Goal: Task Accomplishment & Management: Manage account settings

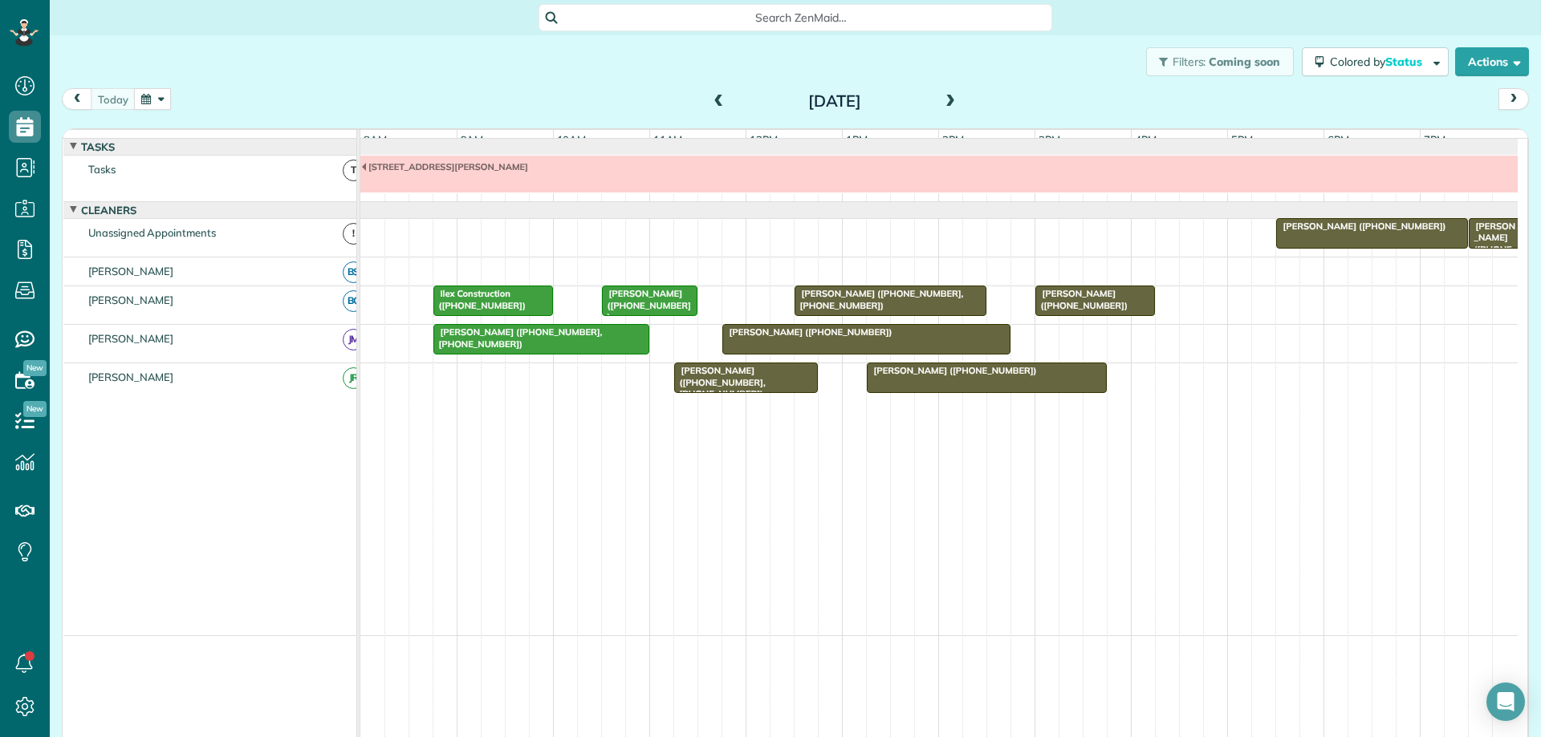
scroll to position [7, 7]
click at [145, 96] on button "button" at bounding box center [152, 99] width 37 height 22
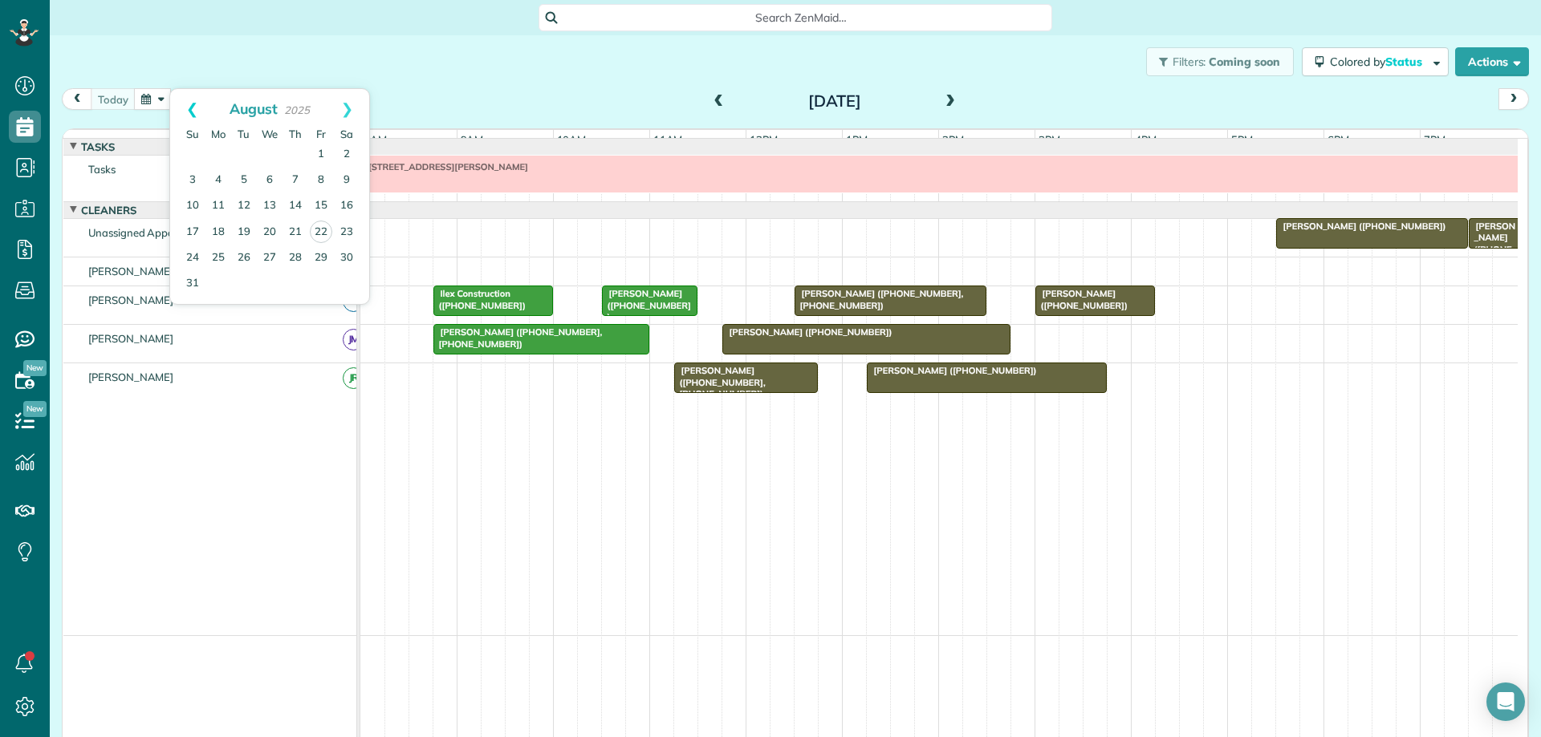
click at [195, 98] on link "Prev" at bounding box center [192, 109] width 44 height 40
click at [190, 105] on link "Prev" at bounding box center [192, 109] width 44 height 40
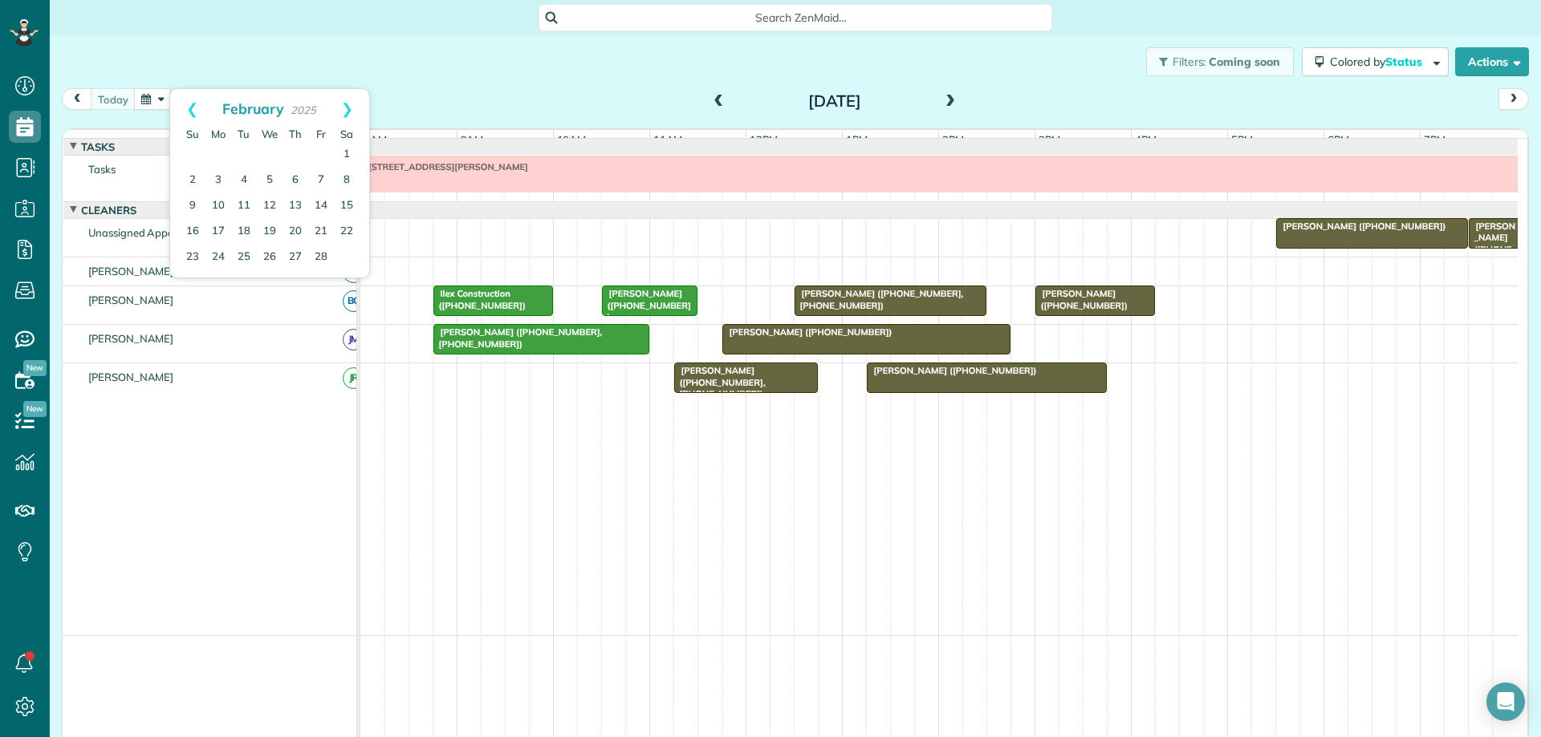
click at [190, 105] on link "Prev" at bounding box center [192, 109] width 44 height 40
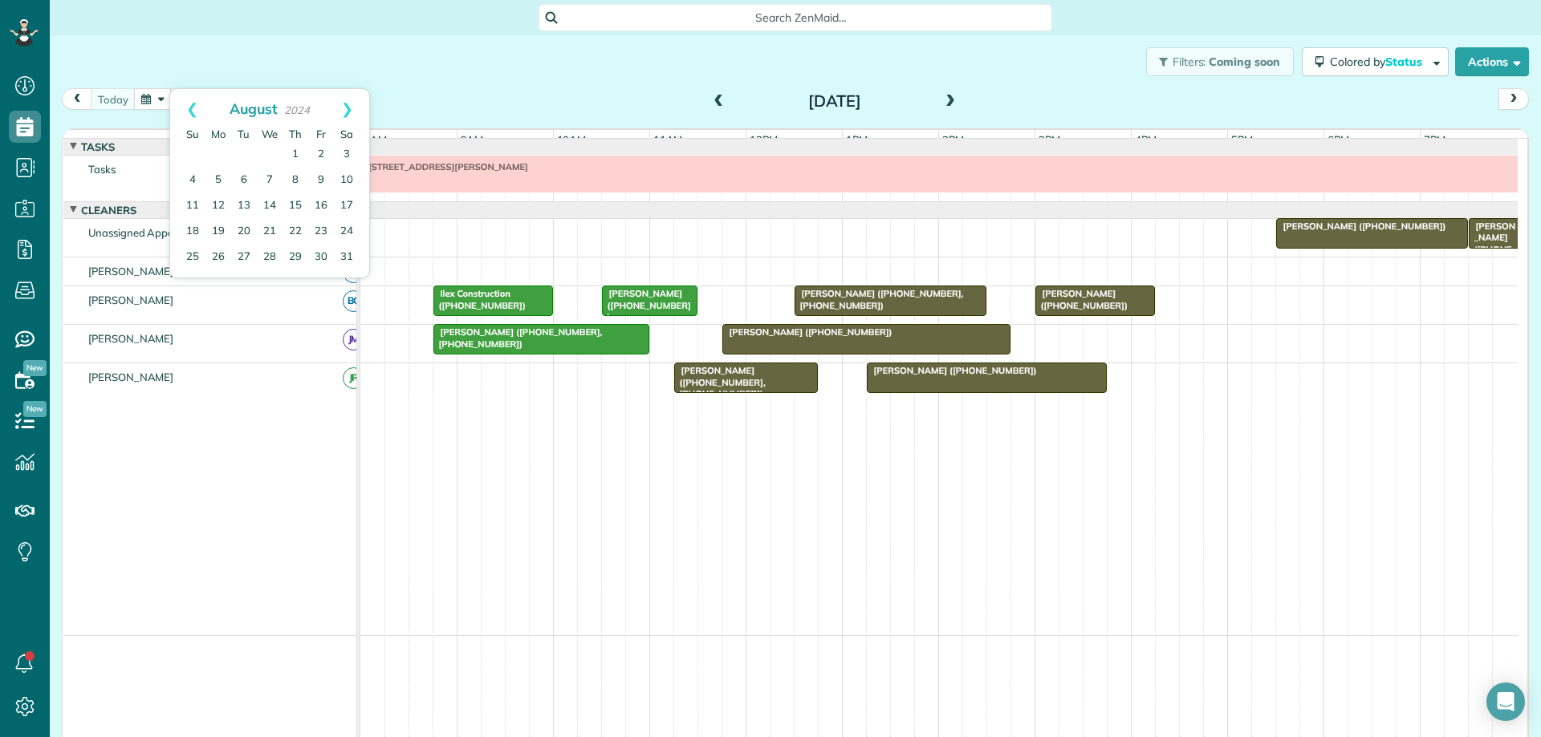
click at [190, 105] on link "Prev" at bounding box center [192, 109] width 44 height 40
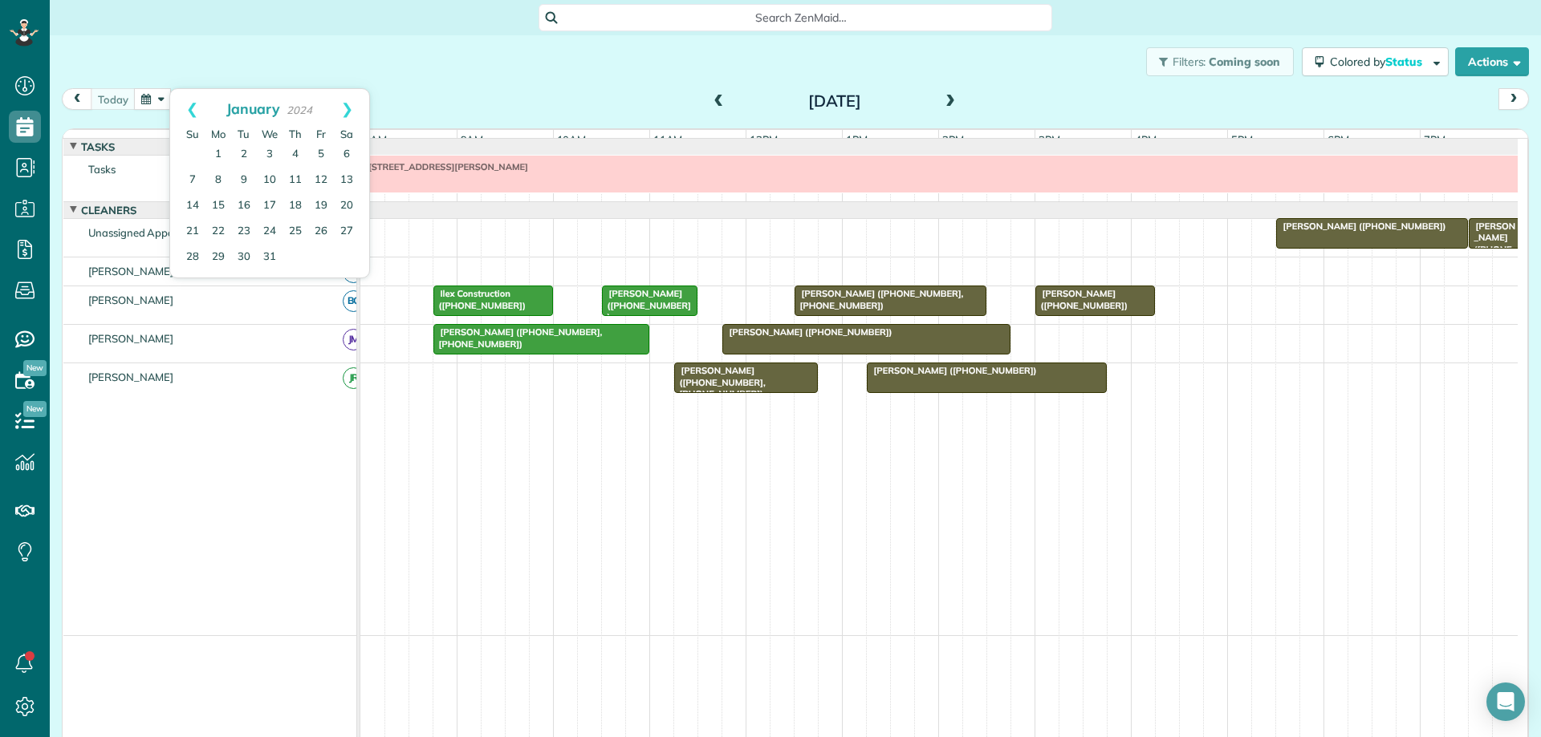
click at [190, 105] on link "Prev" at bounding box center [192, 109] width 44 height 40
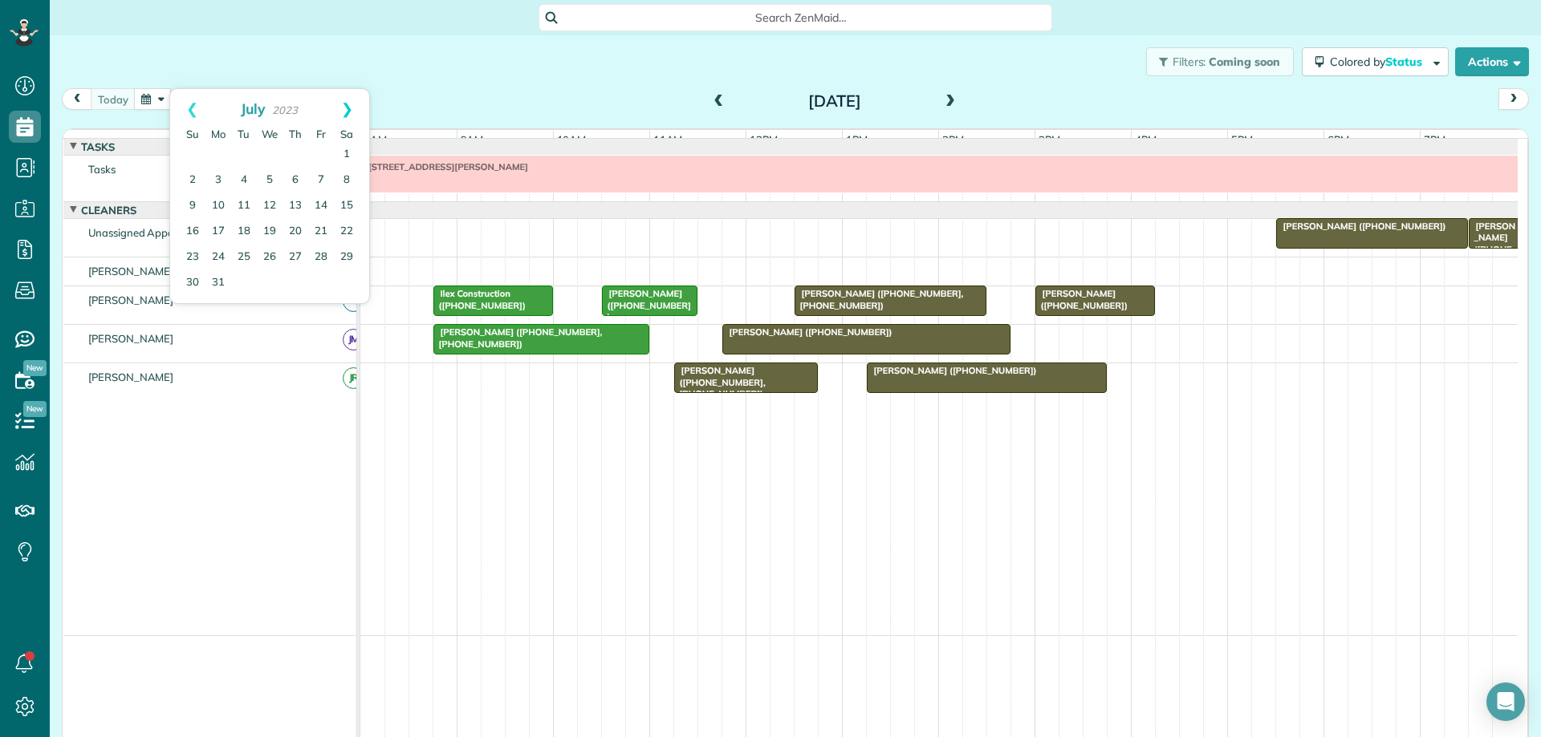
click at [349, 110] on link "Next" at bounding box center [347, 109] width 44 height 40
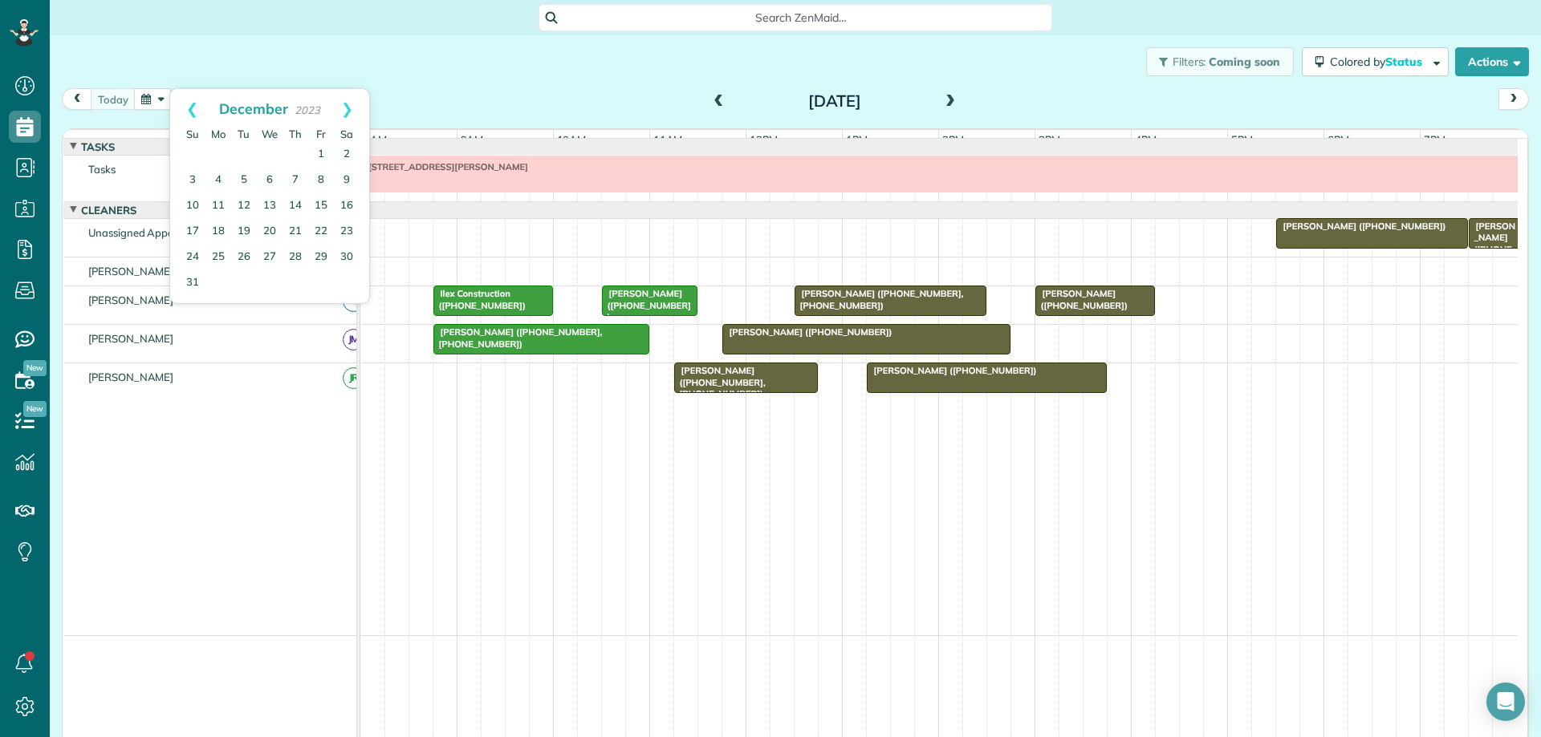
click at [349, 110] on link "Next" at bounding box center [347, 109] width 44 height 40
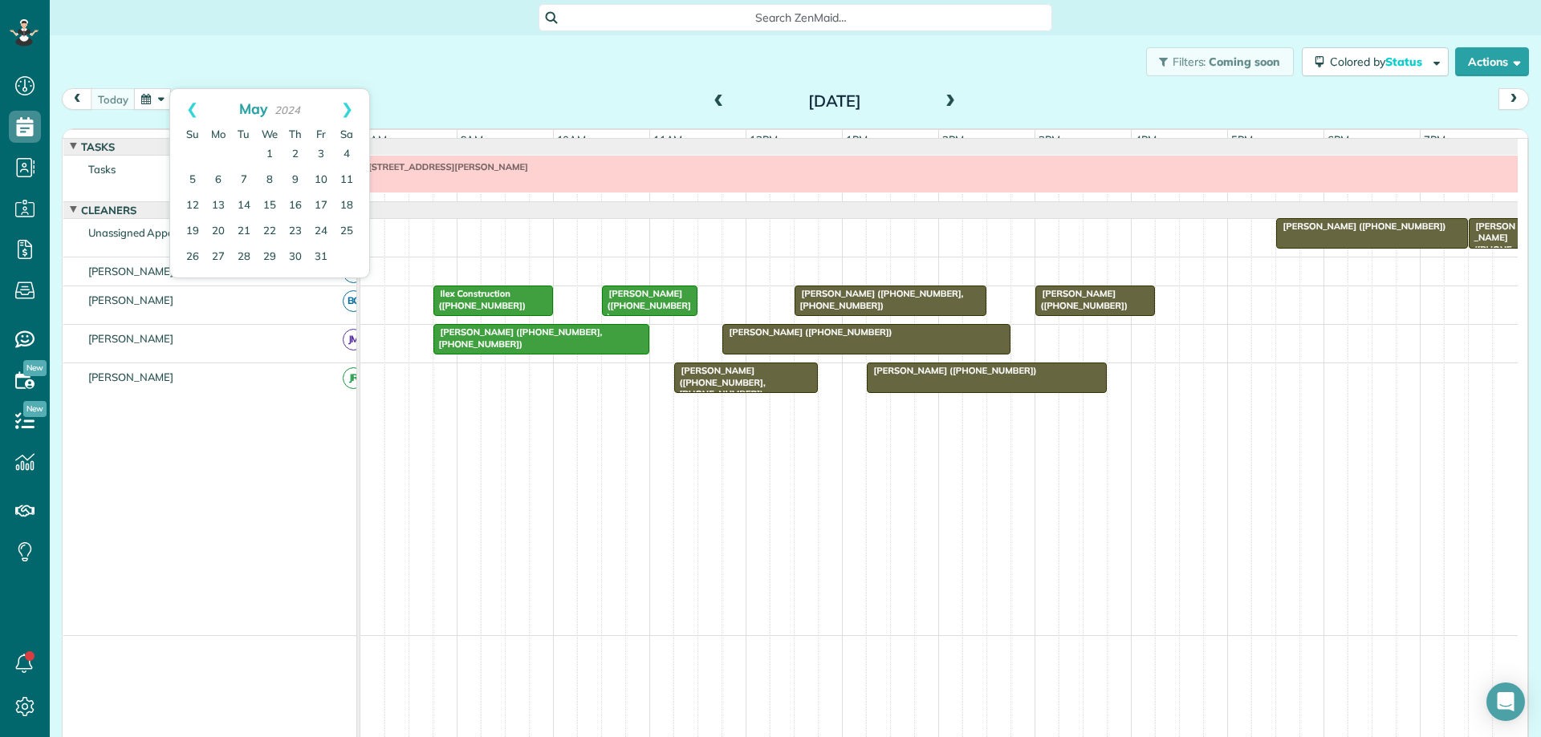
click at [349, 110] on link "Next" at bounding box center [347, 109] width 44 height 40
click at [228, 202] on link "12" at bounding box center [218, 206] width 26 height 26
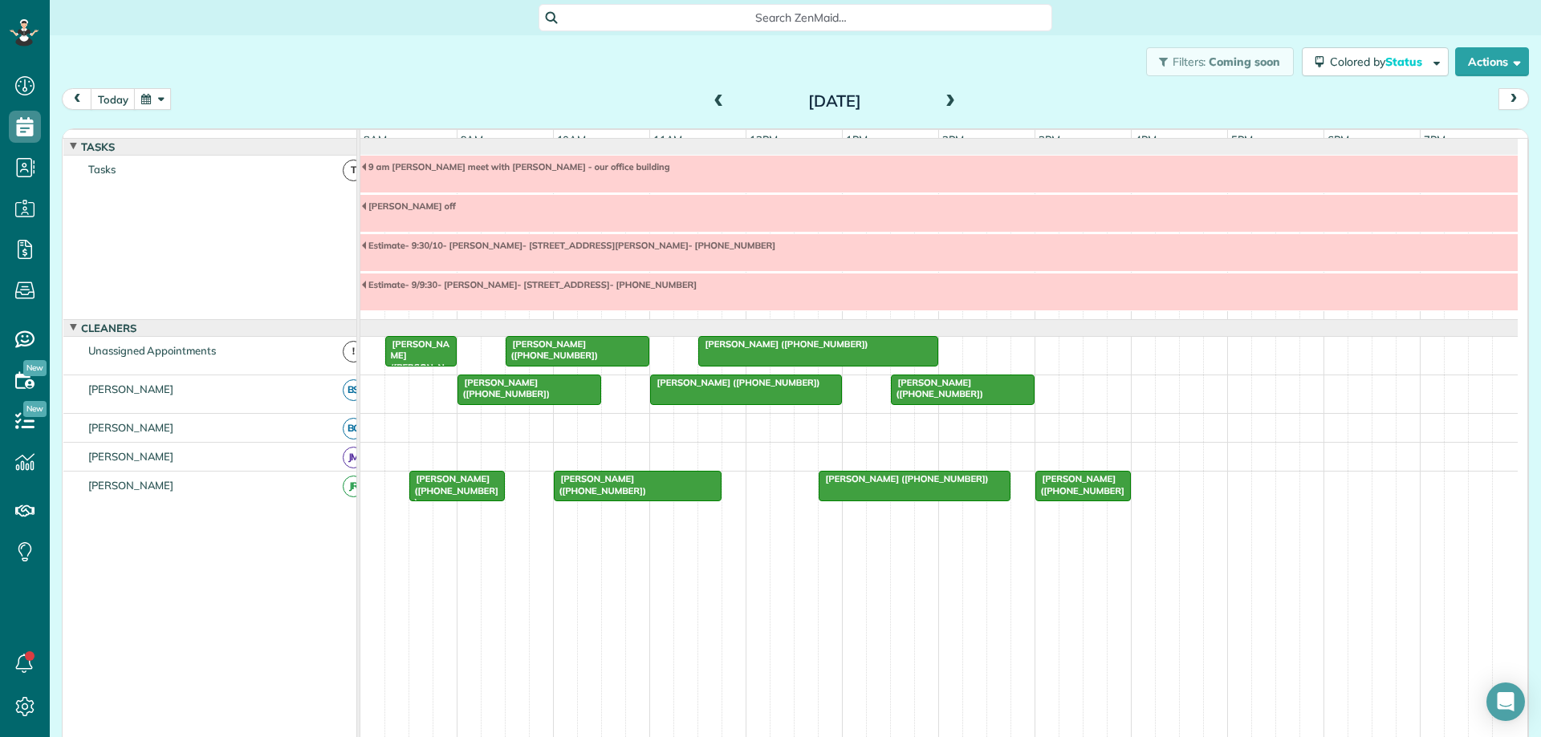
click at [153, 103] on button "button" at bounding box center [152, 99] width 37 height 22
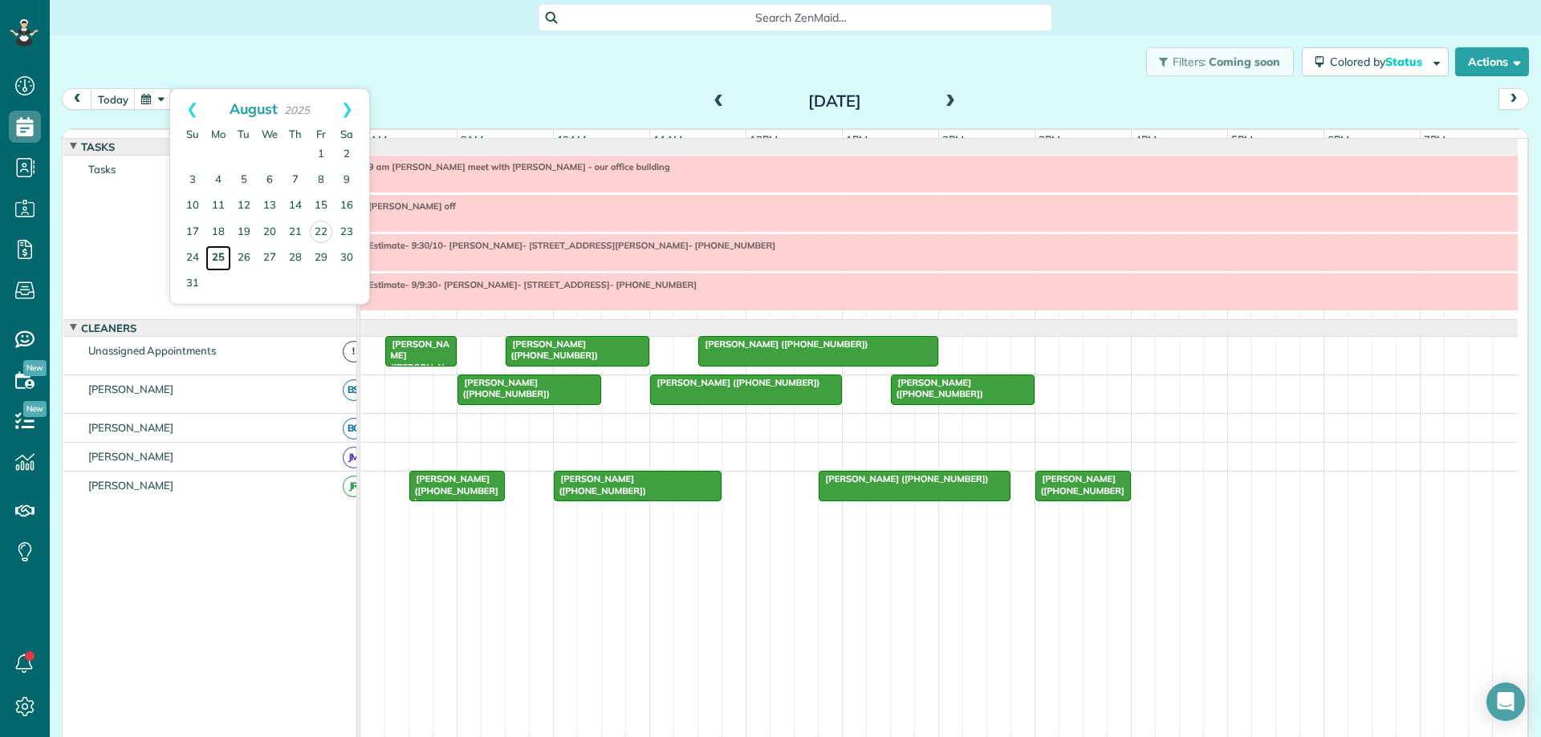
click at [215, 260] on link "25" at bounding box center [218, 259] width 26 height 26
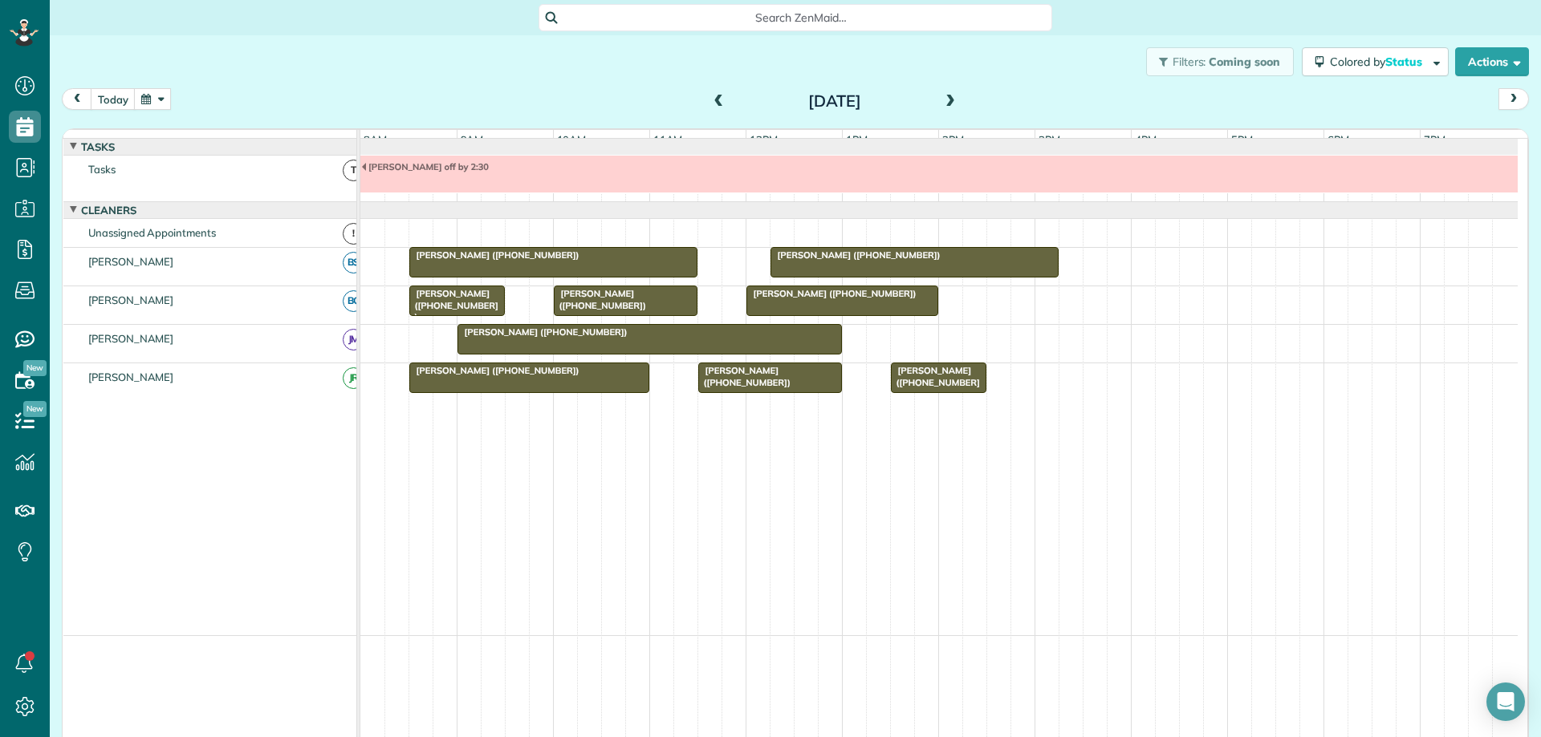
click at [941, 104] on span at bounding box center [950, 102] width 18 height 14
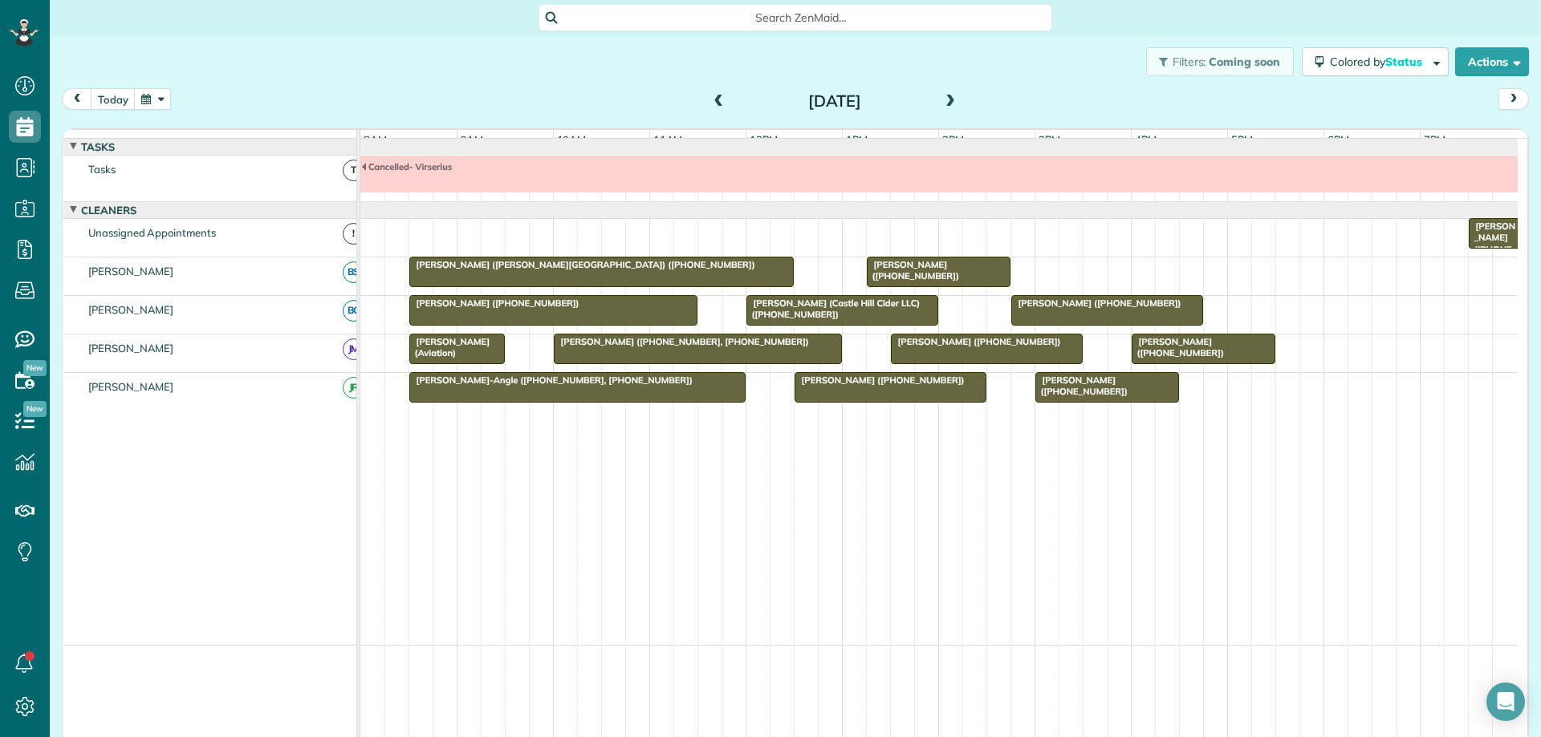
click at [941, 104] on span at bounding box center [950, 102] width 18 height 14
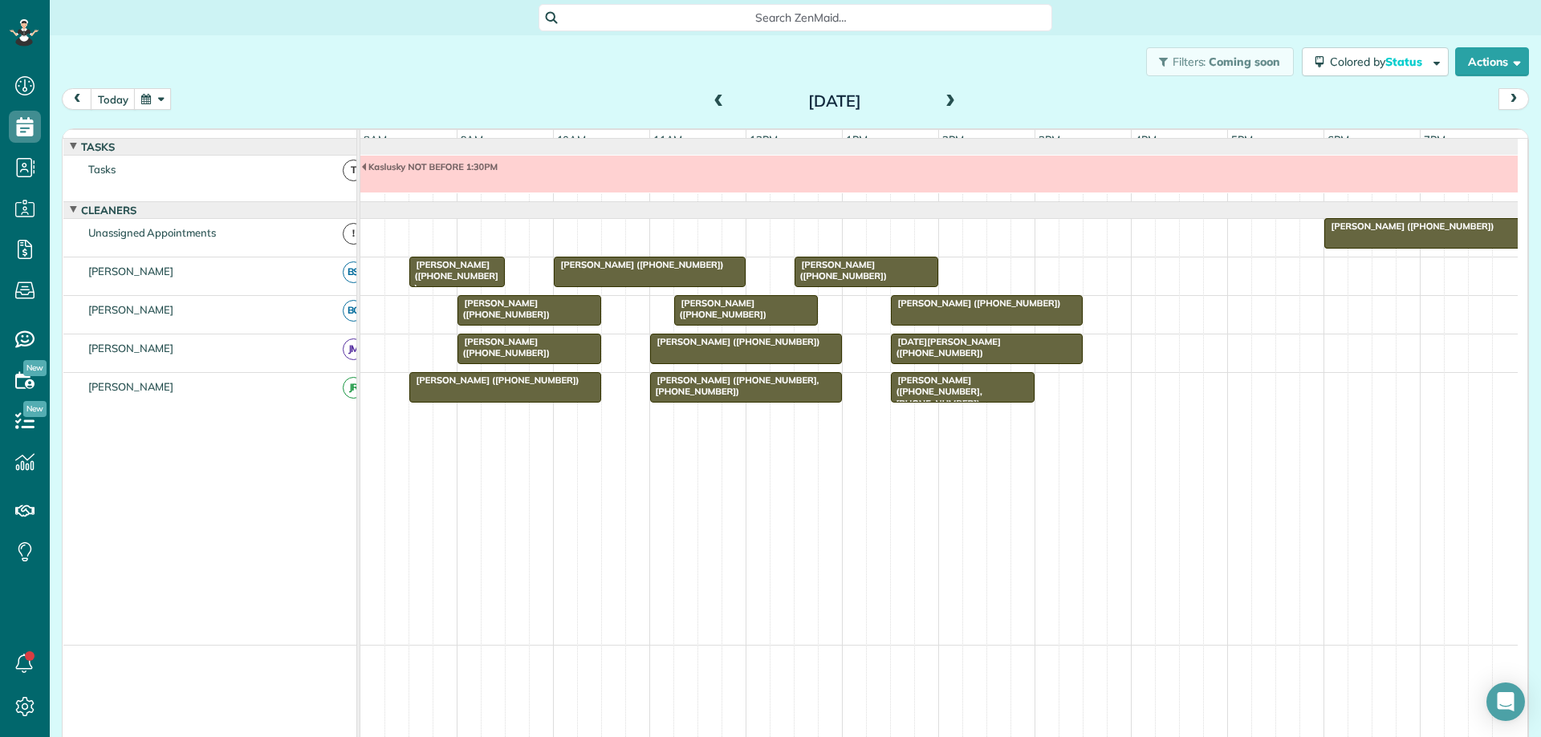
click at [941, 104] on span at bounding box center [950, 102] width 18 height 14
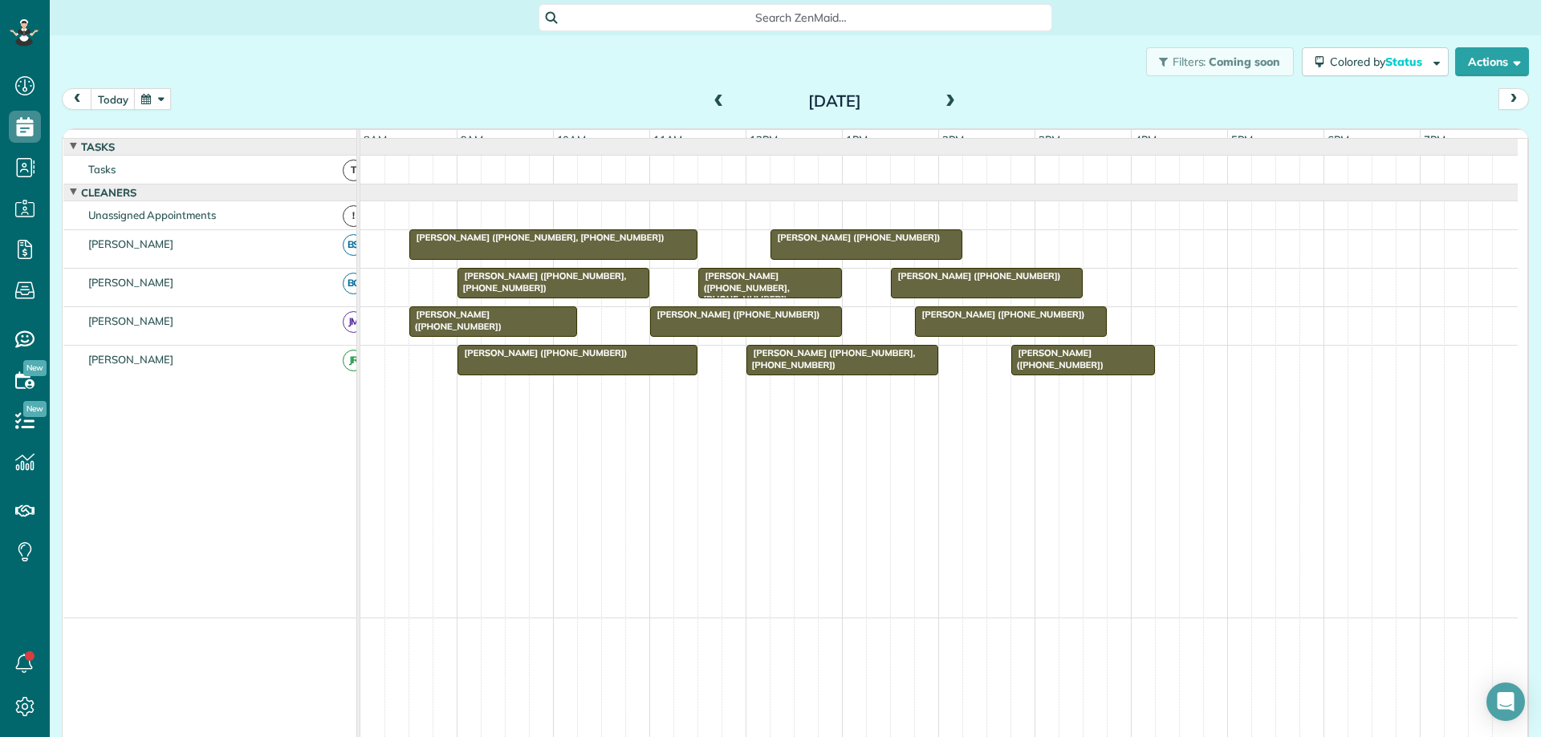
click at [941, 104] on span at bounding box center [950, 102] width 18 height 14
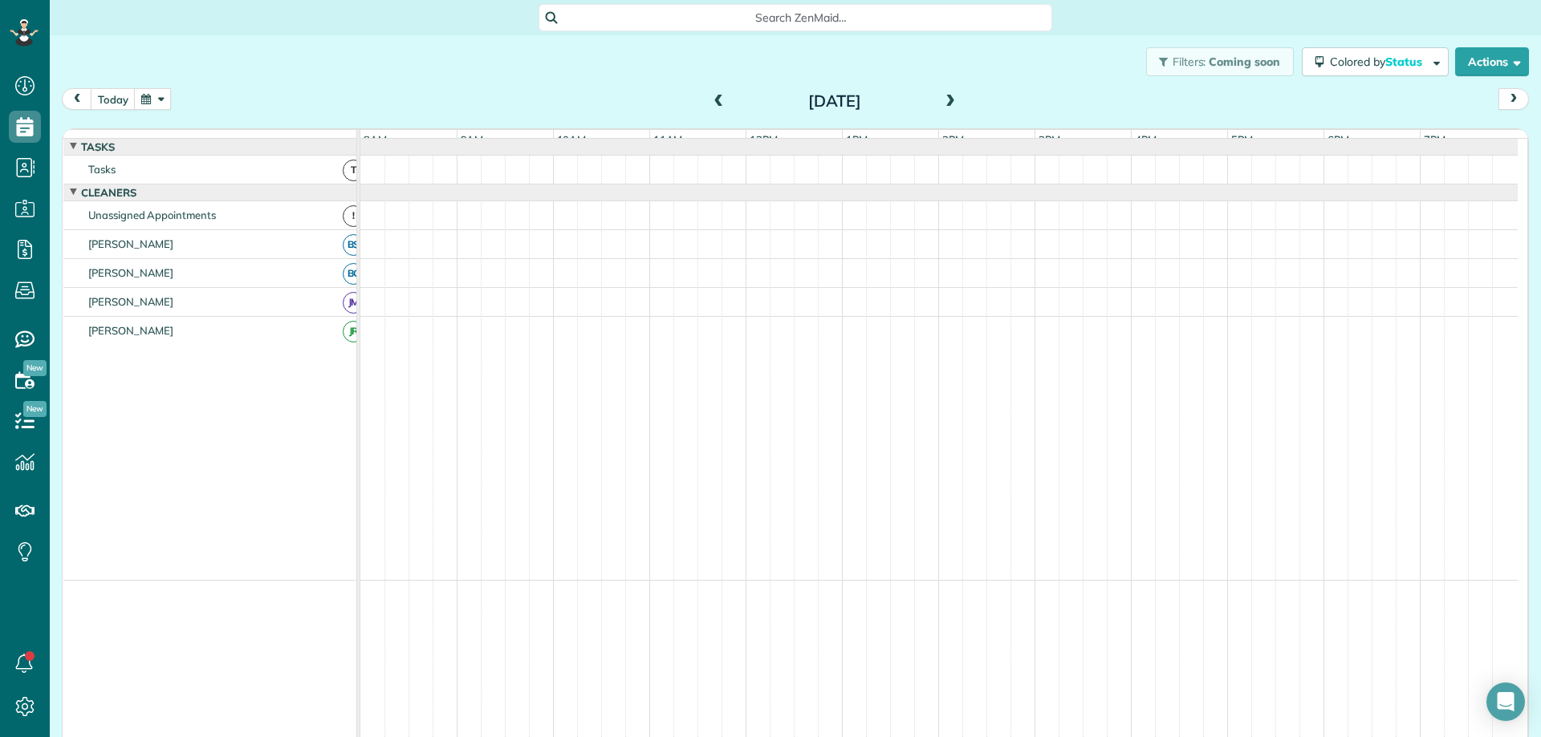
click at [941, 104] on span at bounding box center [950, 102] width 18 height 14
click at [710, 99] on span at bounding box center [719, 102] width 18 height 14
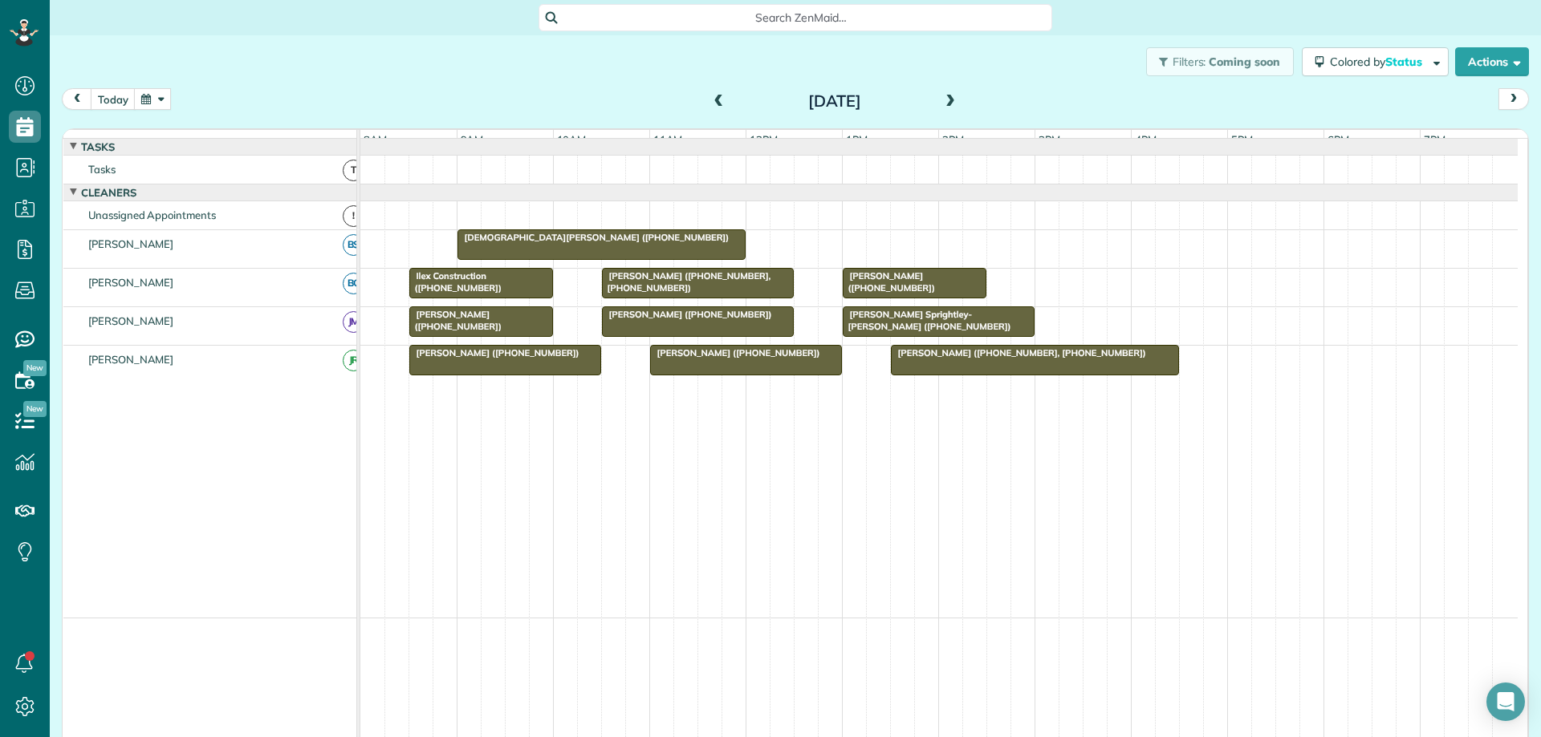
click at [943, 104] on span at bounding box center [950, 102] width 18 height 14
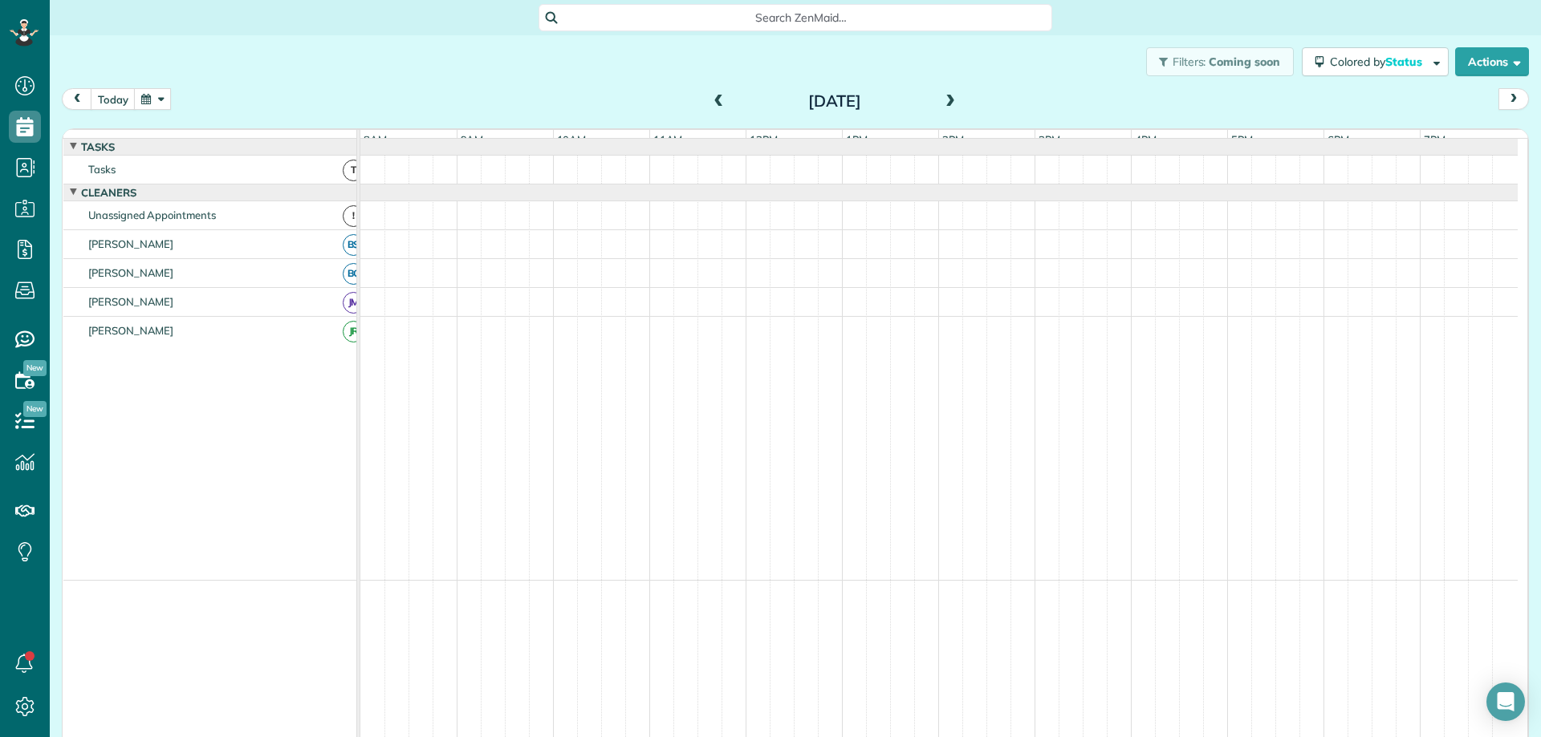
click at [943, 104] on span at bounding box center [950, 102] width 18 height 14
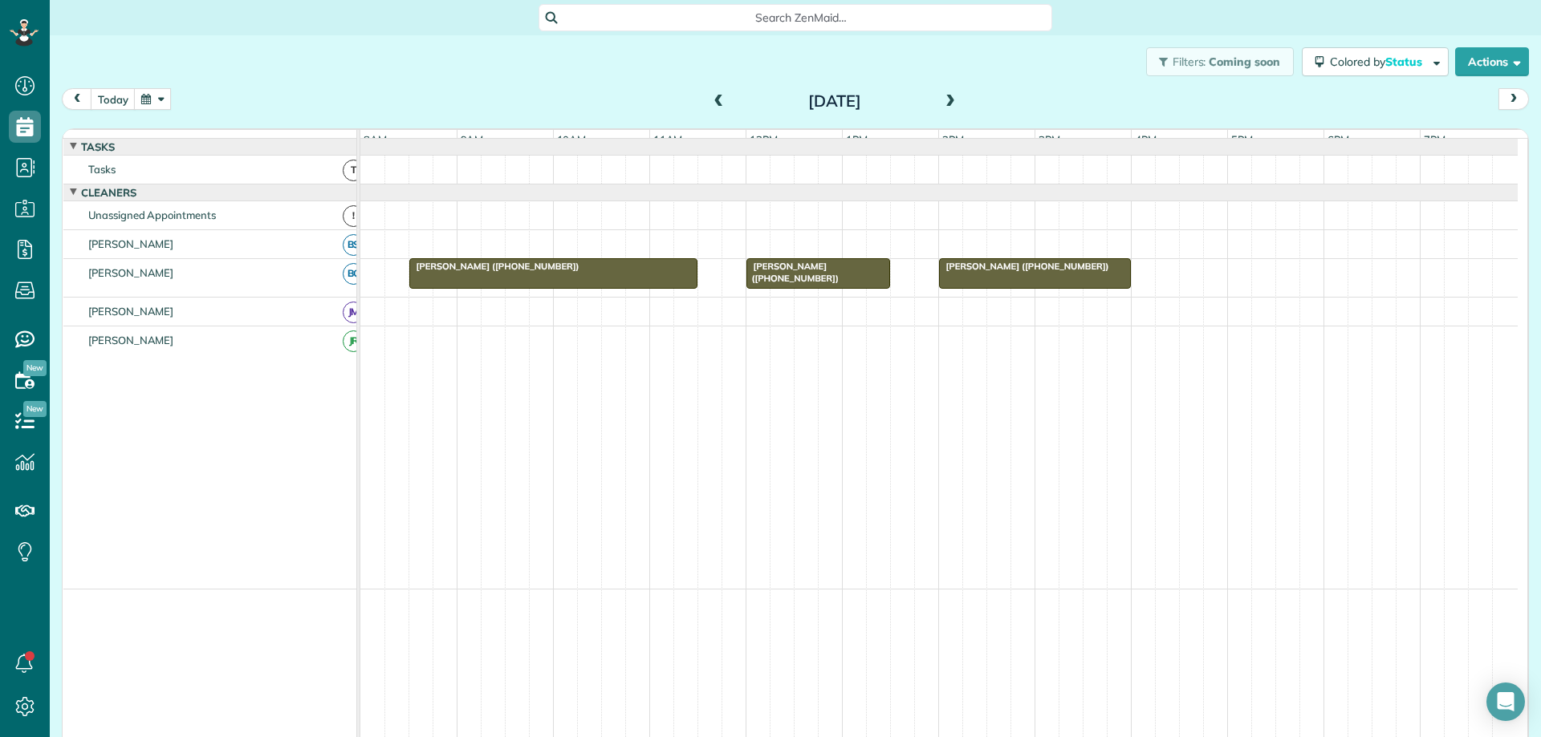
click at [943, 104] on span at bounding box center [950, 102] width 18 height 14
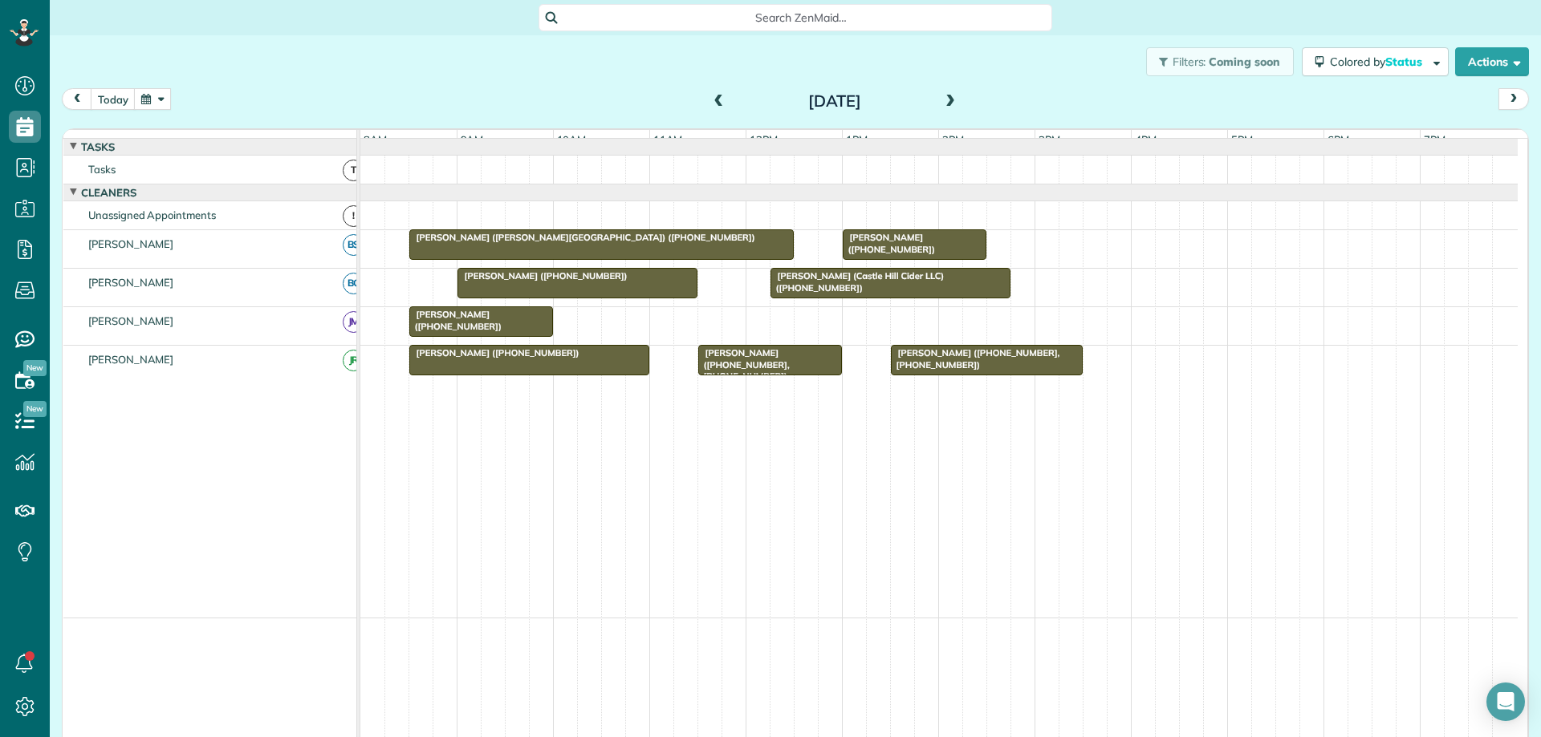
click at [715, 99] on span at bounding box center [719, 102] width 18 height 14
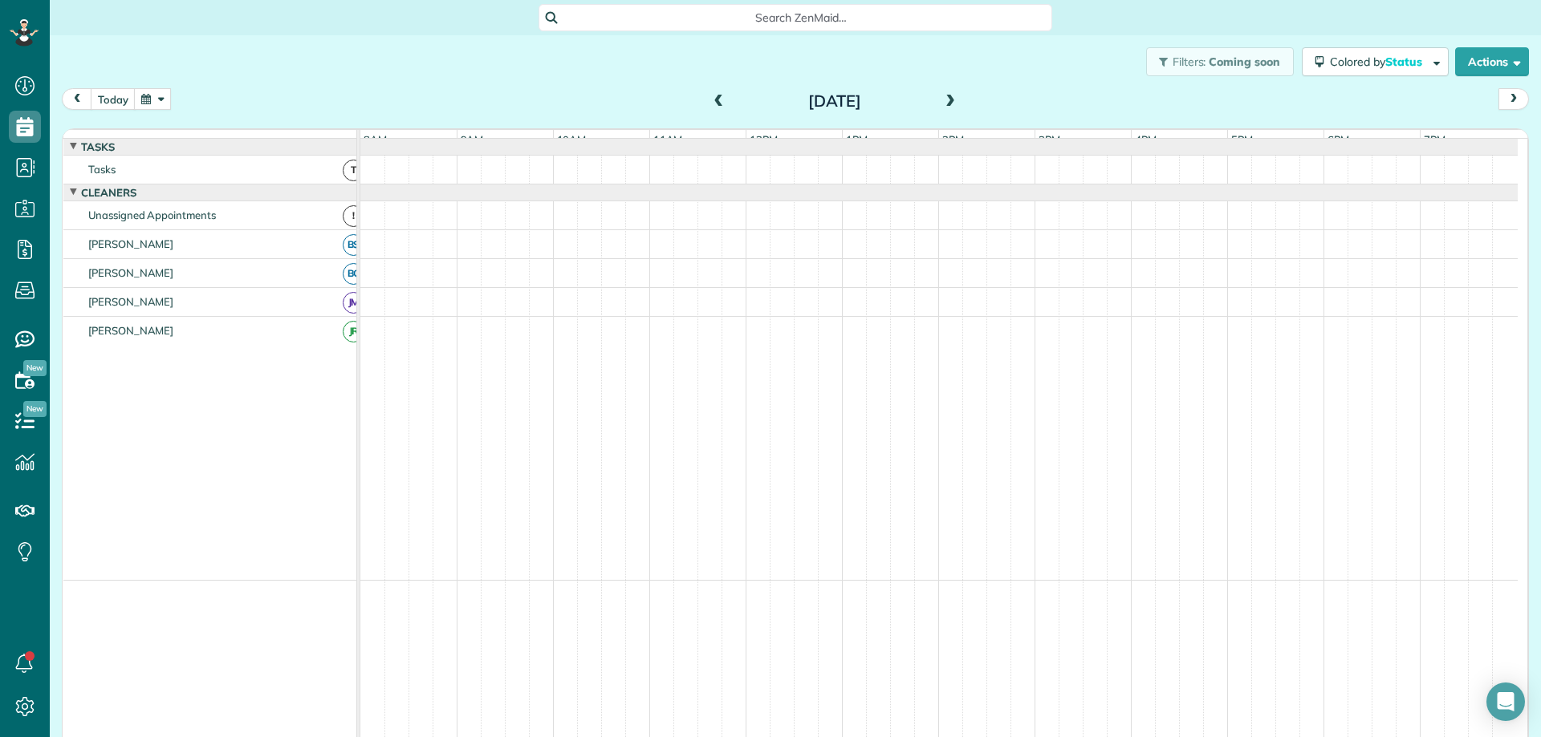
click at [946, 102] on span at bounding box center [950, 102] width 18 height 14
click at [944, 102] on span at bounding box center [950, 102] width 18 height 14
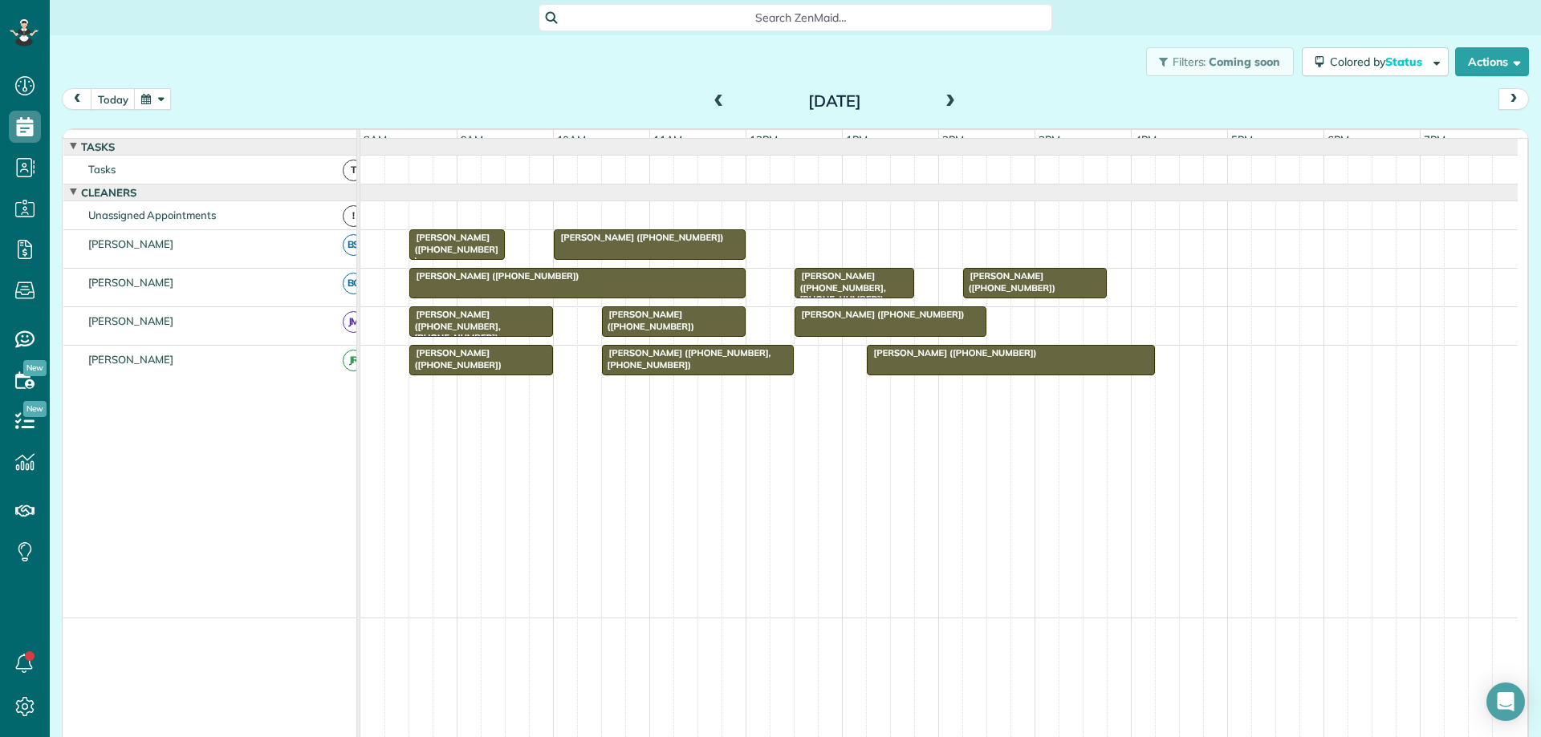
click at [945, 99] on span at bounding box center [950, 102] width 18 height 14
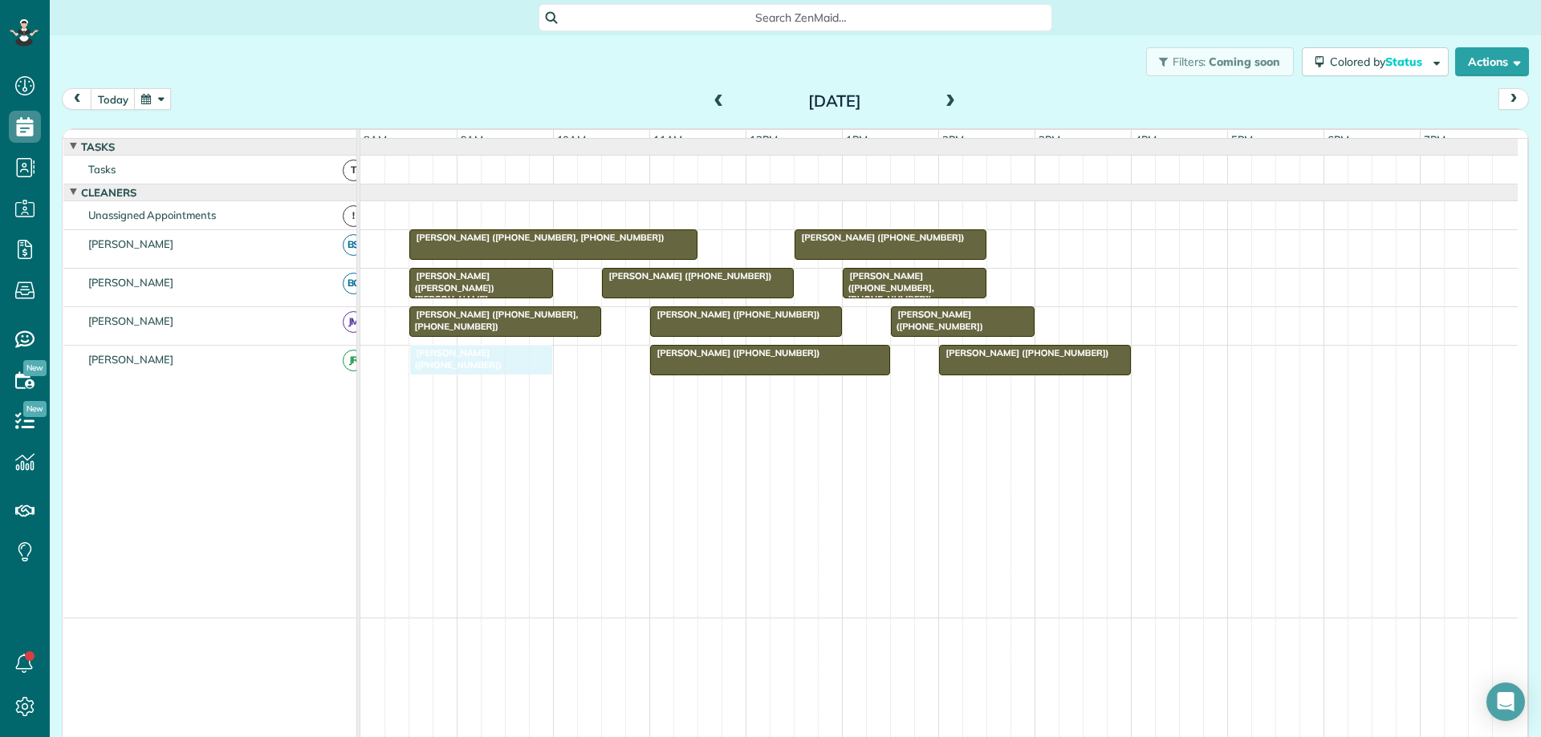
drag, startPoint x: 1082, startPoint y: 253, endPoint x: 448, endPoint y: 380, distance: 646.4
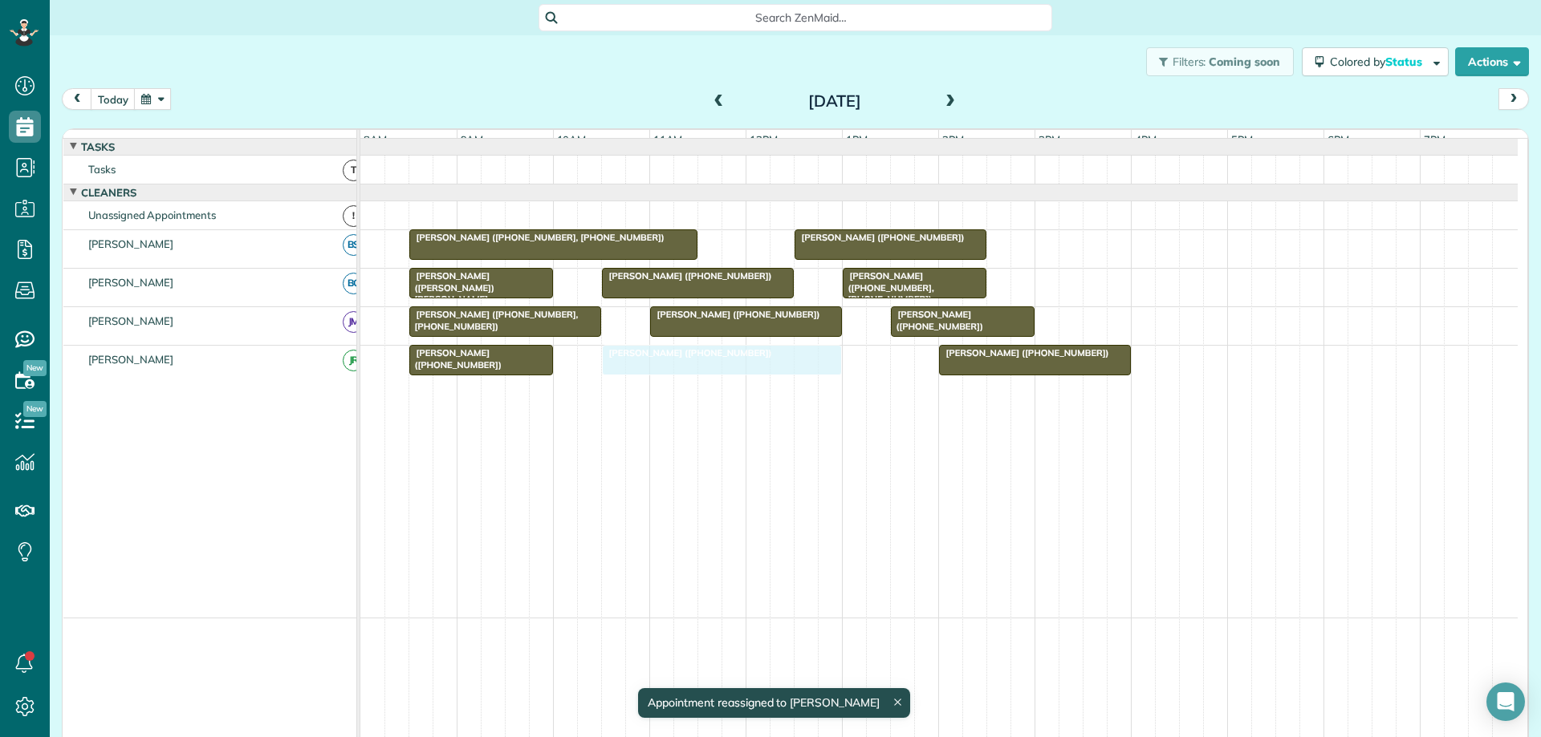
drag, startPoint x: 716, startPoint y: 376, endPoint x: 672, endPoint y: 376, distance: 44.1
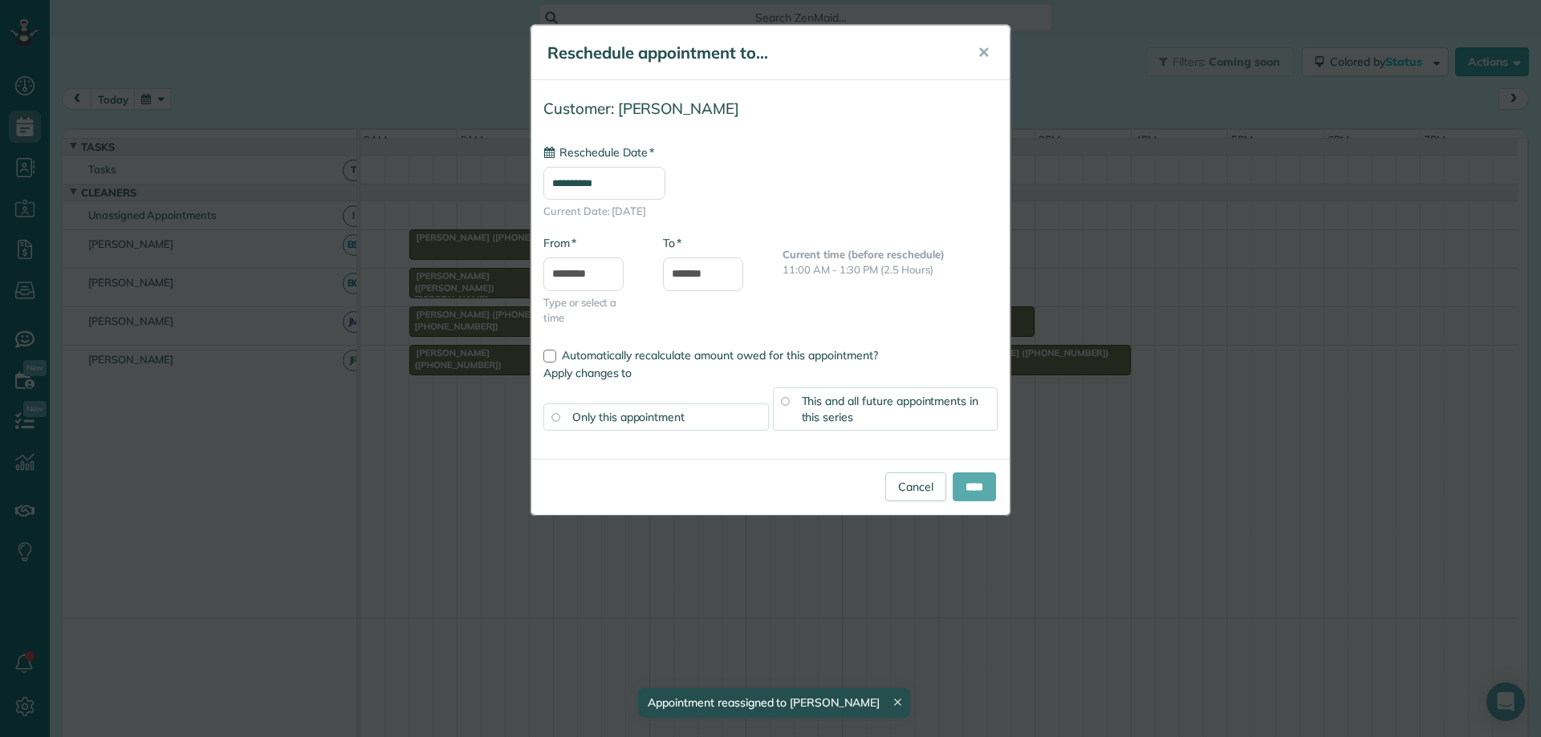
type input "**********"
click at [980, 485] on input "****" at bounding box center [973, 487] width 43 height 29
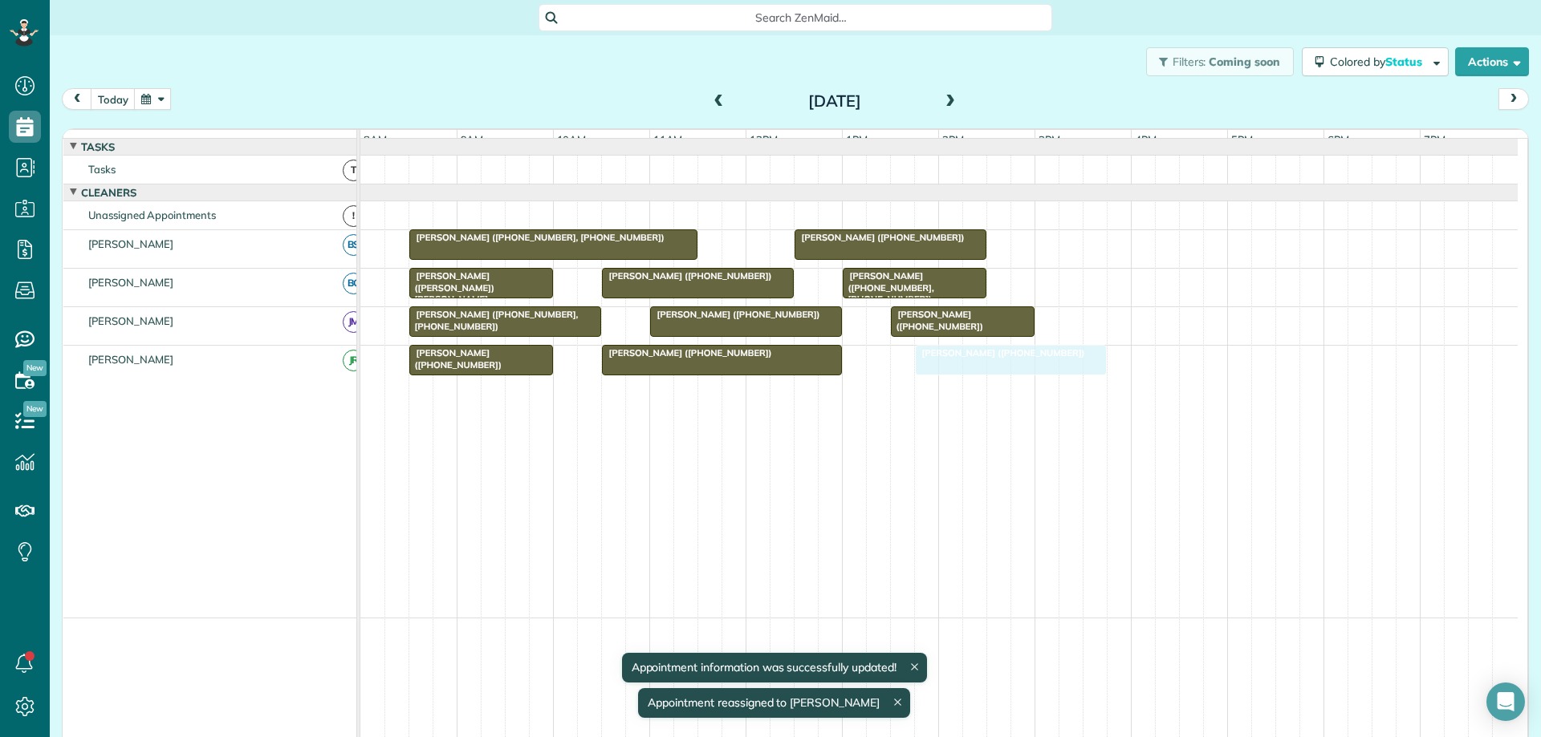
drag, startPoint x: 988, startPoint y: 370, endPoint x: 979, endPoint y: 371, distance: 9.0
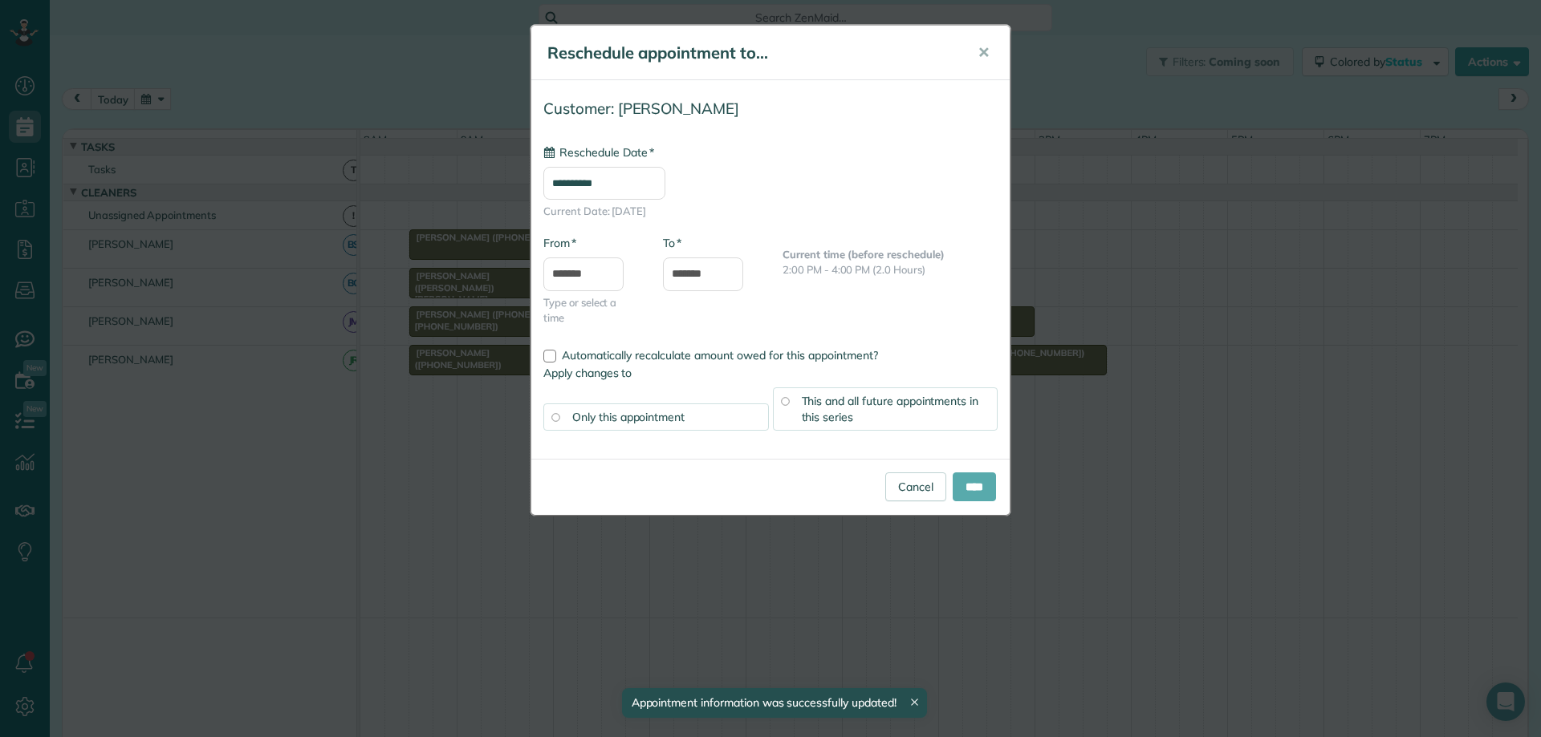
type input "**********"
click at [975, 478] on input "****" at bounding box center [973, 487] width 43 height 29
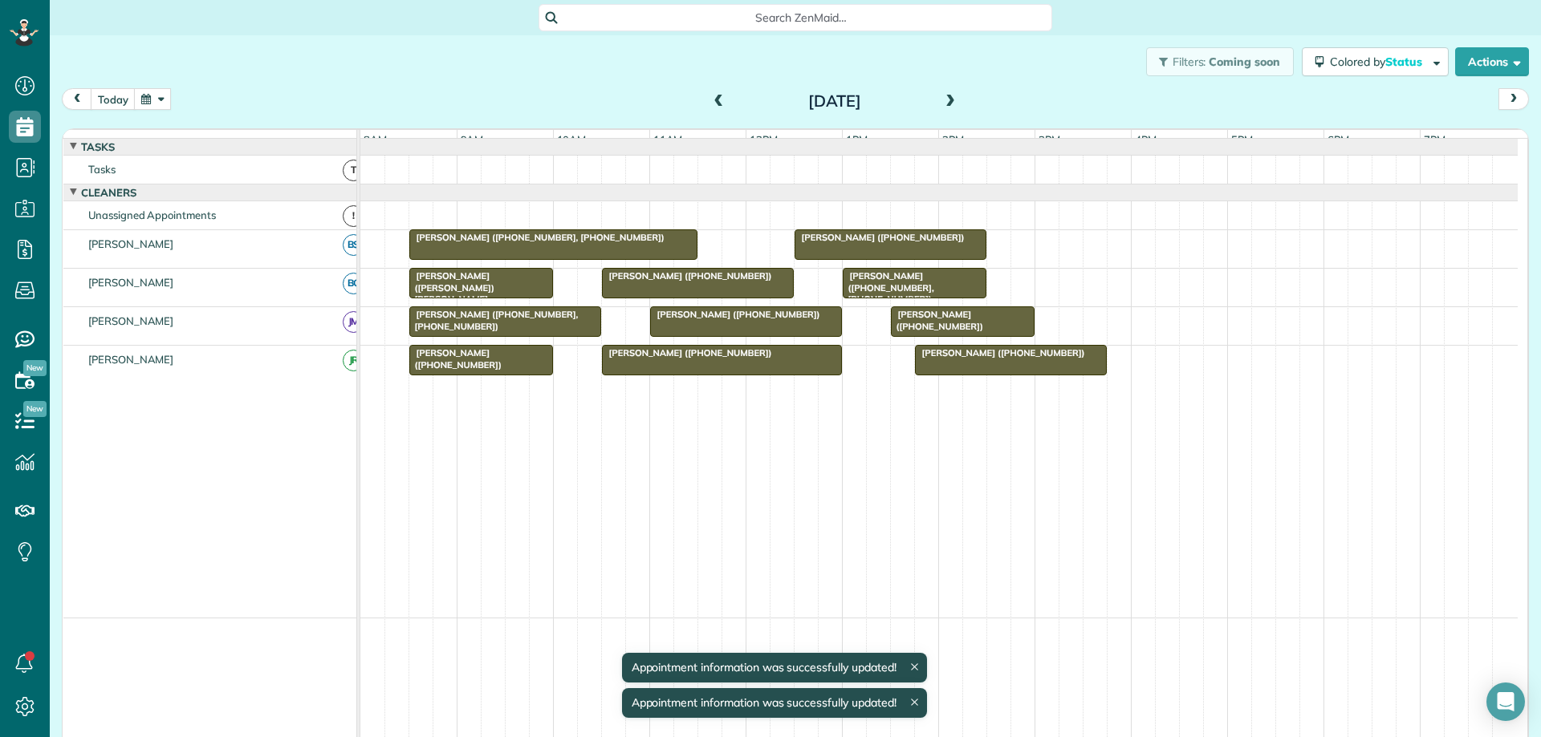
click at [891, 243] on span "Sandra Burke (+14349968097)" at bounding box center [880, 237] width 172 height 11
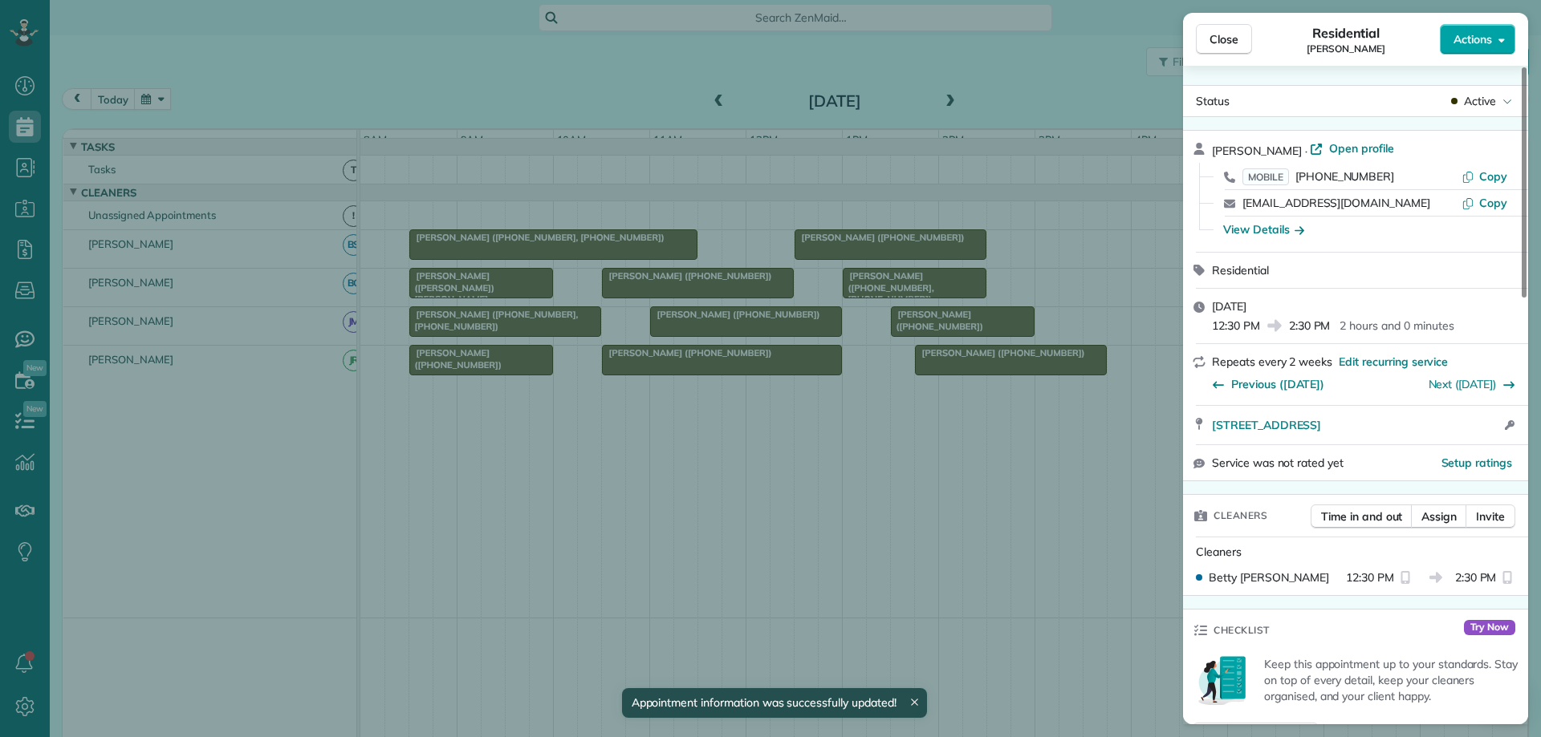
click at [1453, 53] on button "Actions" at bounding box center [1476, 39] width 75 height 30
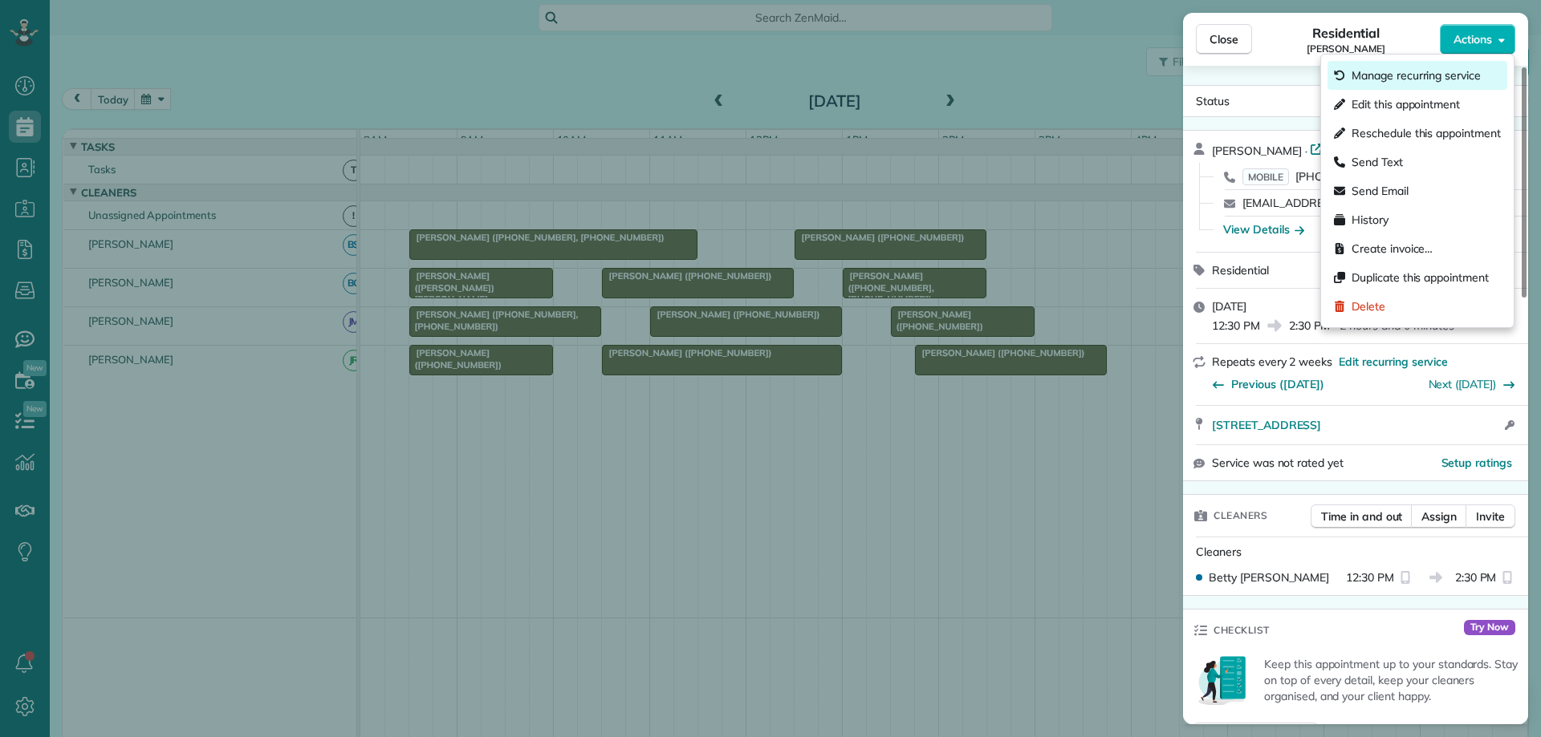
click at [1447, 77] on span "Manage recurring service" at bounding box center [1415, 75] width 129 height 16
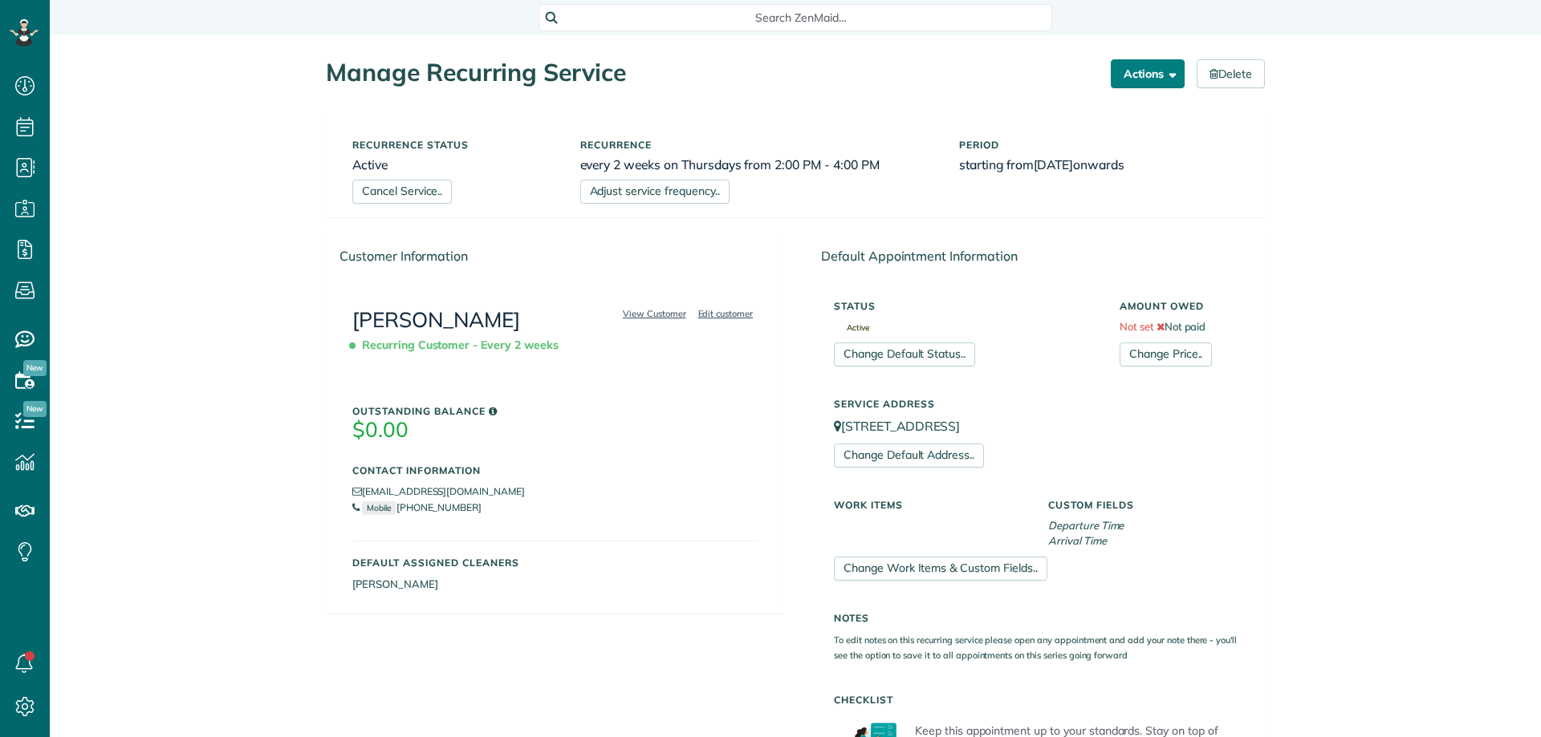
scroll to position [7, 7]
click at [396, 196] on link "Cancel Service.." at bounding box center [401, 192] width 99 height 24
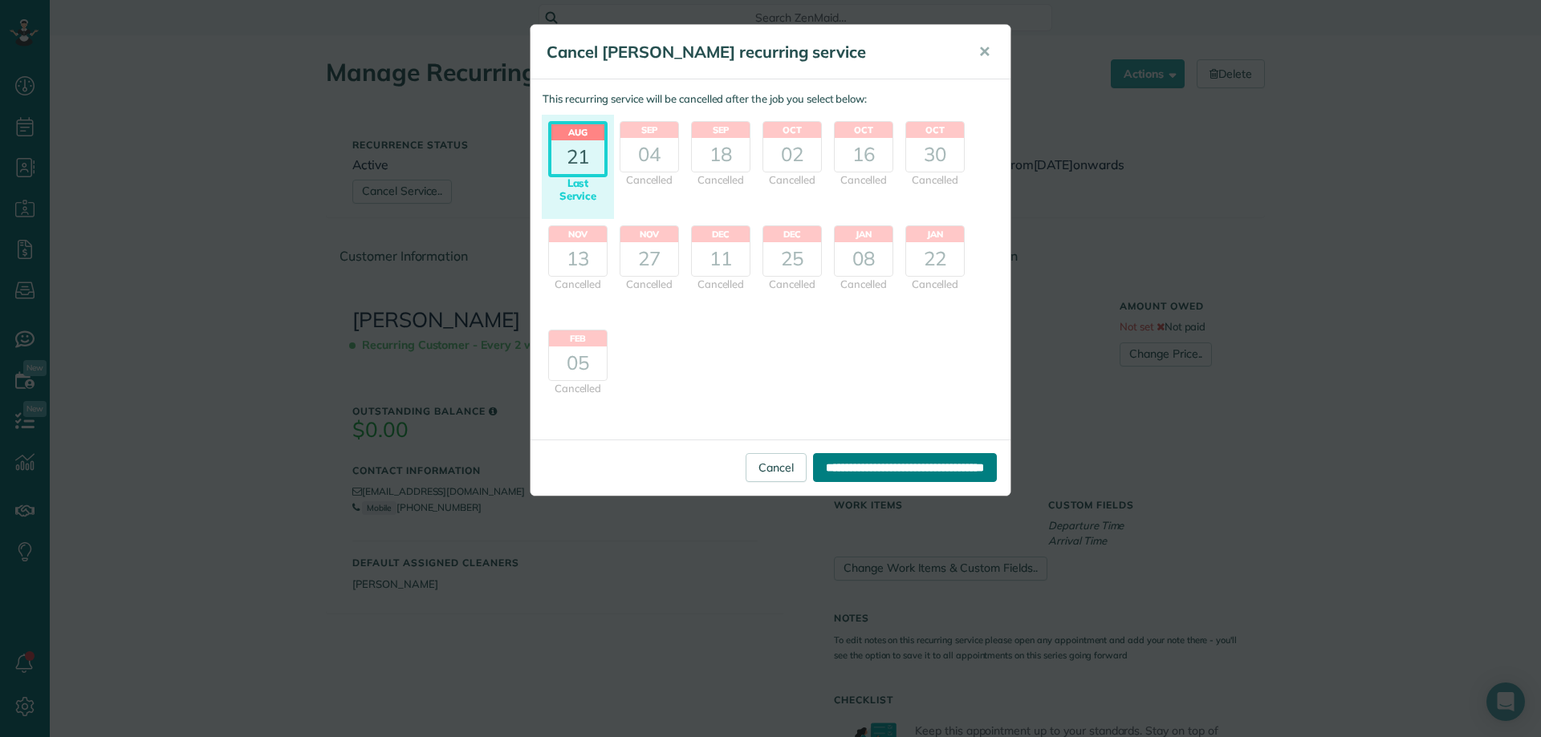
click at [848, 469] on input "**********" at bounding box center [905, 467] width 184 height 29
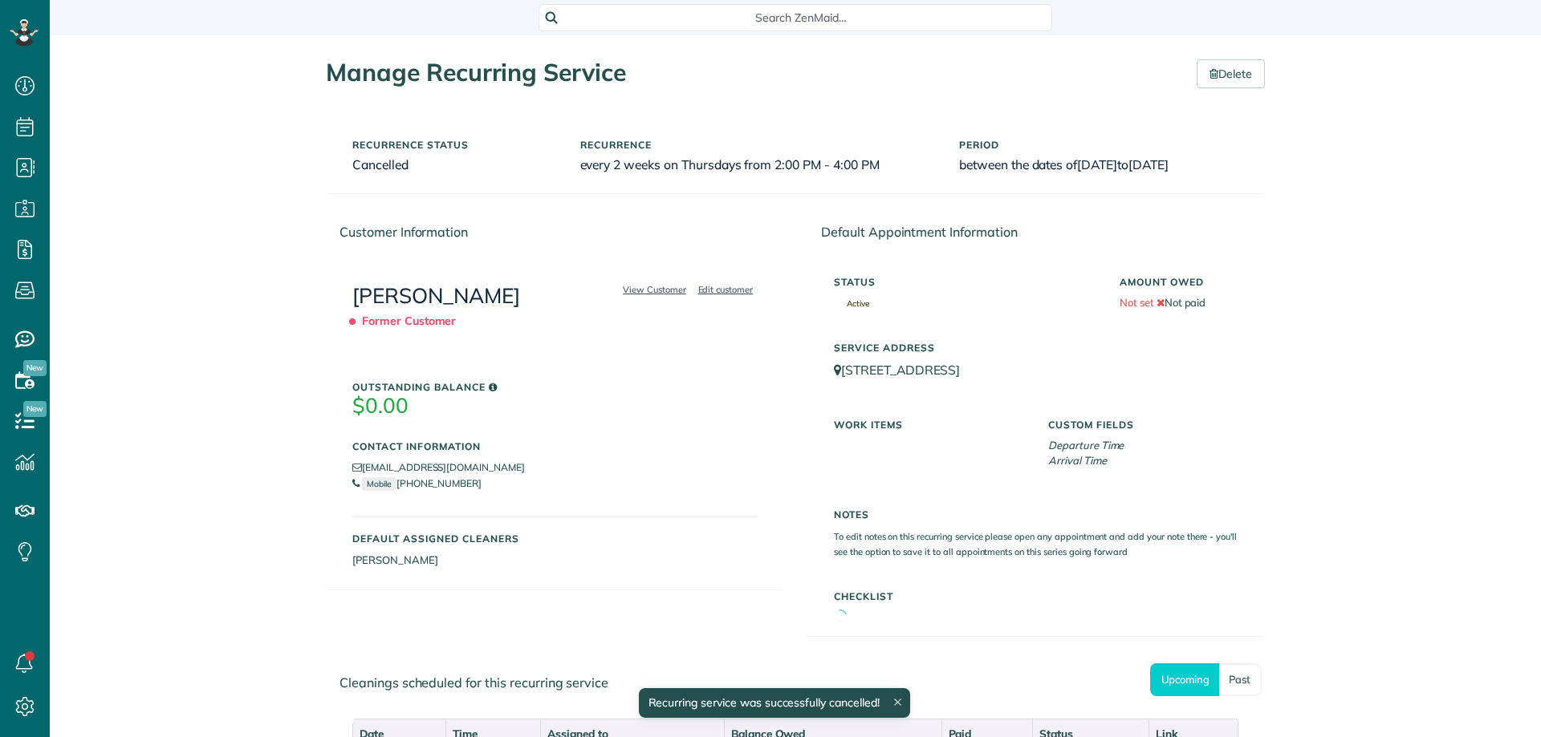
scroll to position [7, 7]
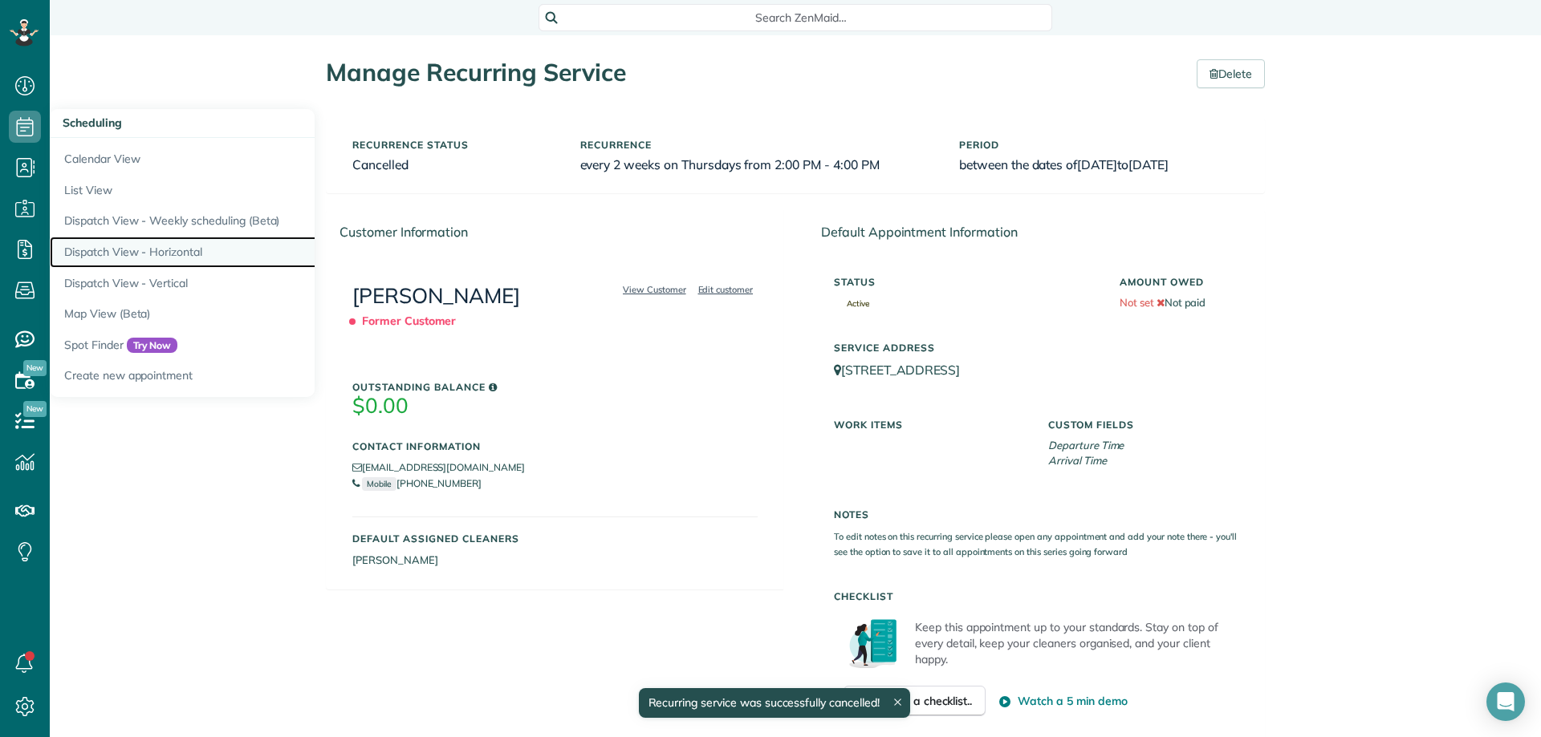
click at [187, 258] on link "Dispatch View - Horizontal" at bounding box center [250, 252] width 401 height 31
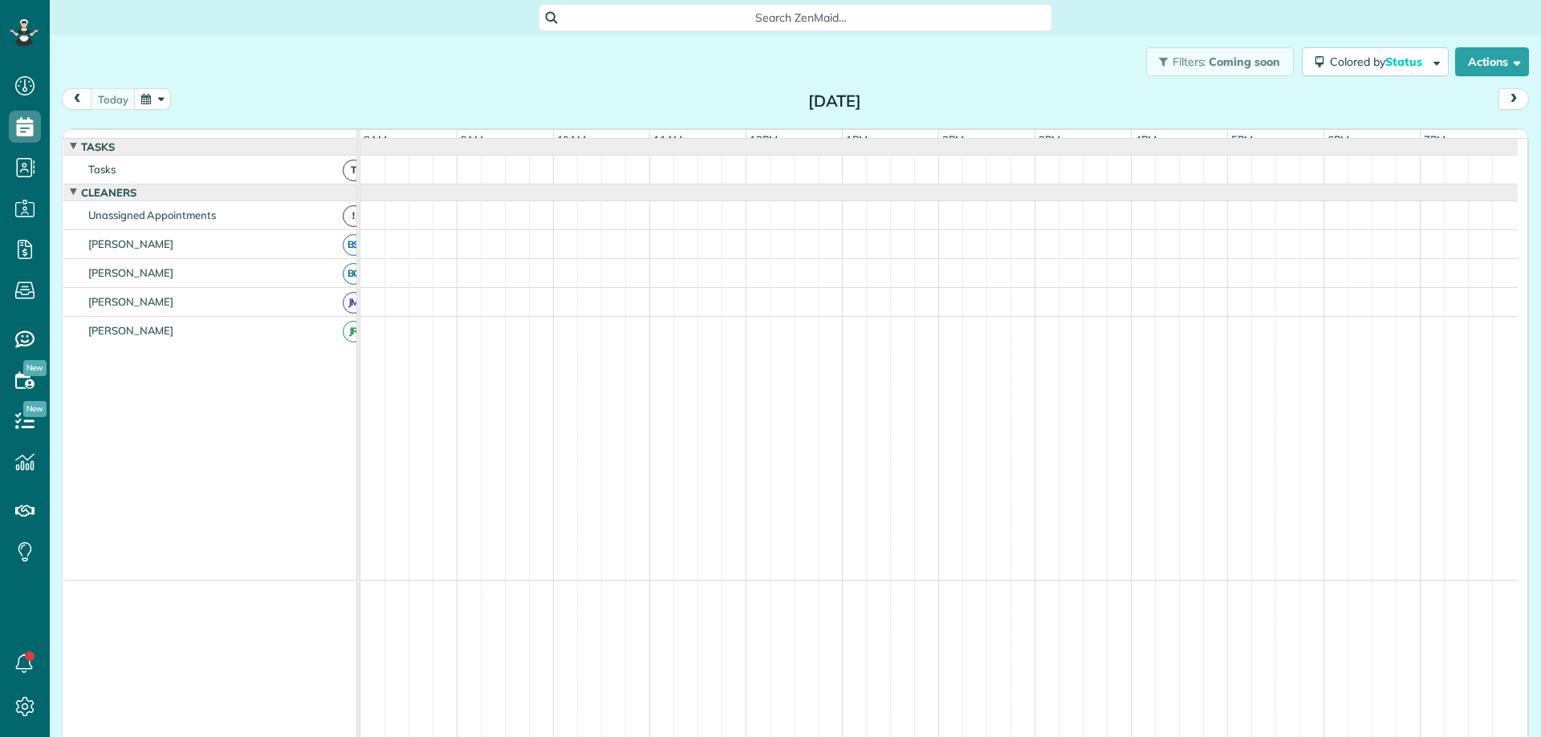
scroll to position [7, 7]
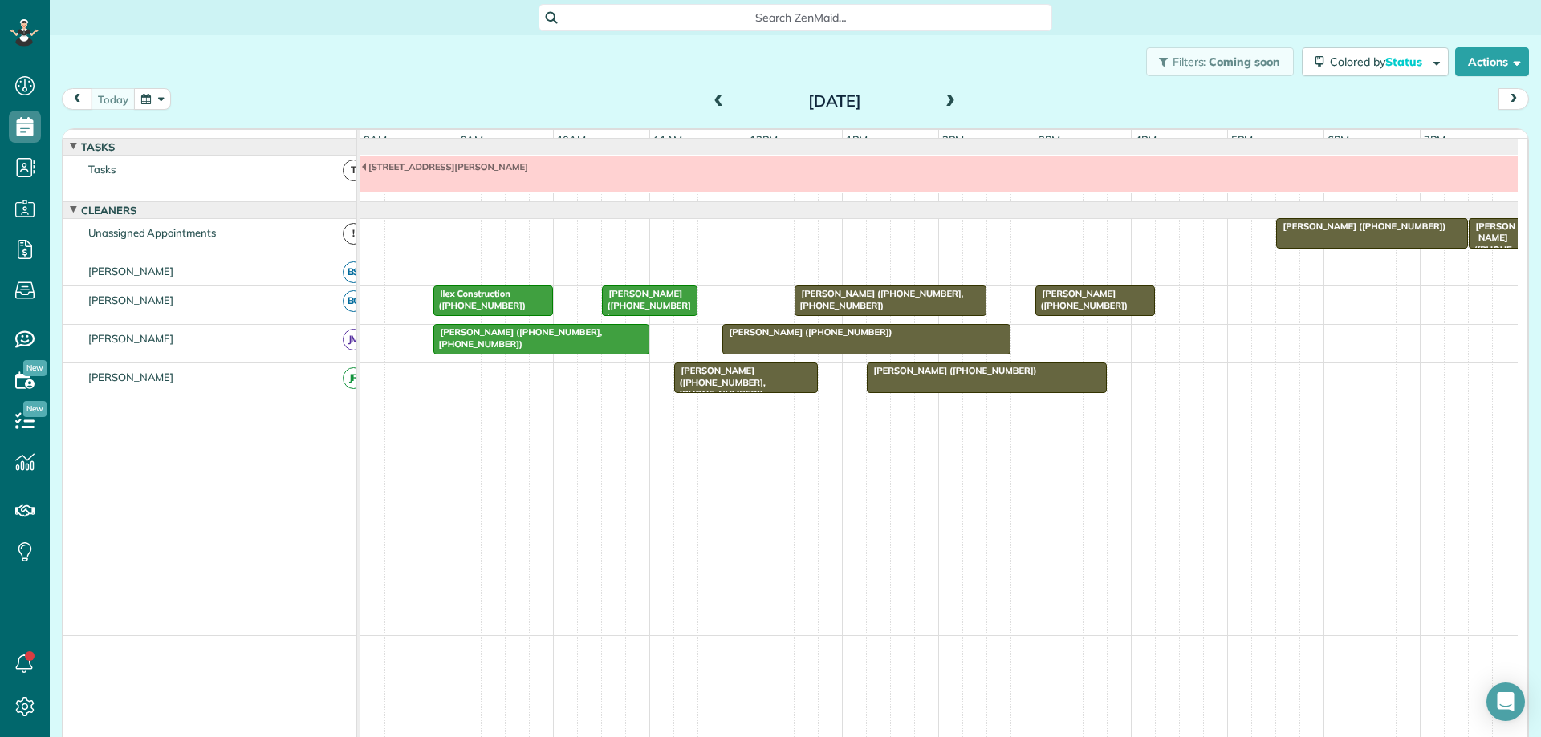
click at [151, 96] on button "button" at bounding box center [152, 99] width 37 height 22
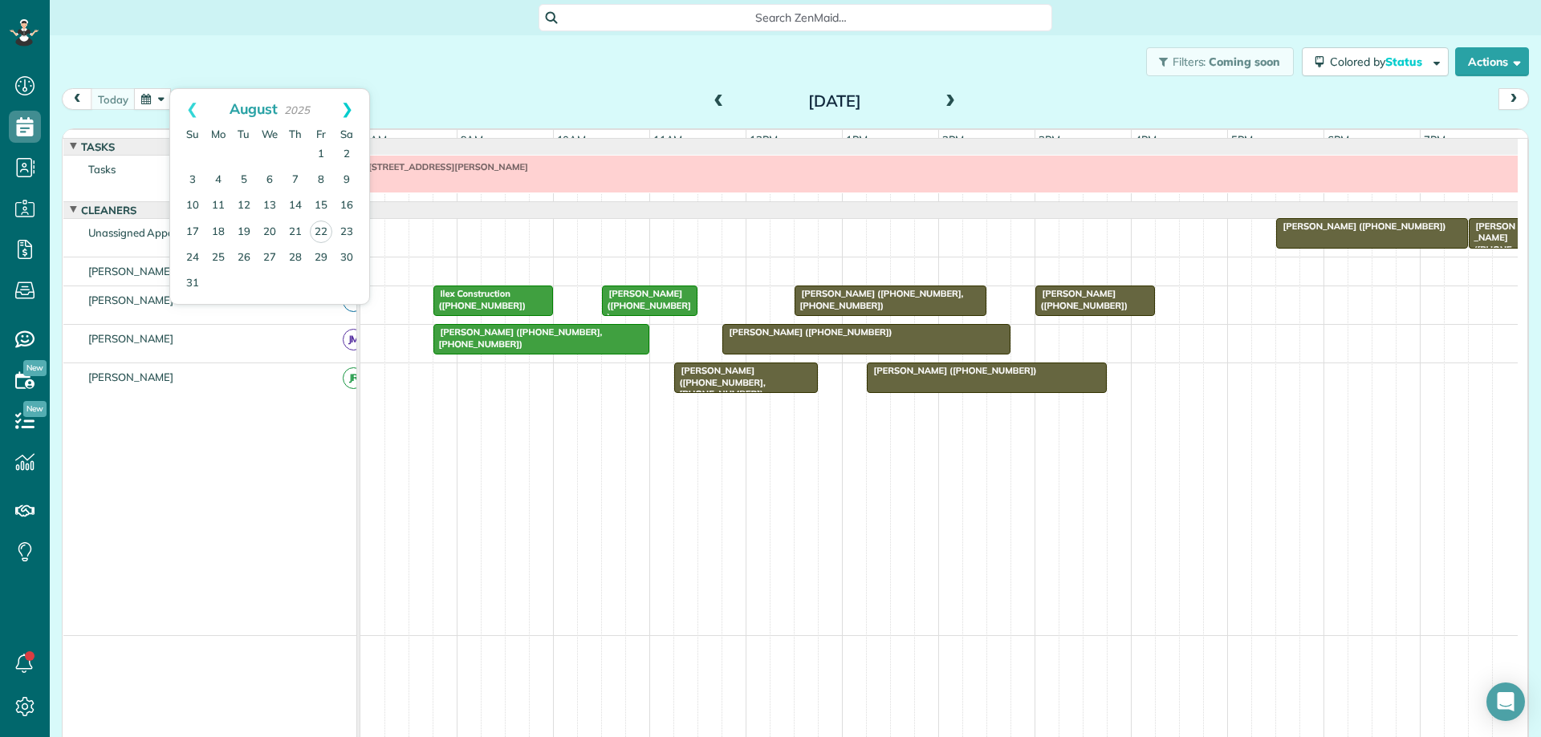
click at [348, 114] on link "Next" at bounding box center [347, 109] width 44 height 40
click at [271, 150] on link "3" at bounding box center [270, 155] width 26 height 26
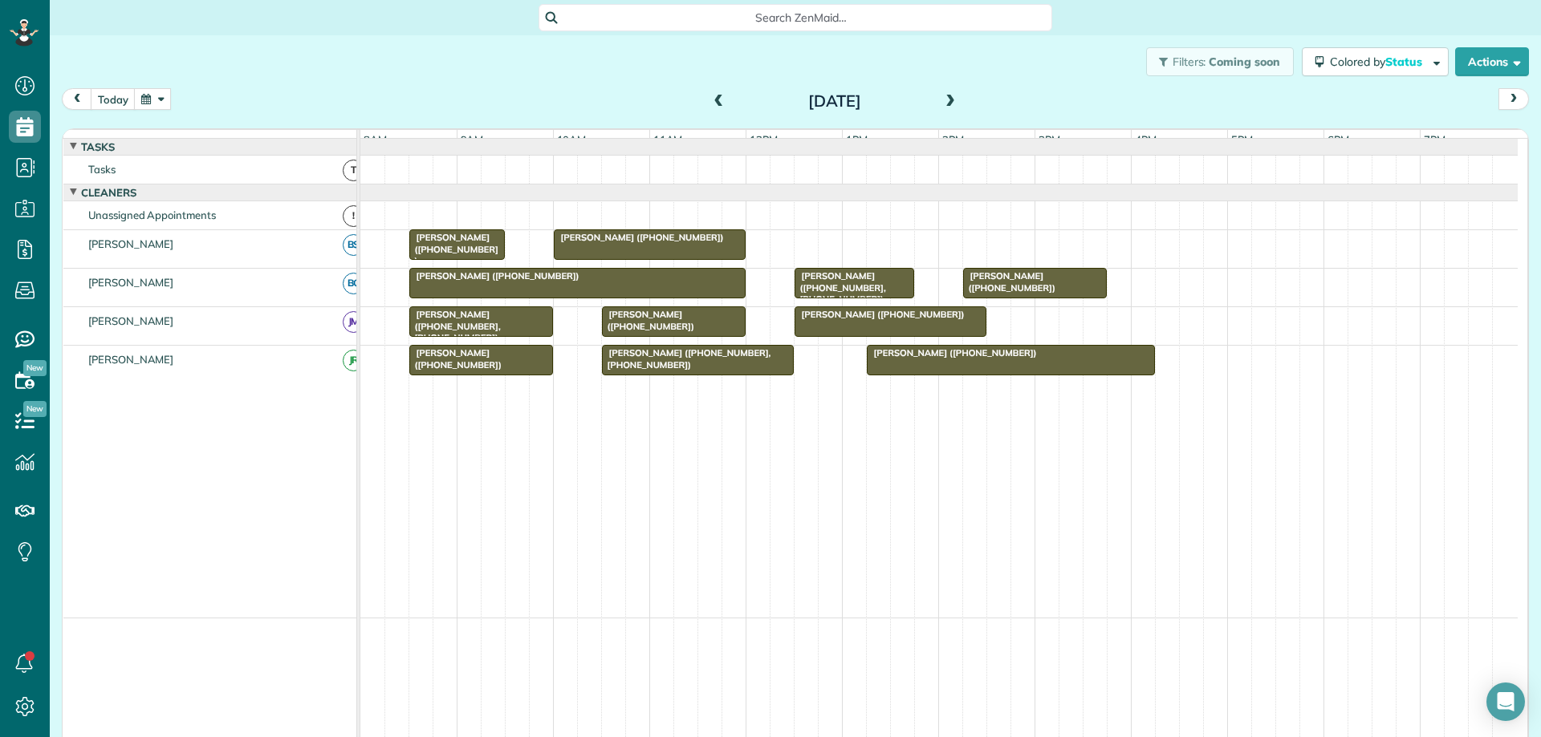
click at [941, 104] on span at bounding box center [950, 102] width 18 height 14
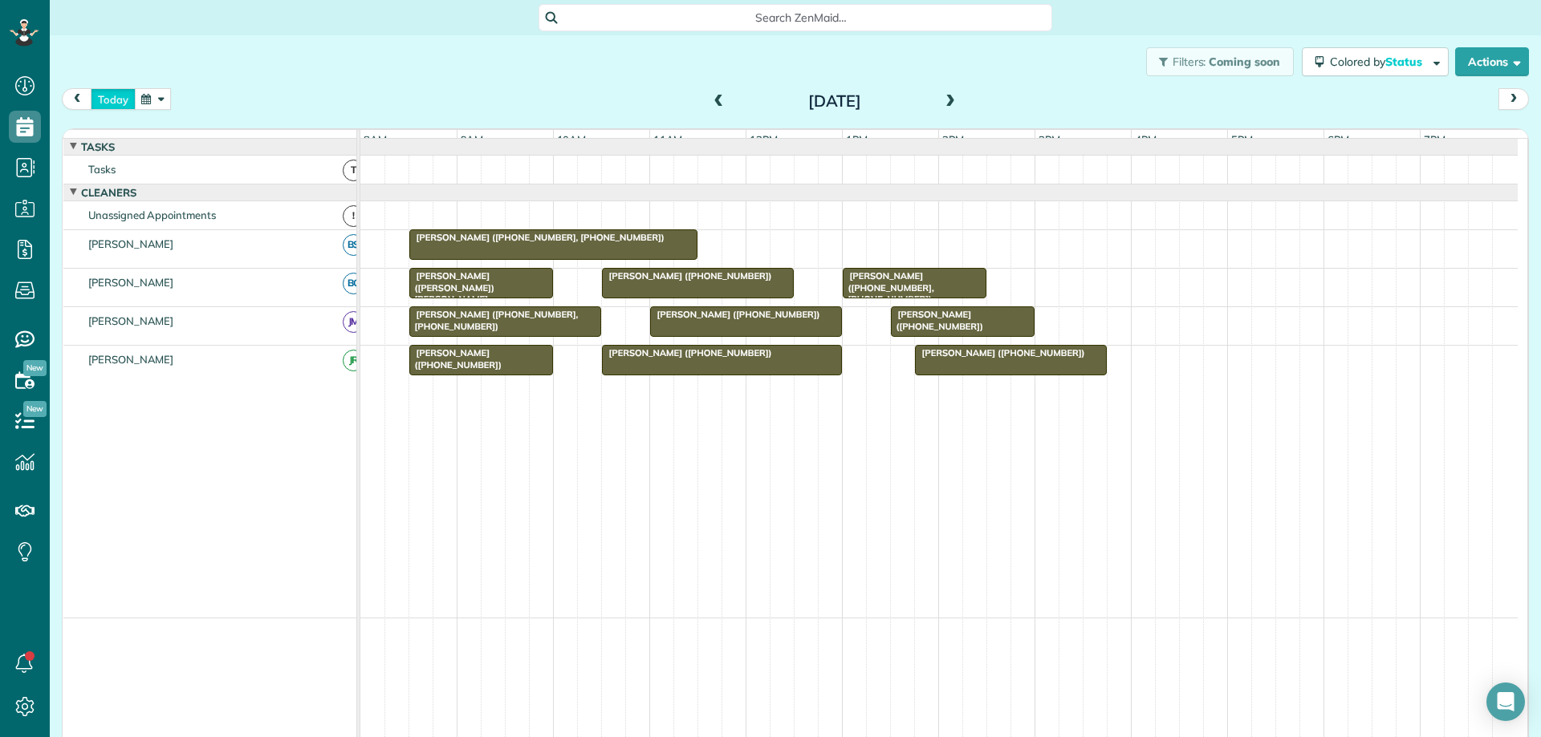
click at [127, 102] on button "today" at bounding box center [113, 99] width 45 height 22
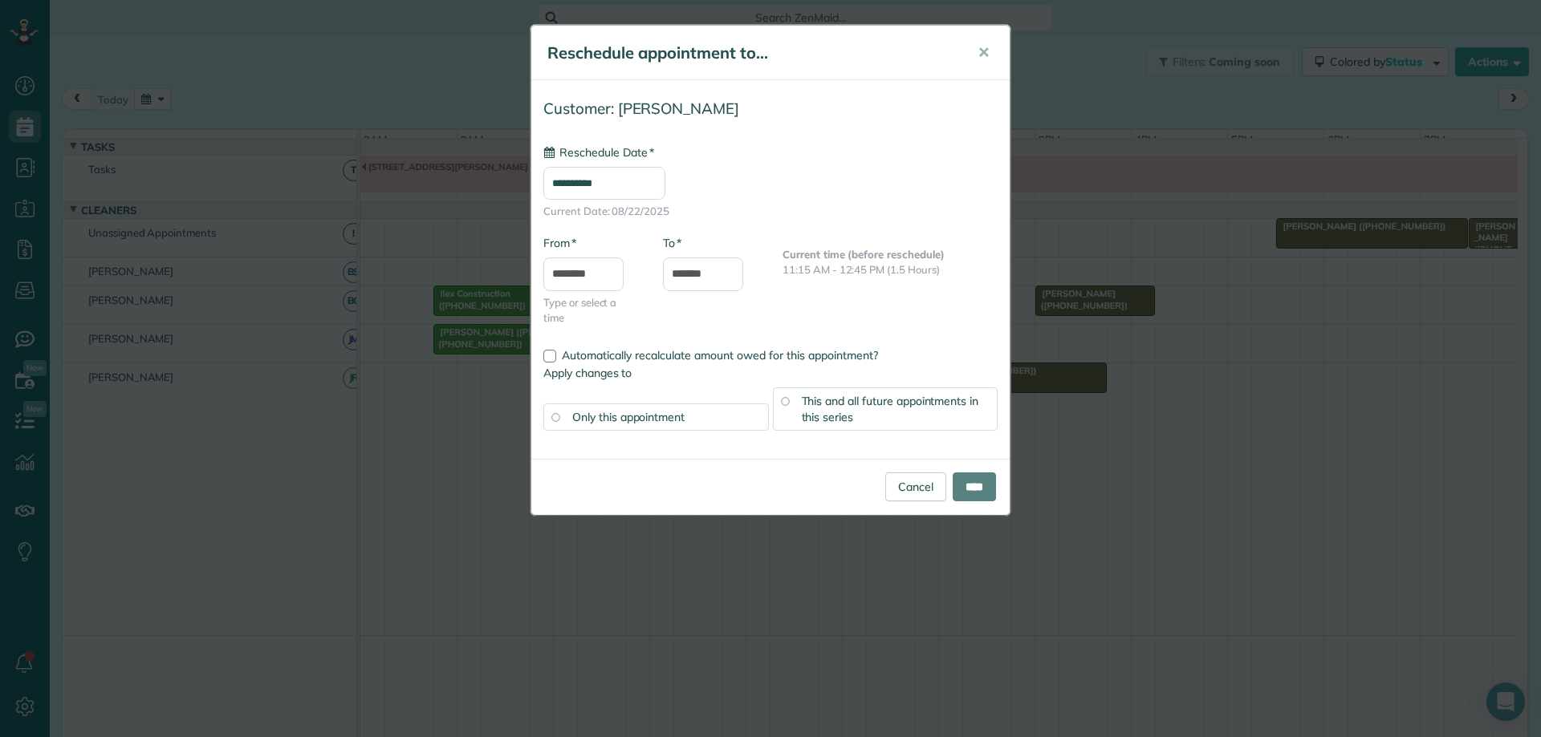
type input "**********"
click at [960, 485] on input "****" at bounding box center [973, 487] width 43 height 29
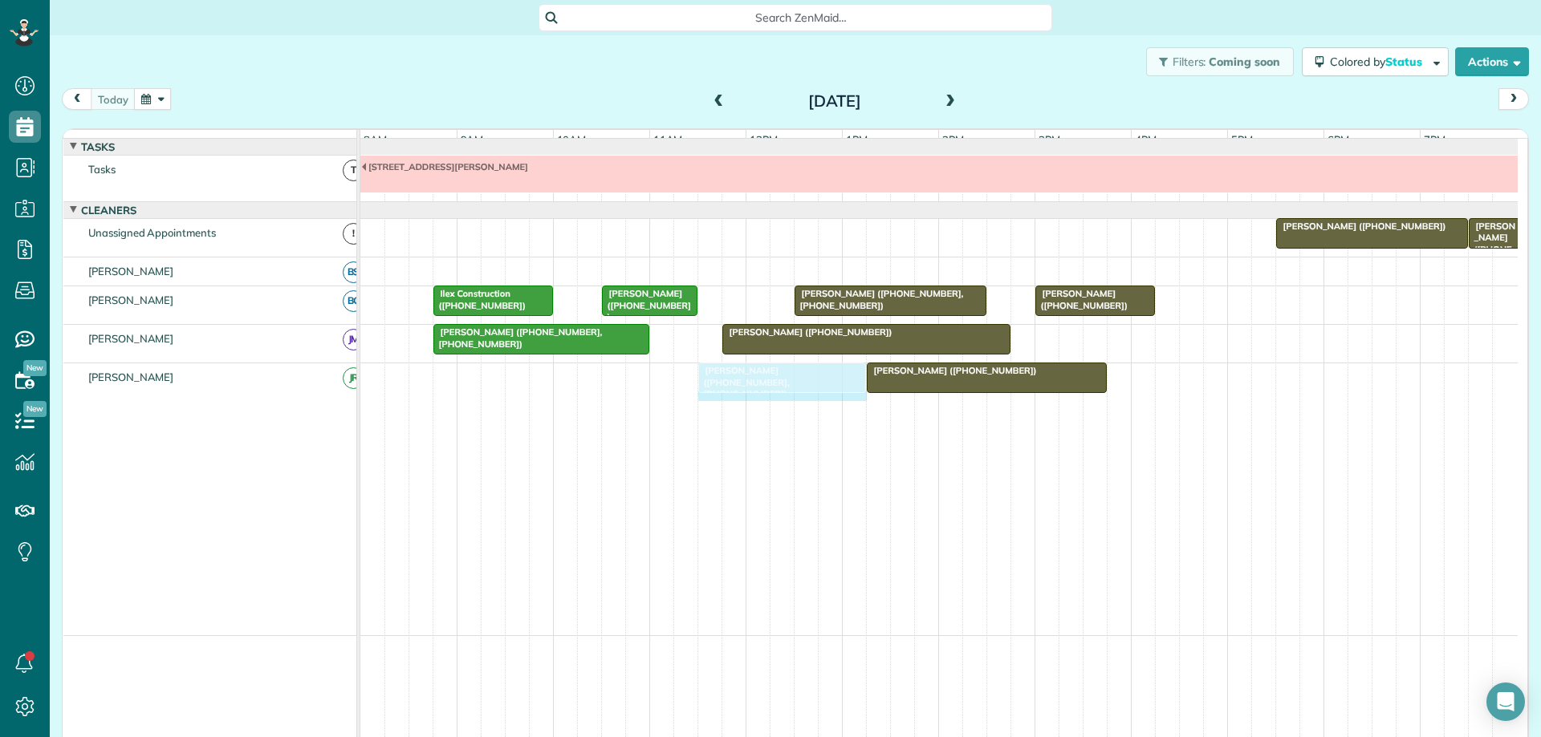
drag, startPoint x: 834, startPoint y: 384, endPoint x: 845, endPoint y: 384, distance: 10.5
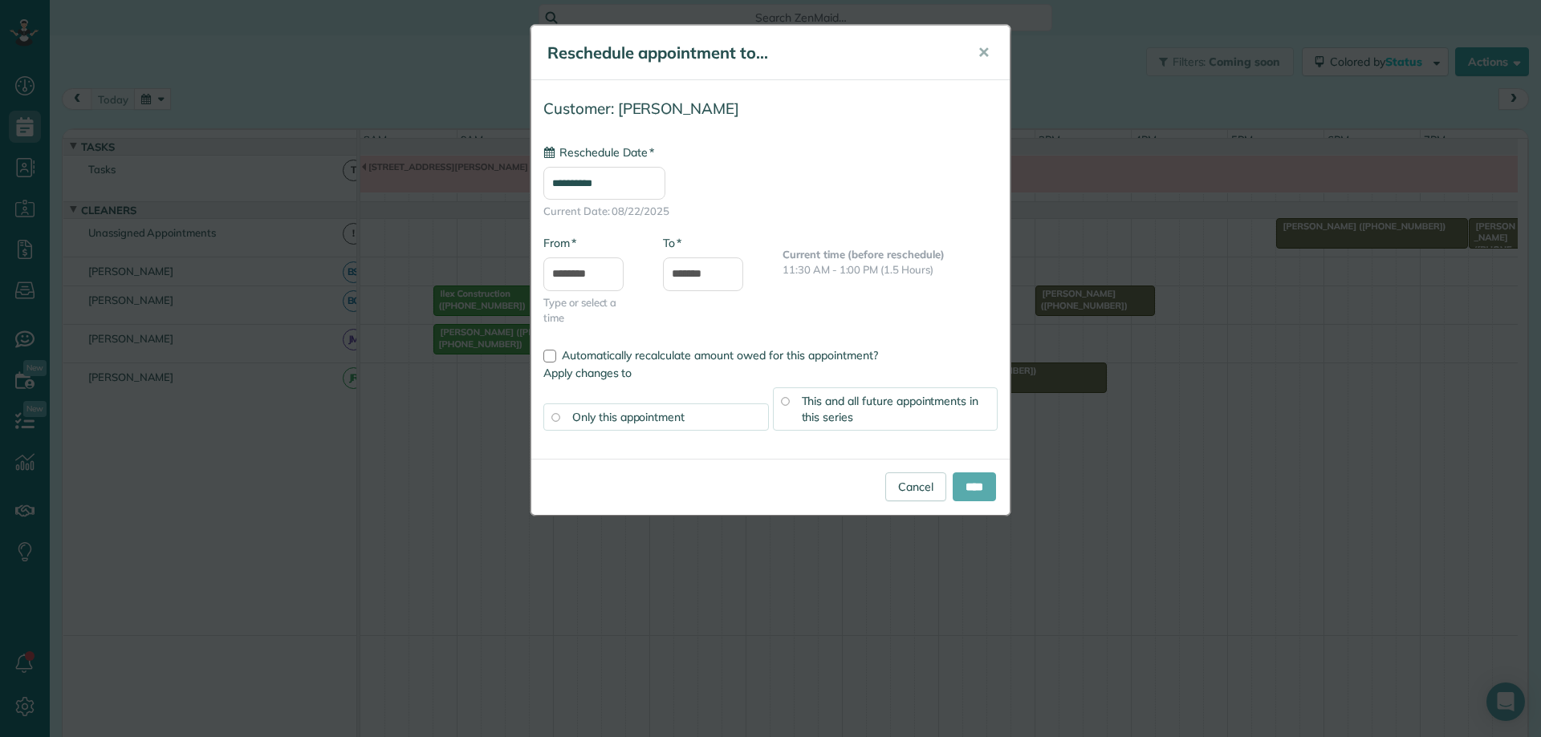
type input "**********"
click at [981, 493] on input "****" at bounding box center [973, 487] width 43 height 29
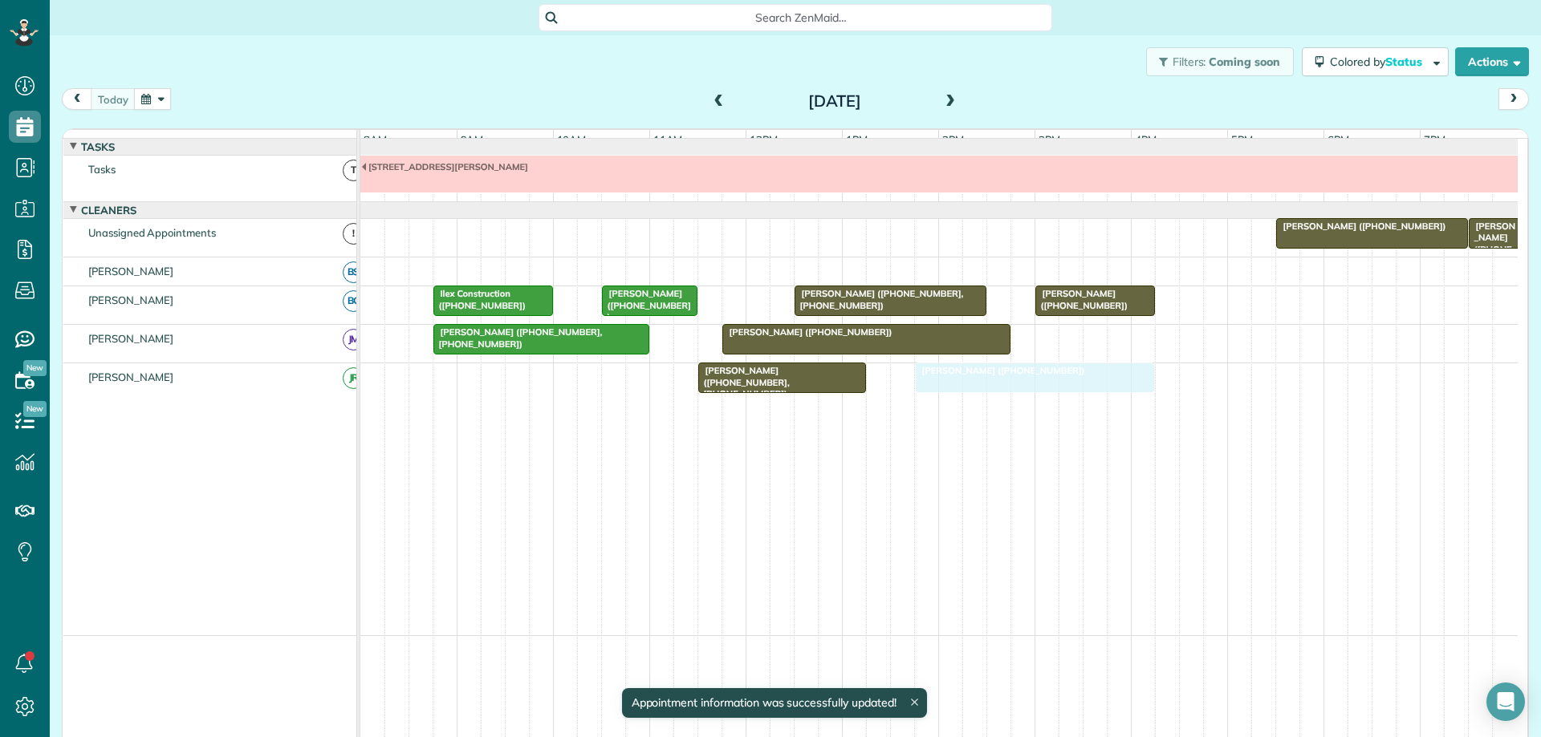
drag, startPoint x: 933, startPoint y: 388, endPoint x: 974, endPoint y: 386, distance: 41.0
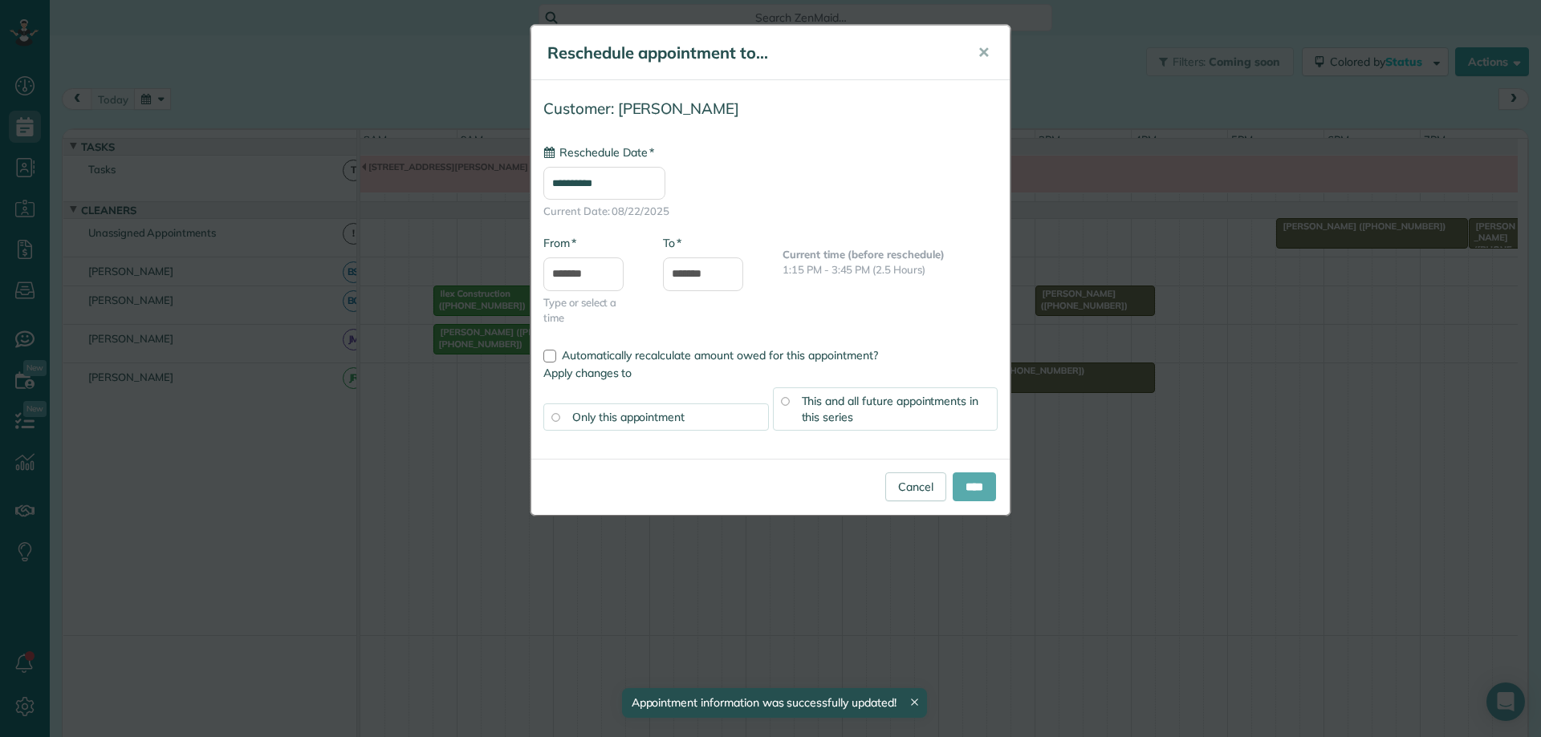
type input "**********"
click at [968, 488] on input "****" at bounding box center [973, 487] width 43 height 29
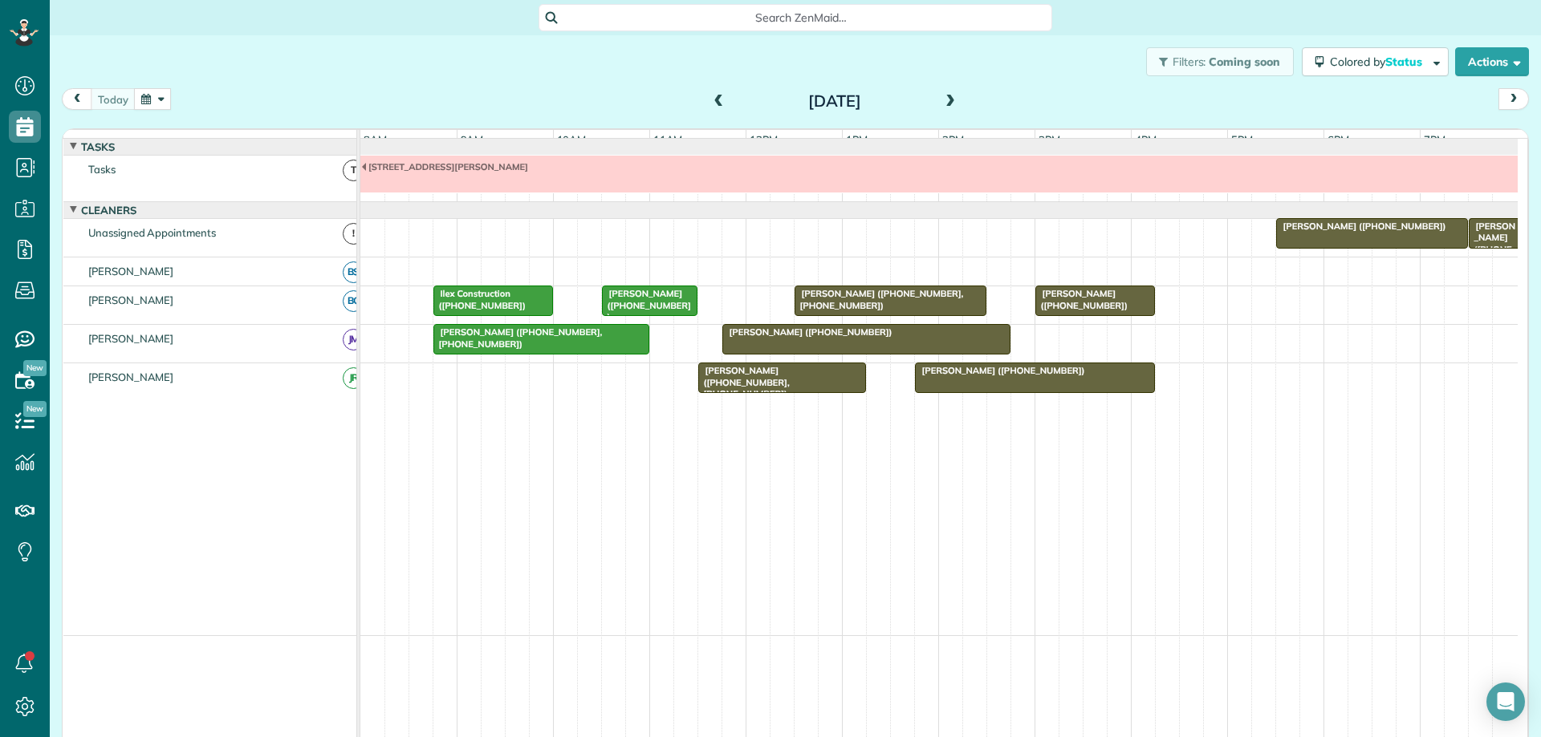
click at [838, 396] on div "Henry Vega Ortiz (+12153076446, +16178660206)" at bounding box center [782, 382] width 158 height 35
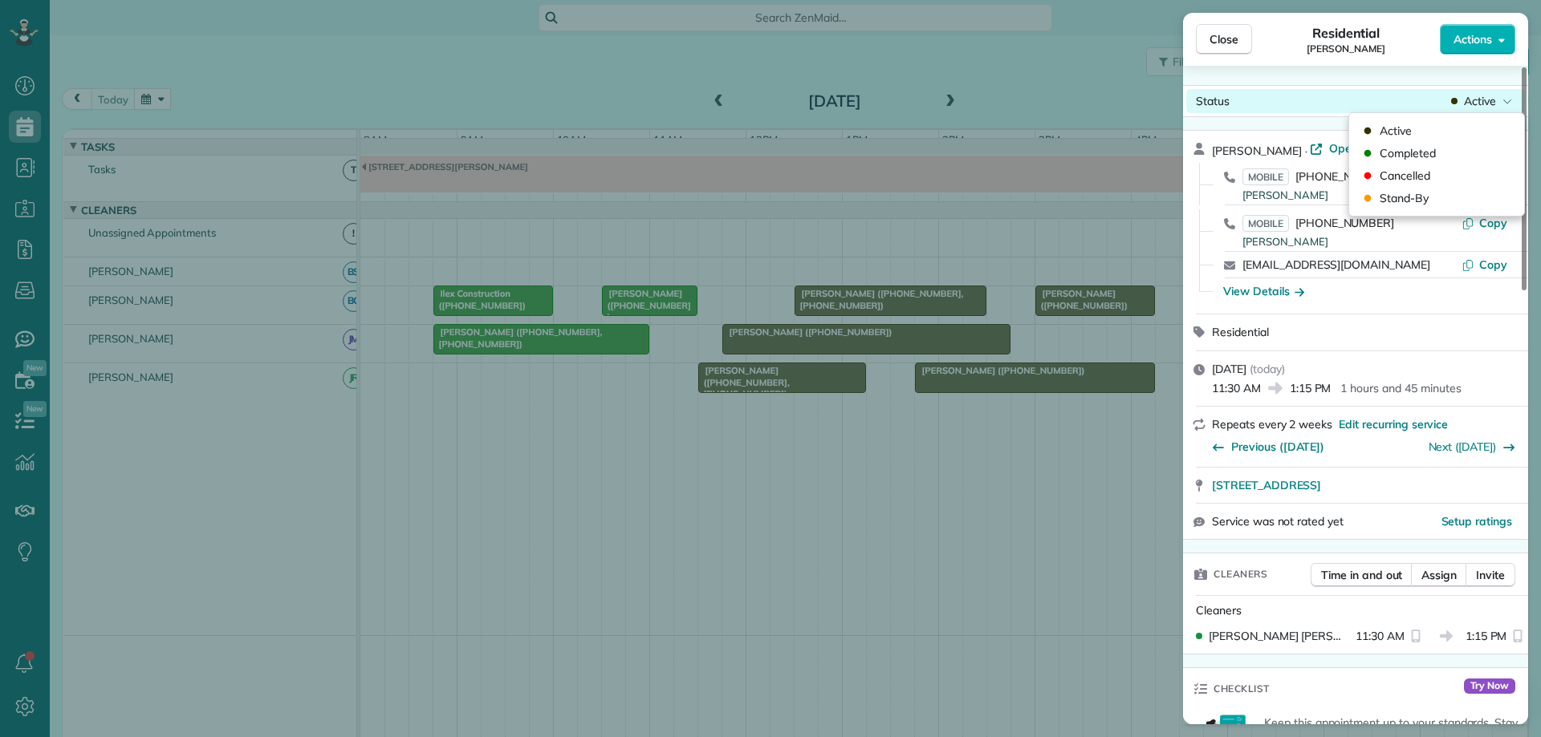
click at [1464, 105] on span "Active" at bounding box center [1480, 101] width 32 height 16
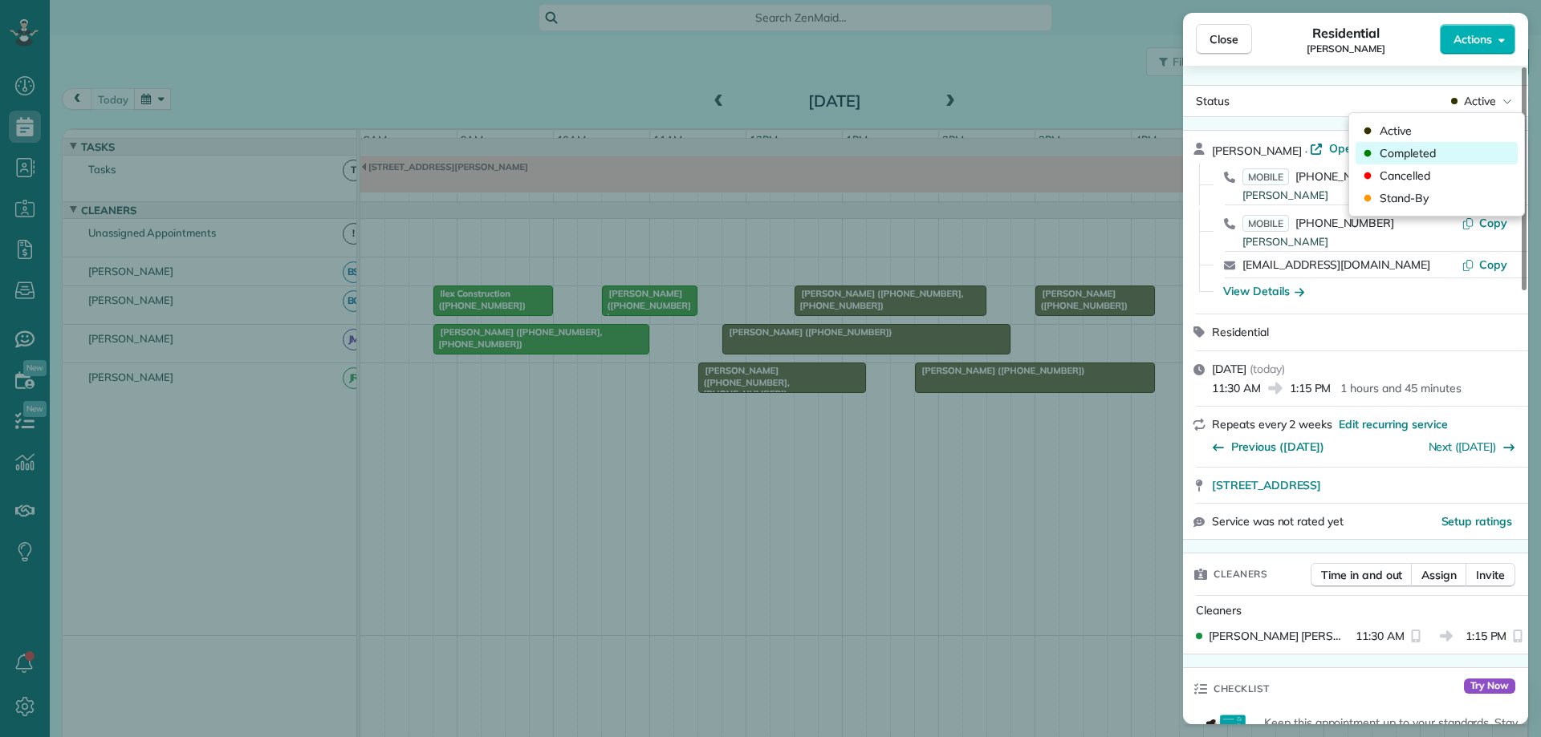
click at [1462, 151] on div "Completed" at bounding box center [1436, 153] width 162 height 22
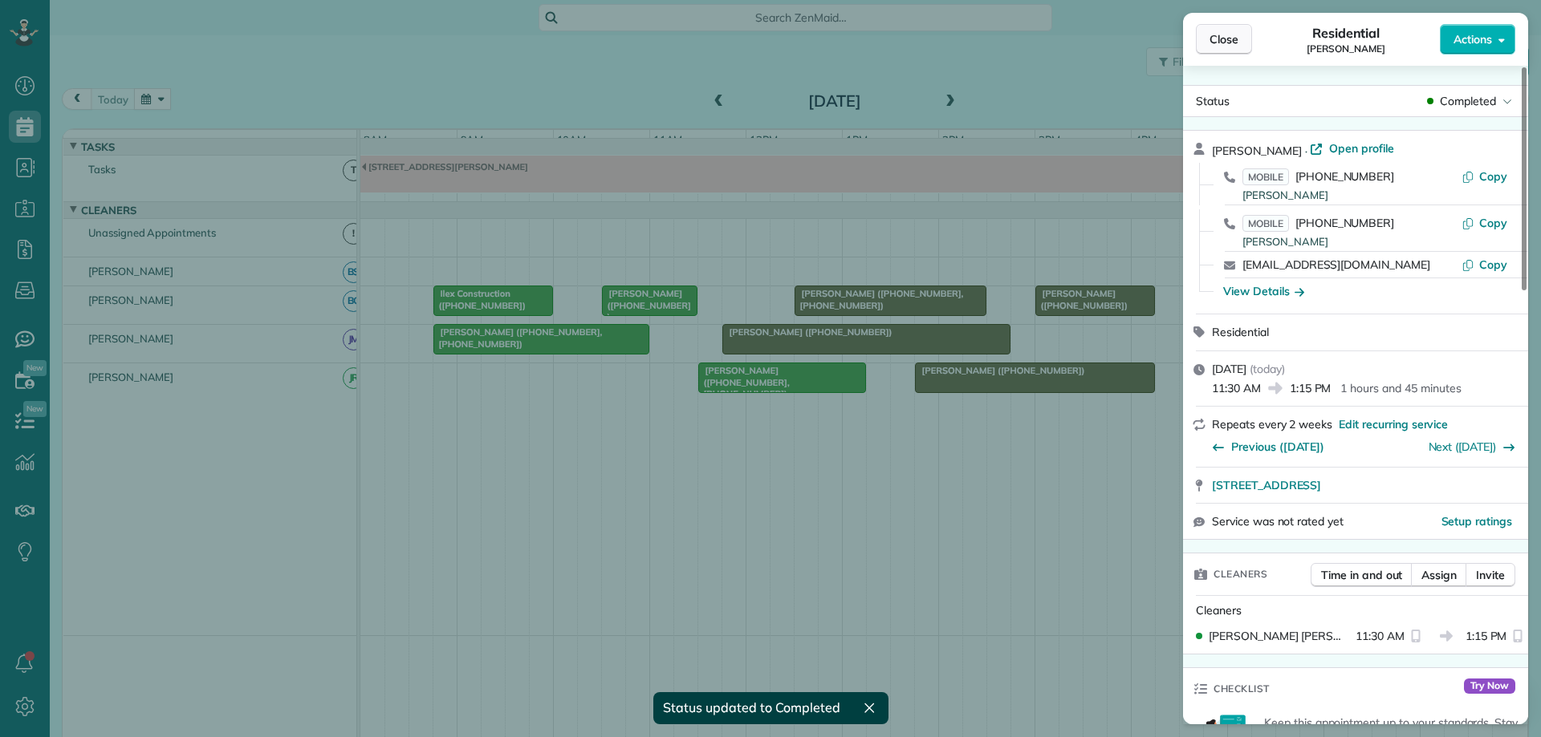
click at [1233, 44] on span "Close" at bounding box center [1223, 39] width 29 height 16
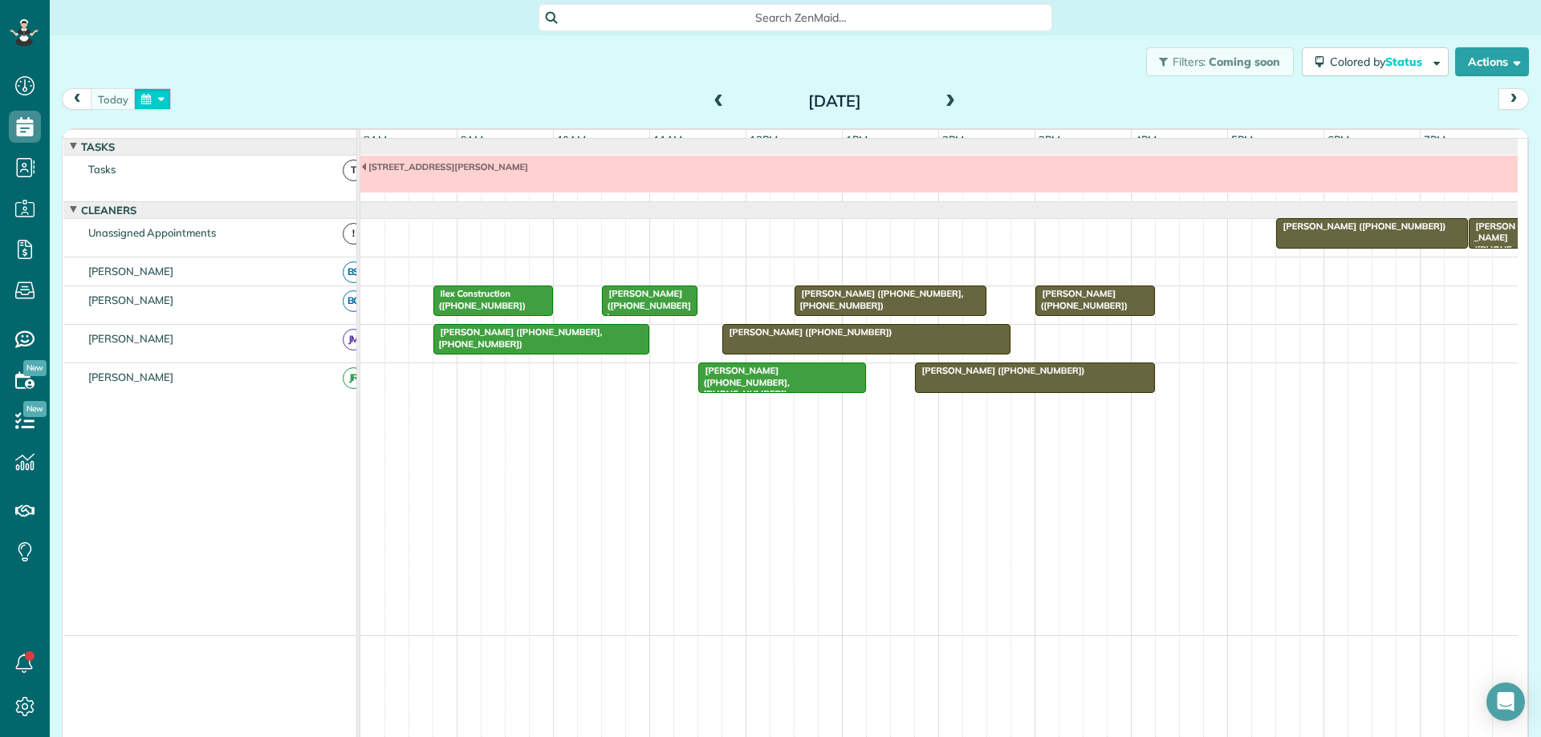
click at [163, 97] on button "button" at bounding box center [152, 99] width 37 height 22
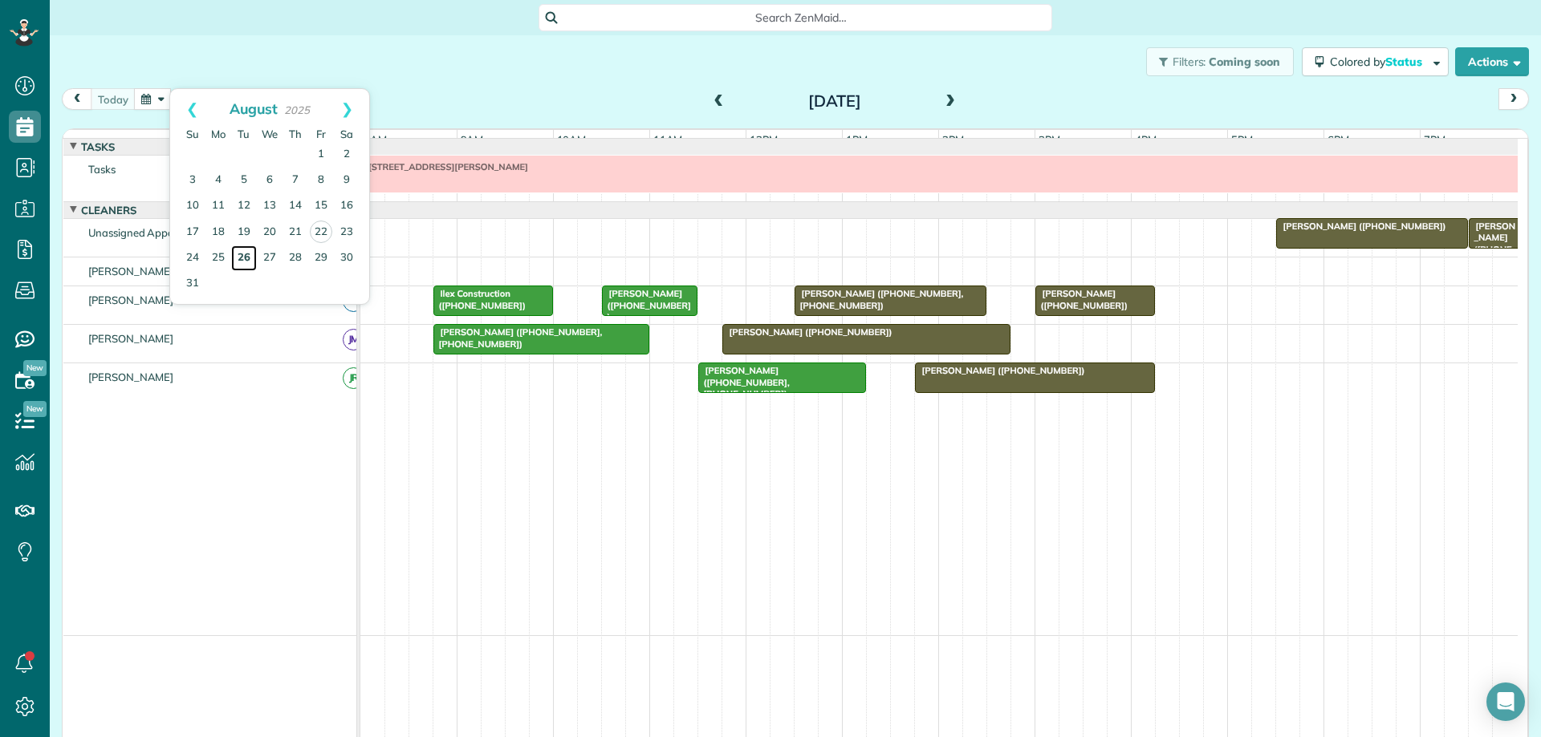
click at [241, 255] on link "26" at bounding box center [244, 259] width 26 height 26
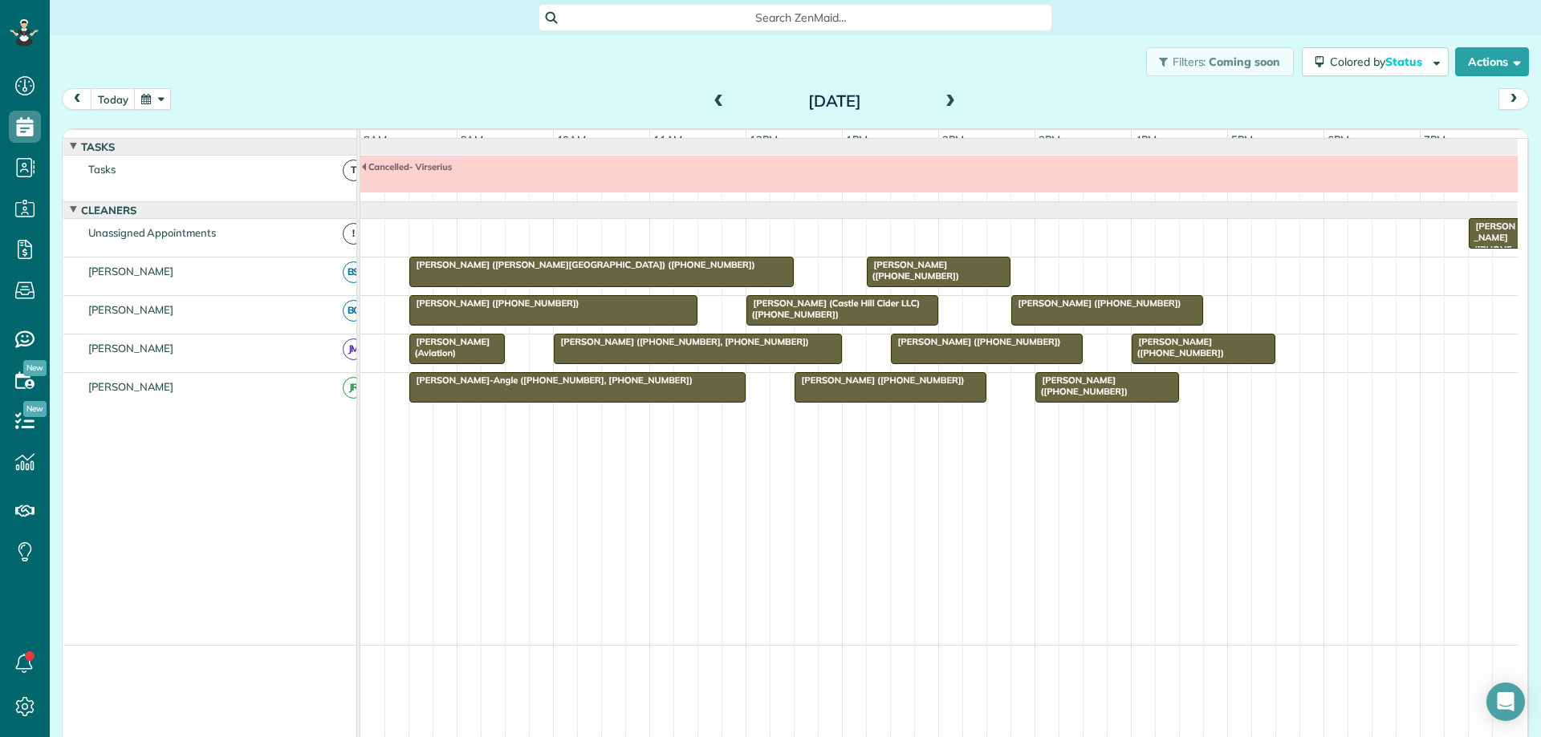
click at [867, 321] on div "Gretchen Carr (Castle Hill Cider LLC) (+17572863359)" at bounding box center [842, 309] width 182 height 23
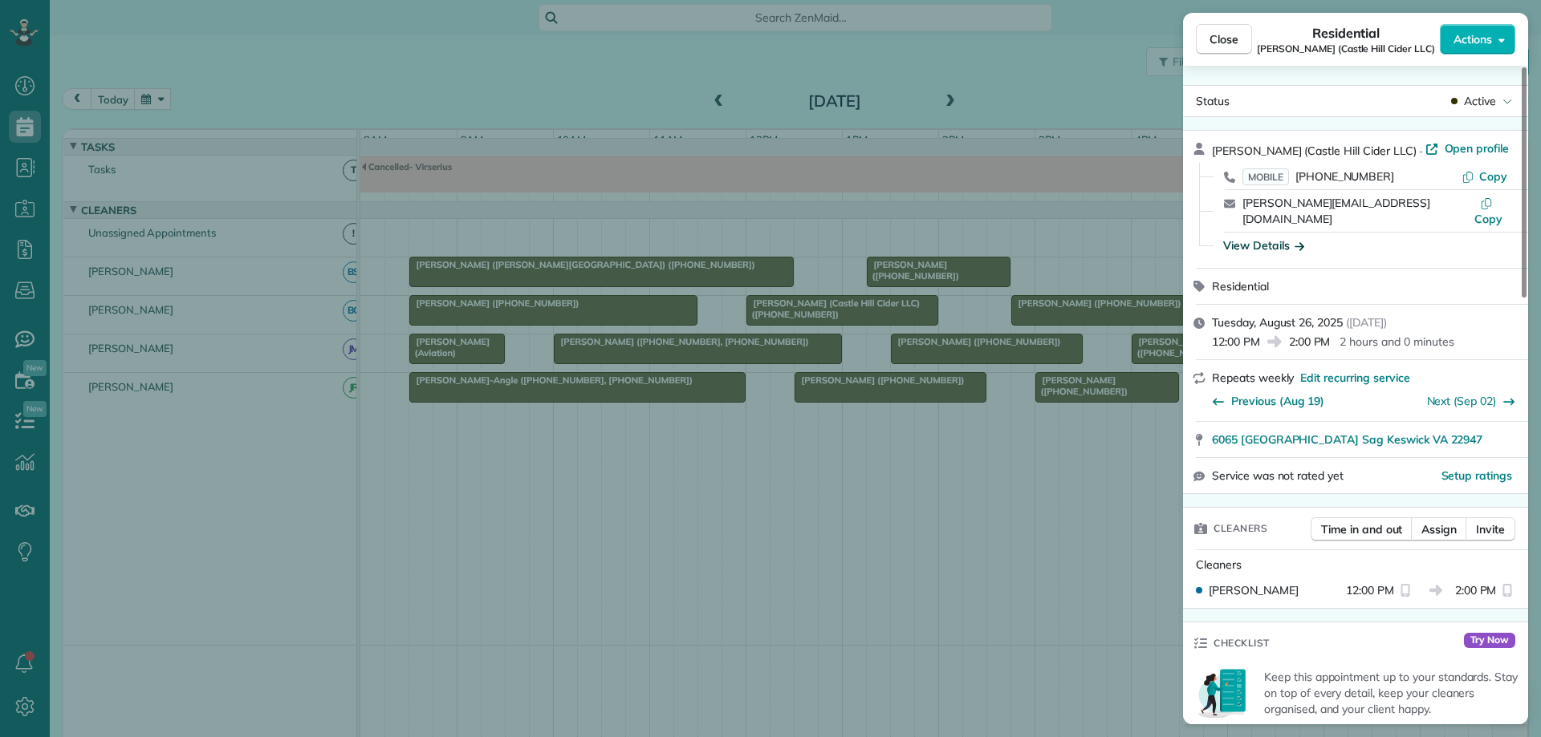
click at [1276, 237] on div "View Details" at bounding box center [1263, 245] width 81 height 16
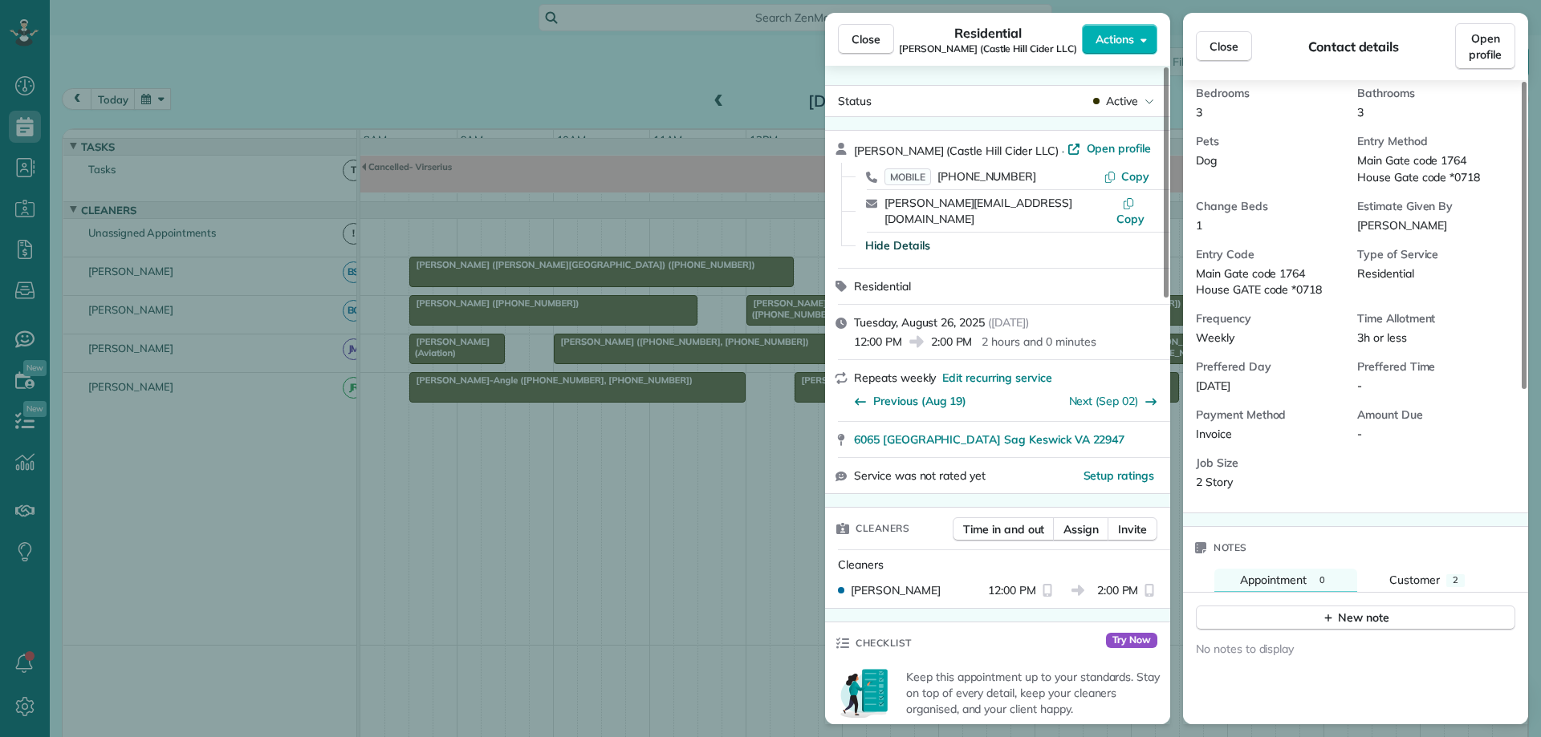
scroll to position [482, 0]
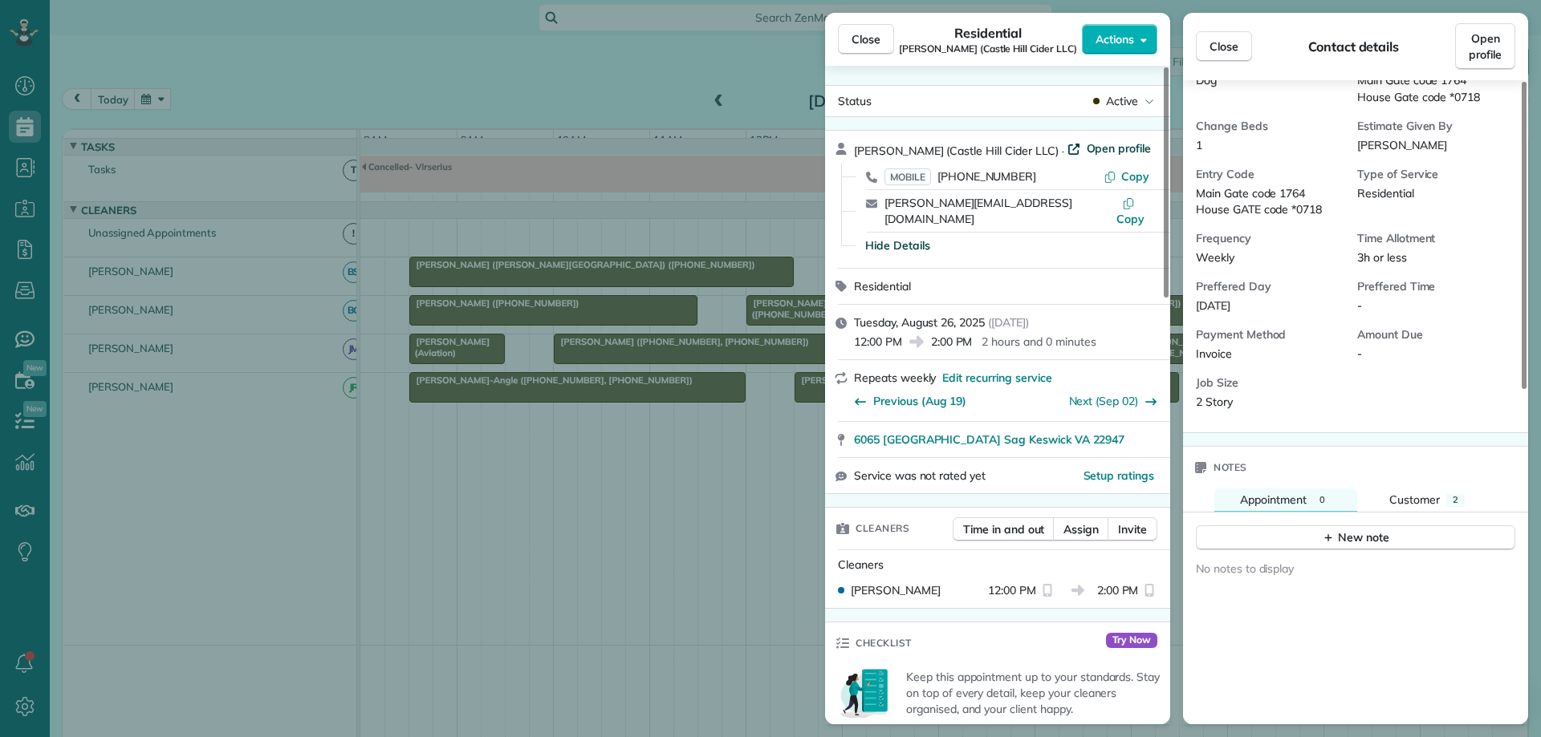
click at [1110, 143] on span "Open profile" at bounding box center [1118, 148] width 65 height 16
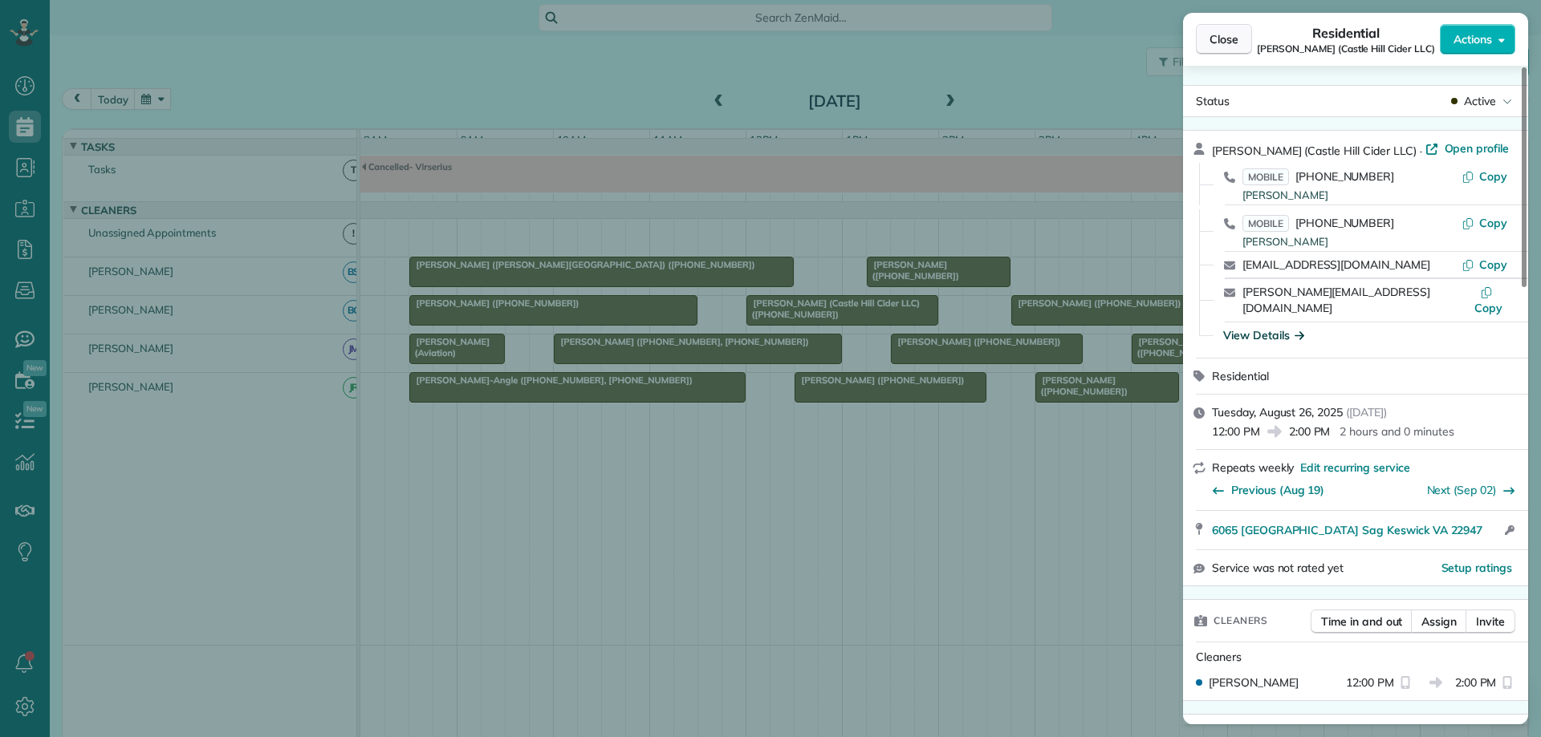
click at [1235, 47] on button "Close" at bounding box center [1224, 39] width 56 height 30
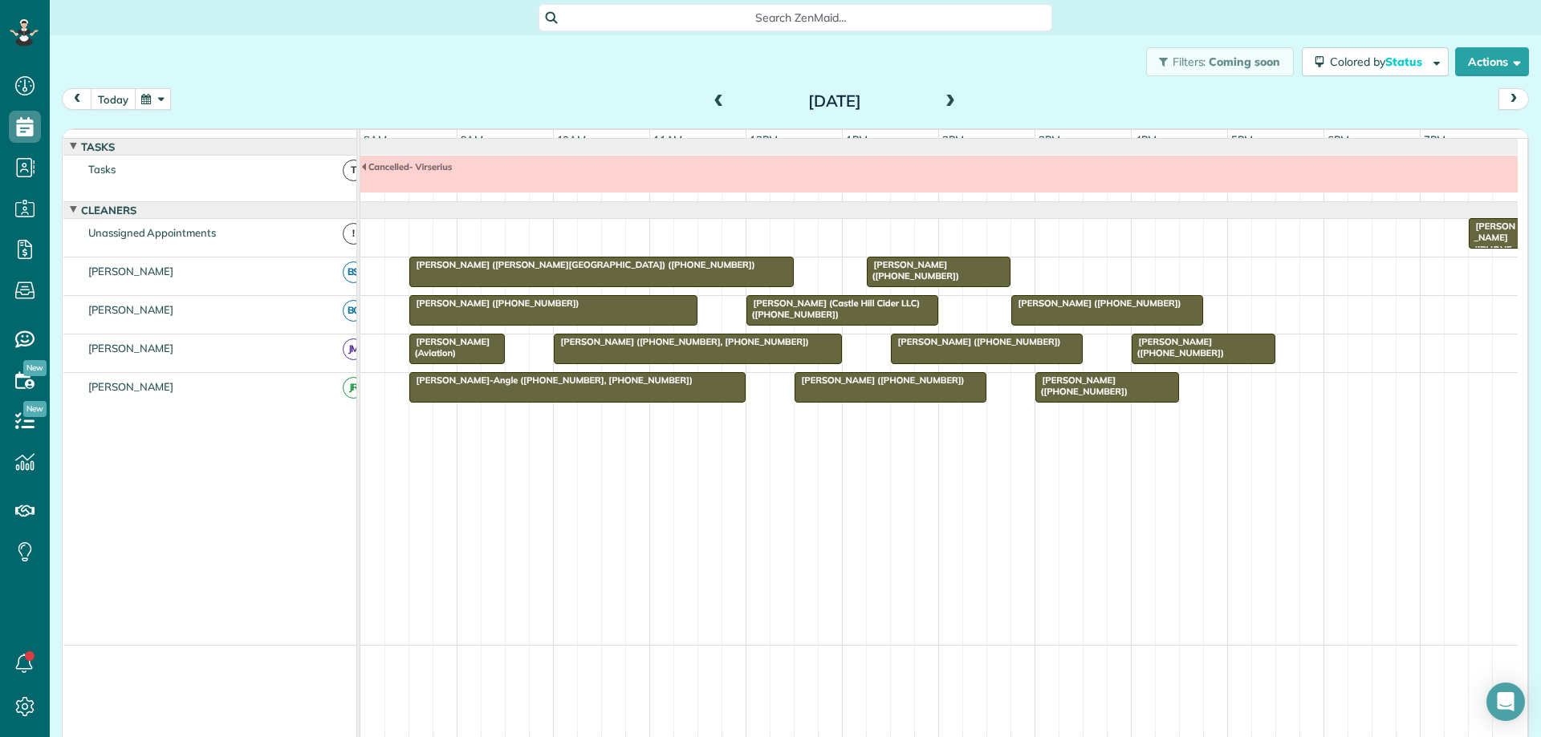
click at [114, 91] on button "today" at bounding box center [113, 99] width 45 height 22
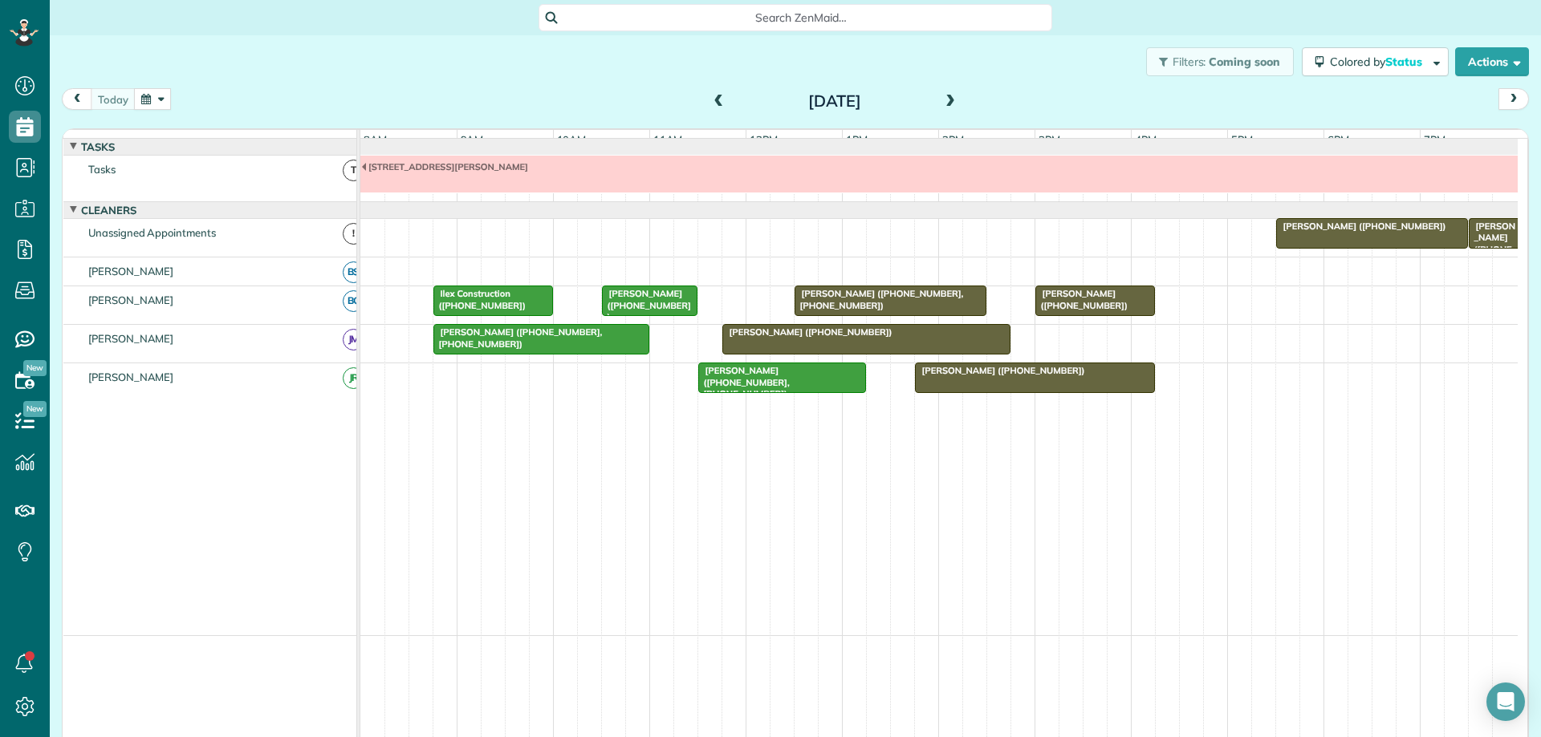
click at [156, 107] on button "button" at bounding box center [152, 99] width 37 height 22
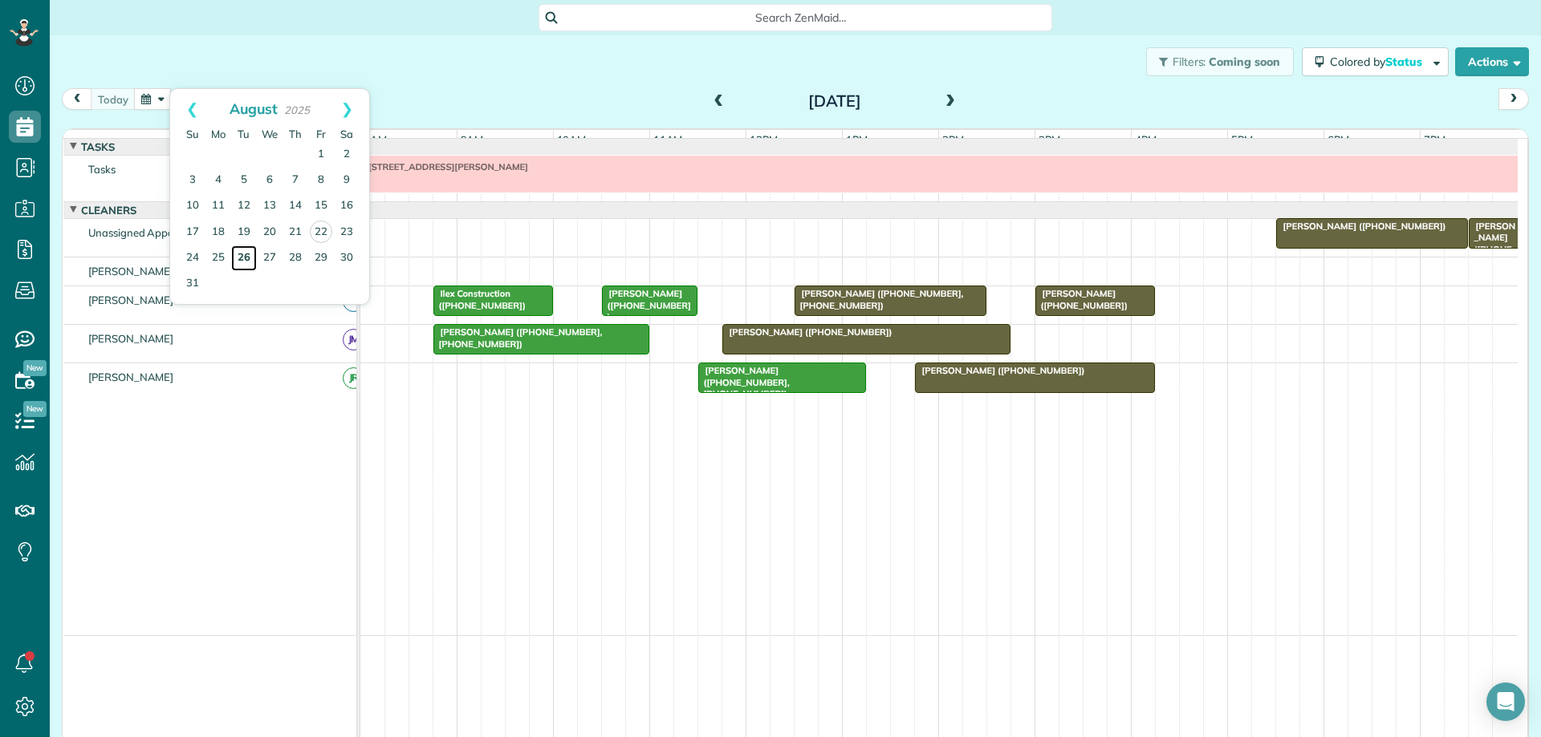
click at [242, 258] on link "26" at bounding box center [244, 259] width 26 height 26
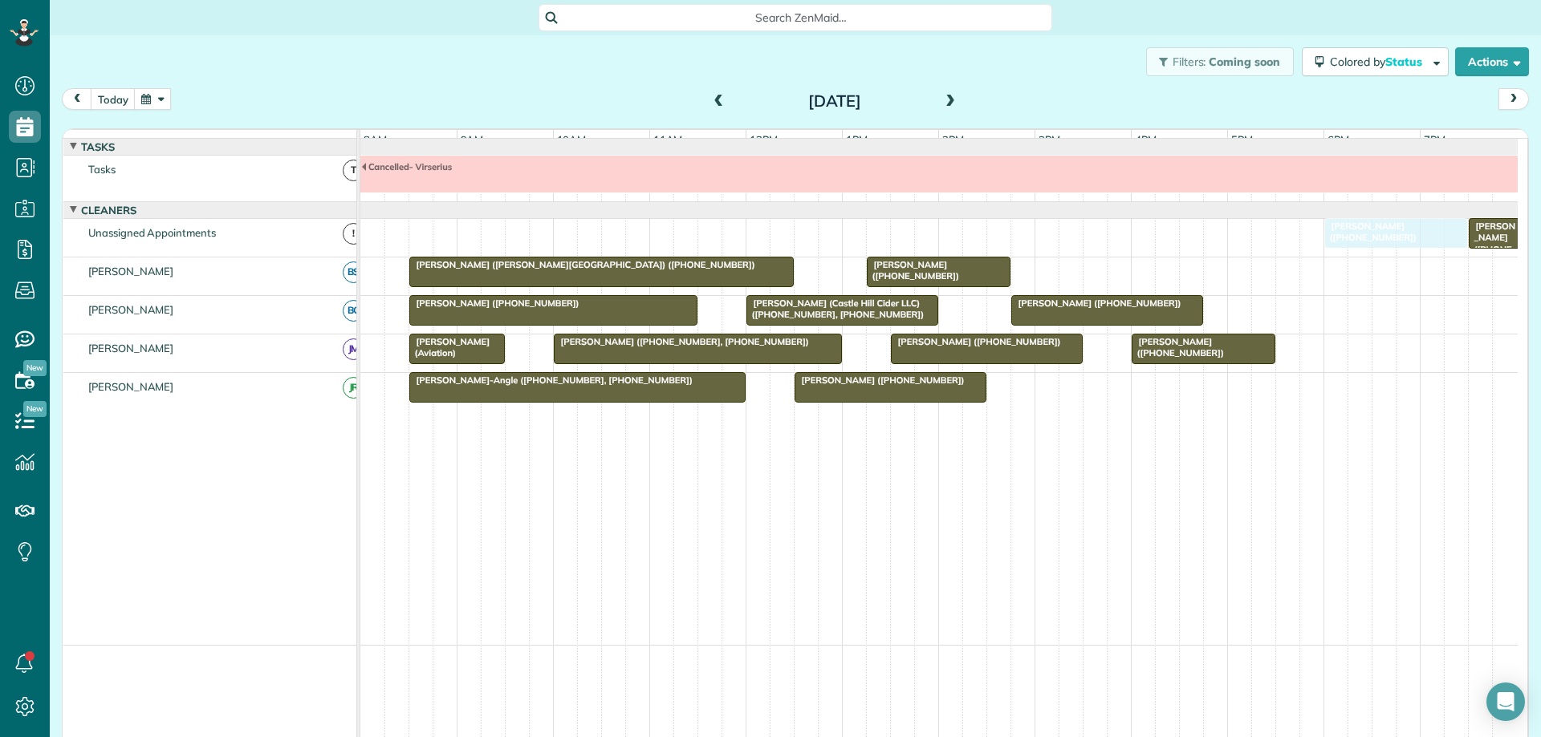
drag, startPoint x: 1049, startPoint y: 401, endPoint x: 1347, endPoint y: 244, distance: 336.7
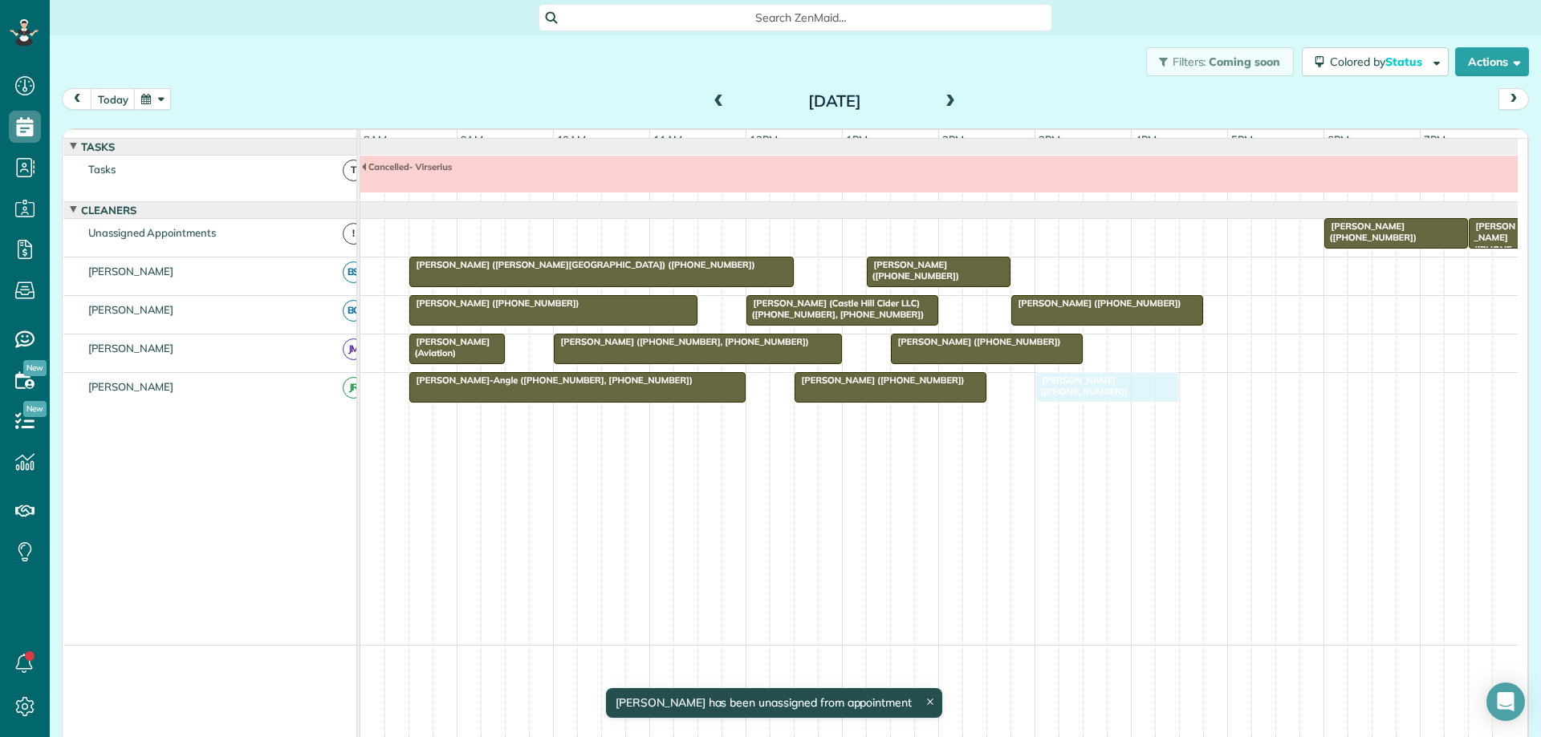
drag, startPoint x: 1198, startPoint y: 359, endPoint x: 1103, endPoint y: 413, distance: 109.3
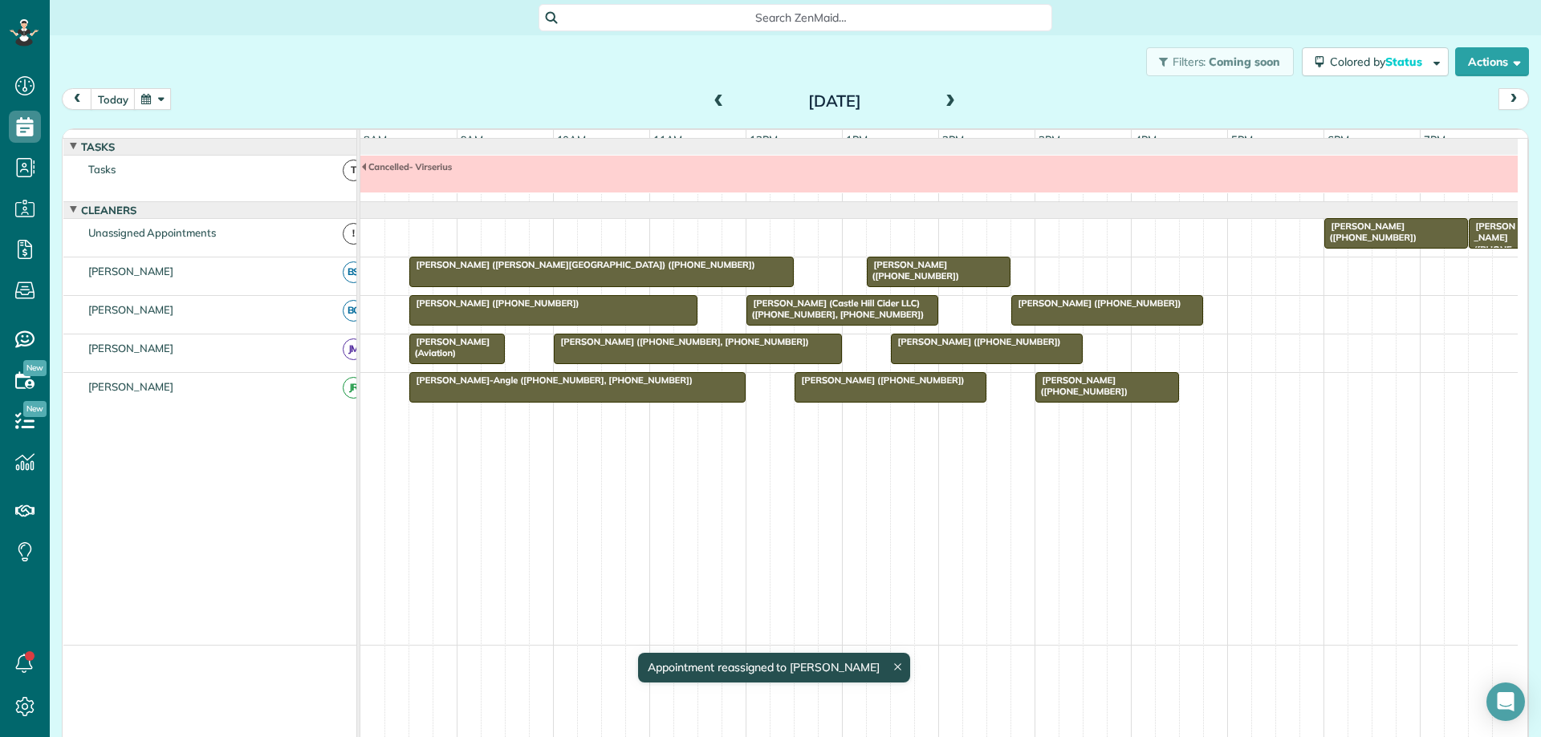
click at [956, 363] on div at bounding box center [986, 349] width 190 height 29
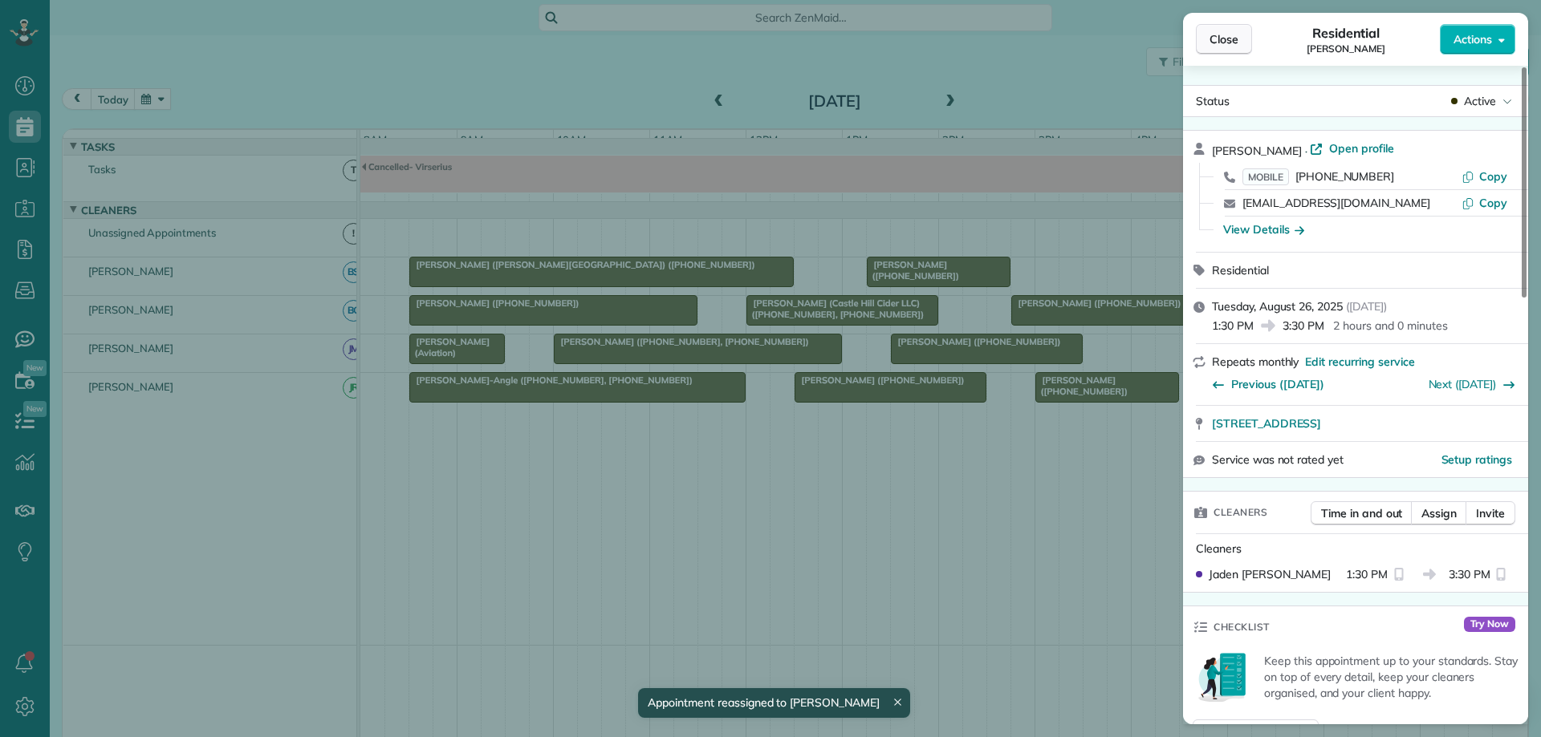
click at [1222, 42] on span "Close" at bounding box center [1223, 39] width 29 height 16
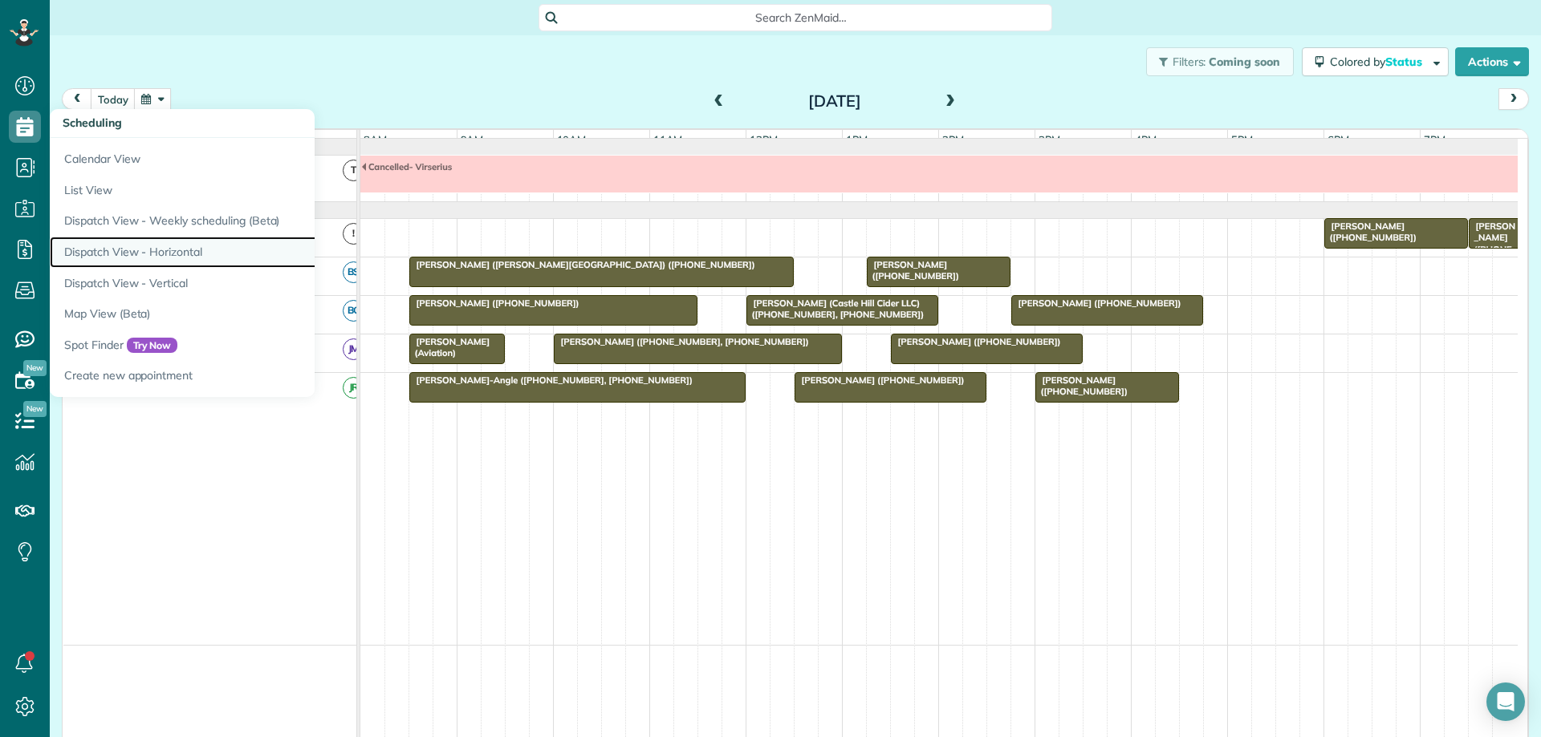
click at [179, 250] on link "Dispatch View - Horizontal" at bounding box center [250, 252] width 401 height 31
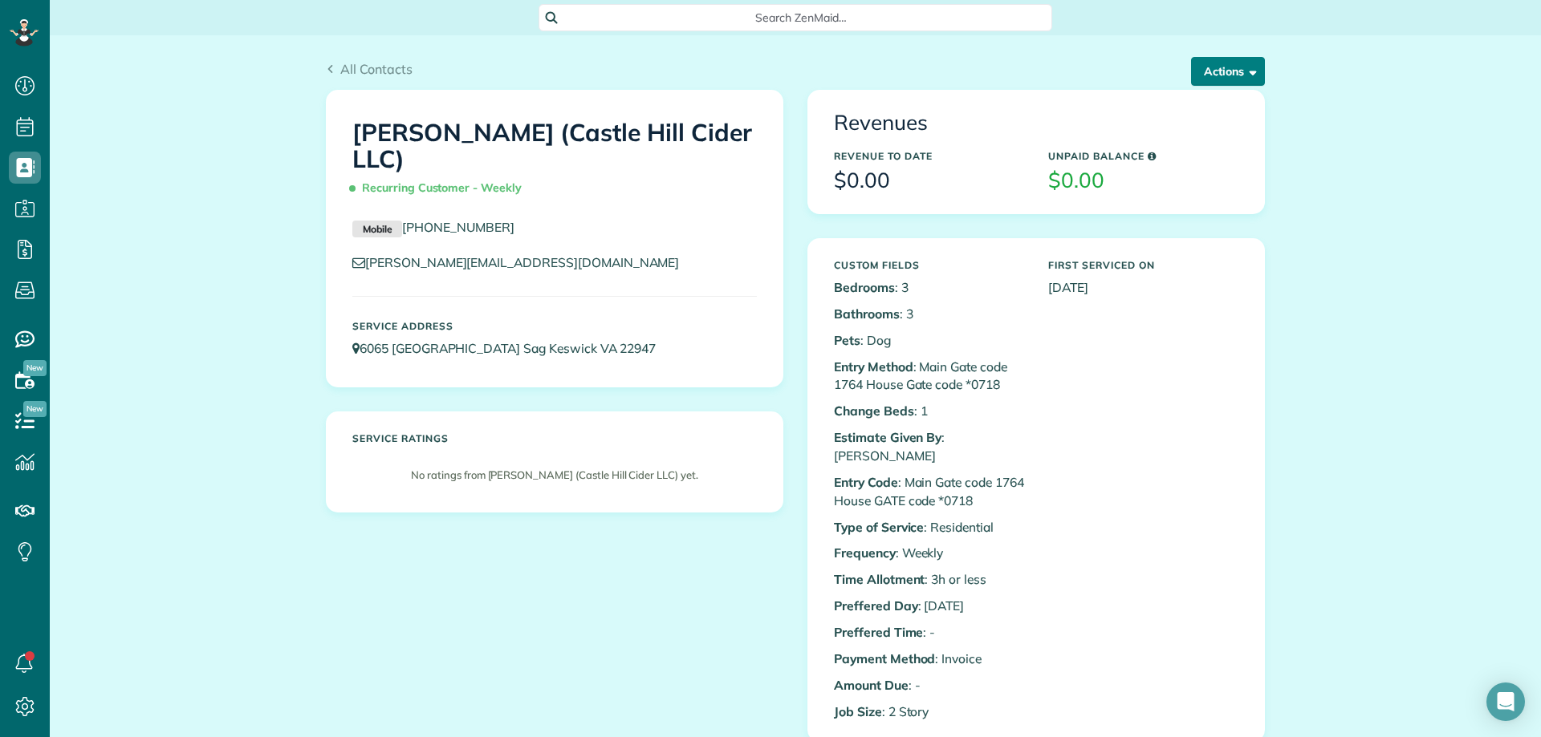
click at [1202, 75] on button "Actions" at bounding box center [1228, 71] width 74 height 29
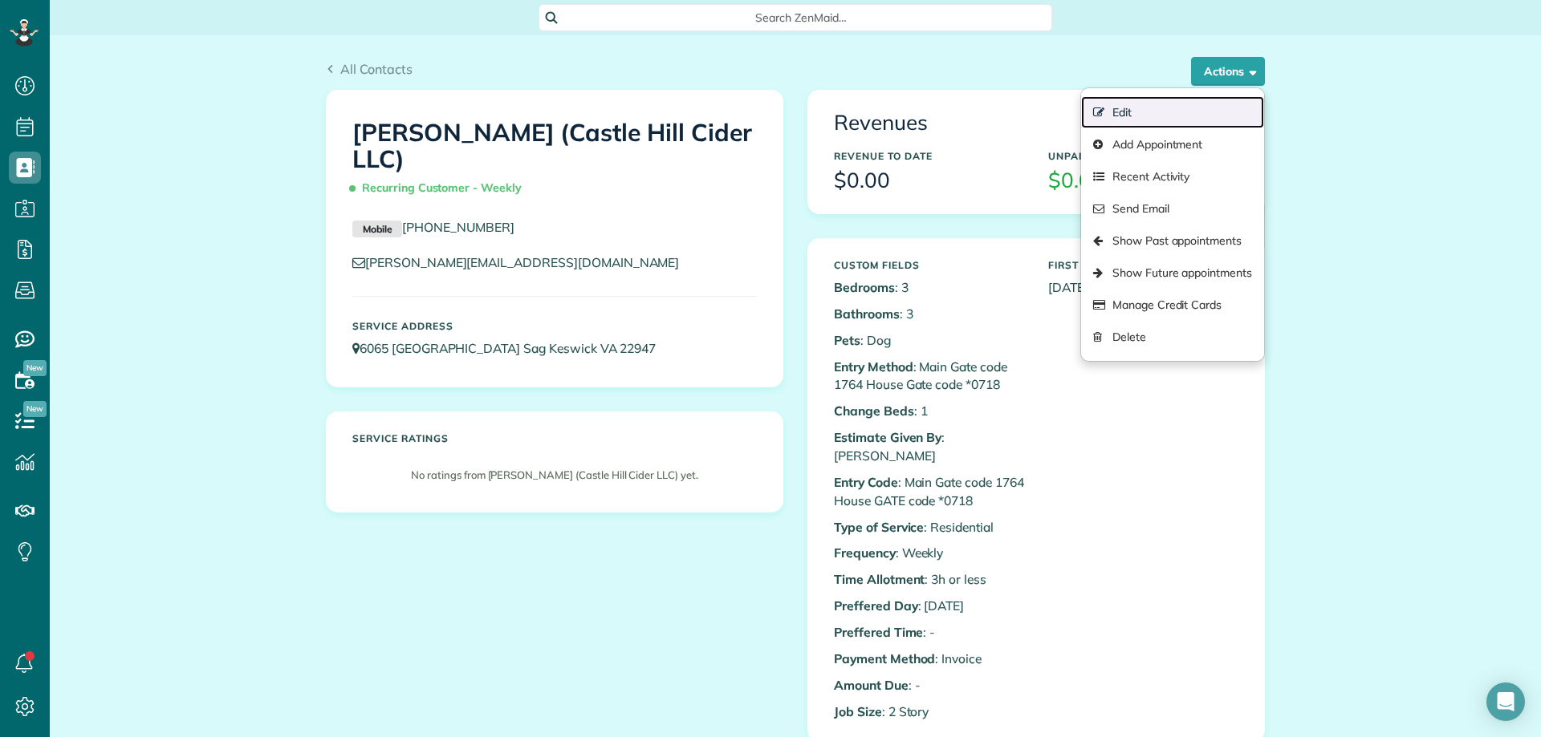
click at [1179, 116] on link "Edit" at bounding box center [1172, 112] width 183 height 32
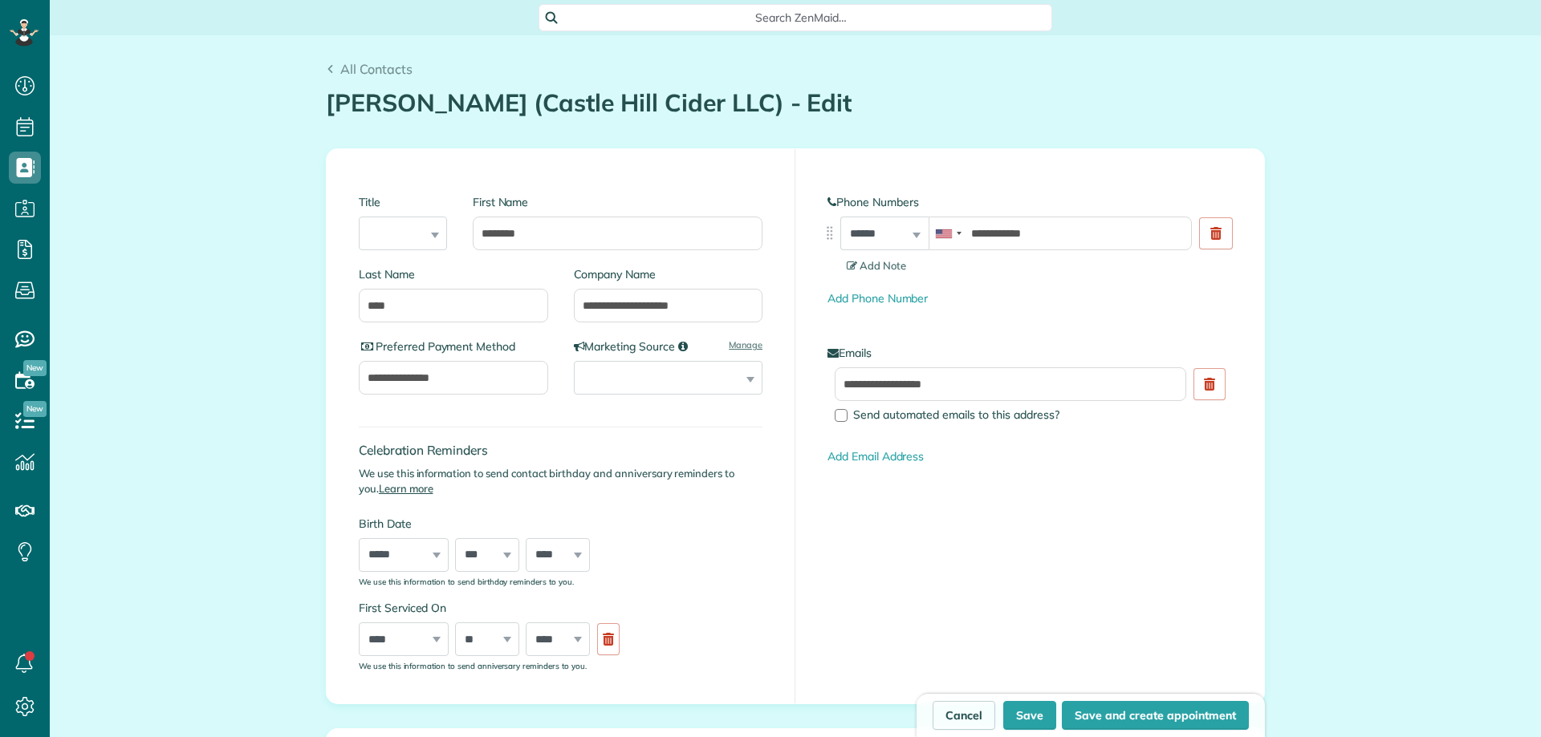
scroll to position [7, 7]
type input "**********"
click at [867, 453] on link "Add Email Address" at bounding box center [875, 456] width 96 height 14
paste input "**********"
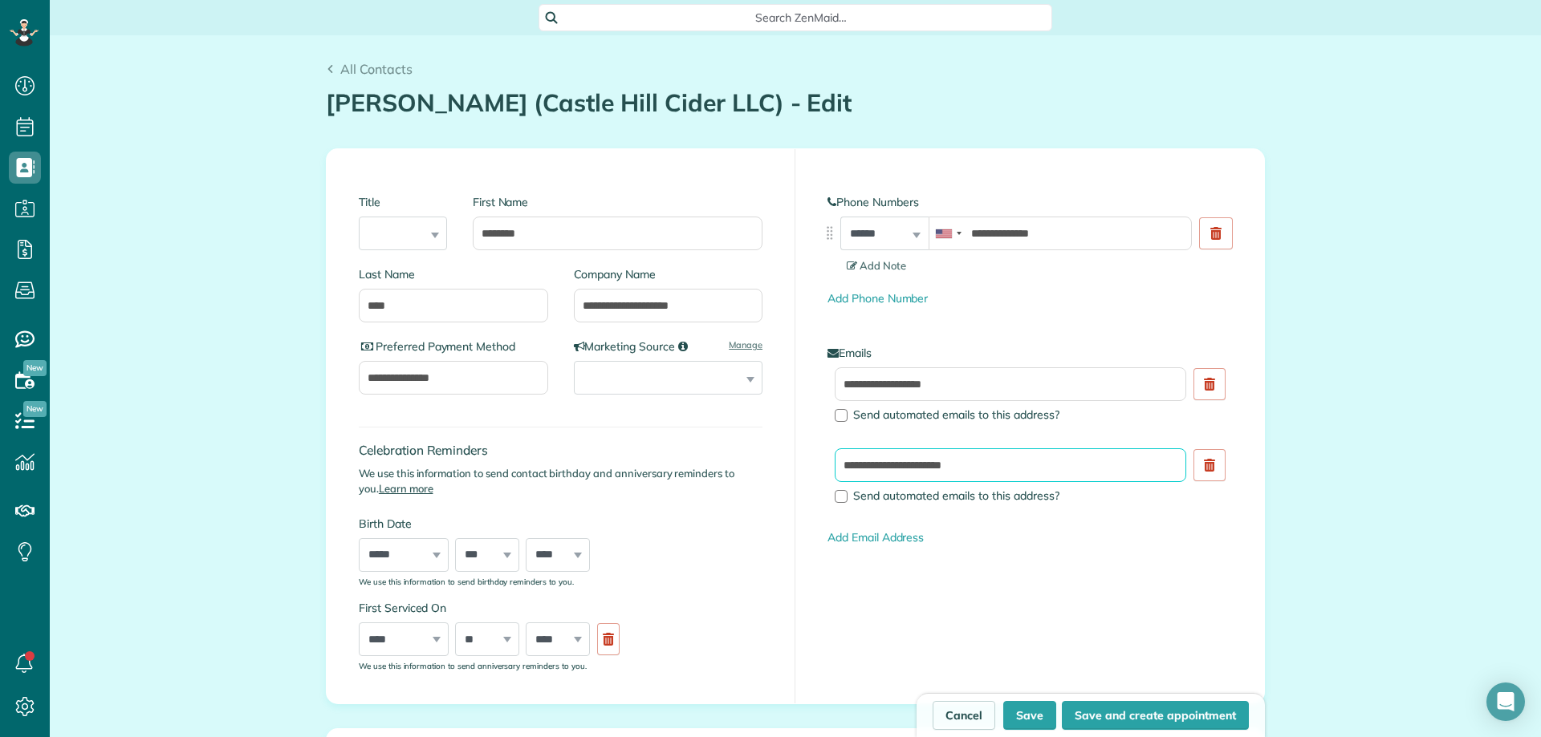
type input "**********"
click at [877, 298] on link "Add Phone Number" at bounding box center [877, 298] width 100 height 14
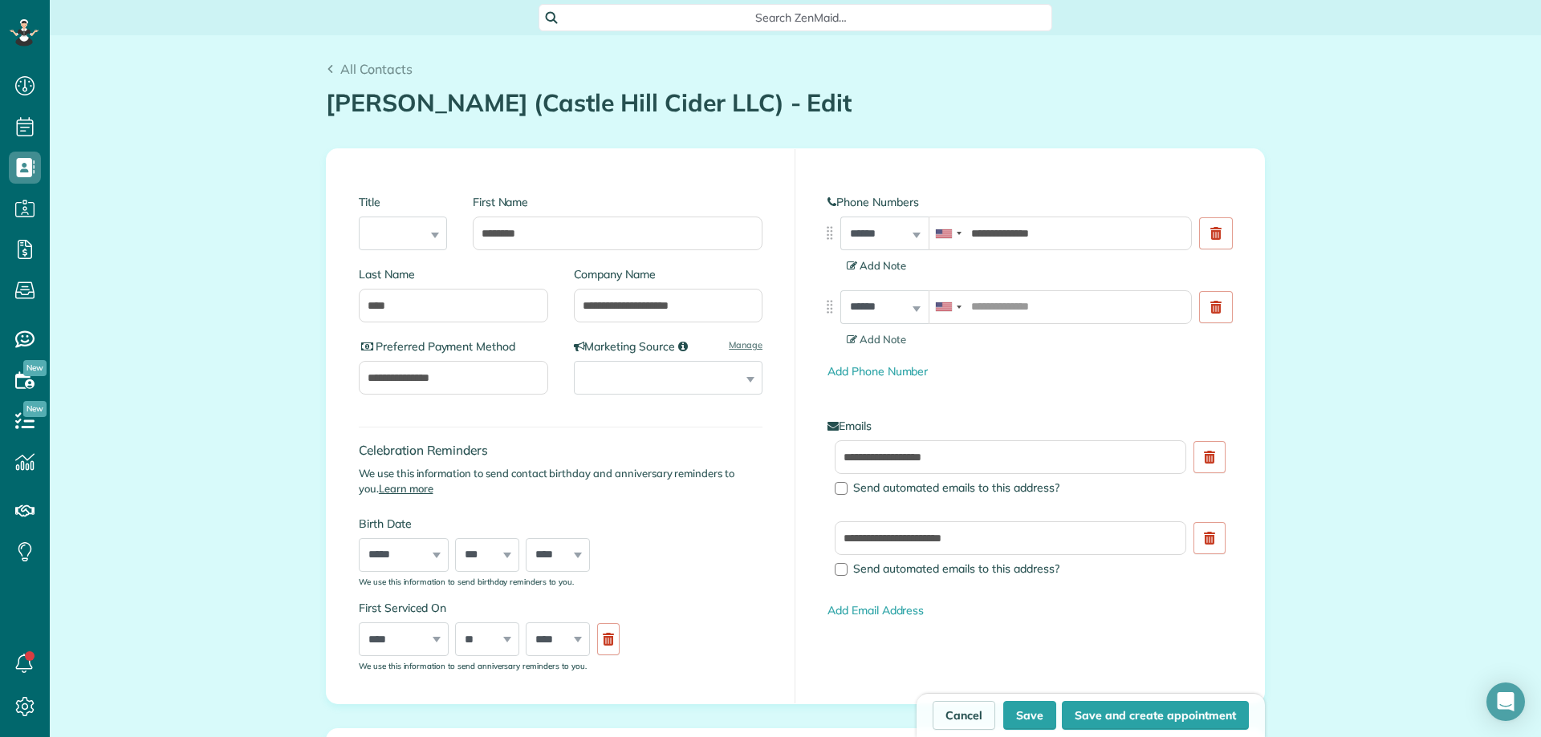
click at [875, 262] on span "Add Note" at bounding box center [875, 265] width 59 height 13
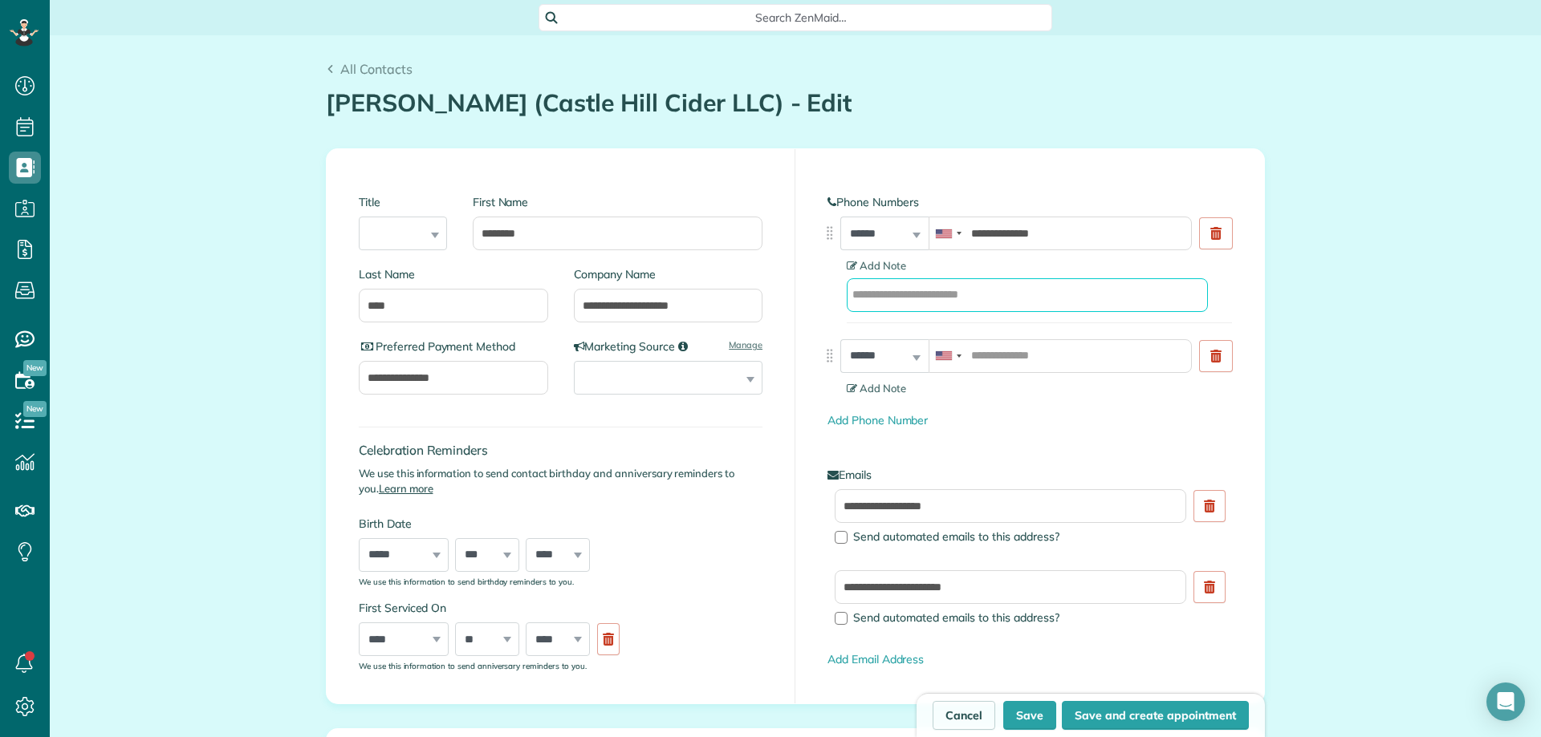
click at [932, 297] on input "text" at bounding box center [1026, 295] width 361 height 34
type input "********"
click at [969, 356] on input "tel" at bounding box center [1059, 356] width 263 height 34
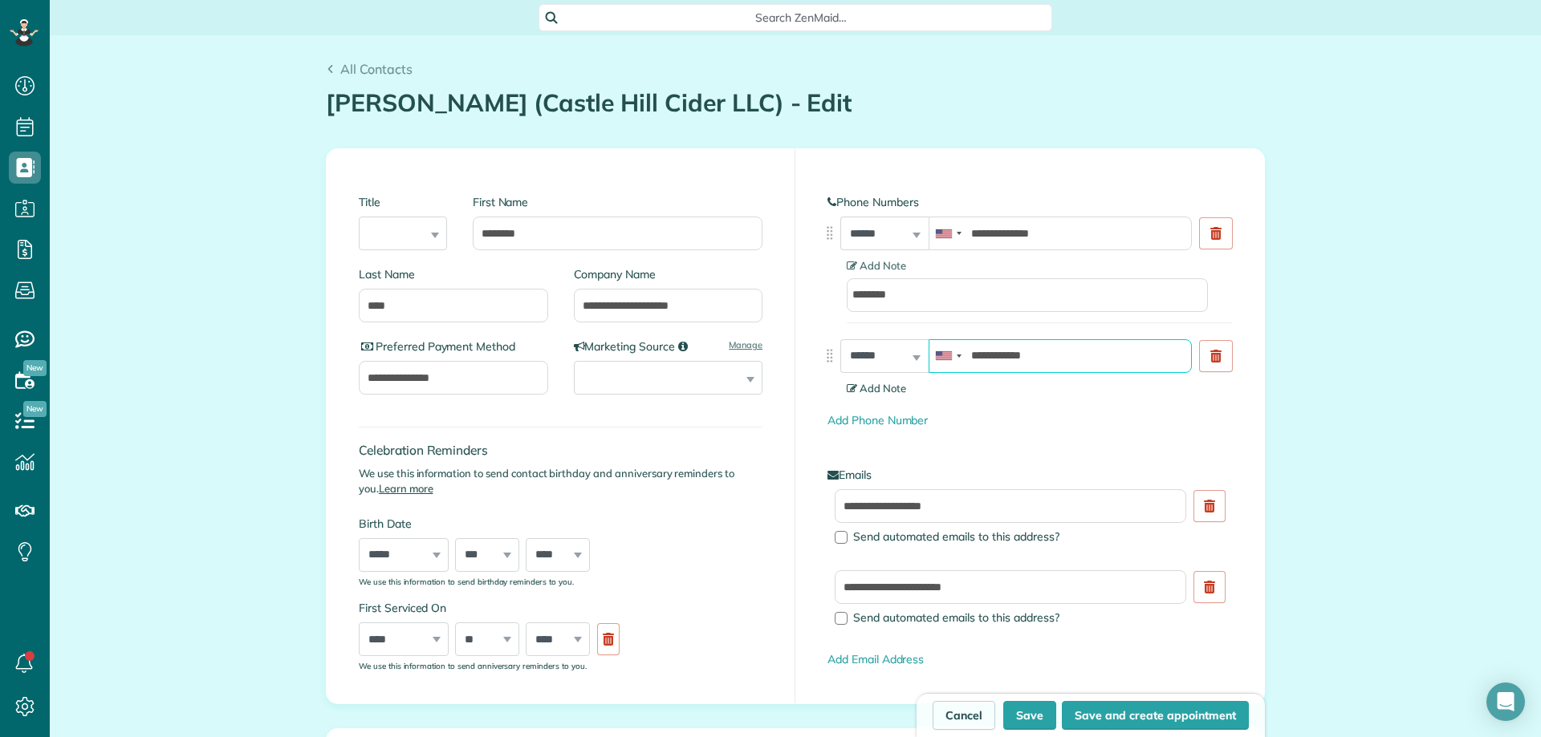
type input "**********"
click at [888, 391] on span "Add Note" at bounding box center [875, 388] width 59 height 13
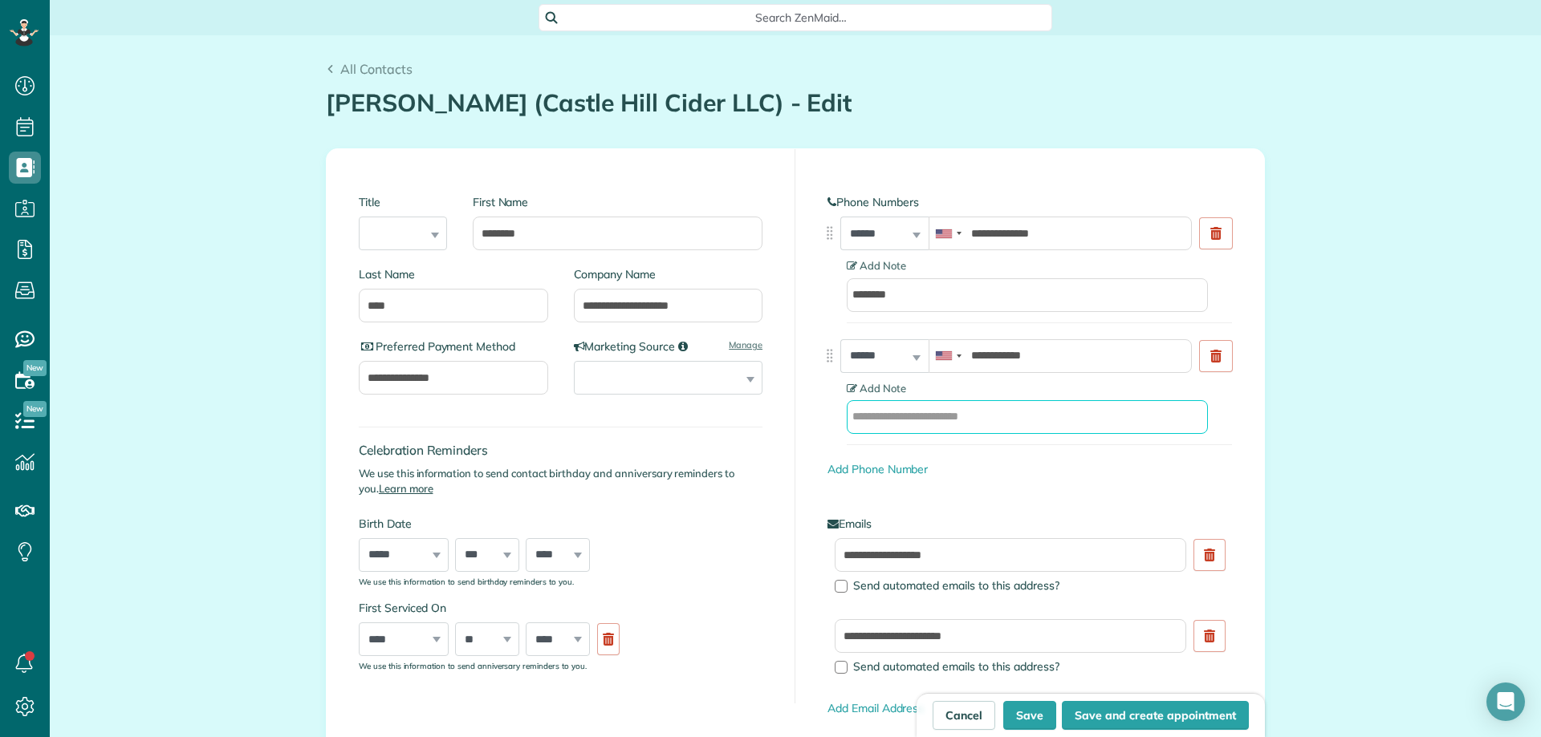
click at [953, 415] on input "text" at bounding box center [1026, 417] width 361 height 34
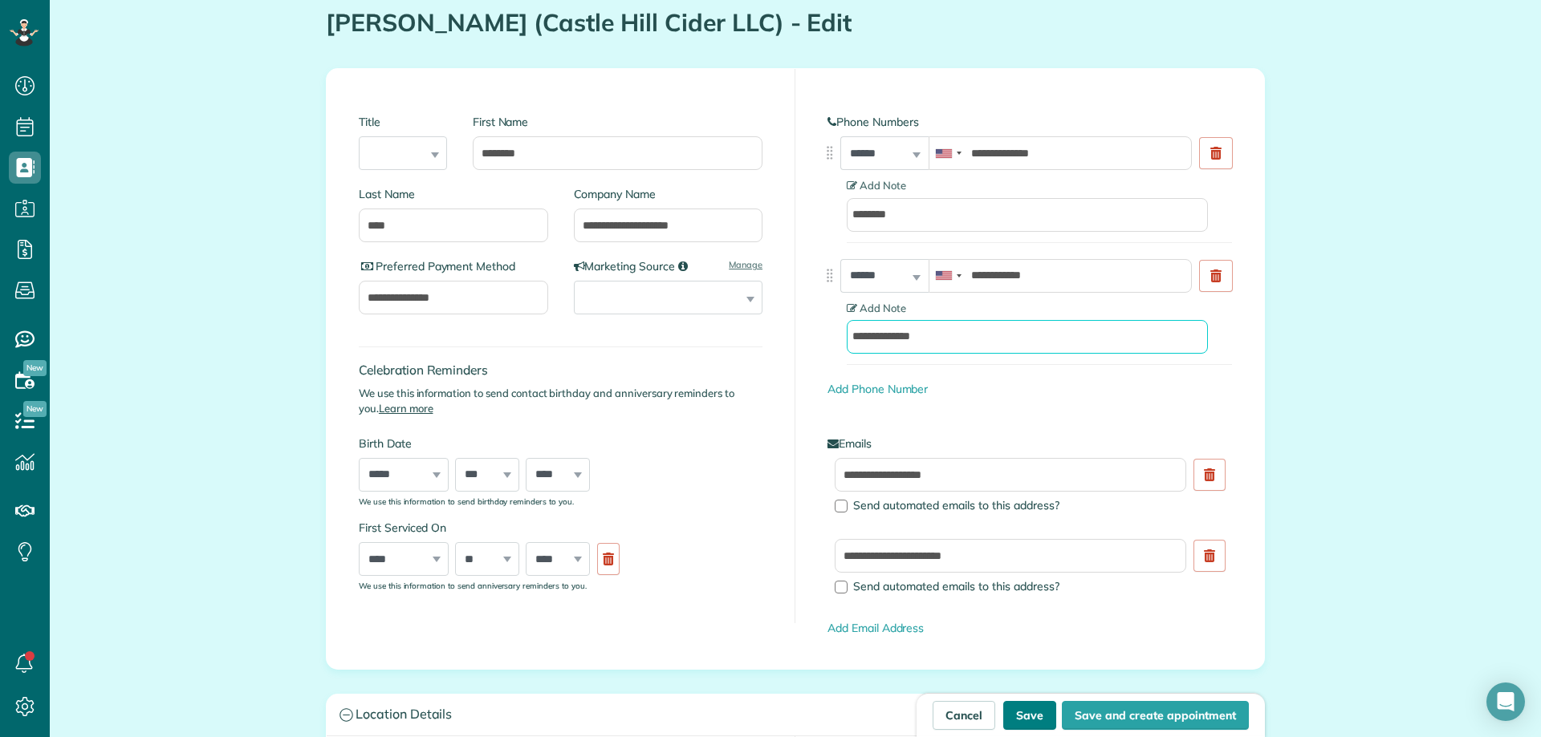
type input "**********"
click at [1017, 704] on button "Save" at bounding box center [1029, 715] width 53 height 29
type input "**********"
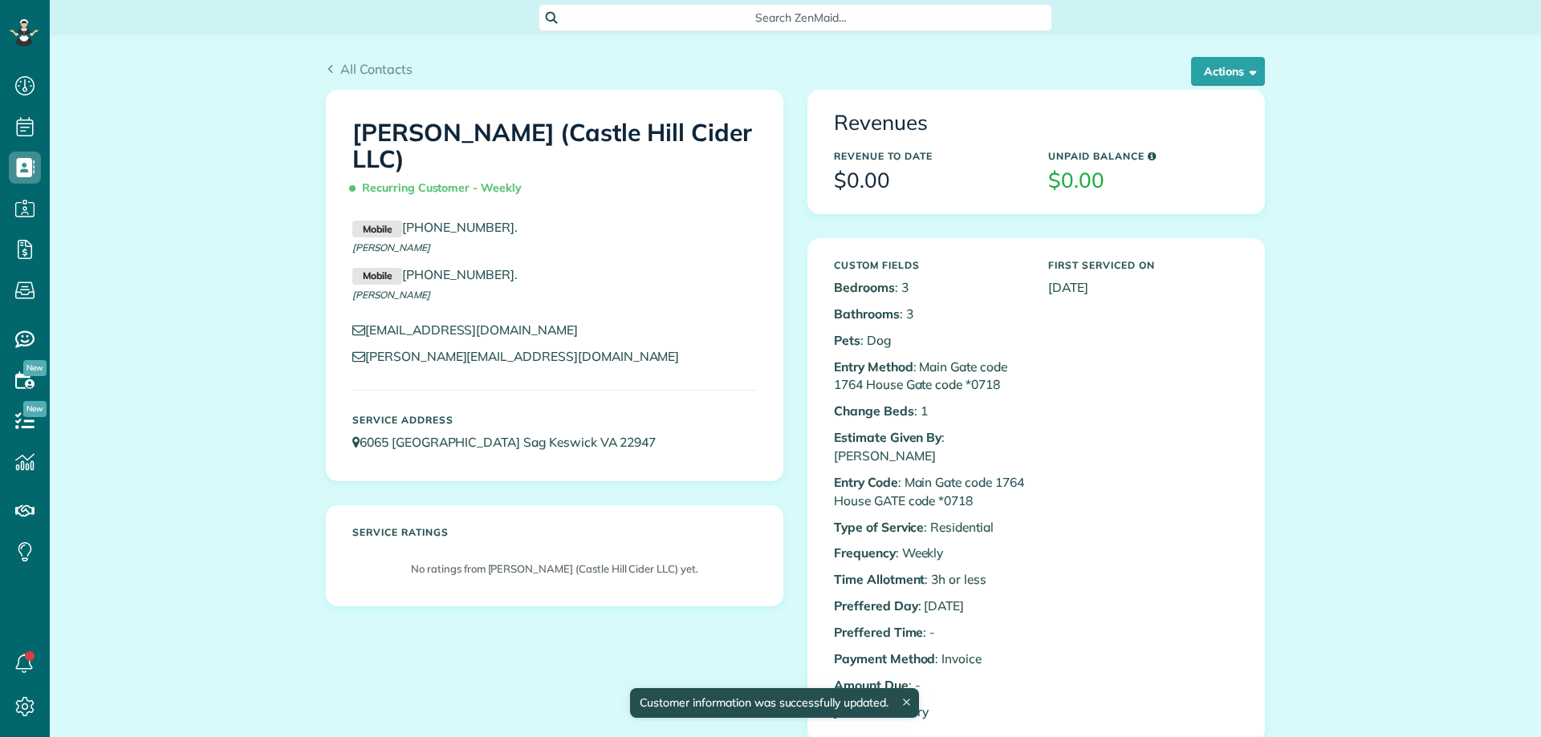
scroll to position [7, 7]
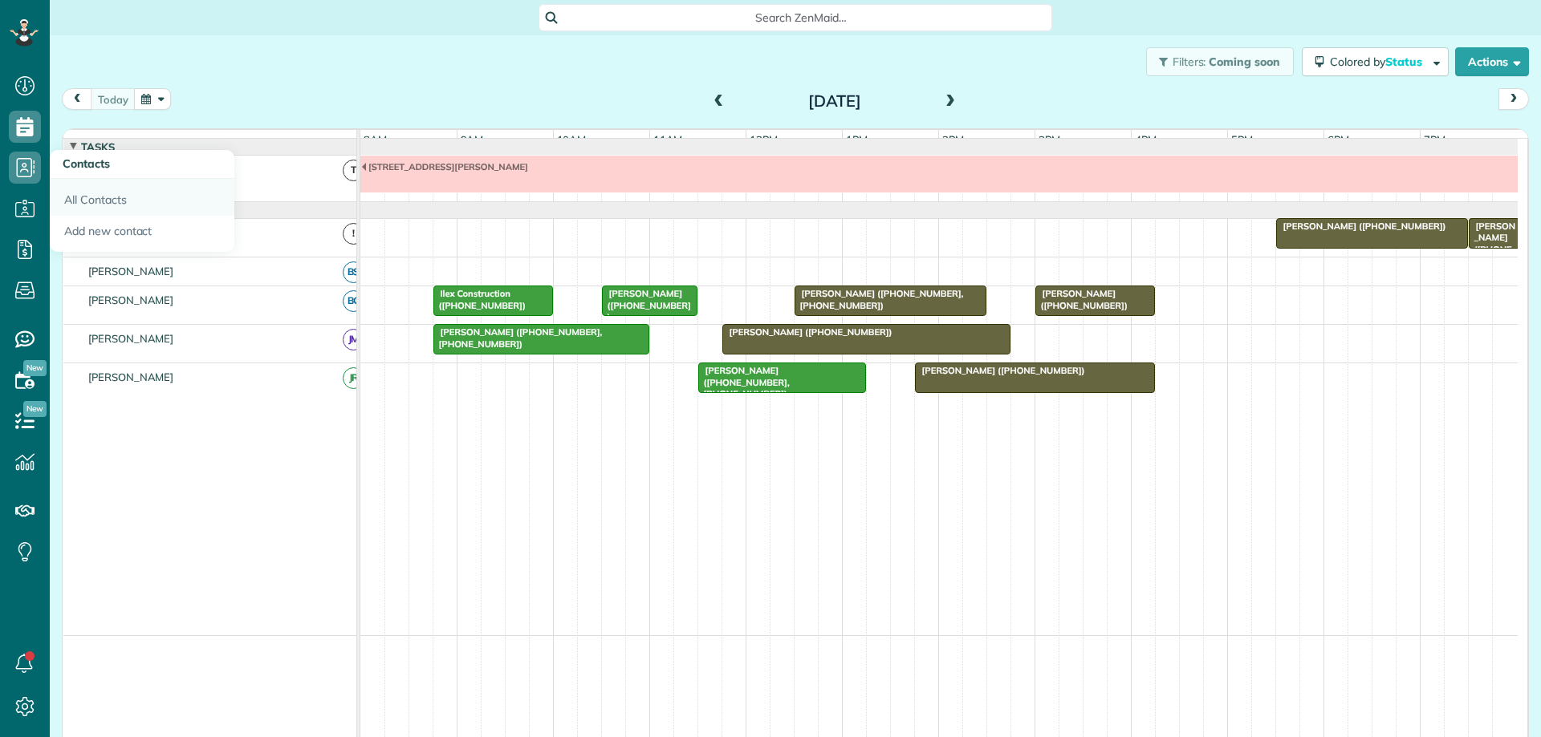
scroll to position [7, 7]
click at [104, 197] on link "All Contacts" at bounding box center [142, 197] width 185 height 37
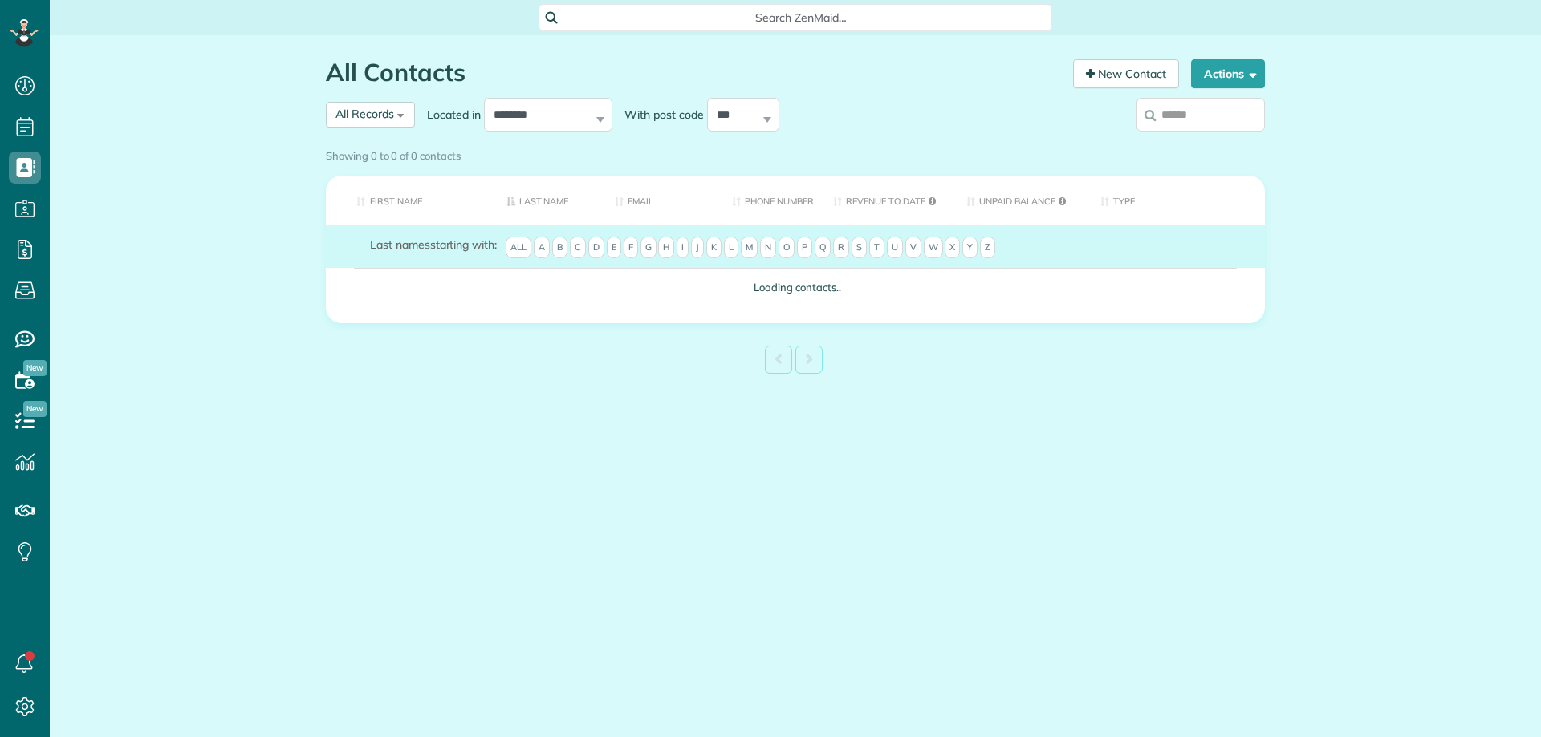
scroll to position [7, 7]
click at [1202, 116] on input "search" at bounding box center [1200, 115] width 128 height 34
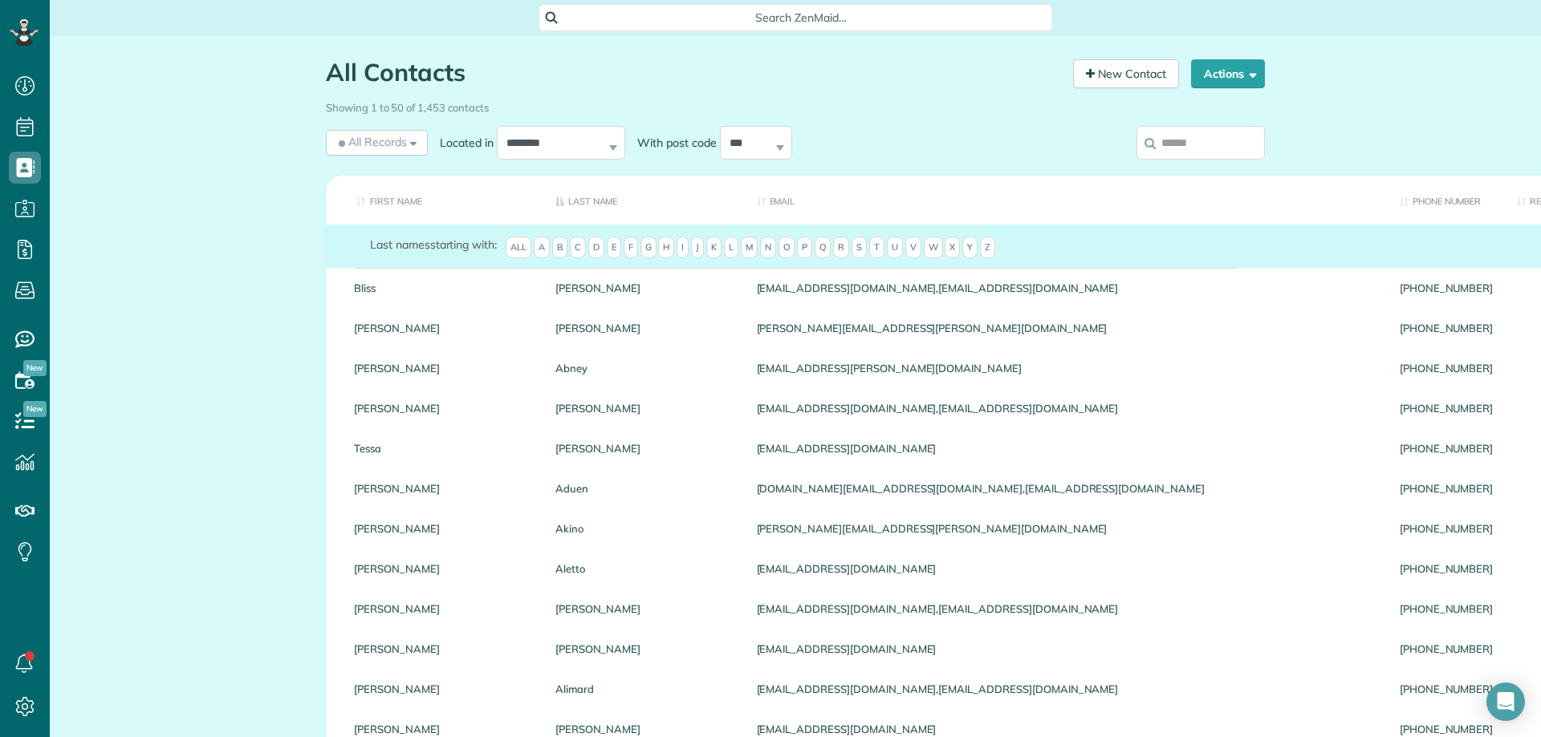
click at [1212, 142] on input "search" at bounding box center [1200, 143] width 128 height 34
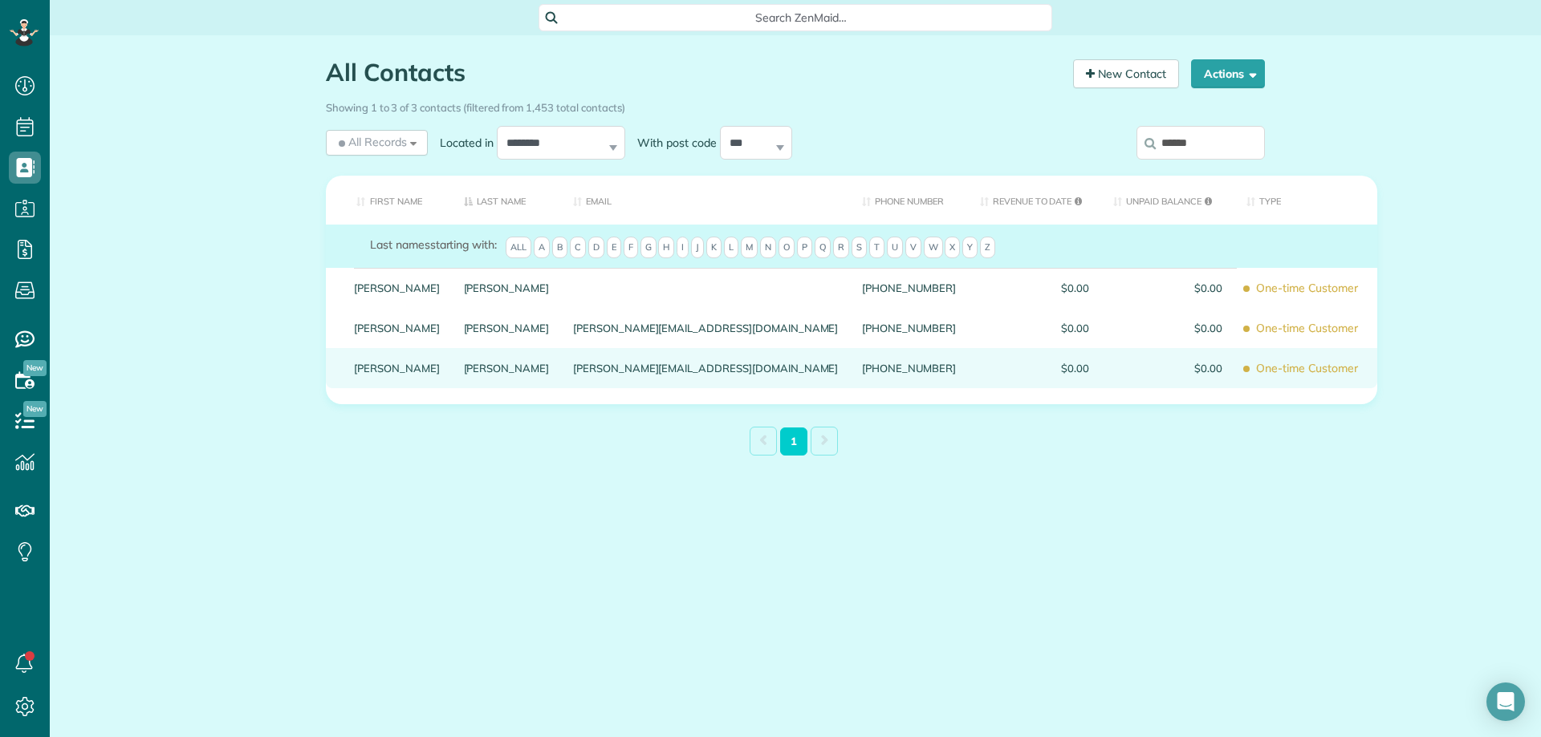
type input "******"
click at [464, 374] on link "Tanner" at bounding box center [507, 368] width 86 height 11
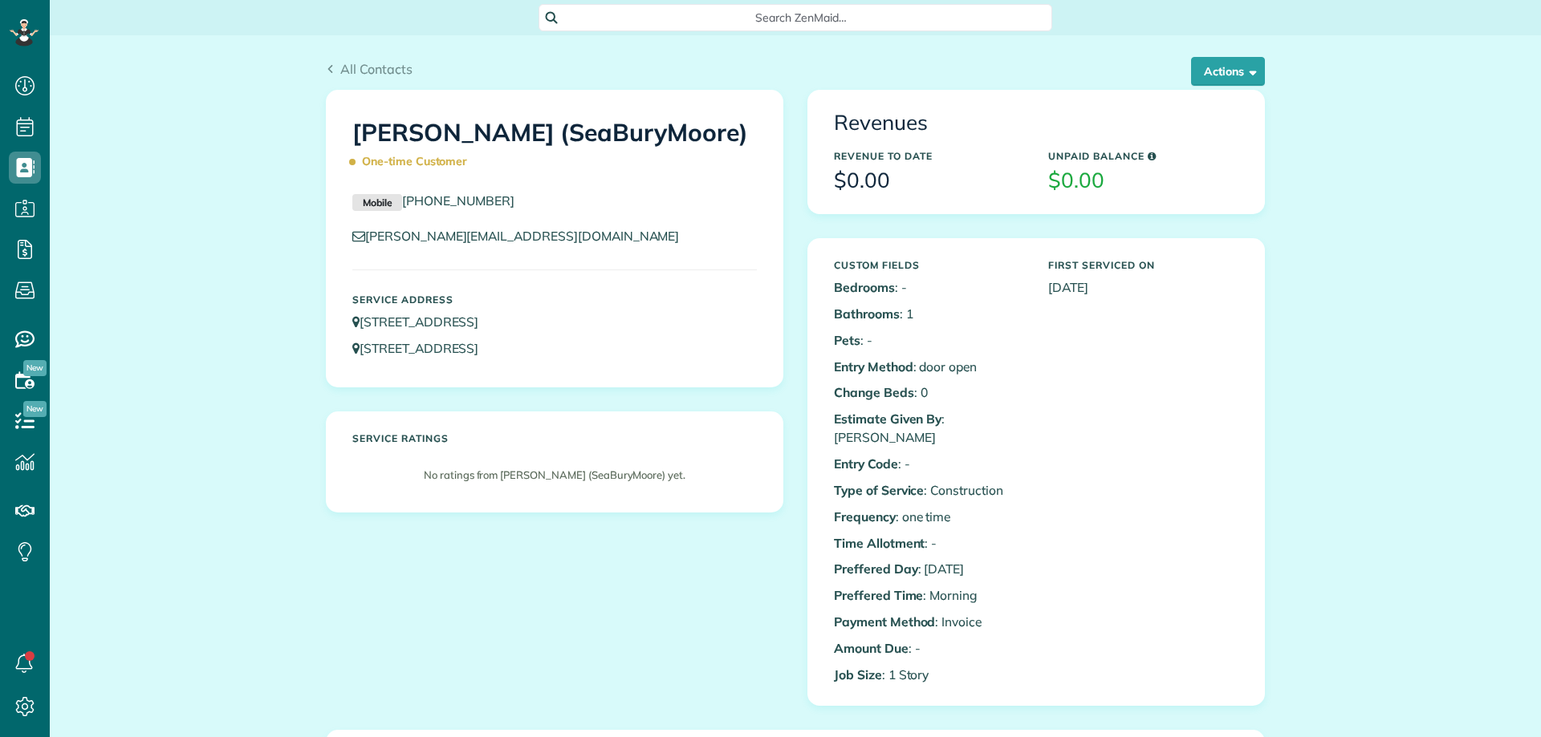
scroll to position [7, 7]
click at [1248, 70] on span "button" at bounding box center [1250, 71] width 12 height 12
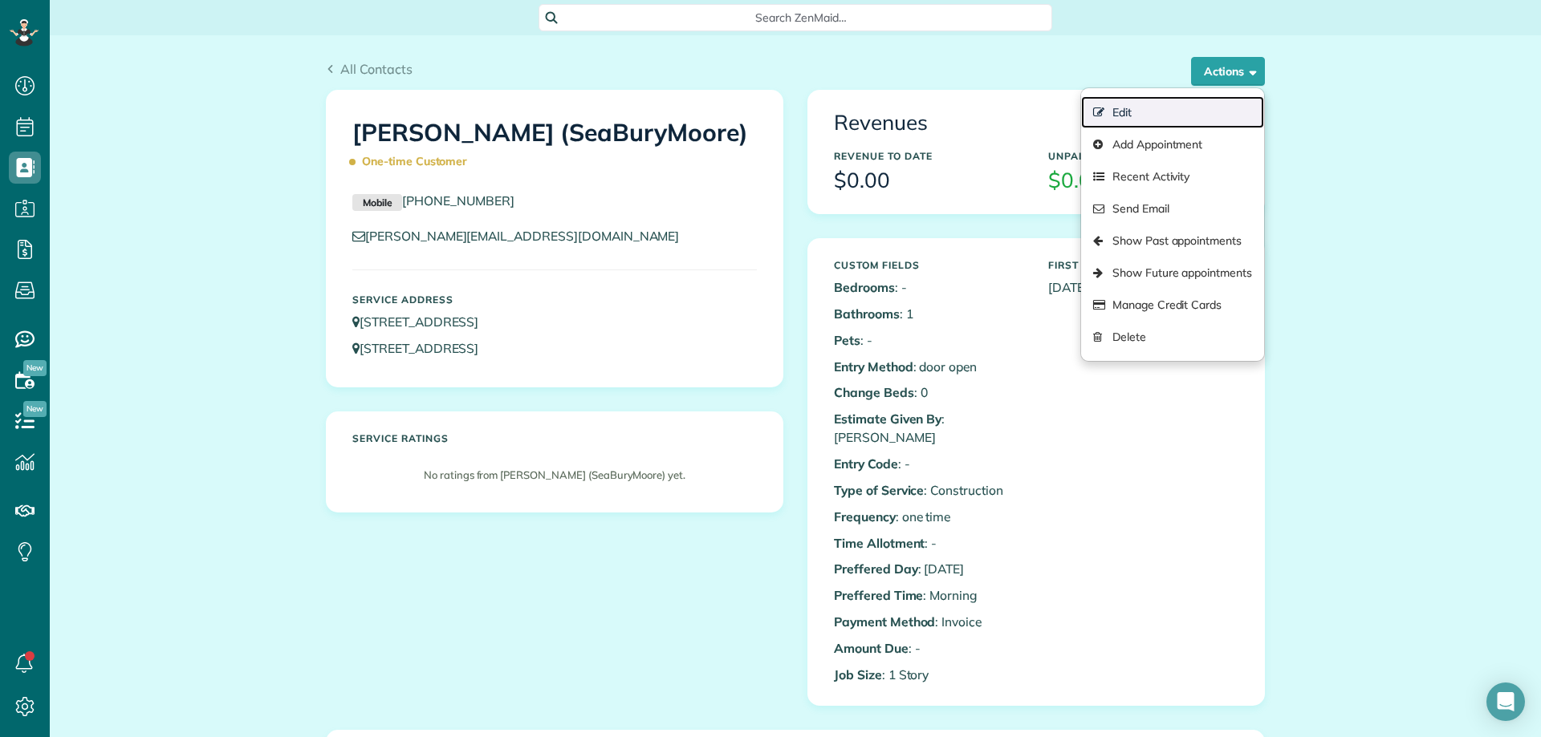
click at [1135, 116] on link "Edit" at bounding box center [1172, 112] width 183 height 32
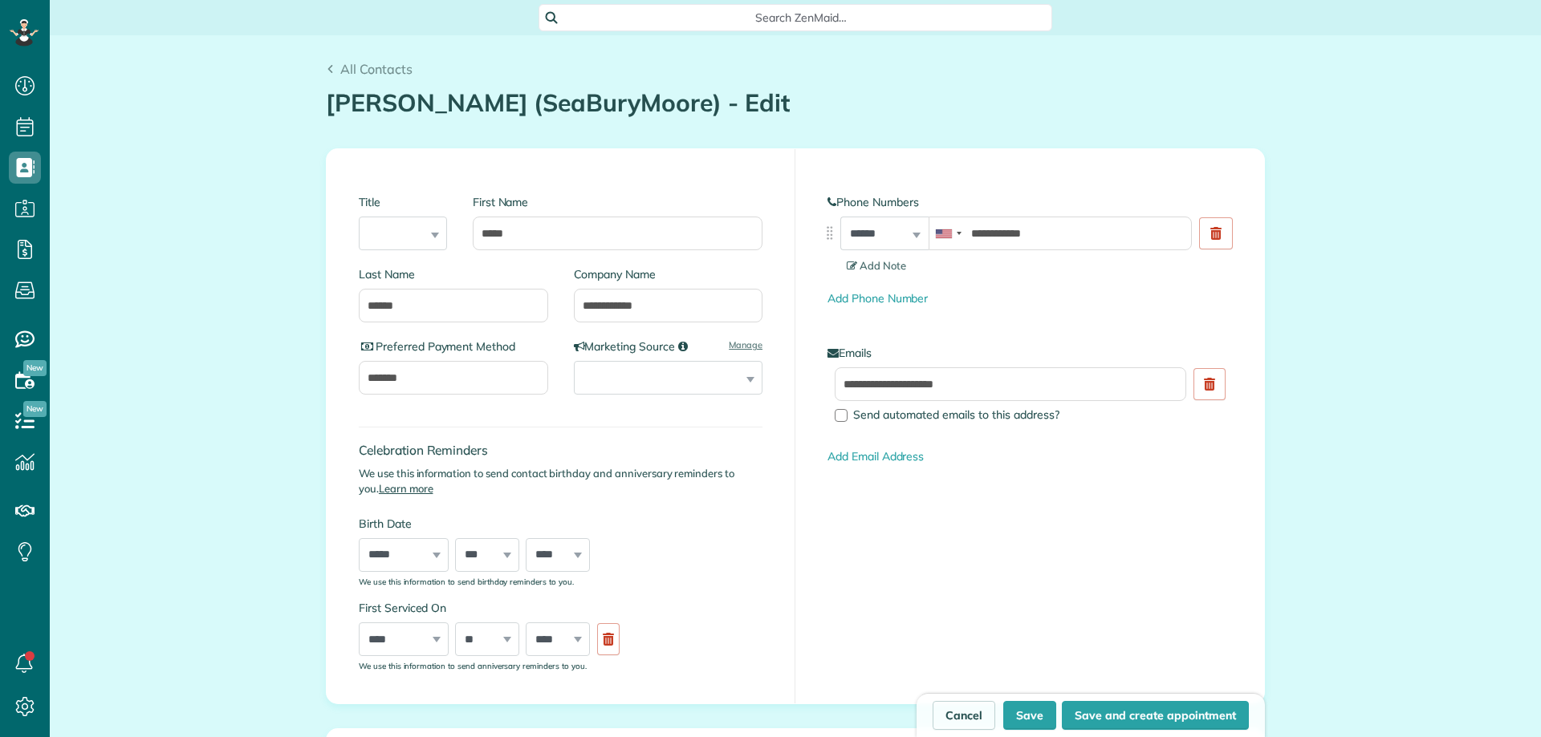
type input "**********"
drag, startPoint x: 688, startPoint y: 302, endPoint x: 574, endPoint y: 311, distance: 114.3
click at [574, 311] on input "**********" at bounding box center [668, 306] width 189 height 34
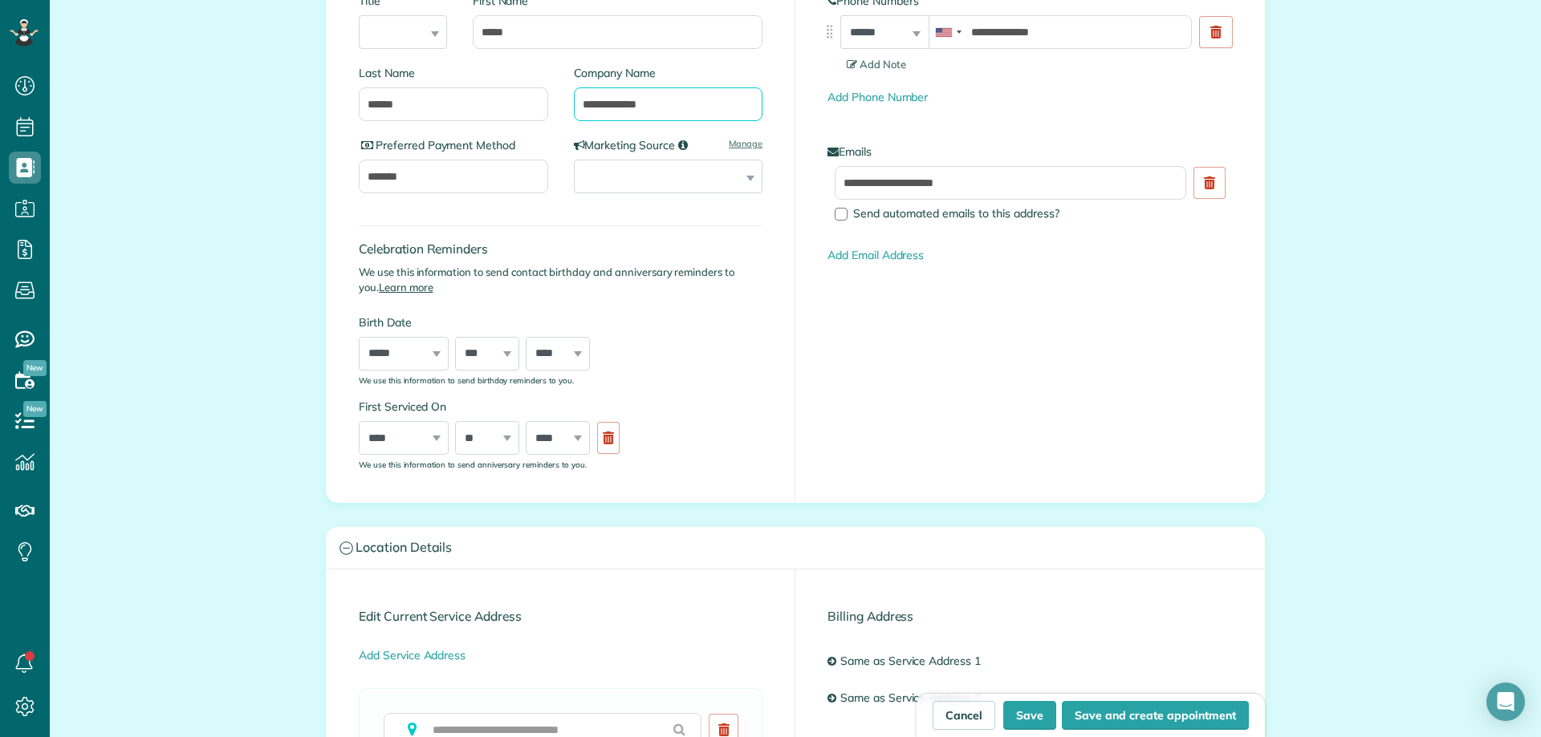
scroll to position [241, 0]
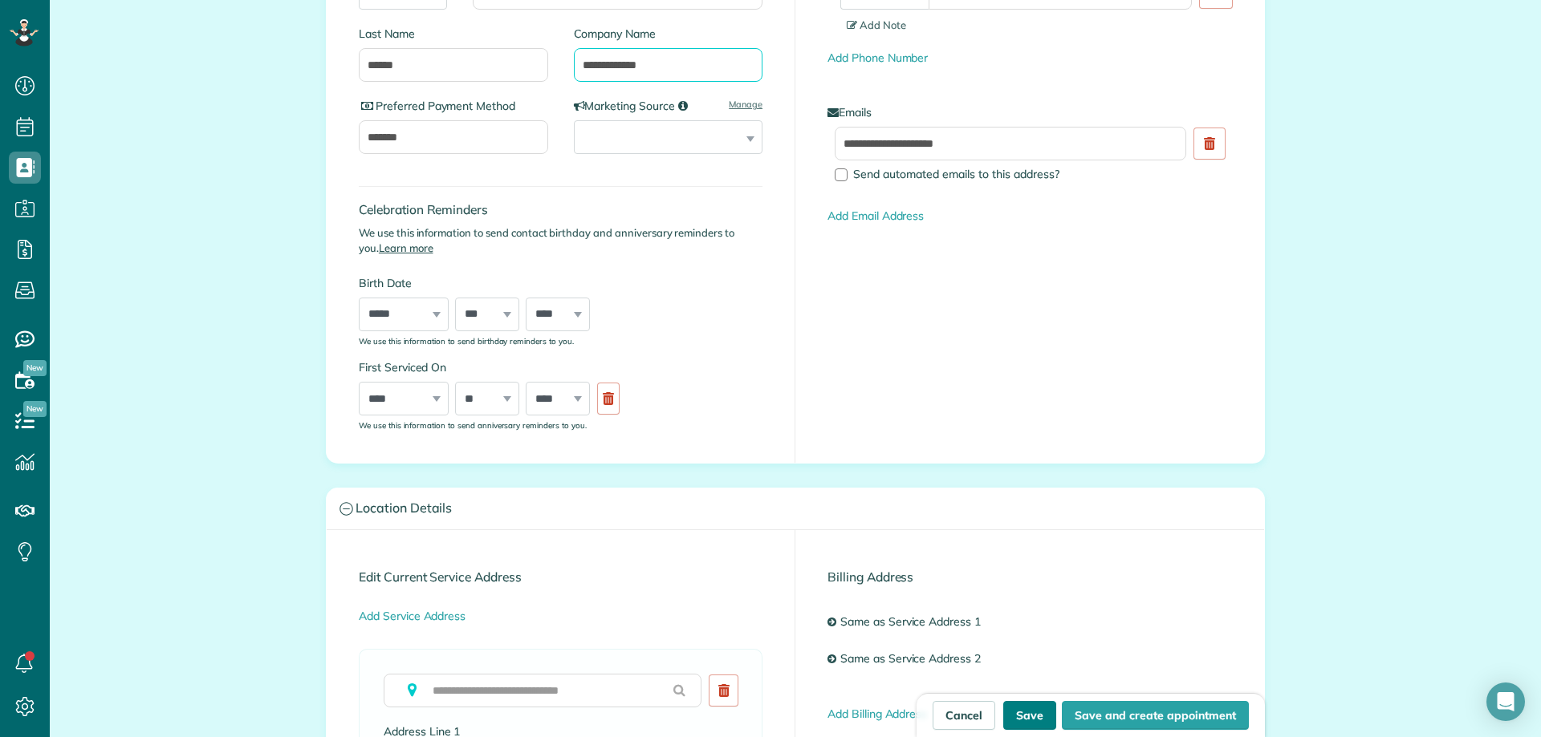
type input "**********"
click at [1031, 715] on button "Save" at bounding box center [1029, 715] width 53 height 29
type input "**********"
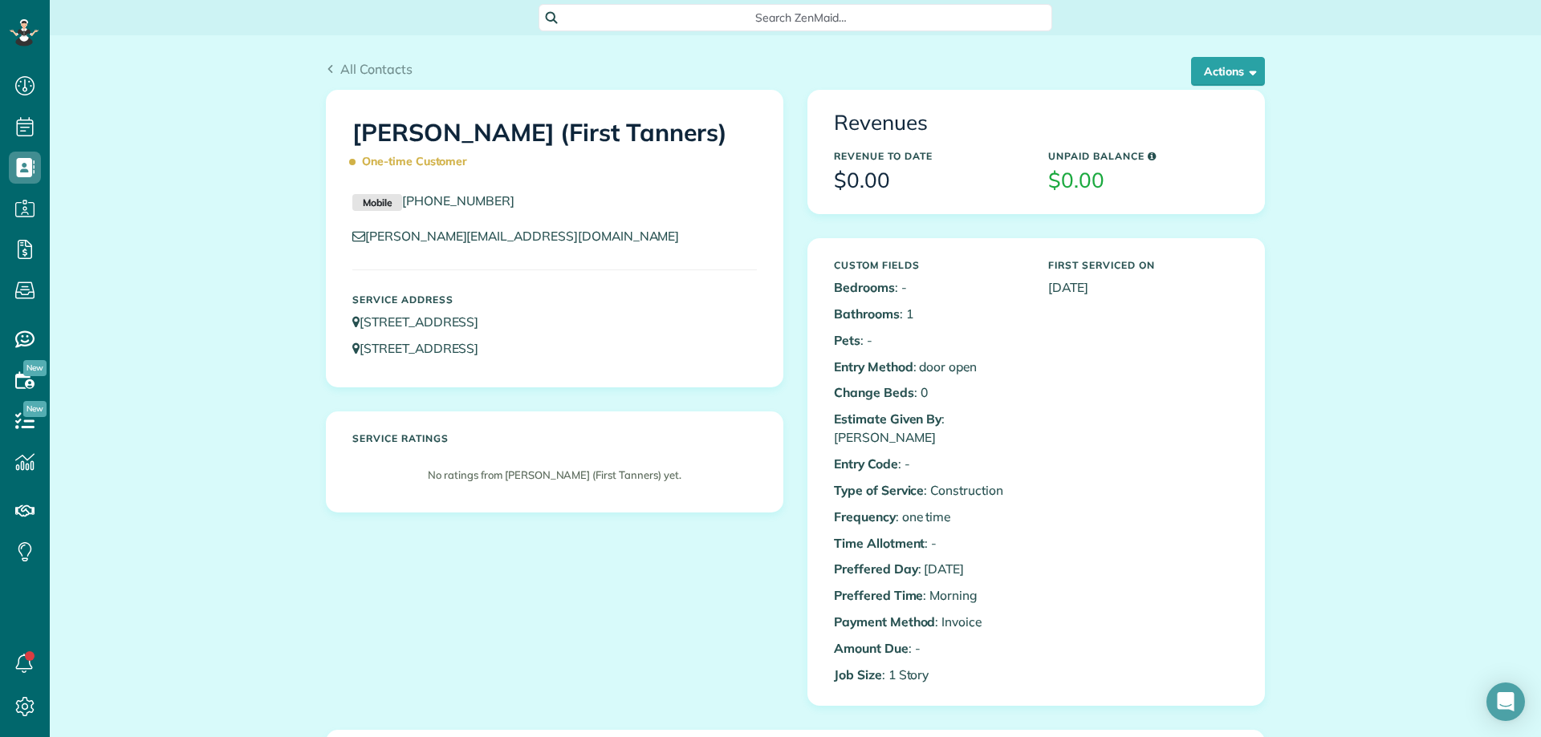
scroll to position [737, 50]
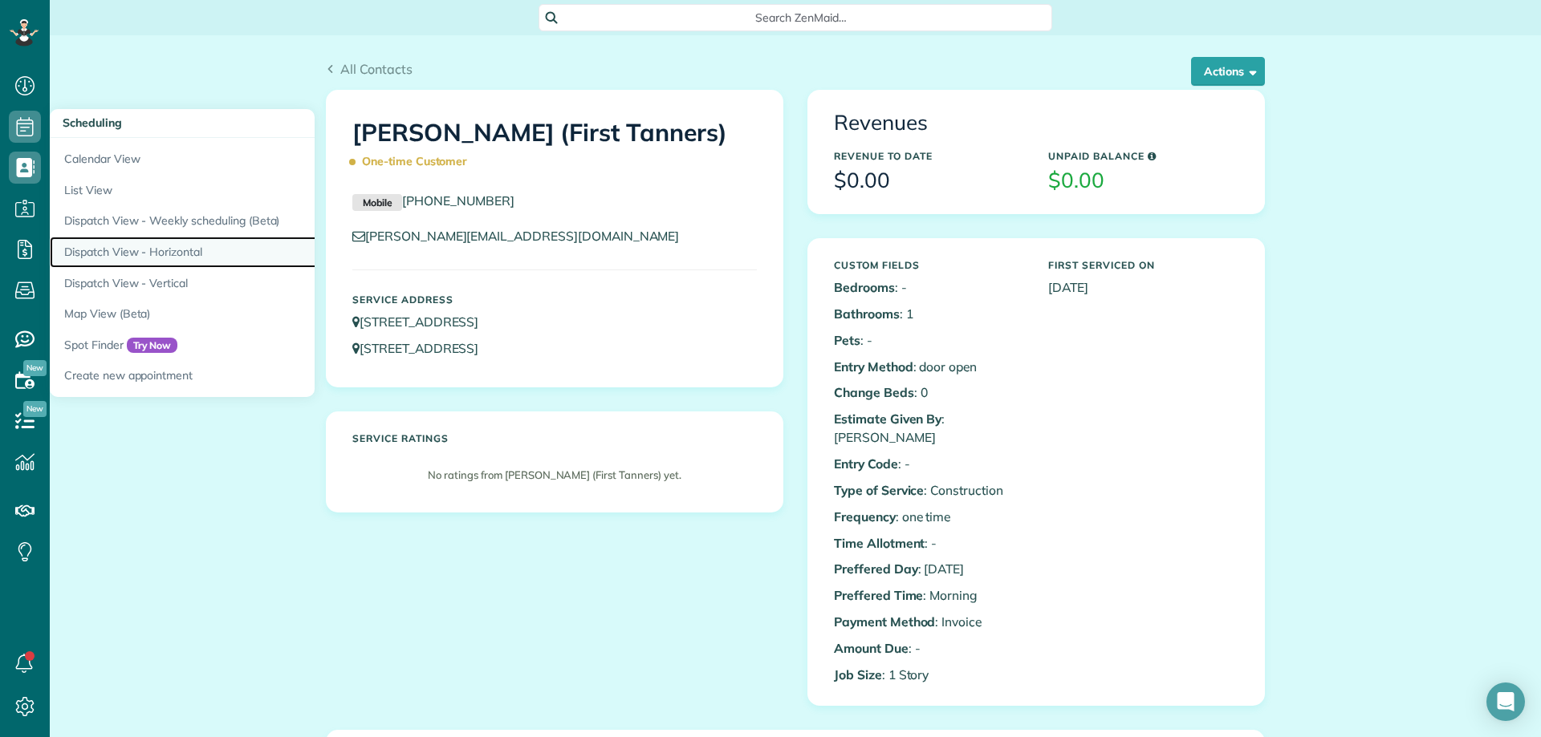
click at [164, 248] on link "Dispatch View - Horizontal" at bounding box center [250, 252] width 401 height 31
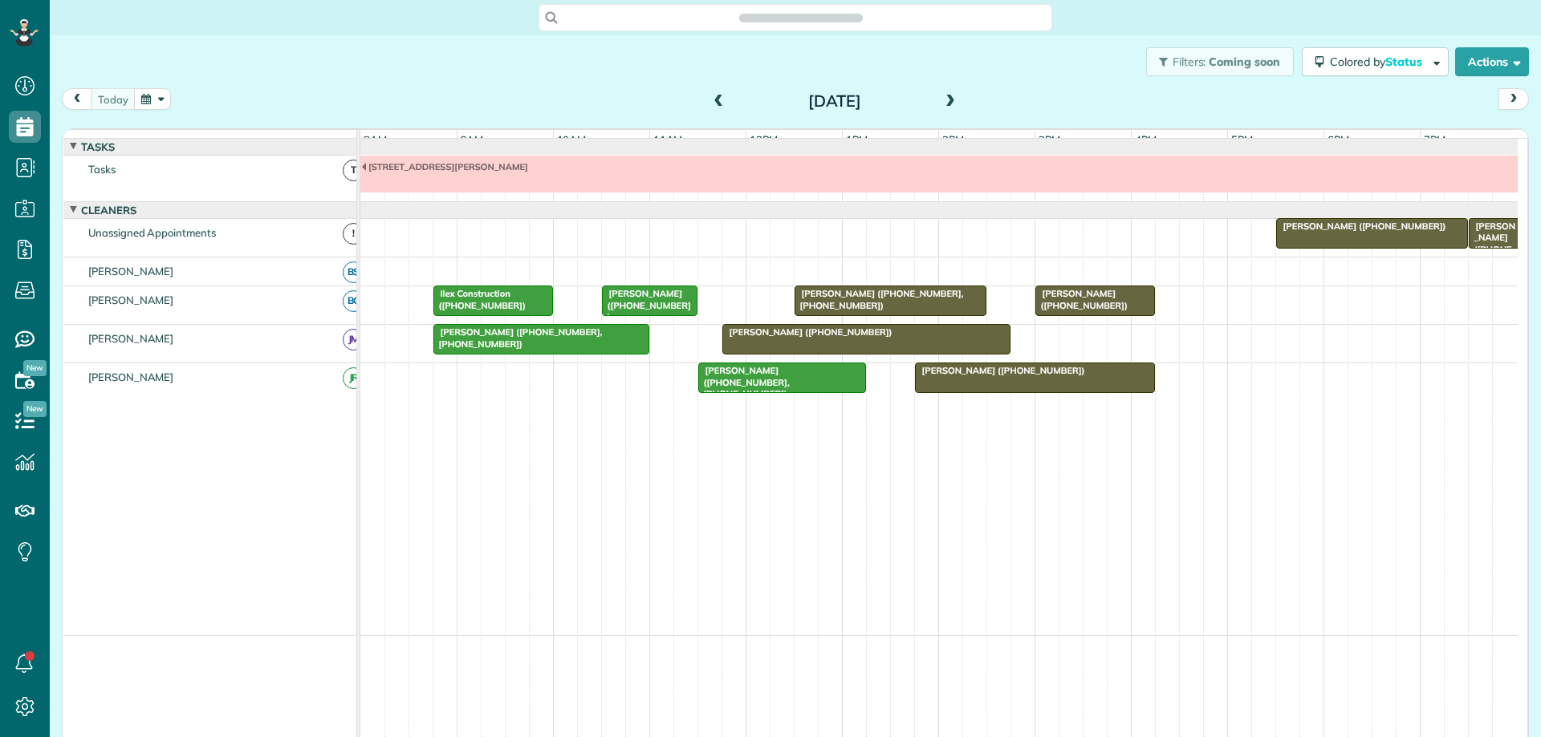
scroll to position [7, 7]
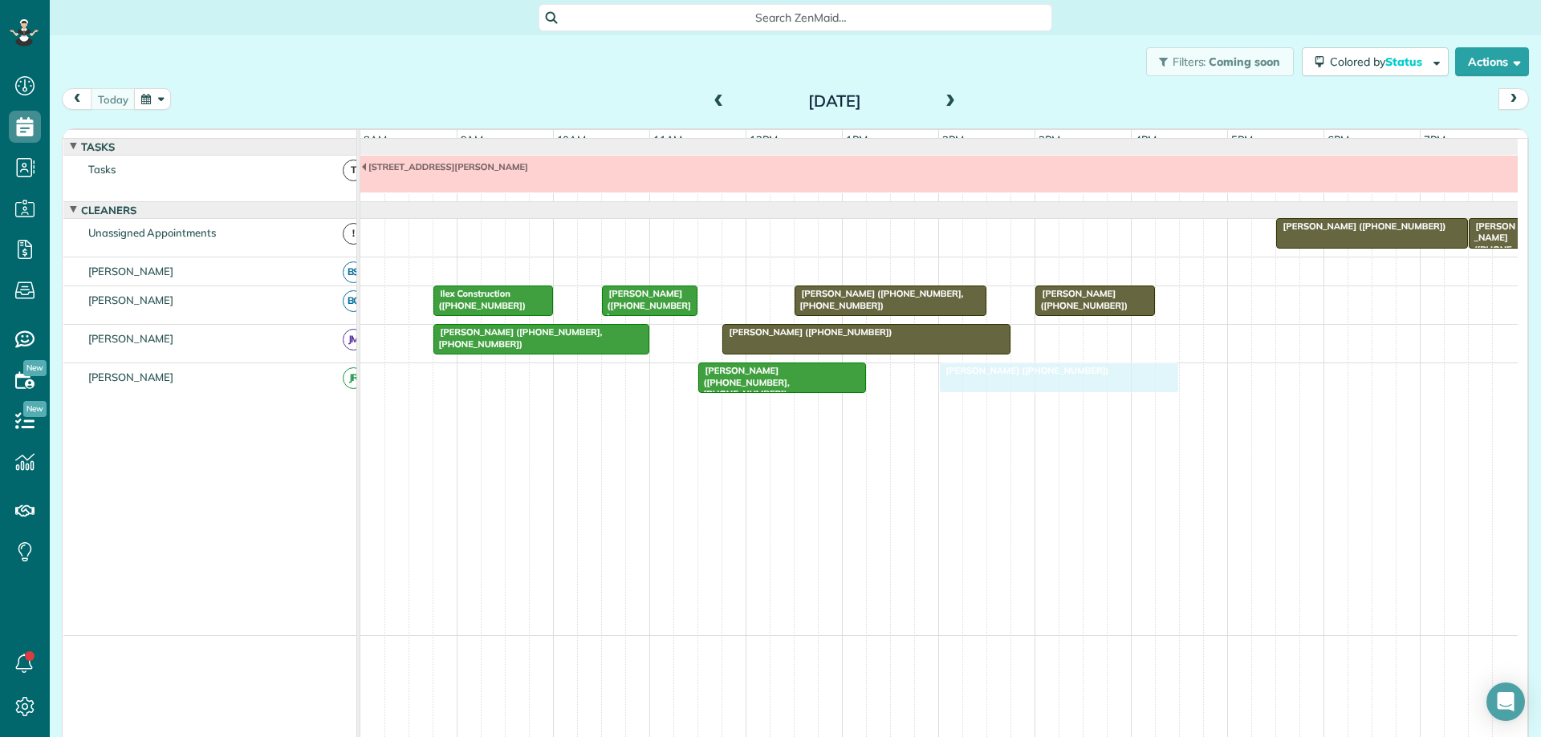
drag, startPoint x: 936, startPoint y: 387, endPoint x: 948, endPoint y: 386, distance: 12.1
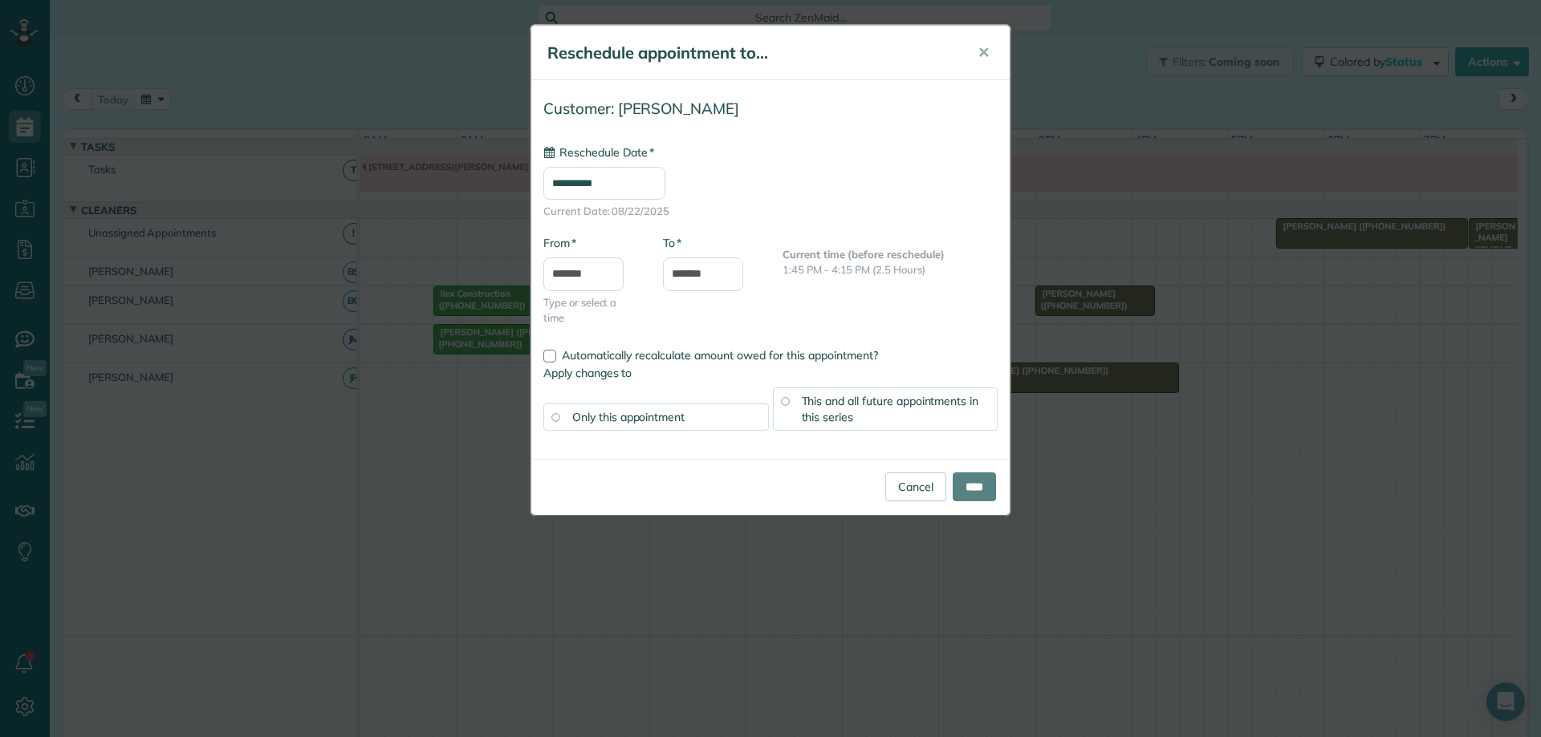
type input "**********"
click at [967, 482] on input "****" at bounding box center [973, 487] width 43 height 29
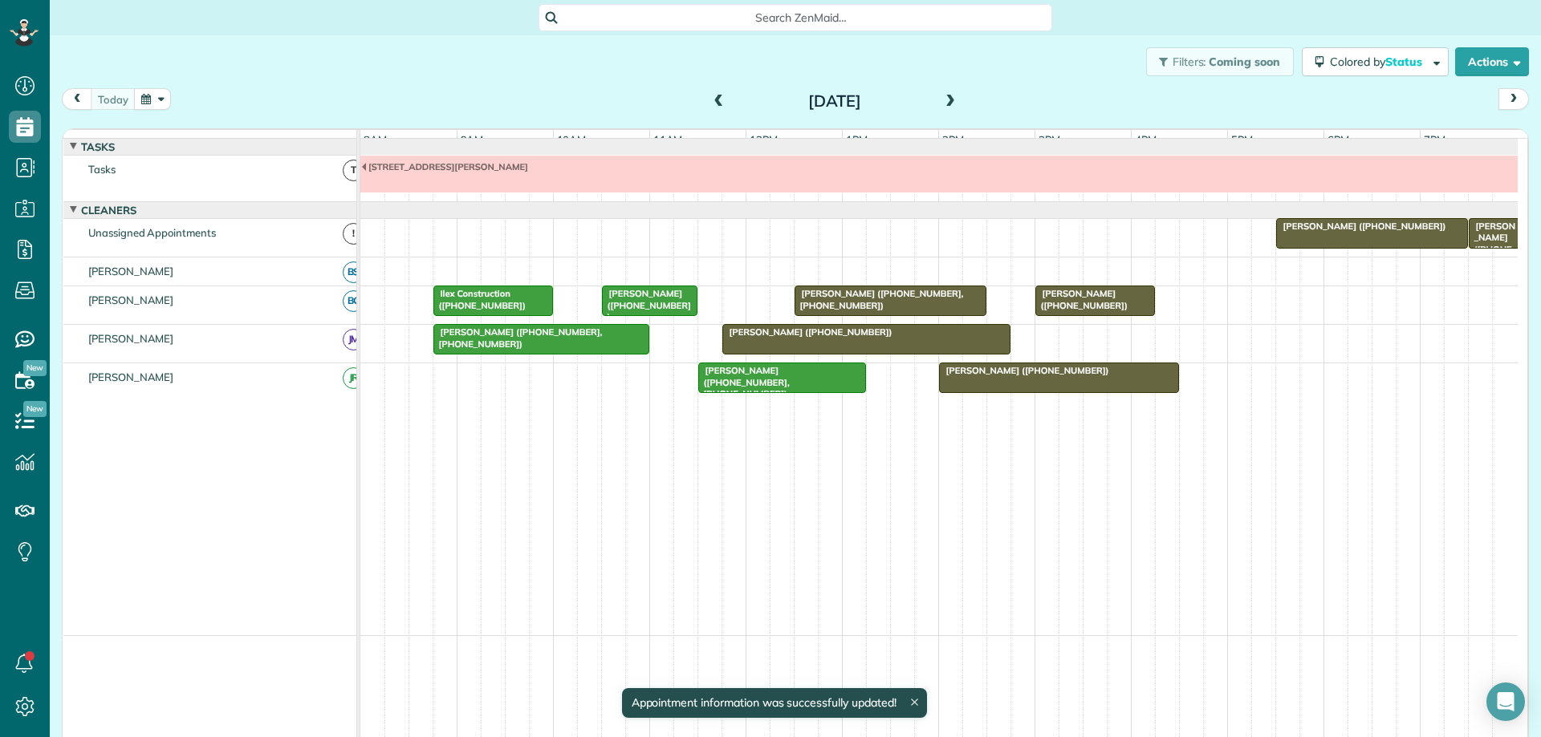
click at [644, 193] on div at bounding box center [938, 174] width 1157 height 37
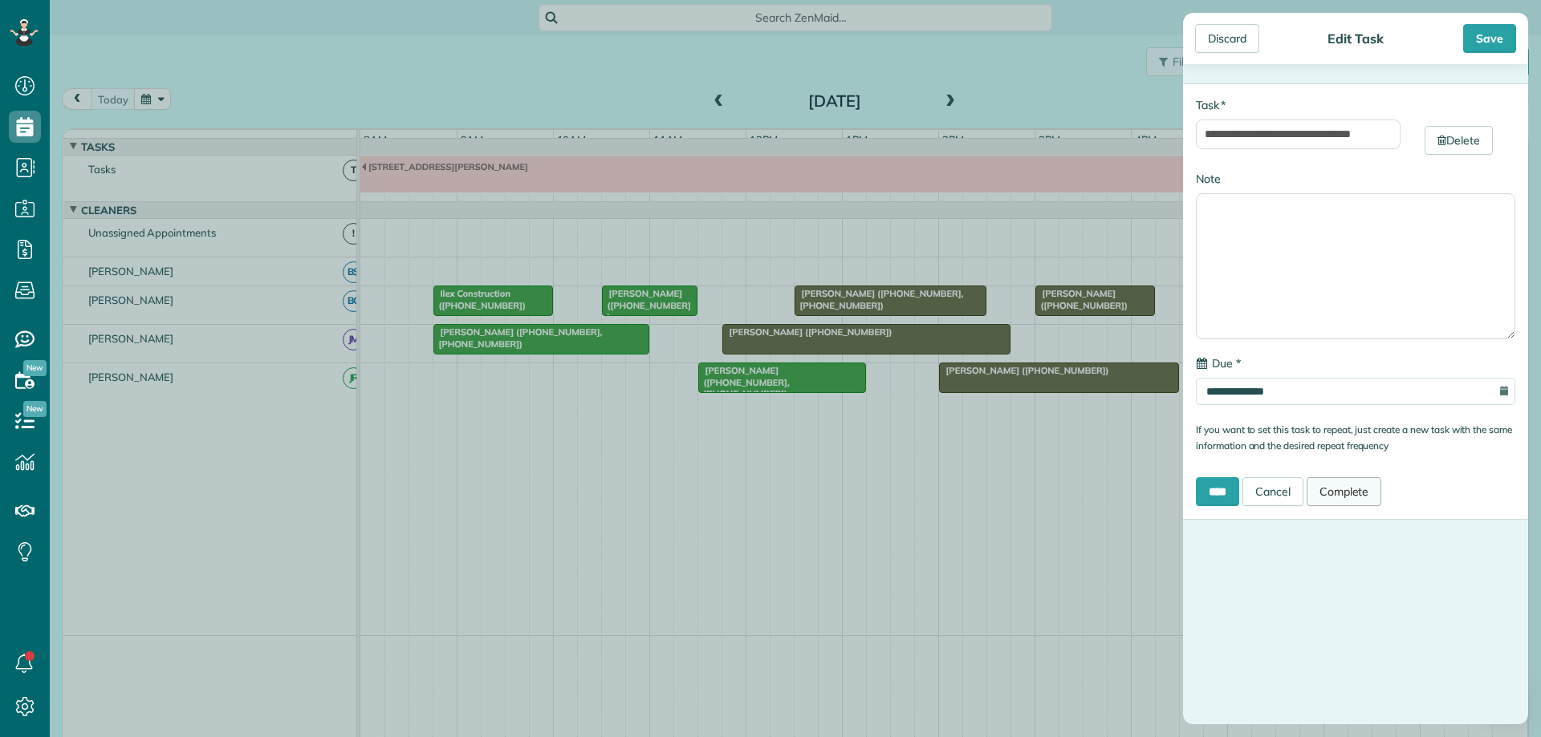
click at [1344, 488] on link "Complete" at bounding box center [1343, 491] width 75 height 29
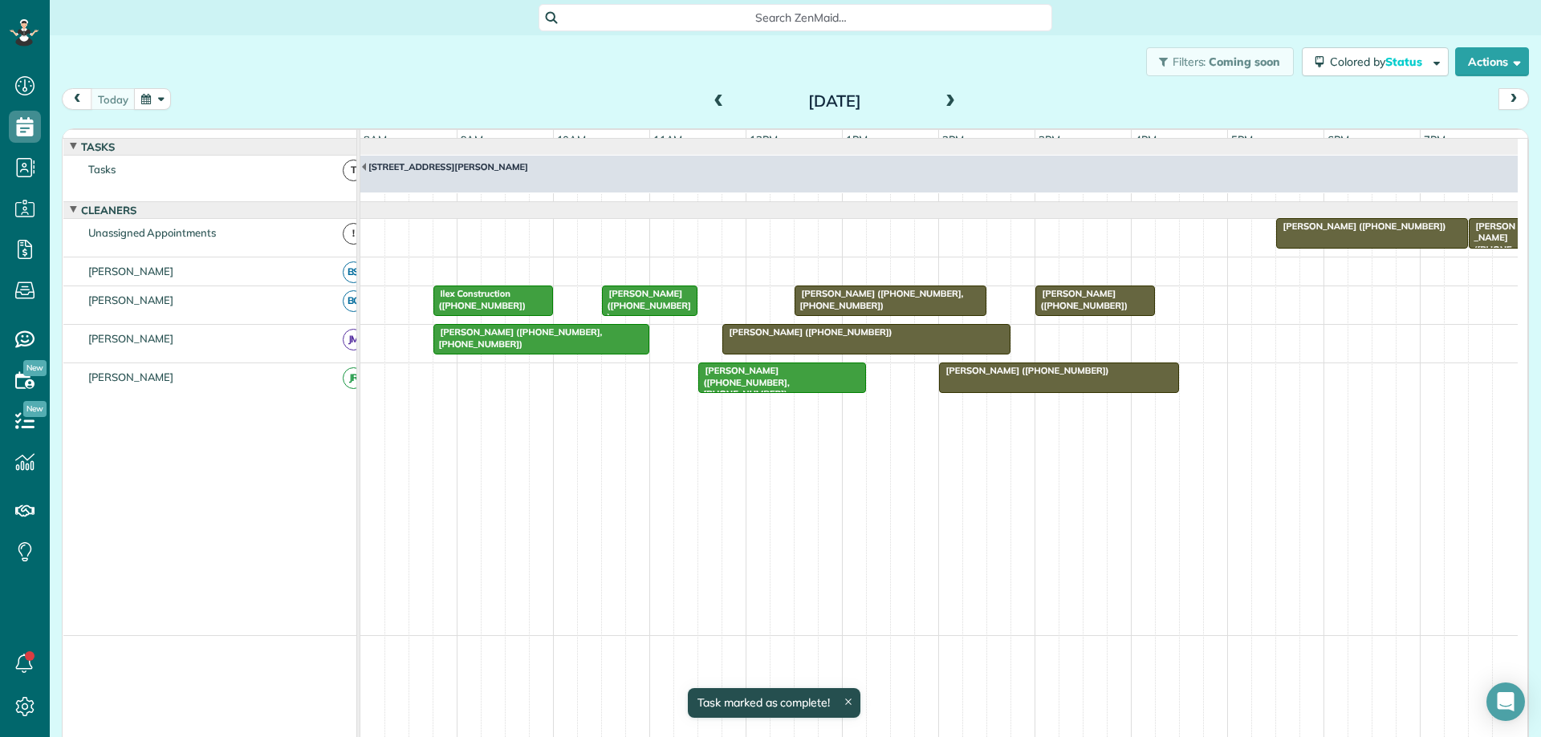
click at [710, 104] on span at bounding box center [719, 102] width 18 height 14
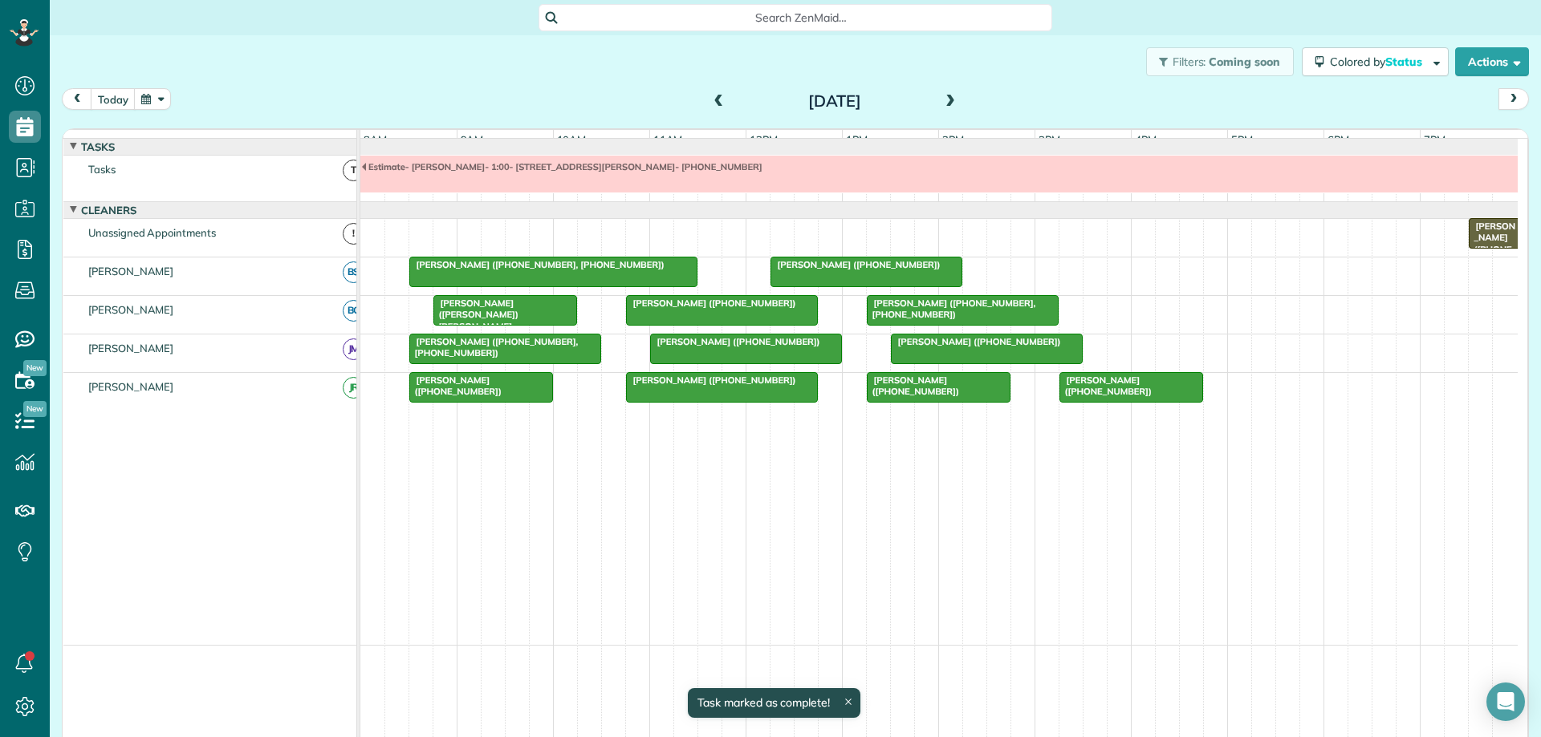
click at [736, 189] on div at bounding box center [938, 174] width 1157 height 37
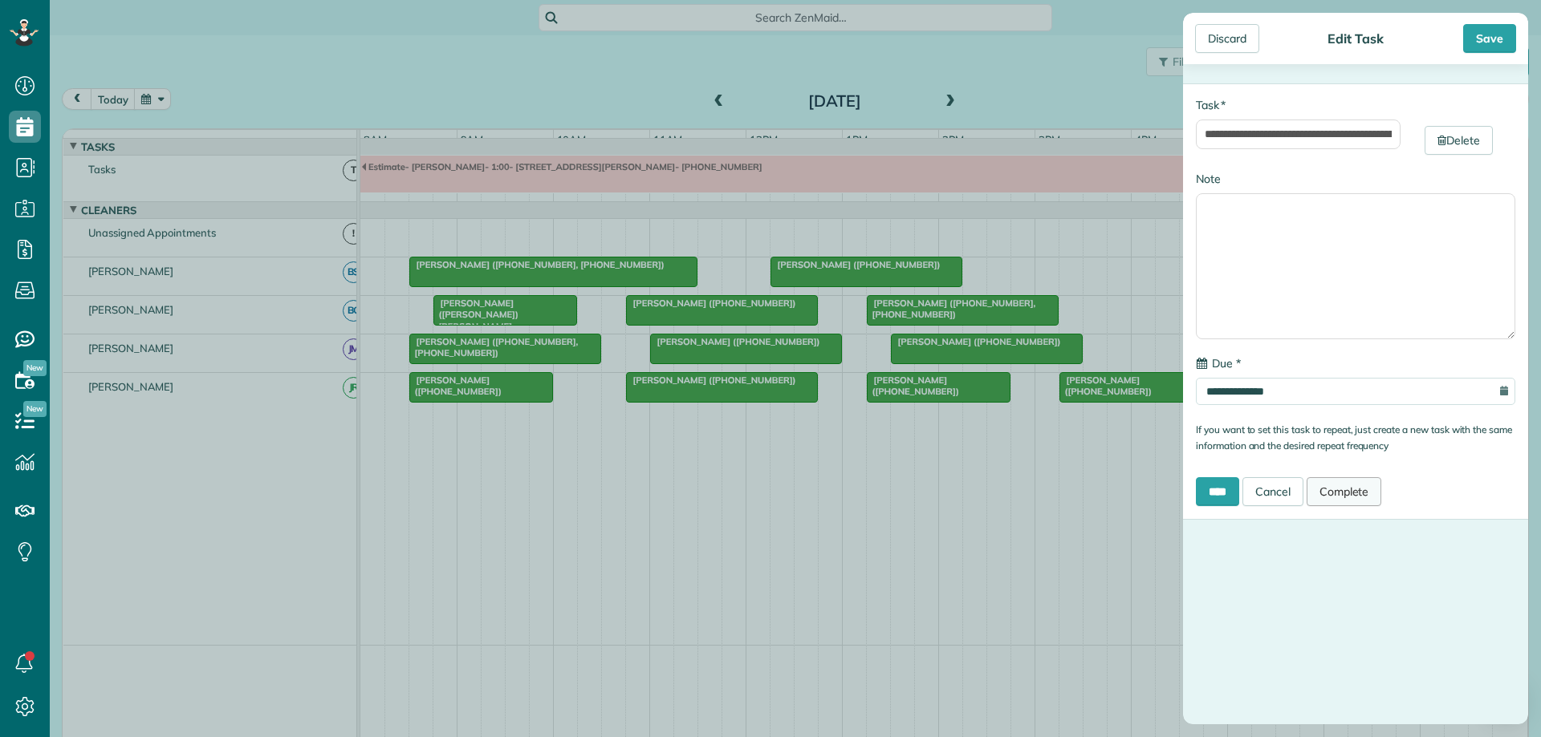
click at [1379, 493] on link "Complete" at bounding box center [1343, 491] width 75 height 29
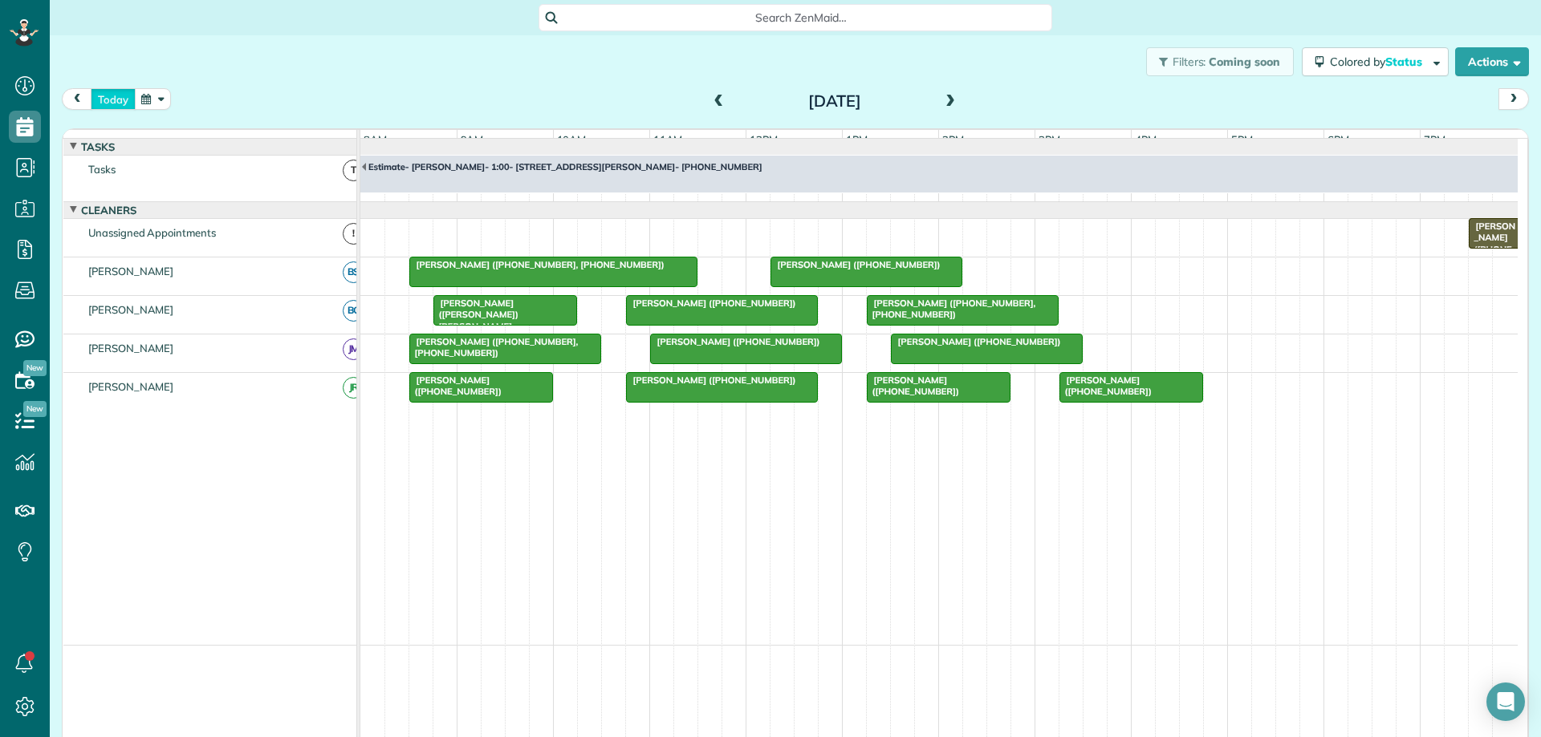
click at [118, 99] on button "today" at bounding box center [113, 99] width 45 height 22
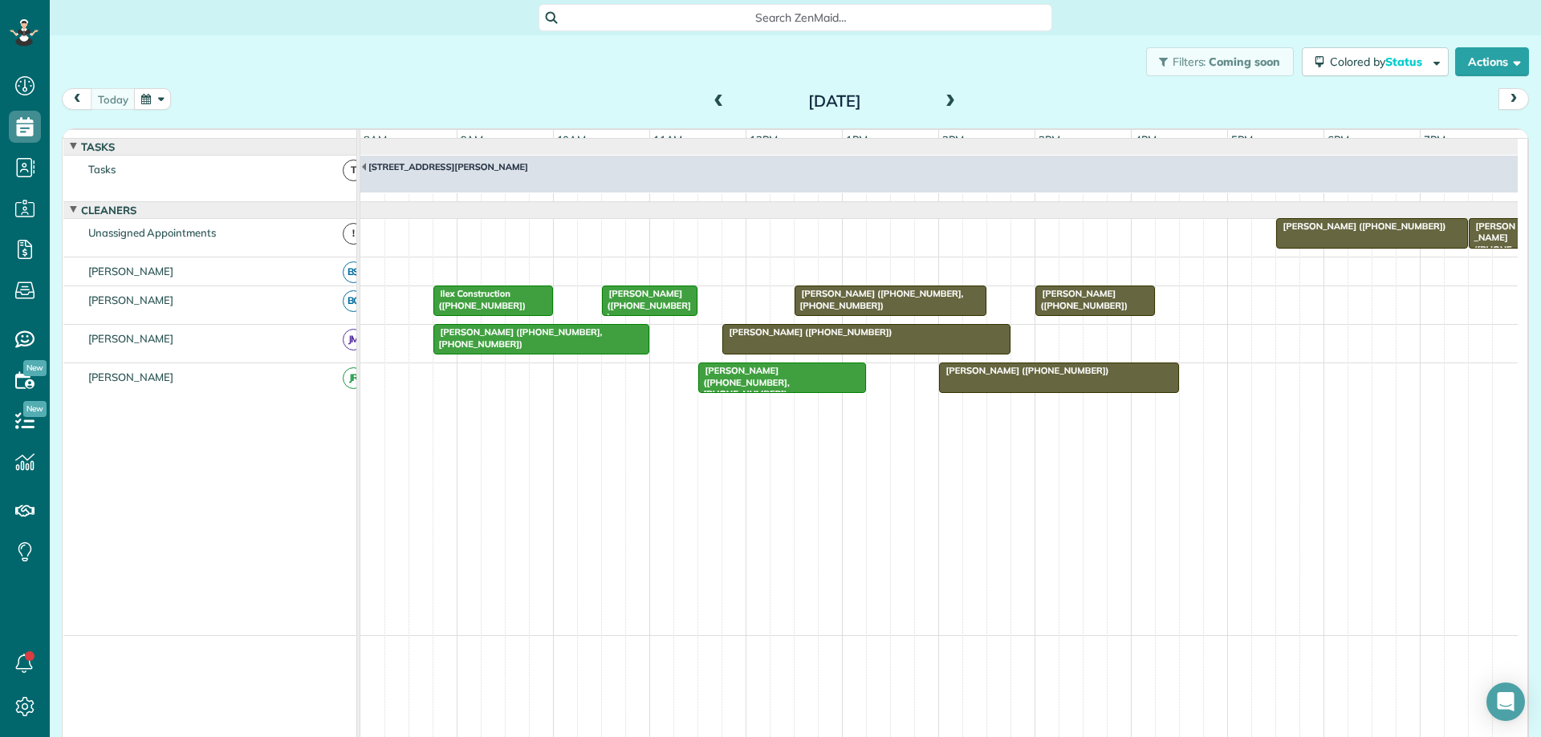
drag, startPoint x: 1003, startPoint y: 348, endPoint x: 989, endPoint y: 348, distance: 13.6
click at [989, 348] on link "[PERSON_NAME] ([PHONE_NUMBER])" at bounding box center [866, 339] width 288 height 30
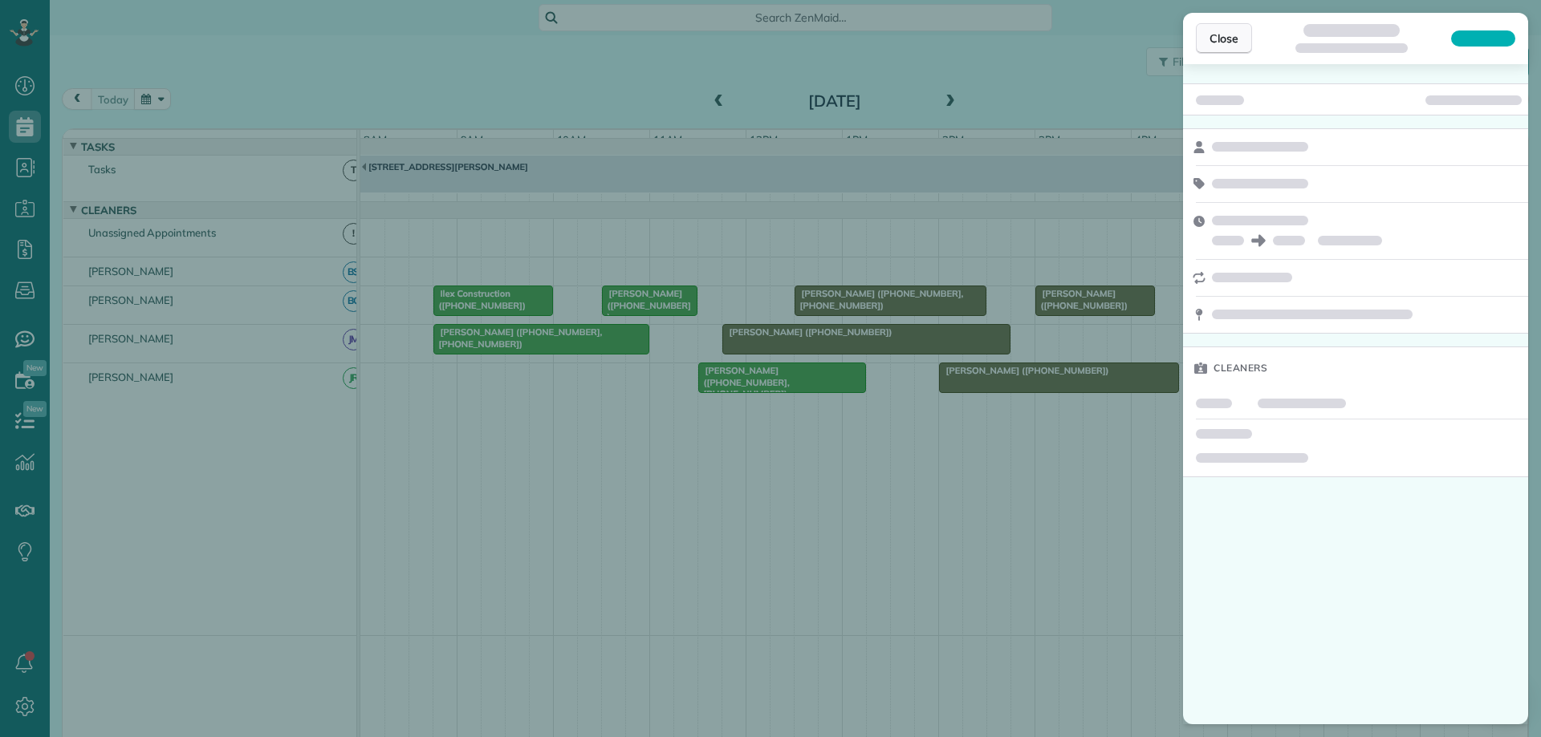
click at [1236, 30] on span "Close" at bounding box center [1223, 38] width 29 height 16
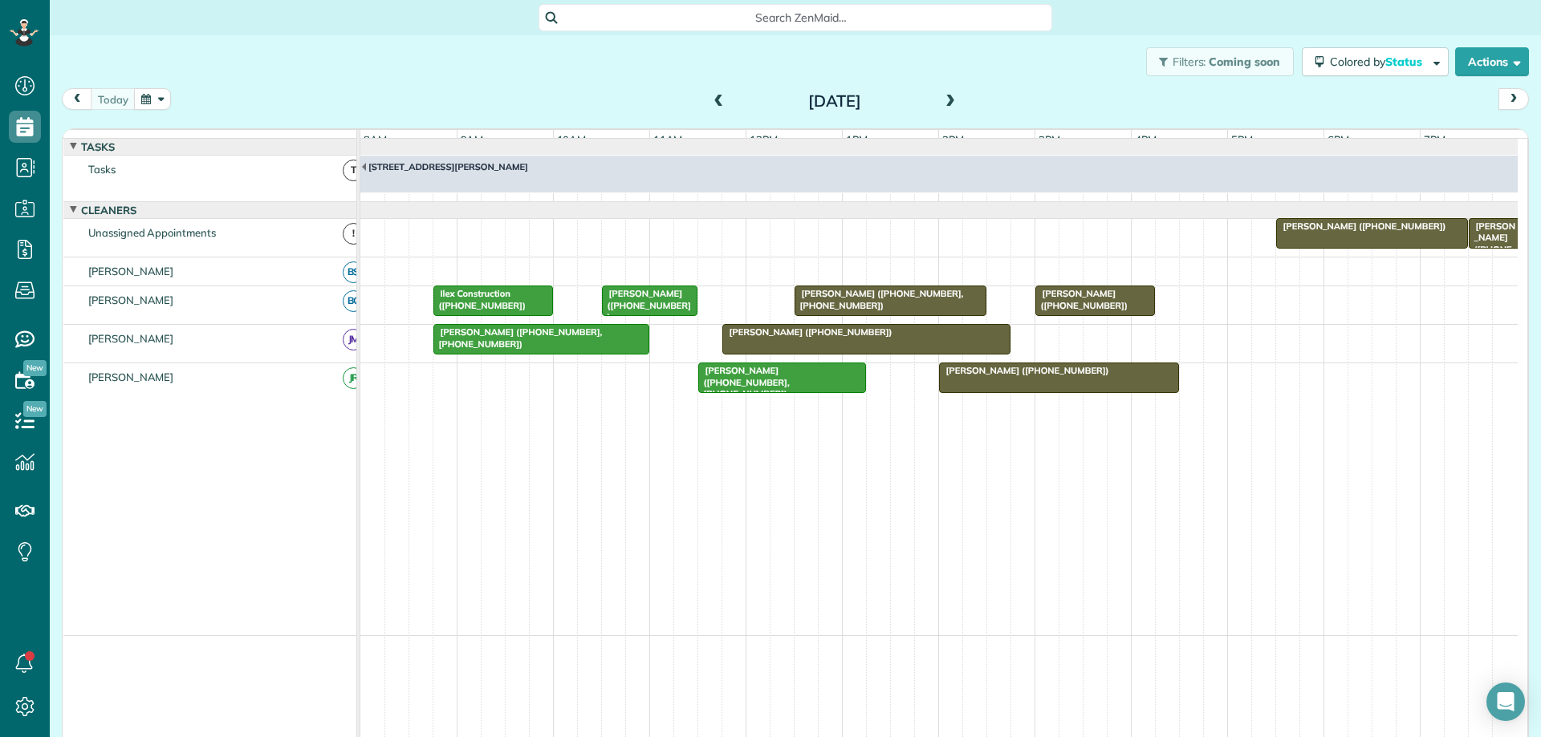
click at [158, 97] on button "button" at bounding box center [152, 99] width 37 height 22
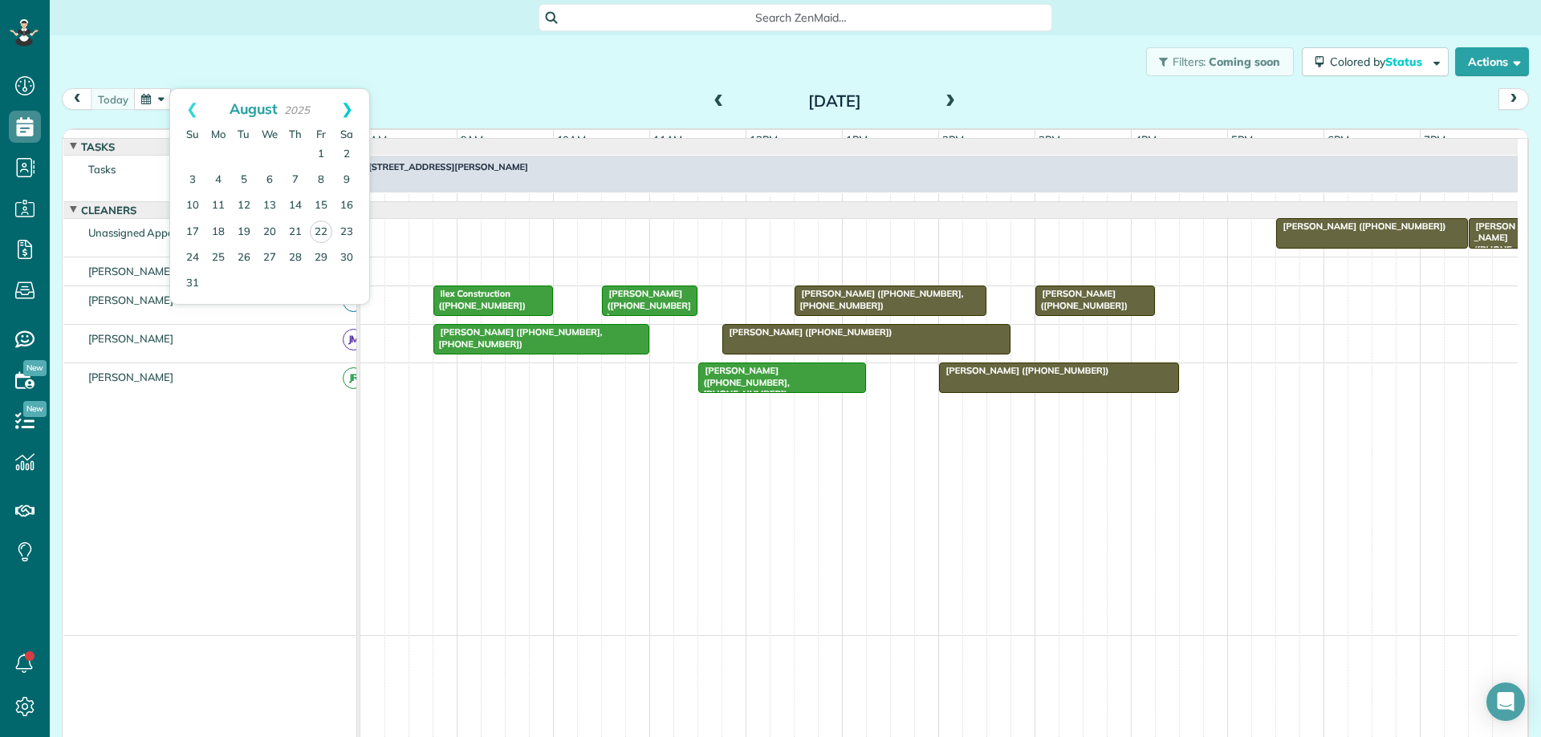
click at [345, 106] on link "Next" at bounding box center [347, 109] width 44 height 40
click at [245, 152] on link "2" at bounding box center [244, 155] width 26 height 26
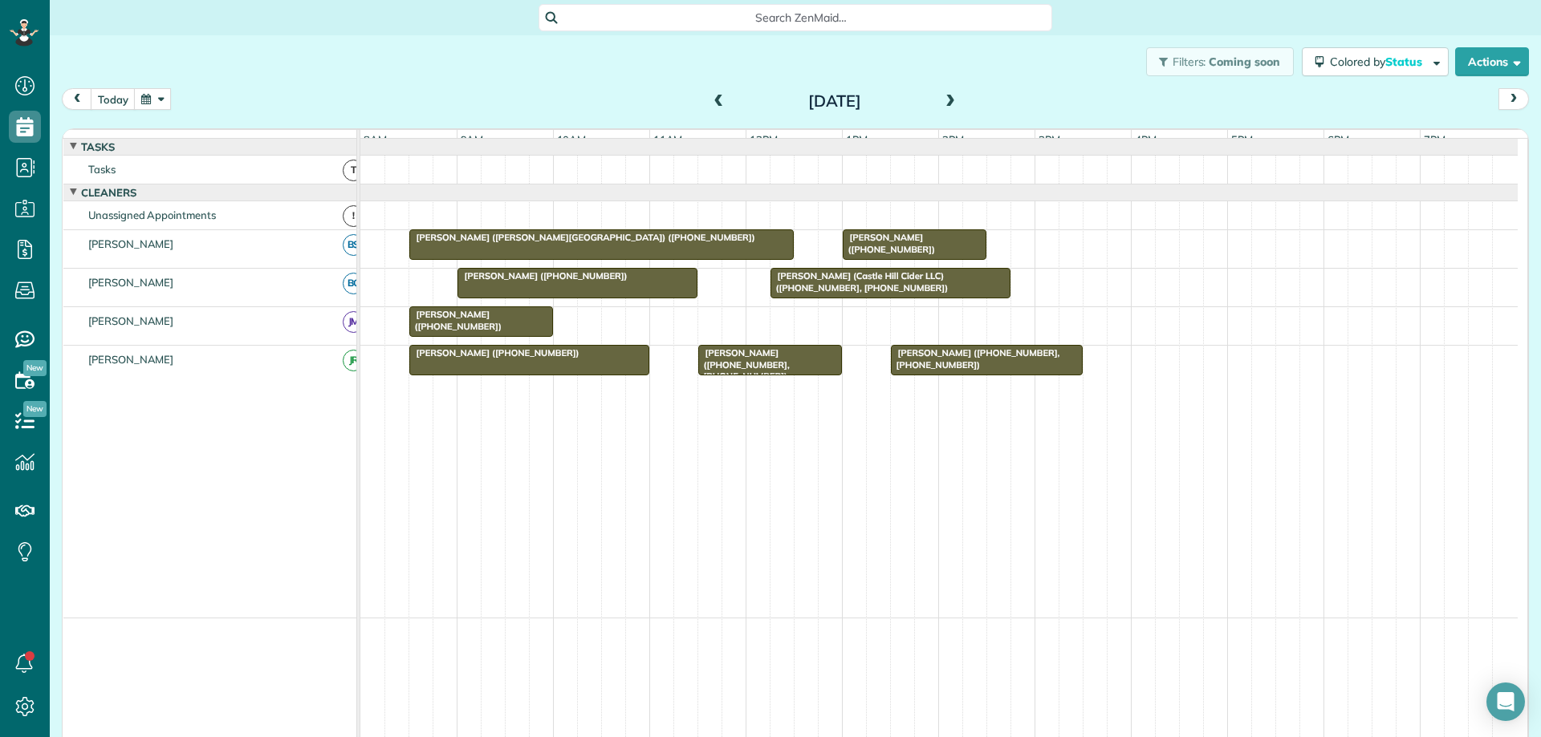
click at [943, 101] on span at bounding box center [950, 102] width 18 height 14
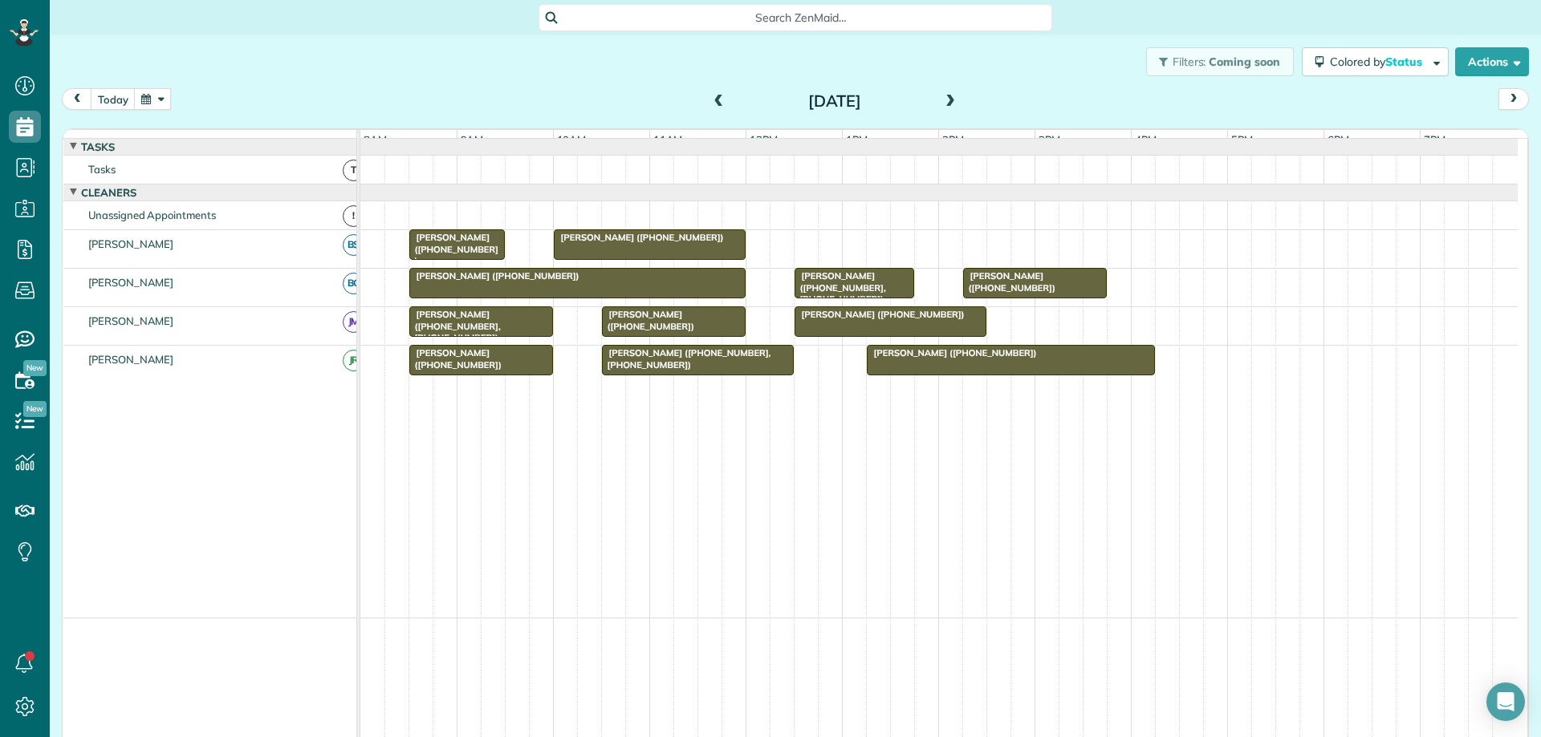
click at [943, 101] on span at bounding box center [950, 102] width 18 height 14
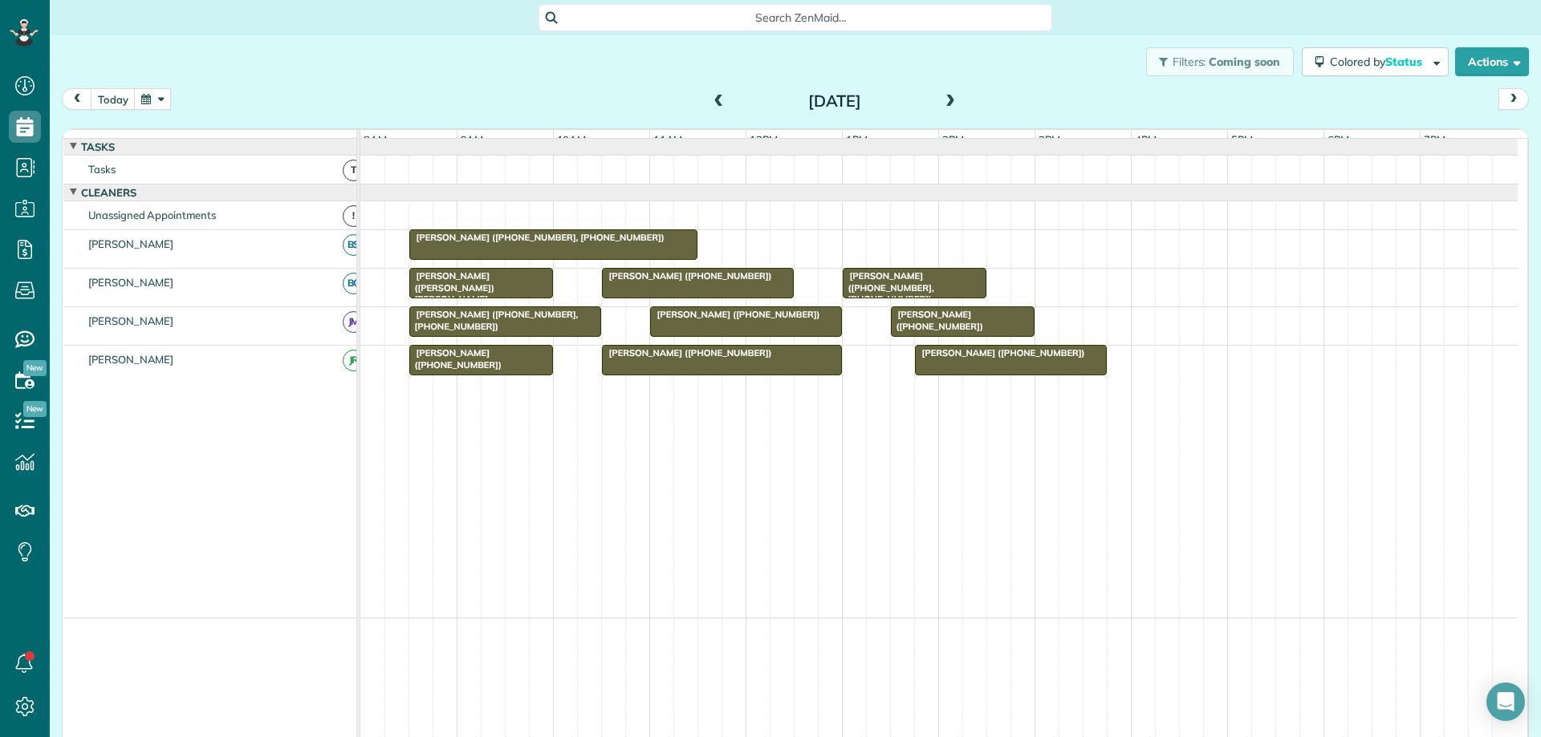
click at [943, 101] on span at bounding box center [950, 102] width 18 height 14
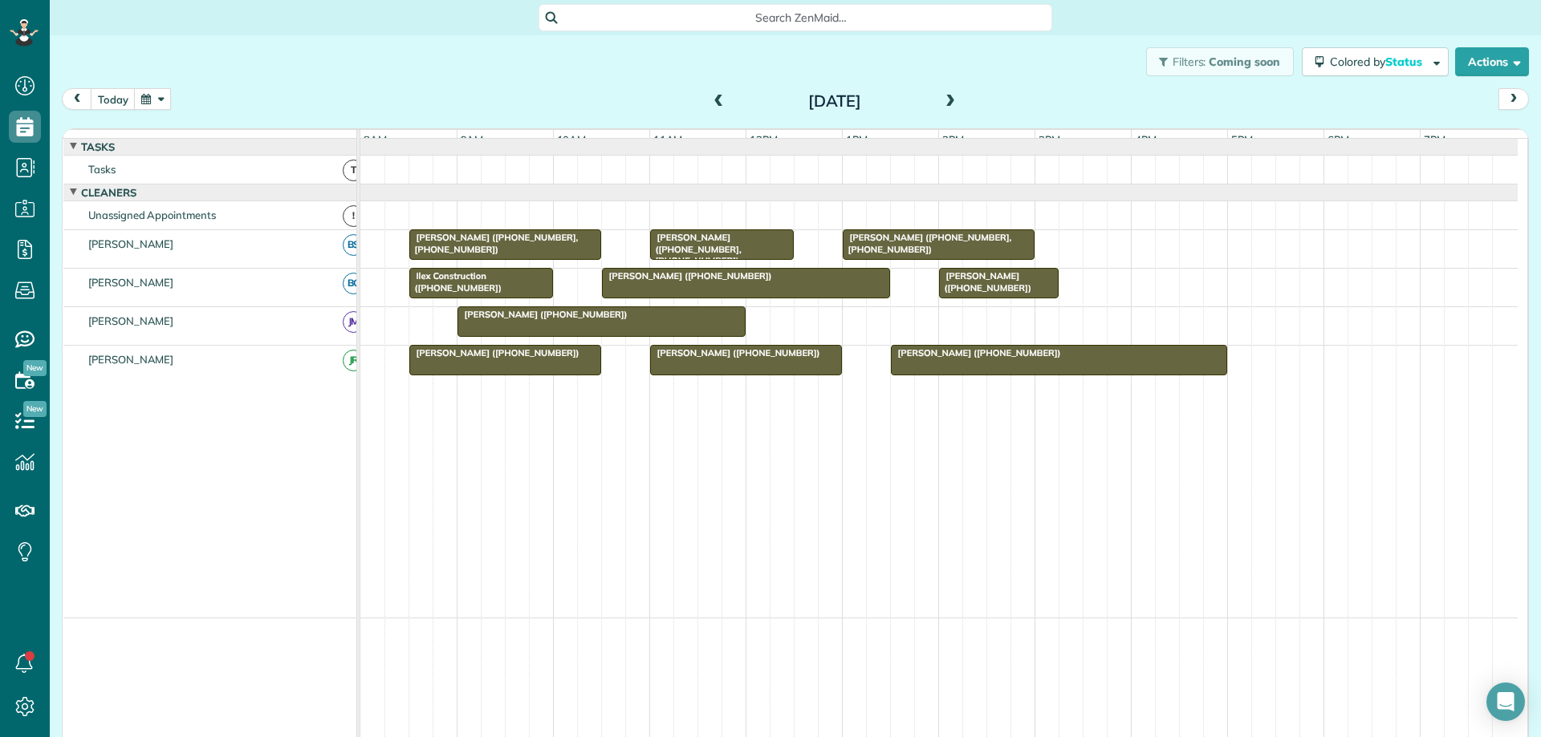
click at [716, 104] on span at bounding box center [719, 102] width 18 height 14
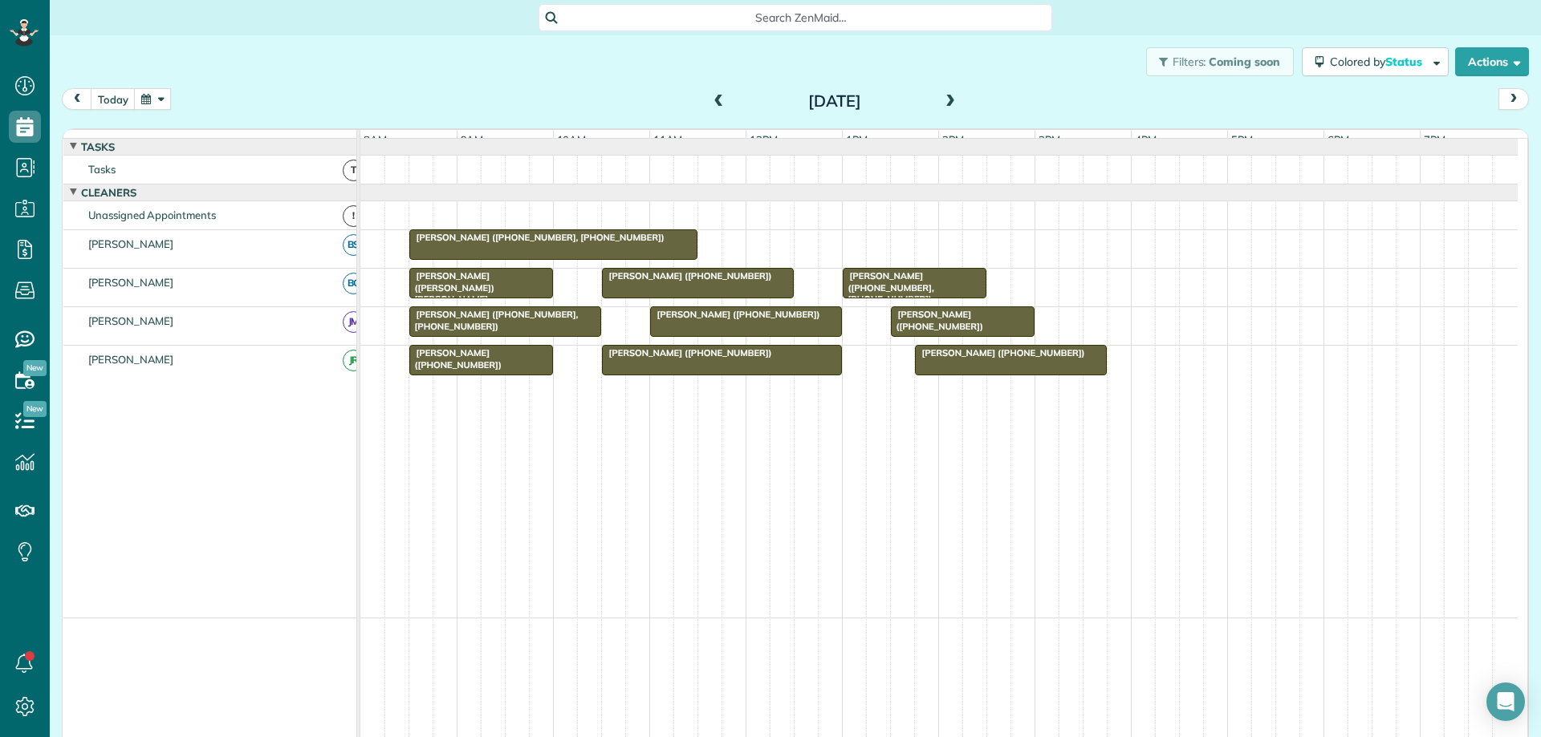
click at [716, 104] on span at bounding box center [719, 102] width 18 height 14
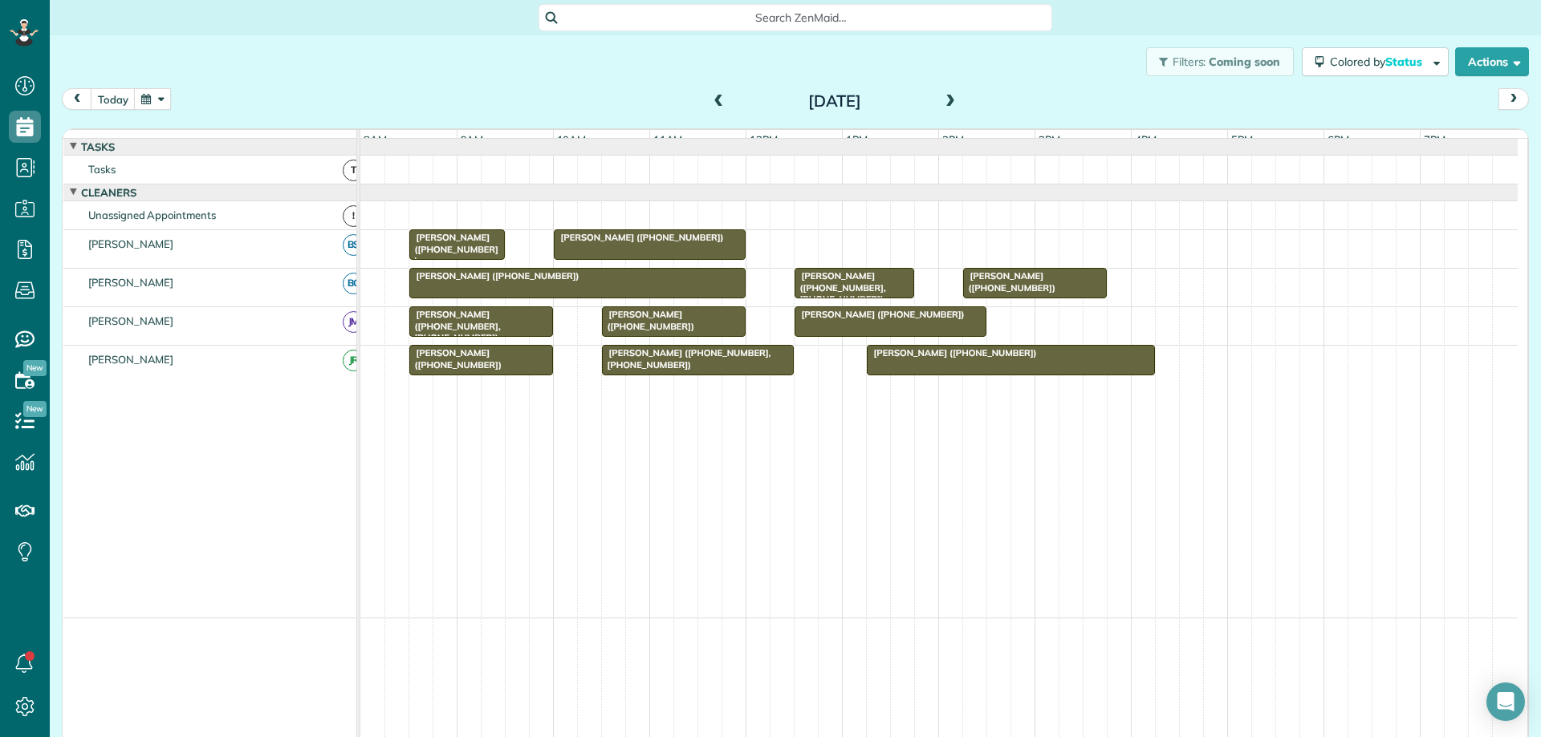
click at [716, 104] on span at bounding box center [719, 102] width 18 height 14
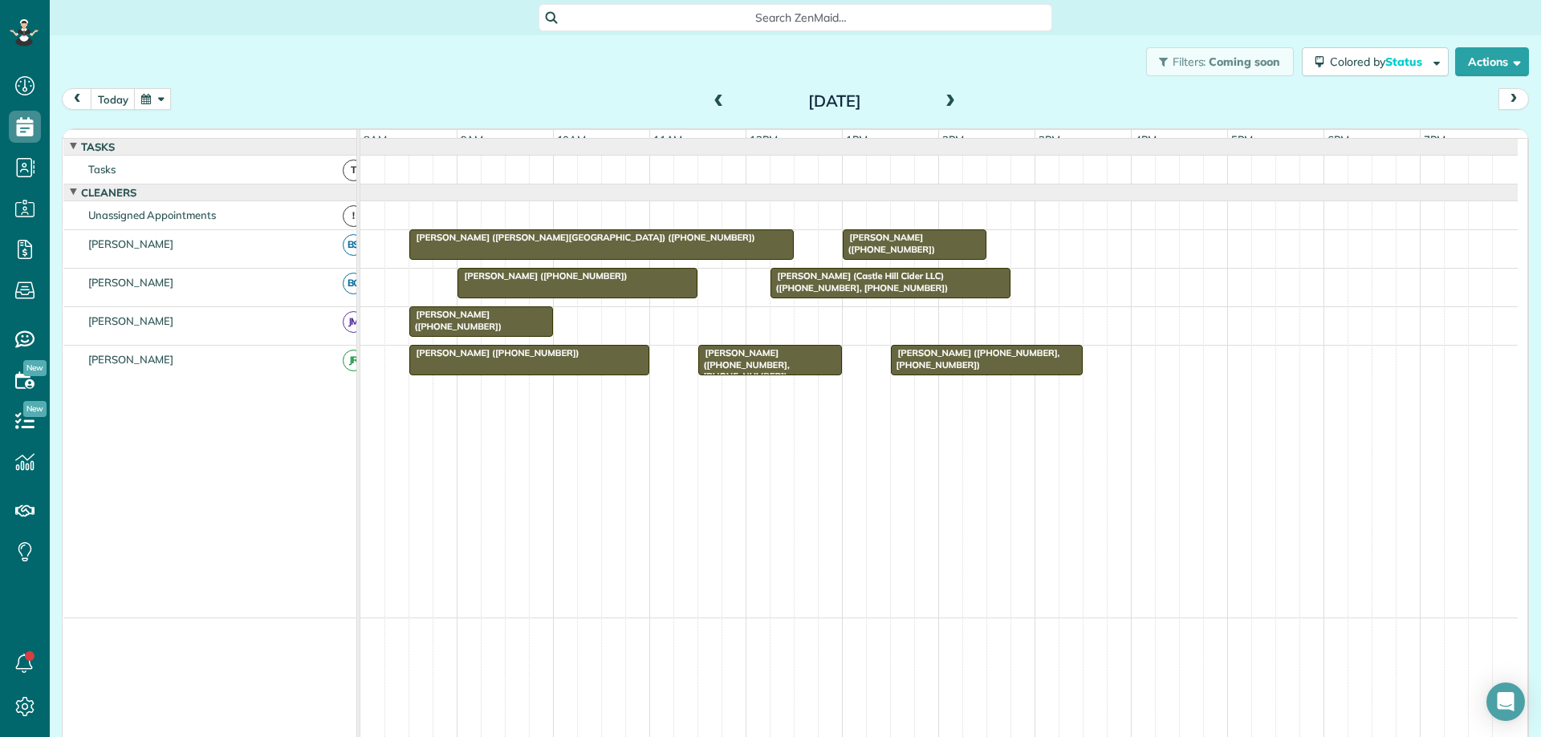
click at [716, 104] on span at bounding box center [719, 102] width 18 height 14
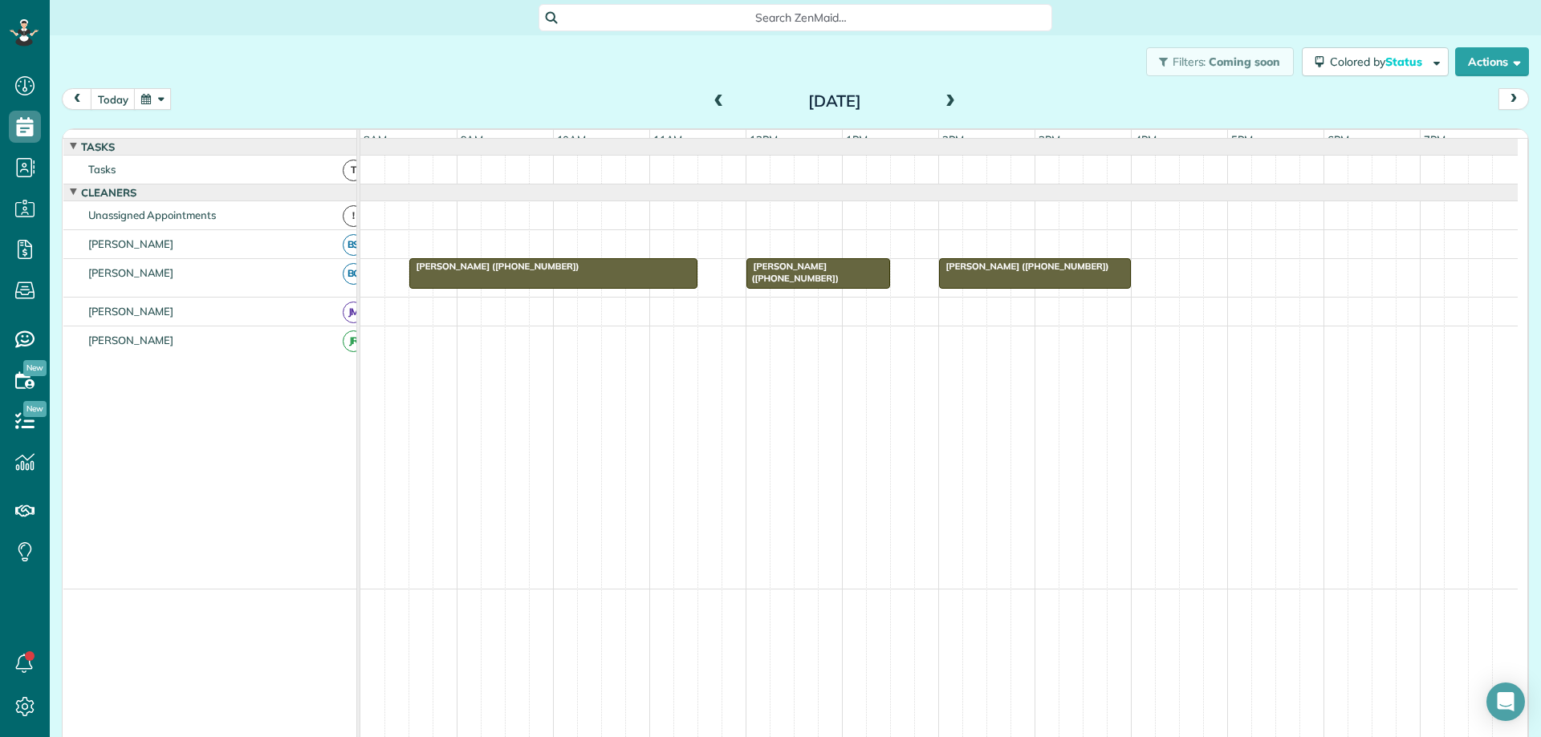
click at [716, 104] on span at bounding box center [719, 102] width 18 height 14
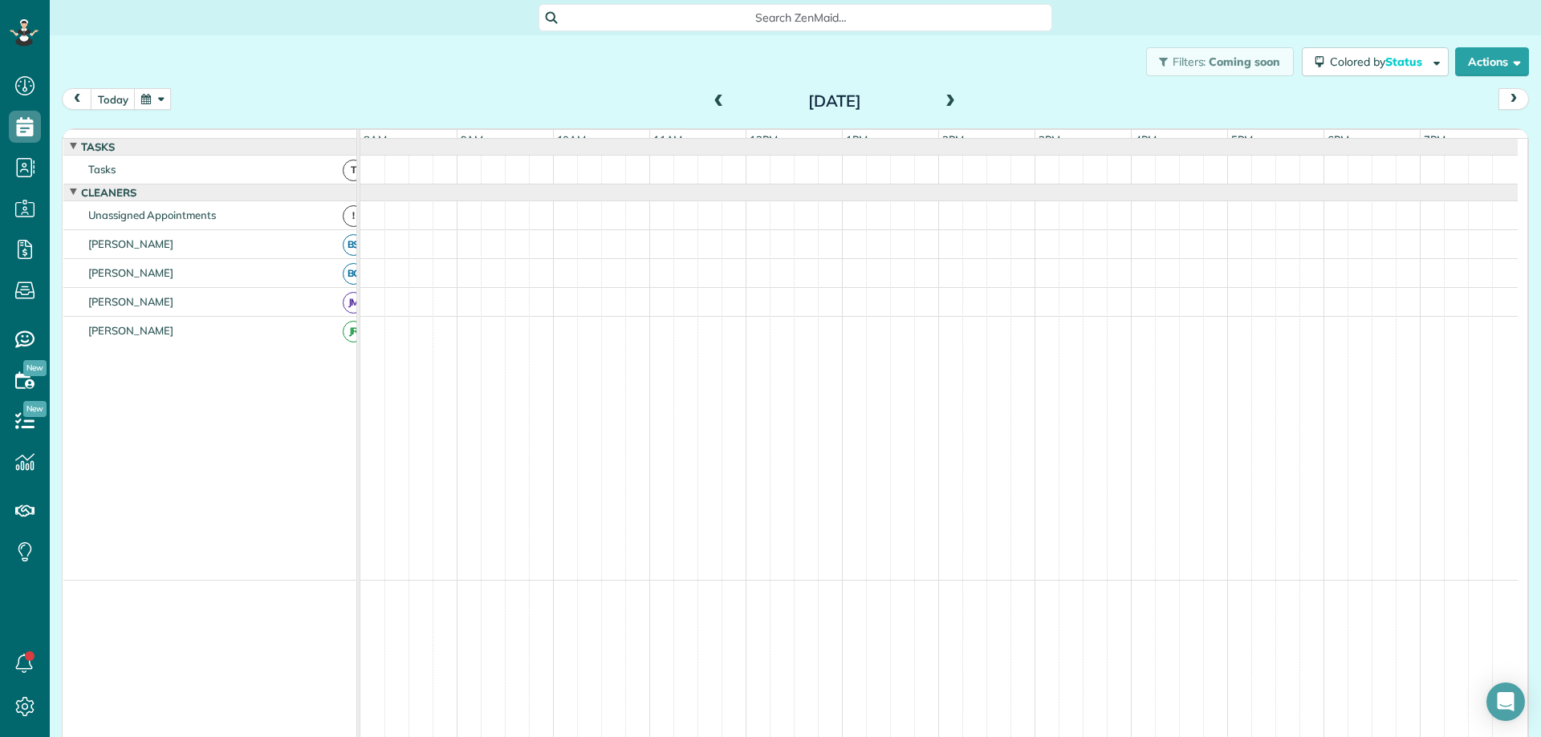
click at [944, 96] on span at bounding box center [950, 102] width 18 height 14
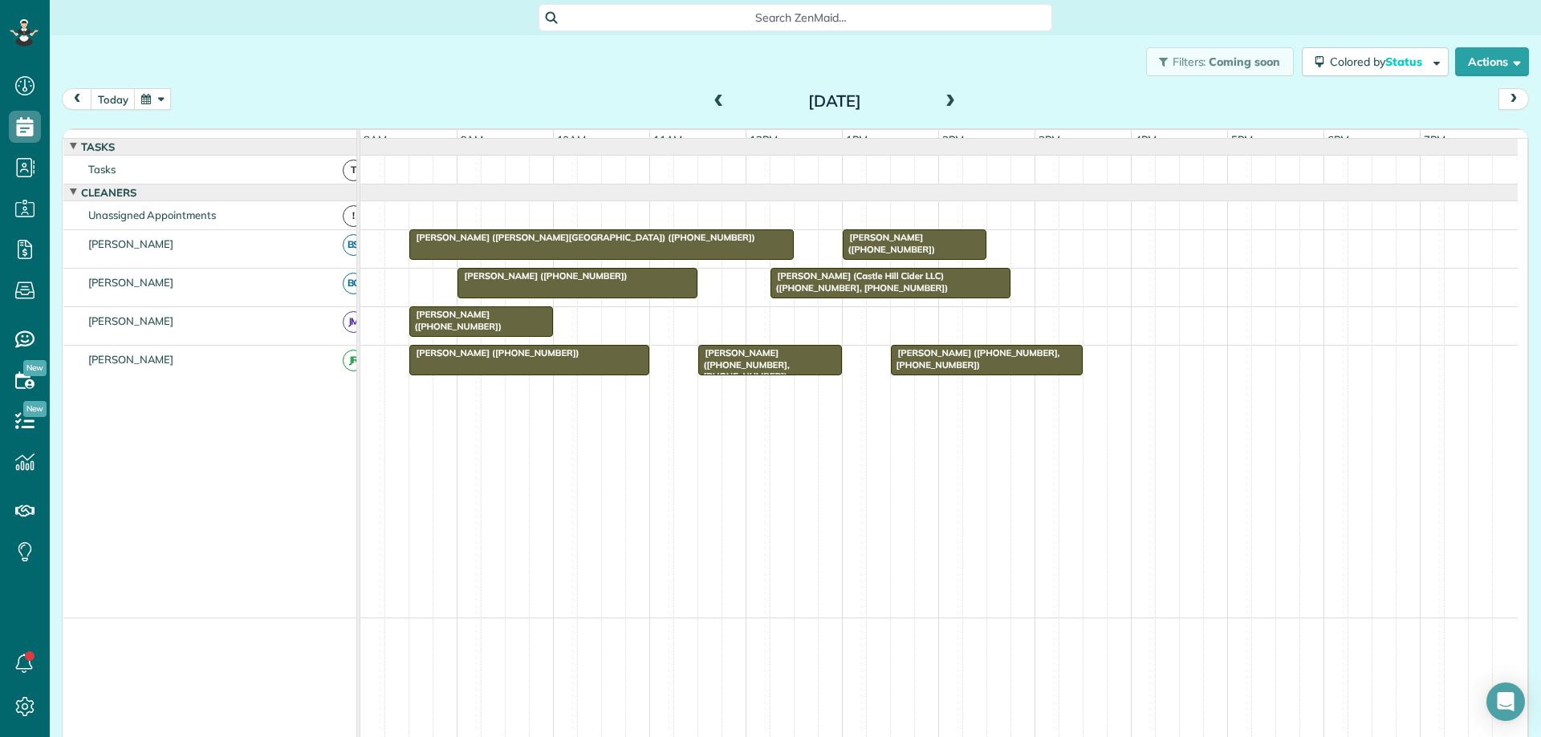
click at [944, 104] on span at bounding box center [950, 102] width 18 height 14
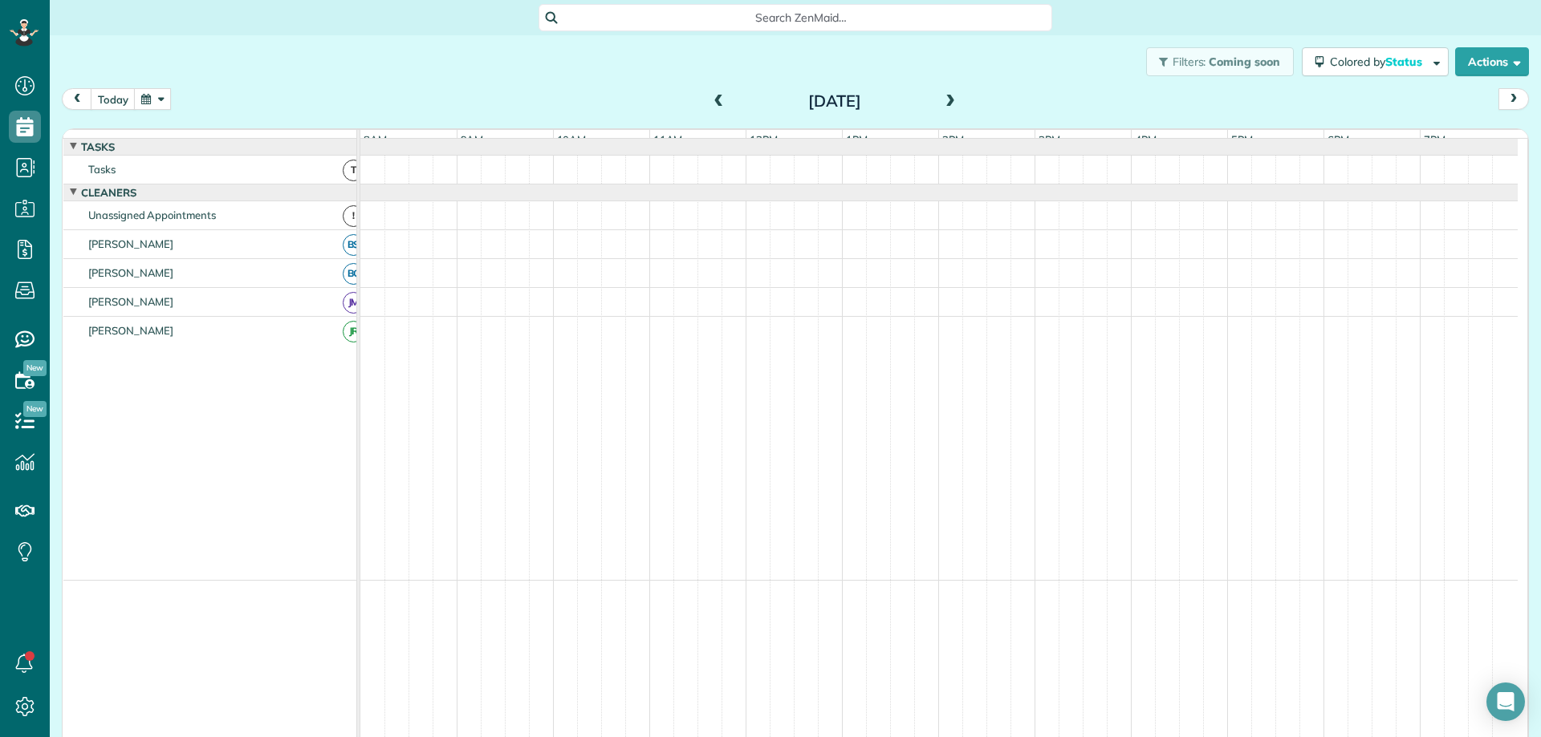
click at [944, 104] on span at bounding box center [950, 102] width 18 height 14
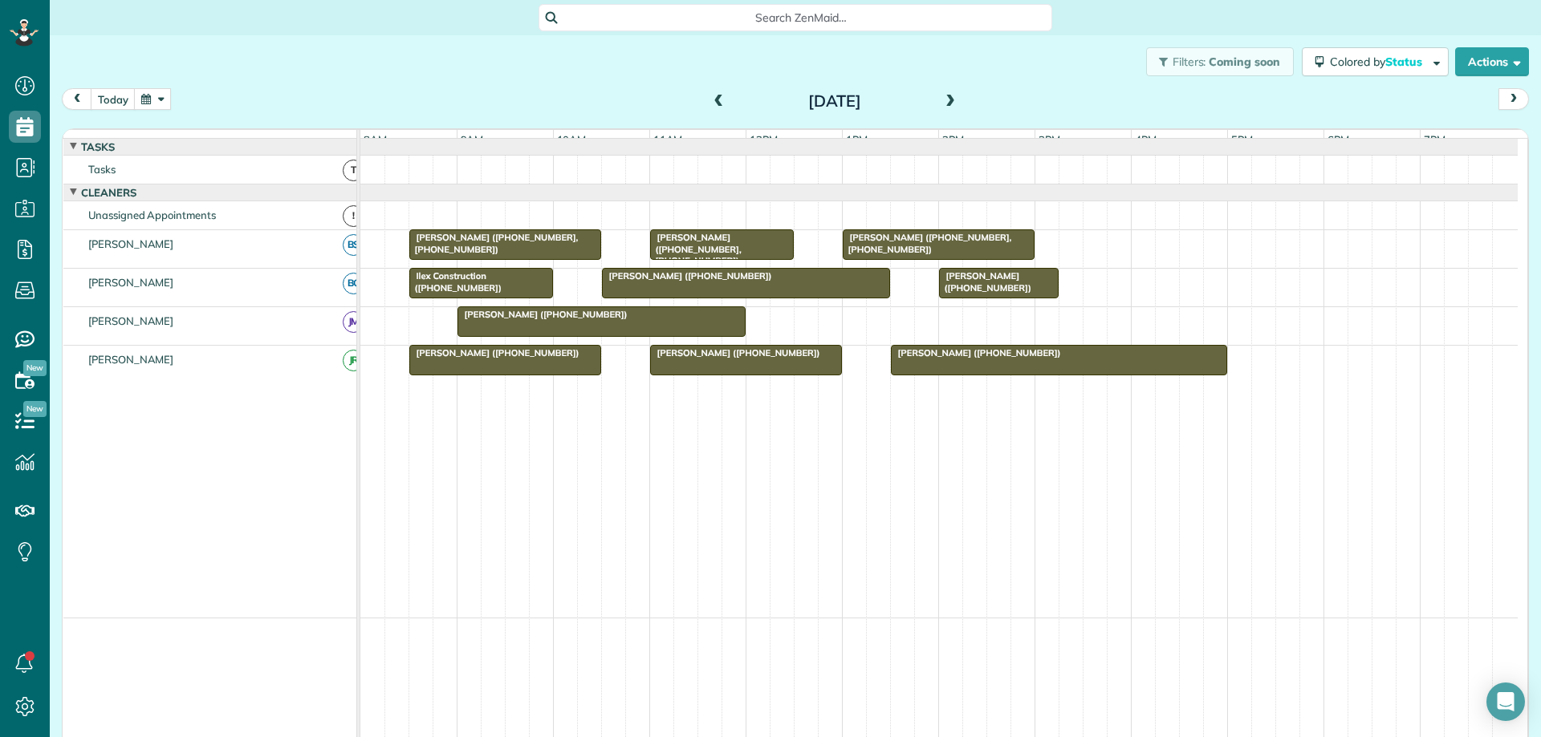
click at [941, 99] on span at bounding box center [950, 102] width 18 height 14
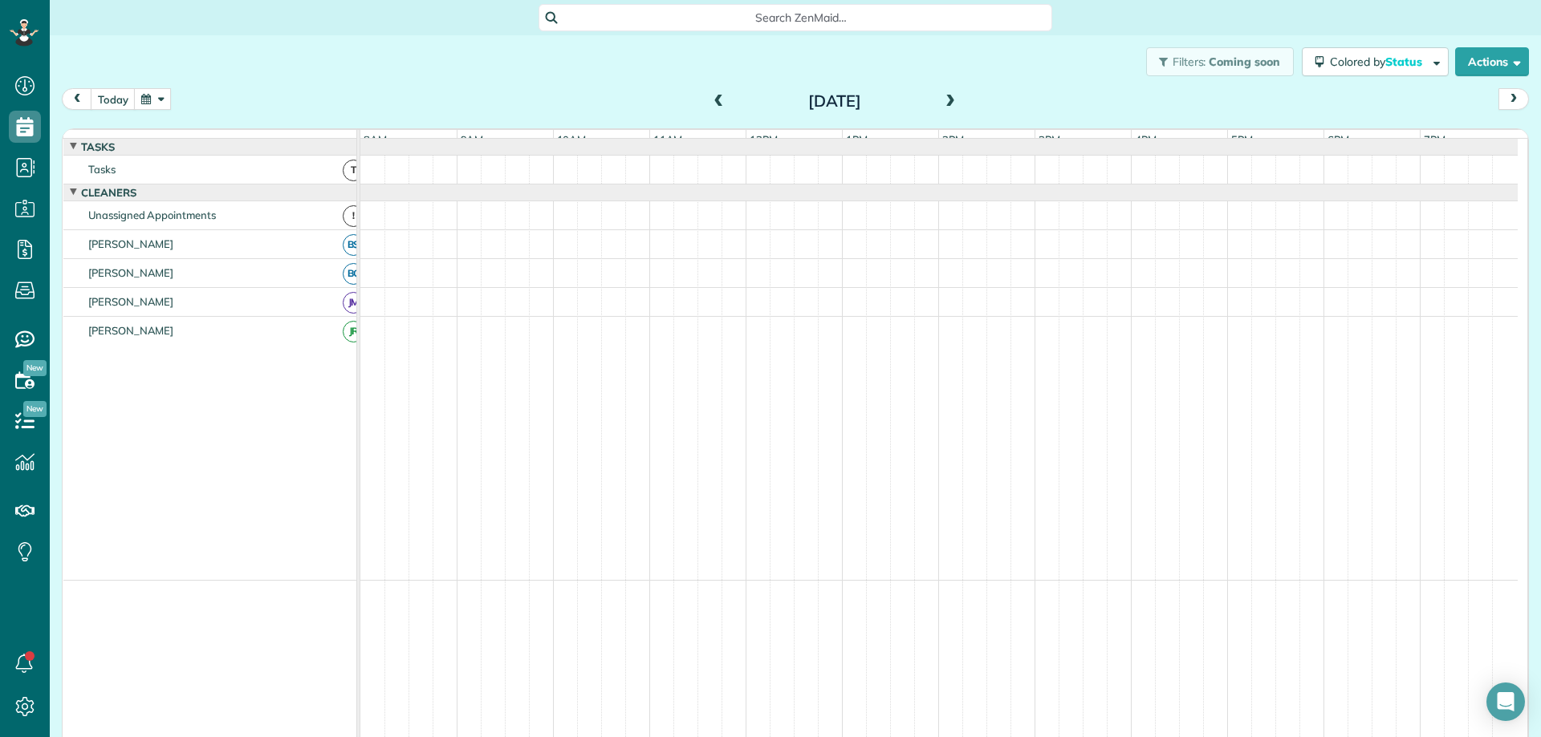
click at [941, 99] on span at bounding box center [950, 102] width 18 height 14
click at [942, 104] on span at bounding box center [950, 102] width 18 height 14
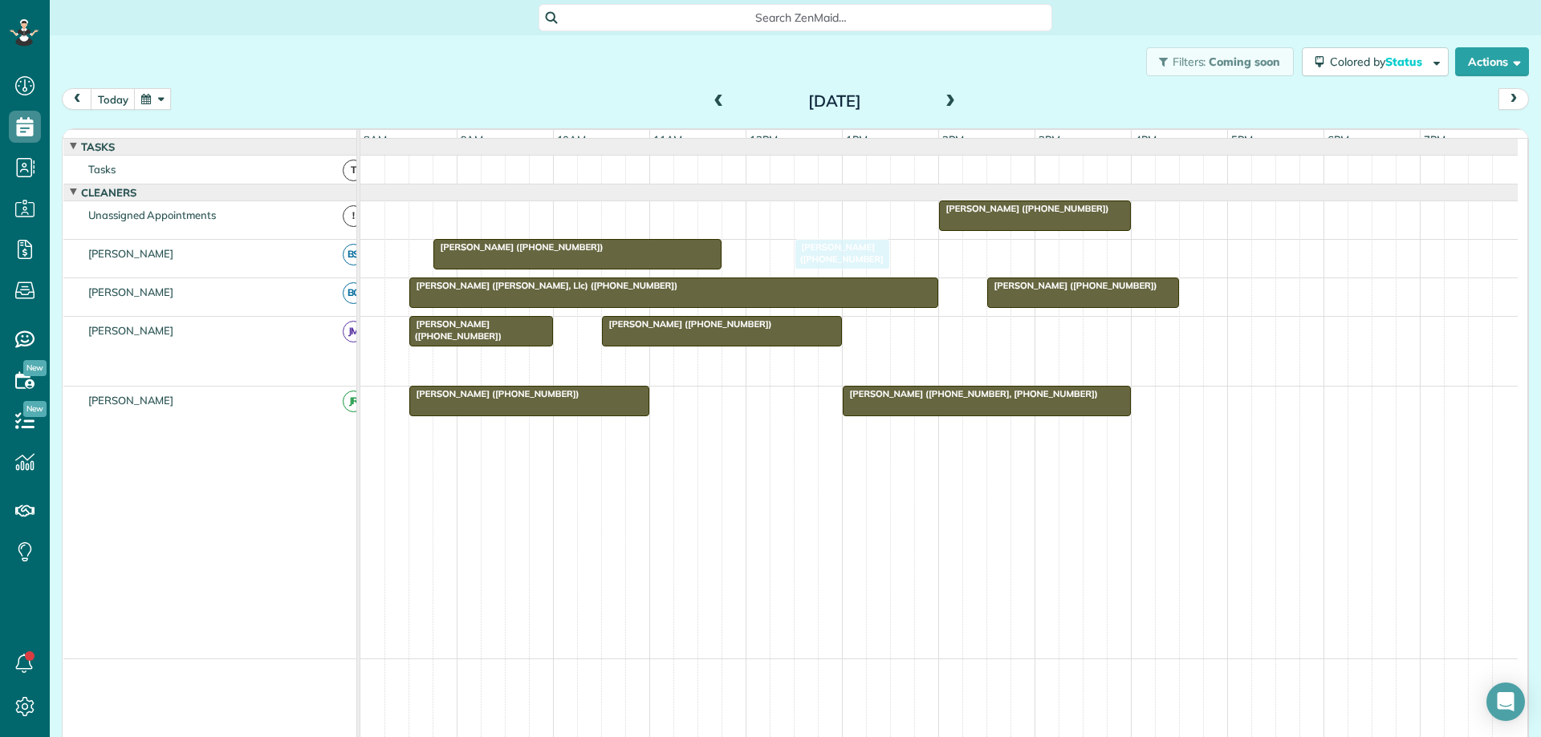
drag, startPoint x: 793, startPoint y: 383, endPoint x: 850, endPoint y: 295, distance: 104.4
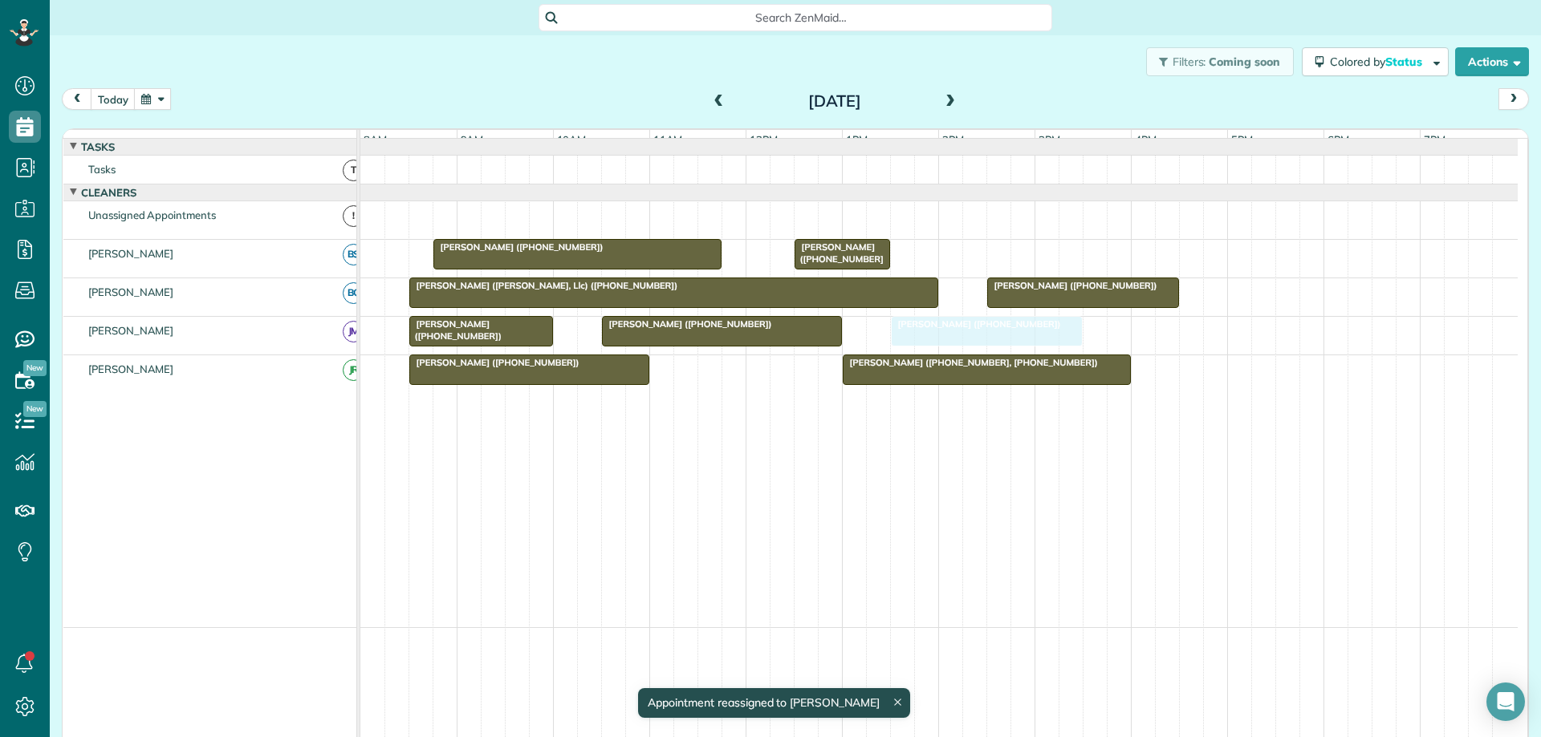
drag, startPoint x: 1002, startPoint y: 224, endPoint x: 961, endPoint y: 353, distance: 135.5
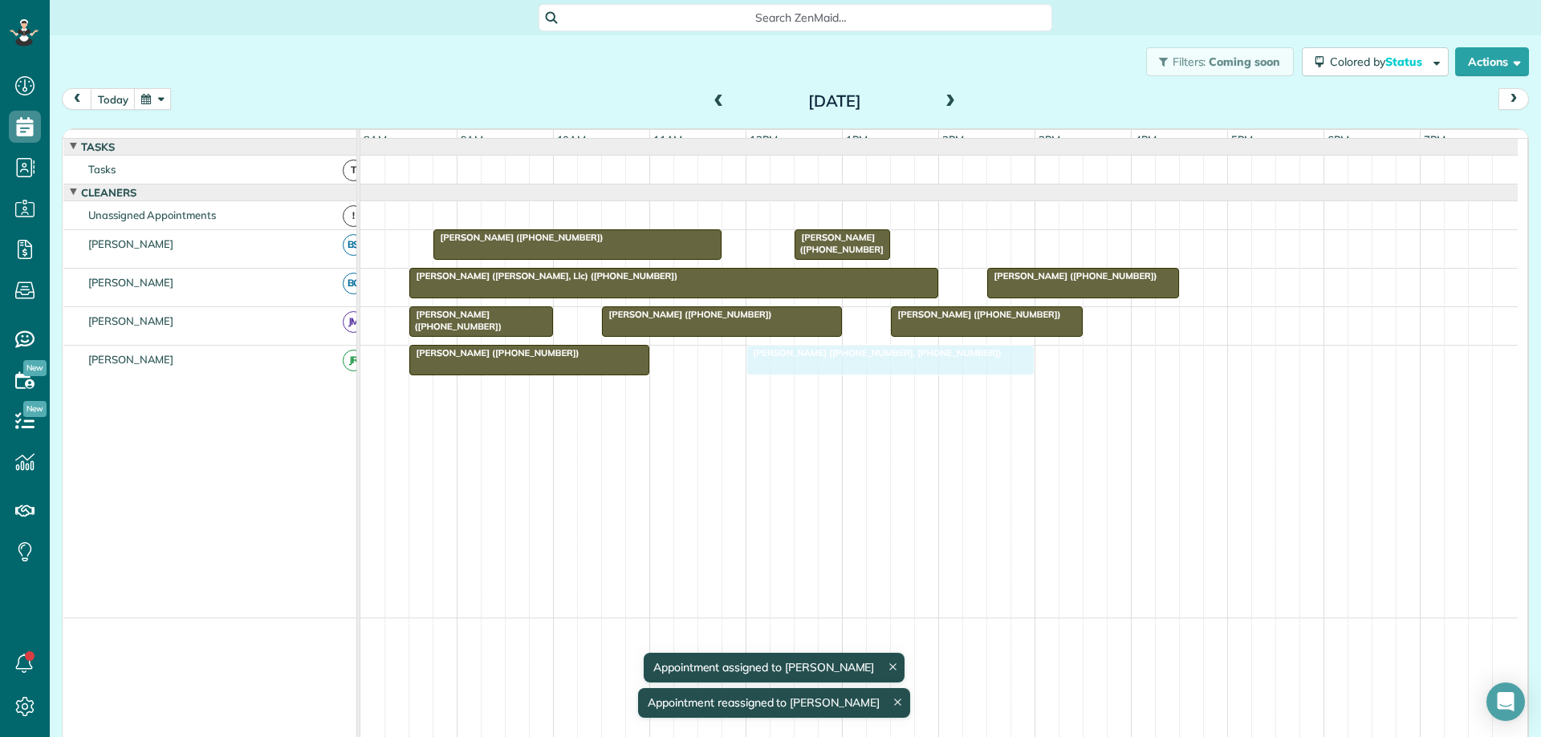
drag, startPoint x: 956, startPoint y: 379, endPoint x: 858, endPoint y: 390, distance: 98.5
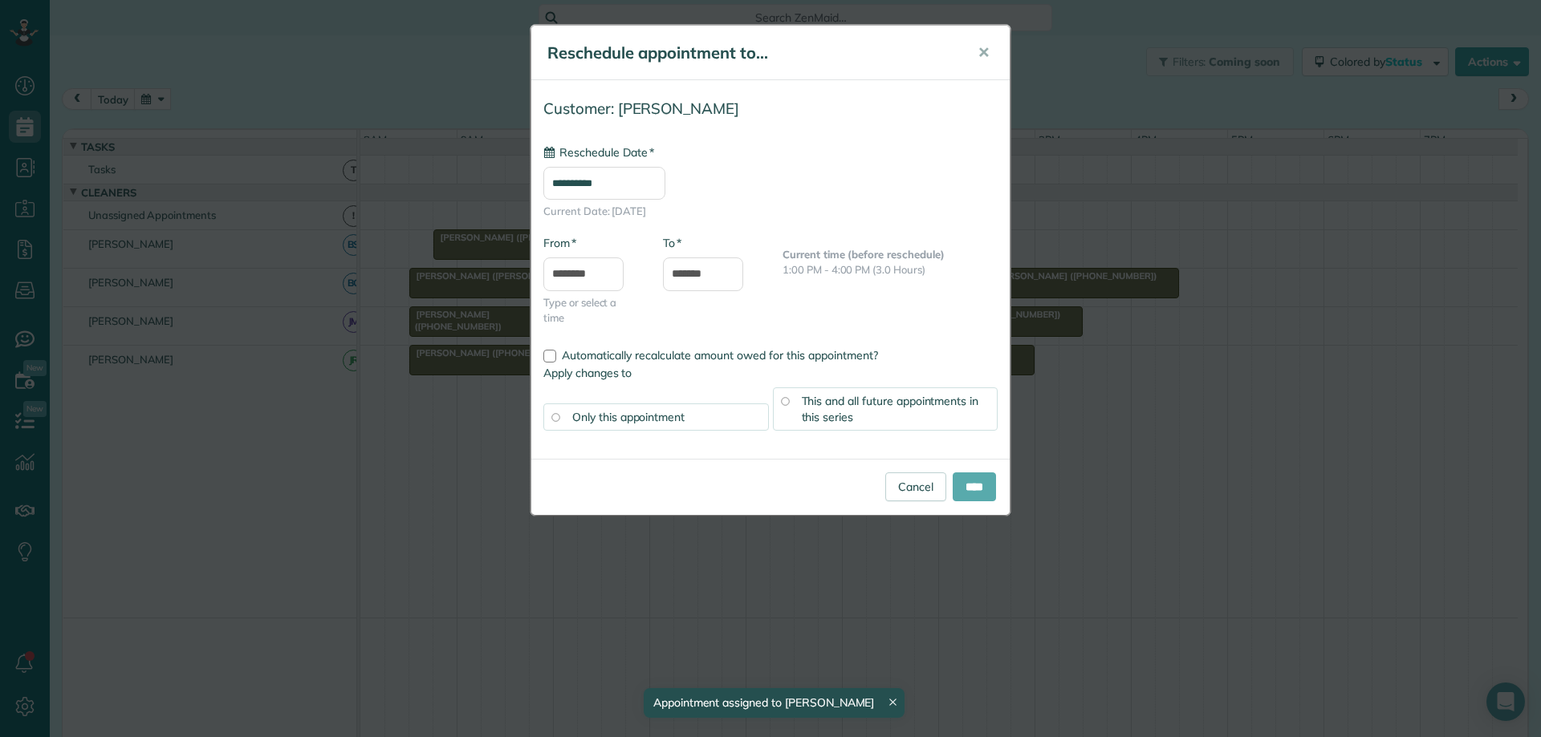
type input "**********"
click at [973, 481] on input "****" at bounding box center [973, 487] width 43 height 29
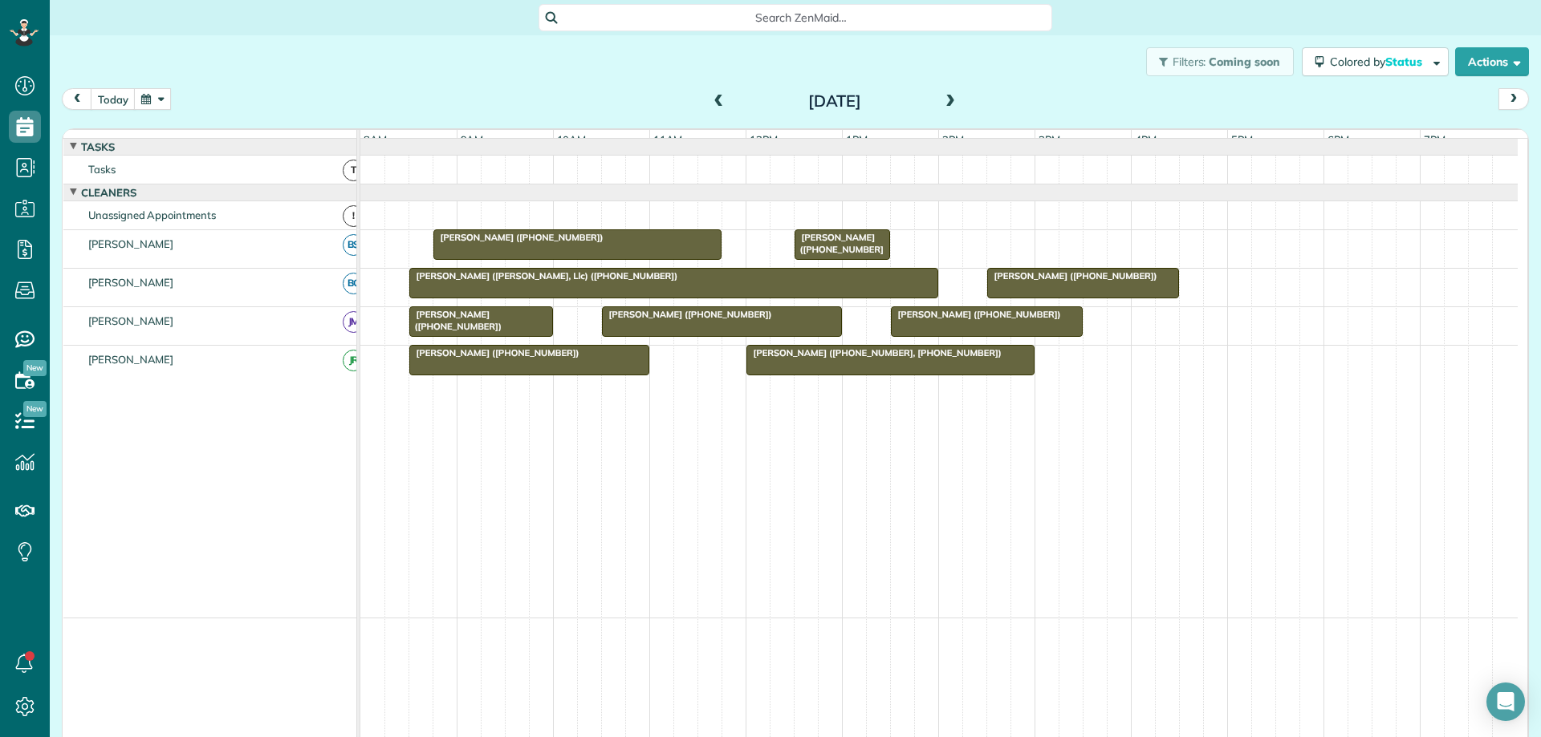
click at [941, 104] on span at bounding box center [950, 102] width 18 height 14
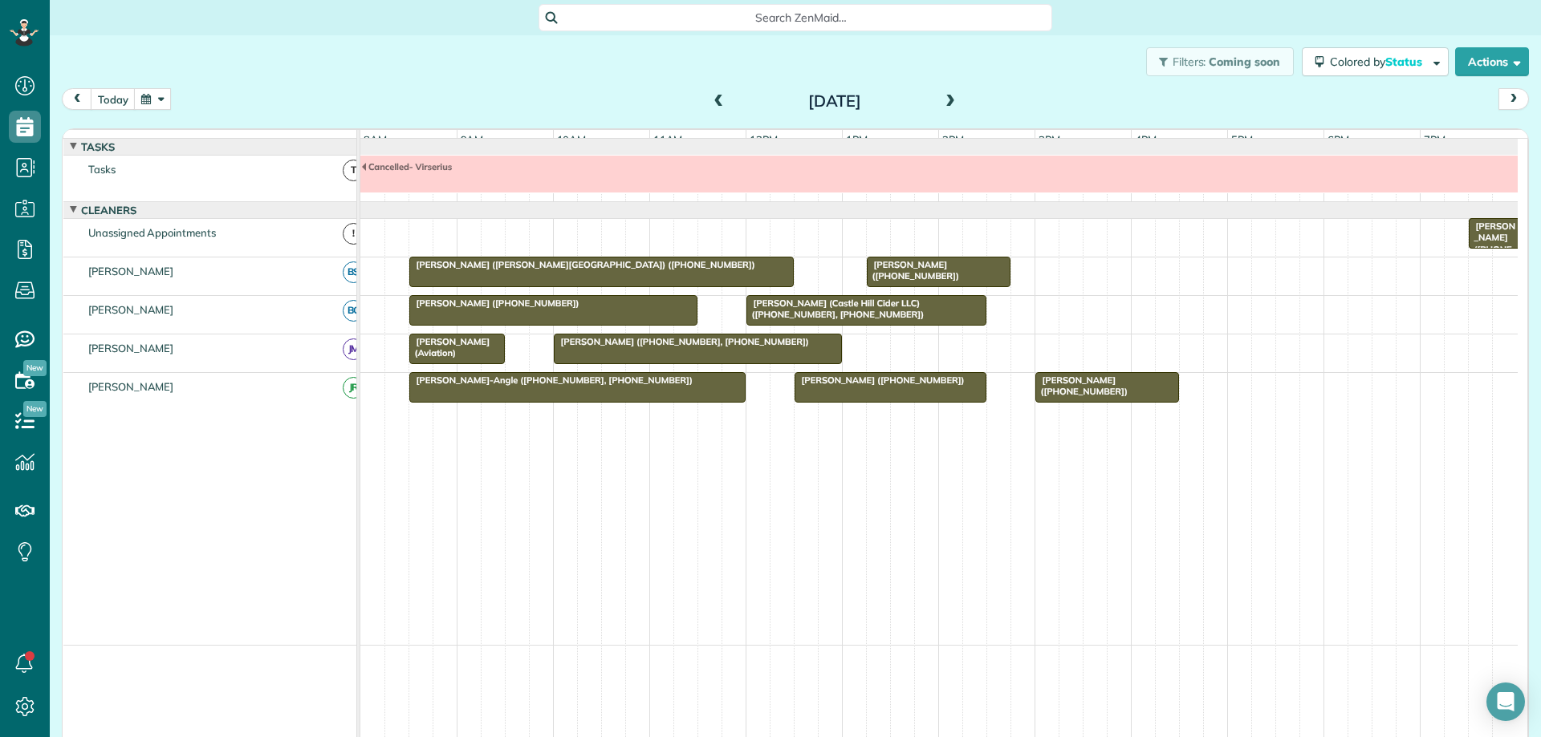
click at [941, 102] on span at bounding box center [950, 102] width 18 height 14
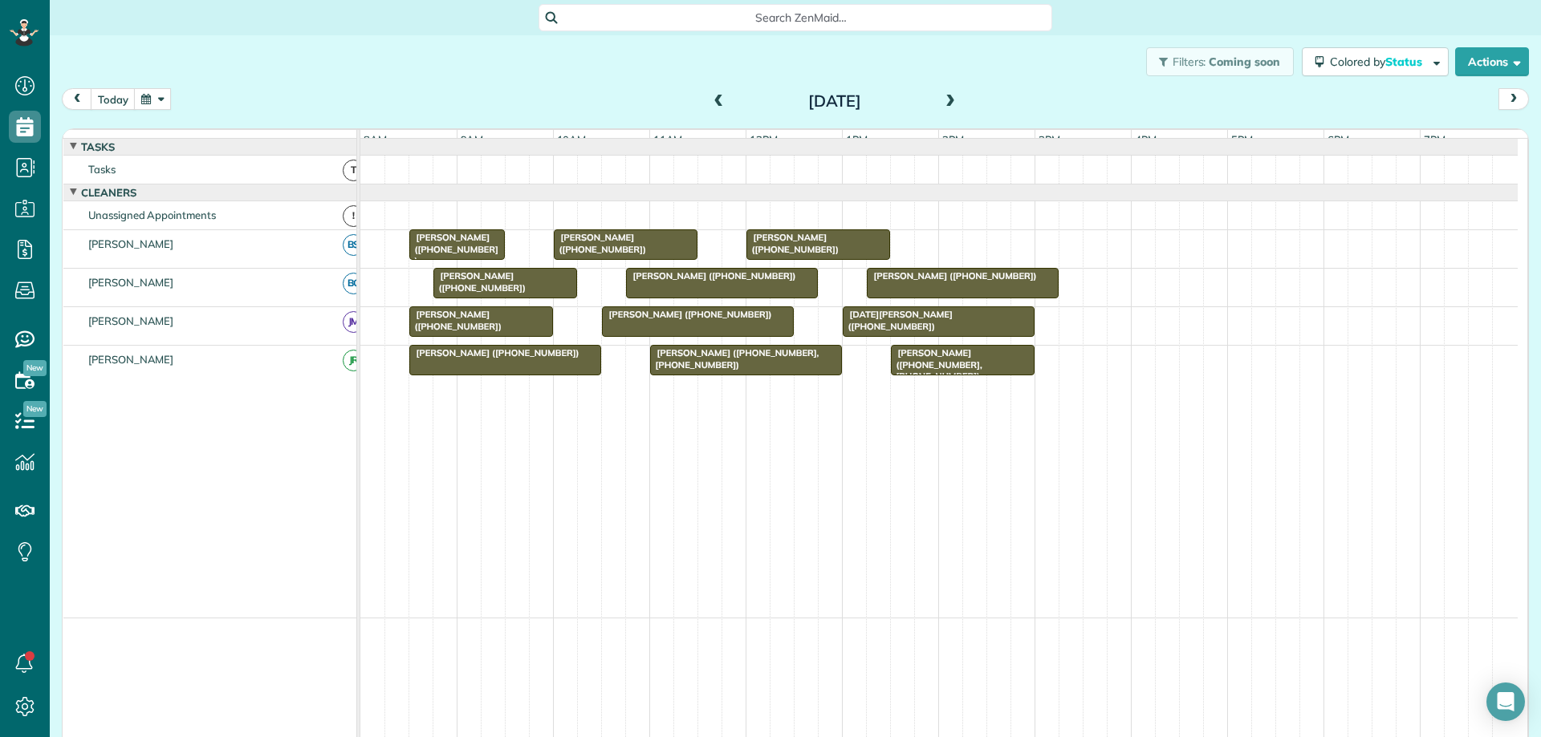
click at [941, 102] on span at bounding box center [950, 102] width 18 height 14
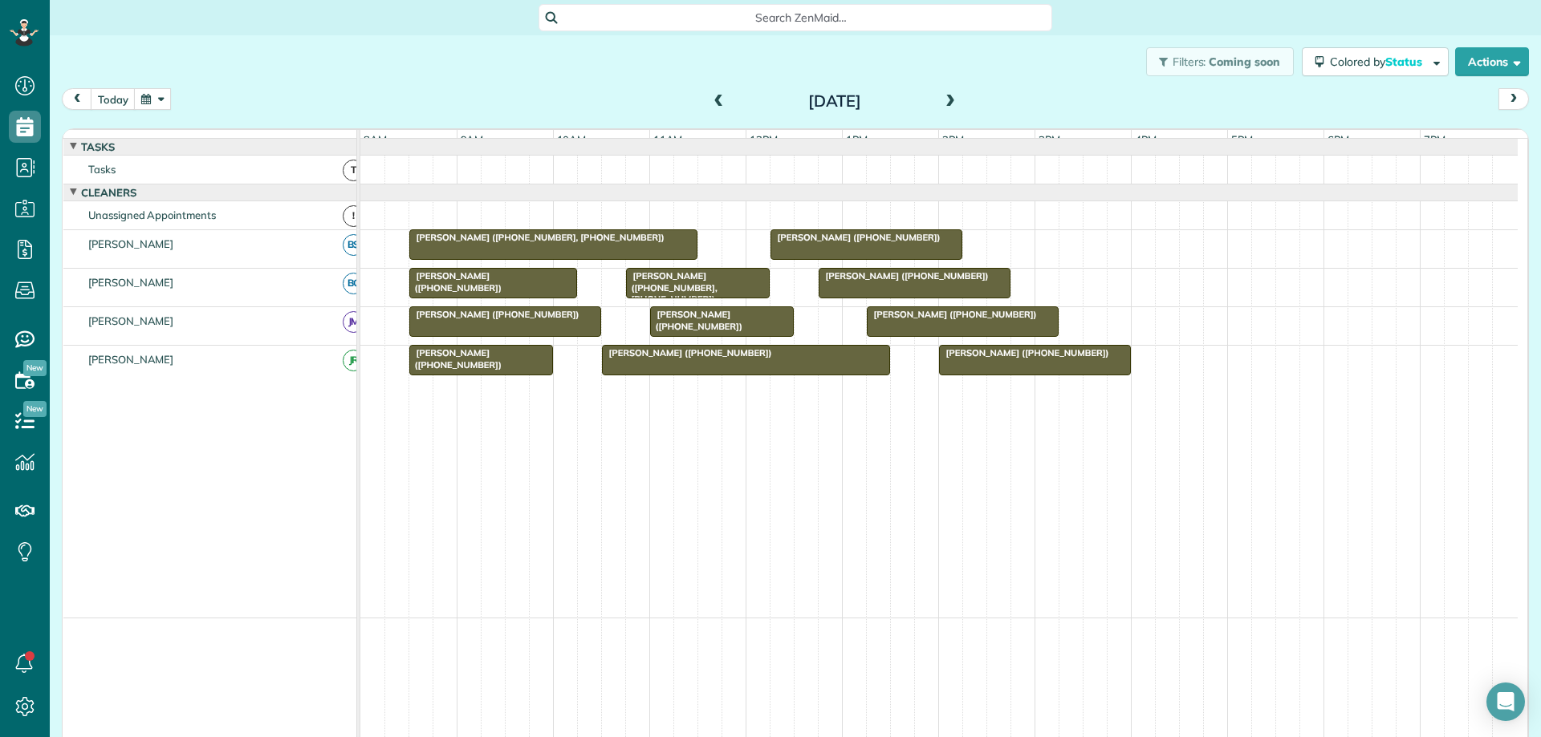
click at [941, 102] on span at bounding box center [950, 102] width 18 height 14
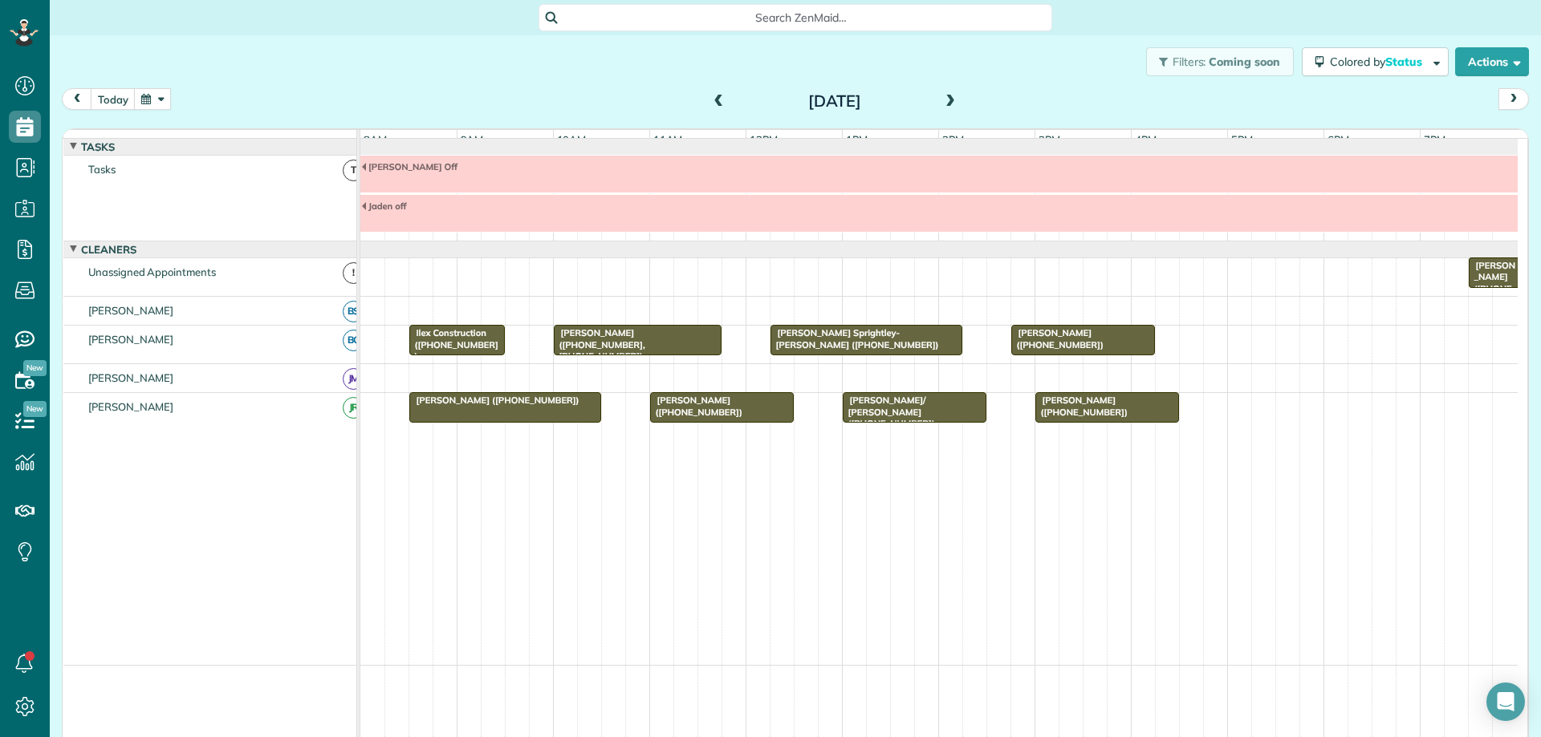
click at [164, 99] on button "button" at bounding box center [152, 99] width 37 height 22
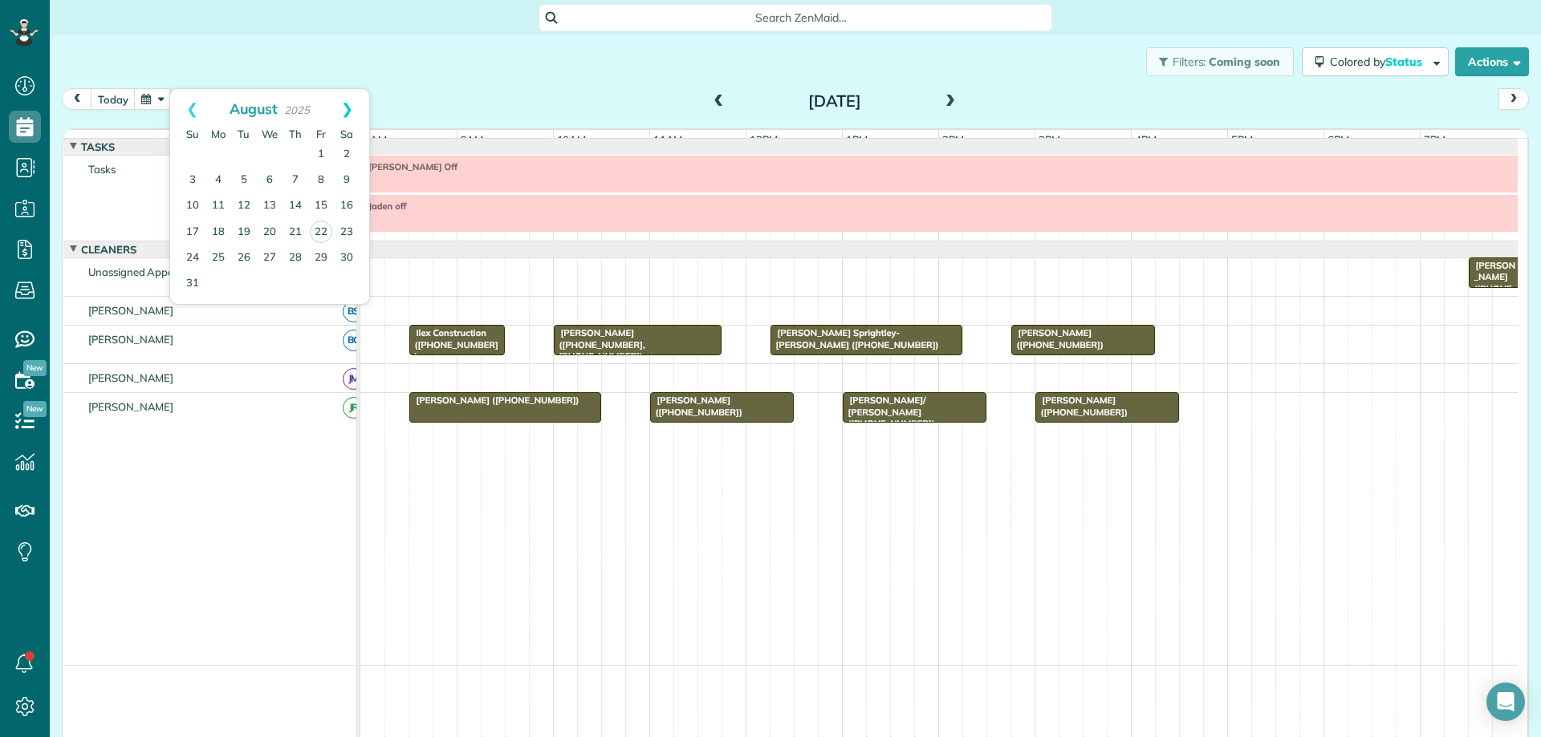
click at [347, 112] on link "Next" at bounding box center [347, 109] width 44 height 40
click at [293, 154] on link "4" at bounding box center [295, 155] width 26 height 26
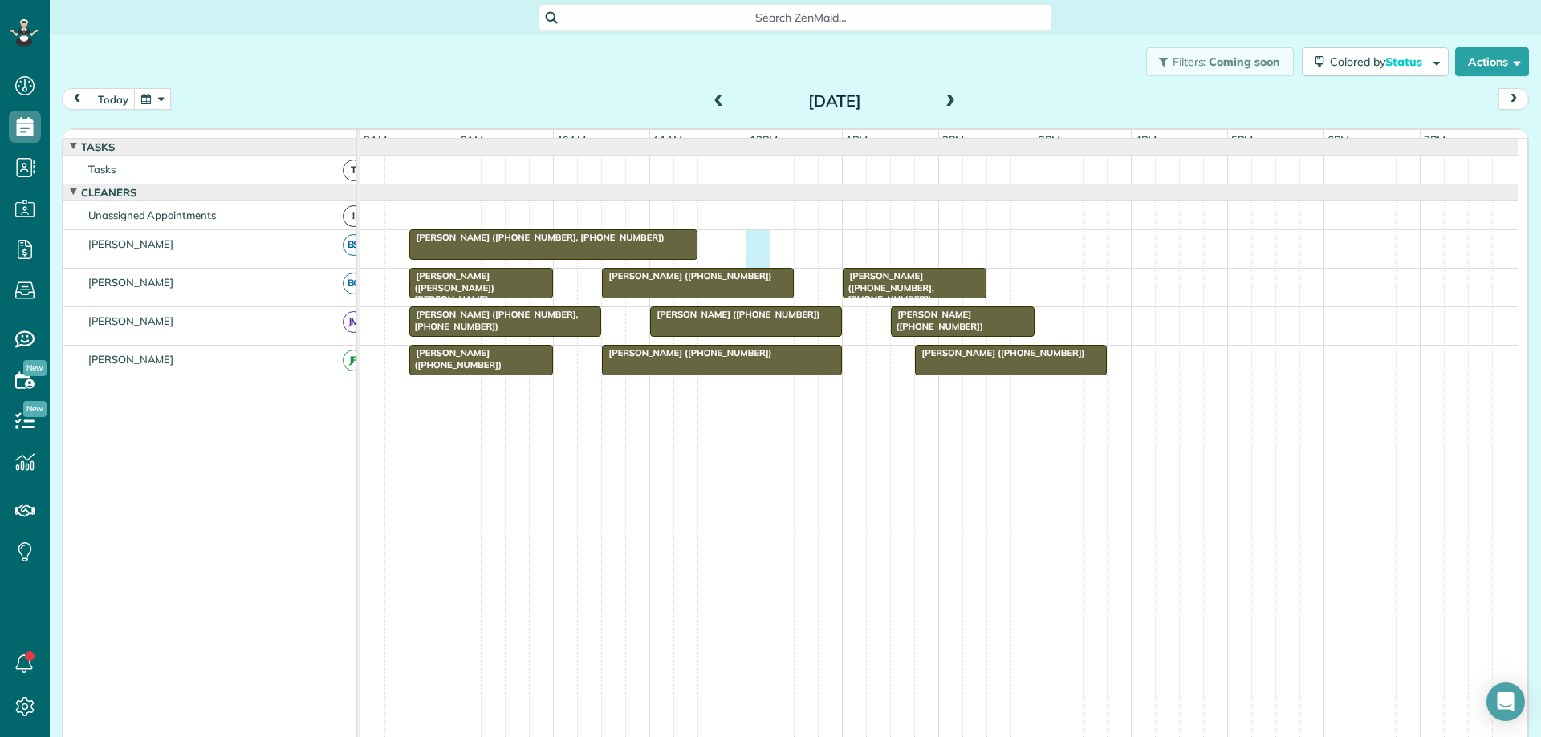
click at [756, 255] on div "Connie Kapp (+14342966909, +13038844583)" at bounding box center [938, 249] width 1157 height 38
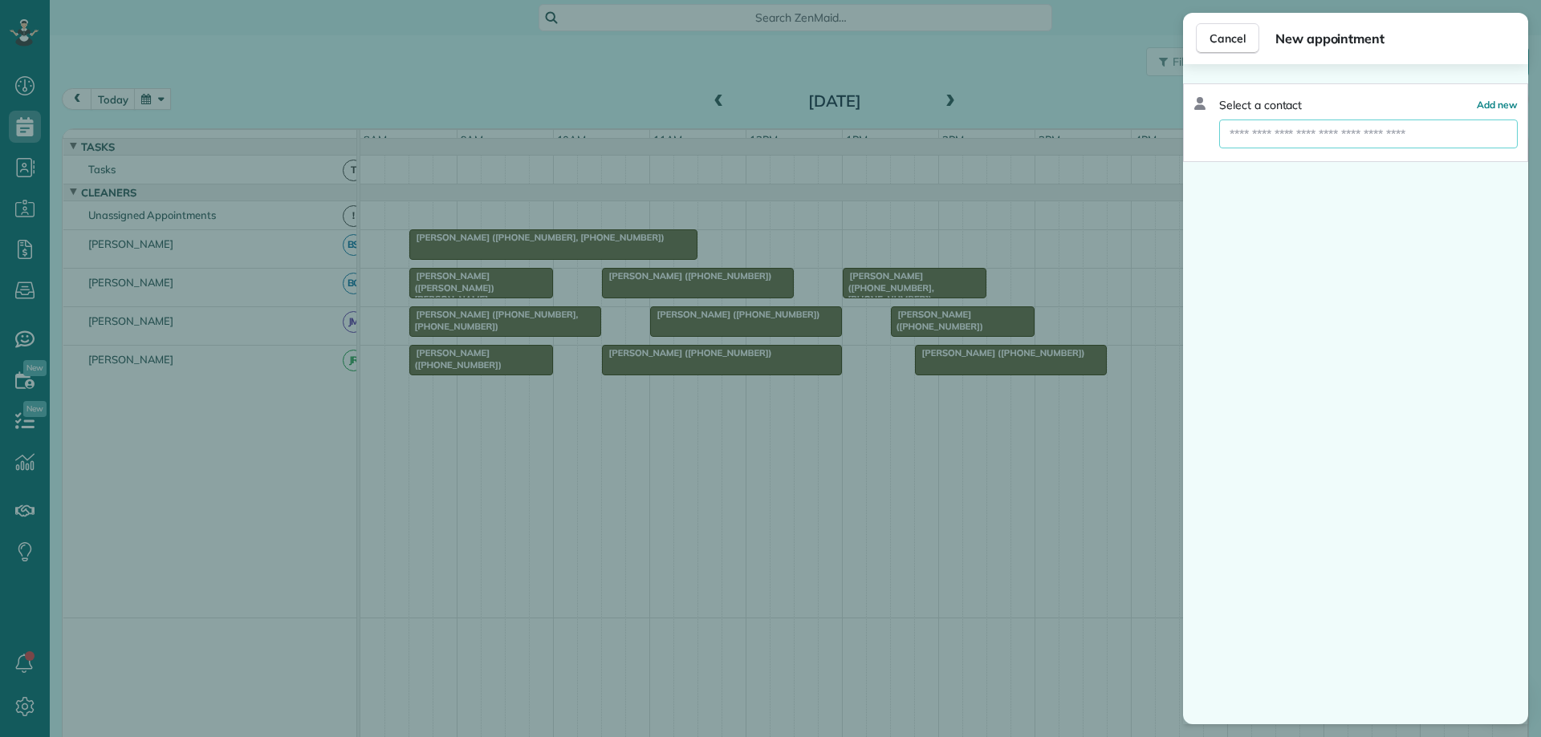
click at [1474, 140] on input "text" at bounding box center [1368, 134] width 298 height 29
type input "*****"
click at [1409, 168] on button "Alexandra Moses" at bounding box center [1368, 162] width 298 height 29
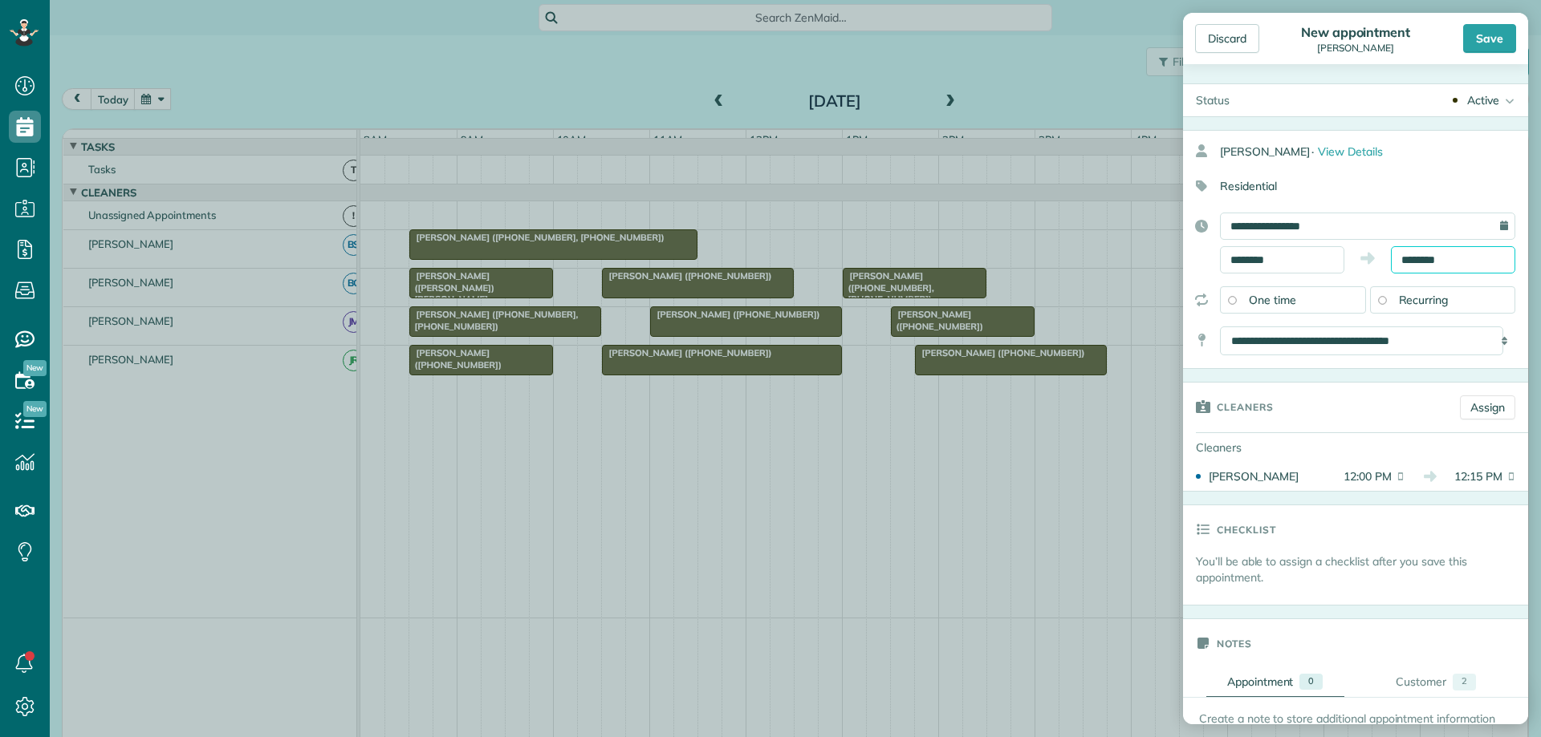
click at [1424, 264] on input "********" at bounding box center [1452, 259] width 124 height 27
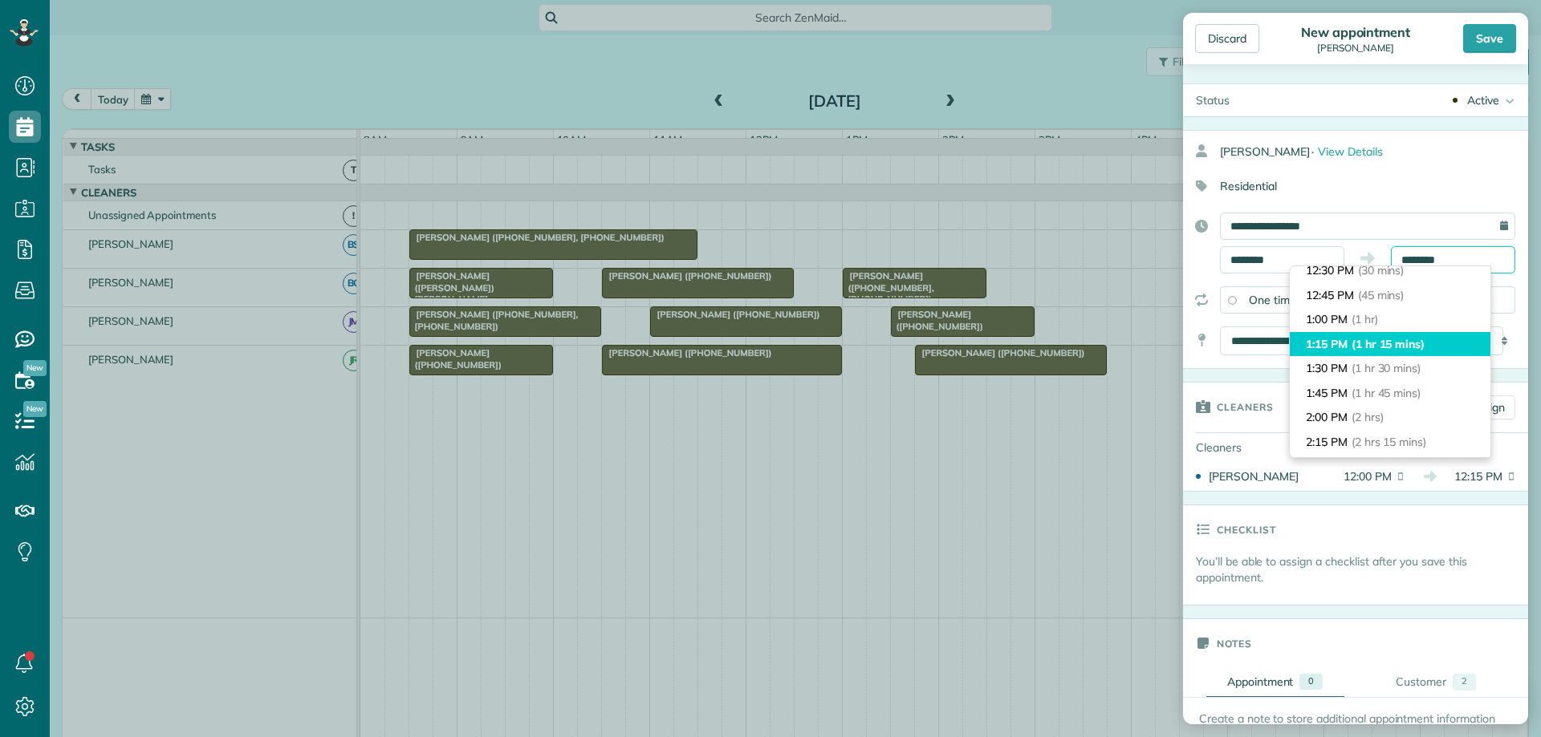
scroll to position [80, 0]
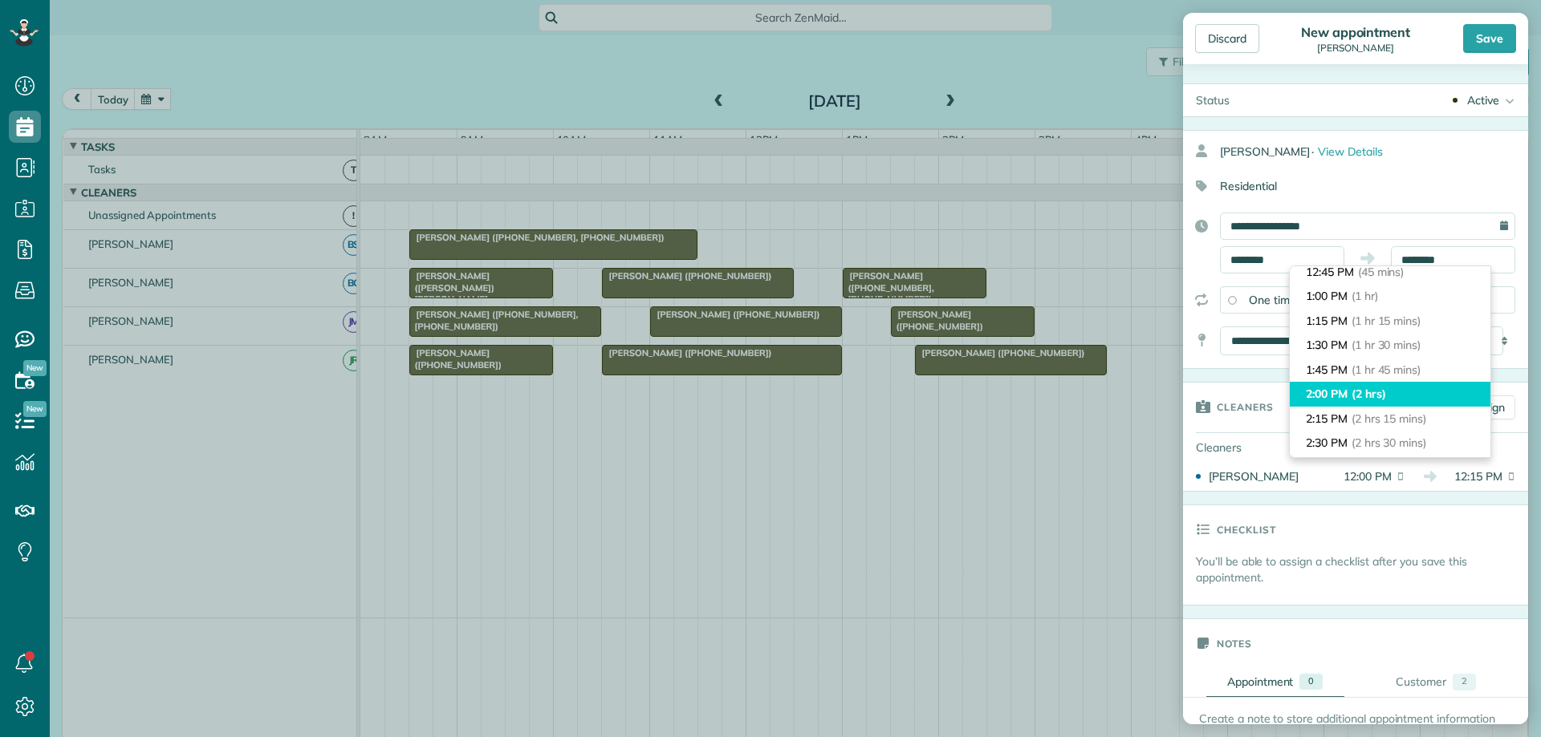
type input "*******"
click at [1391, 396] on li "2:00 PM (2 hrs)" at bounding box center [1389, 394] width 201 height 25
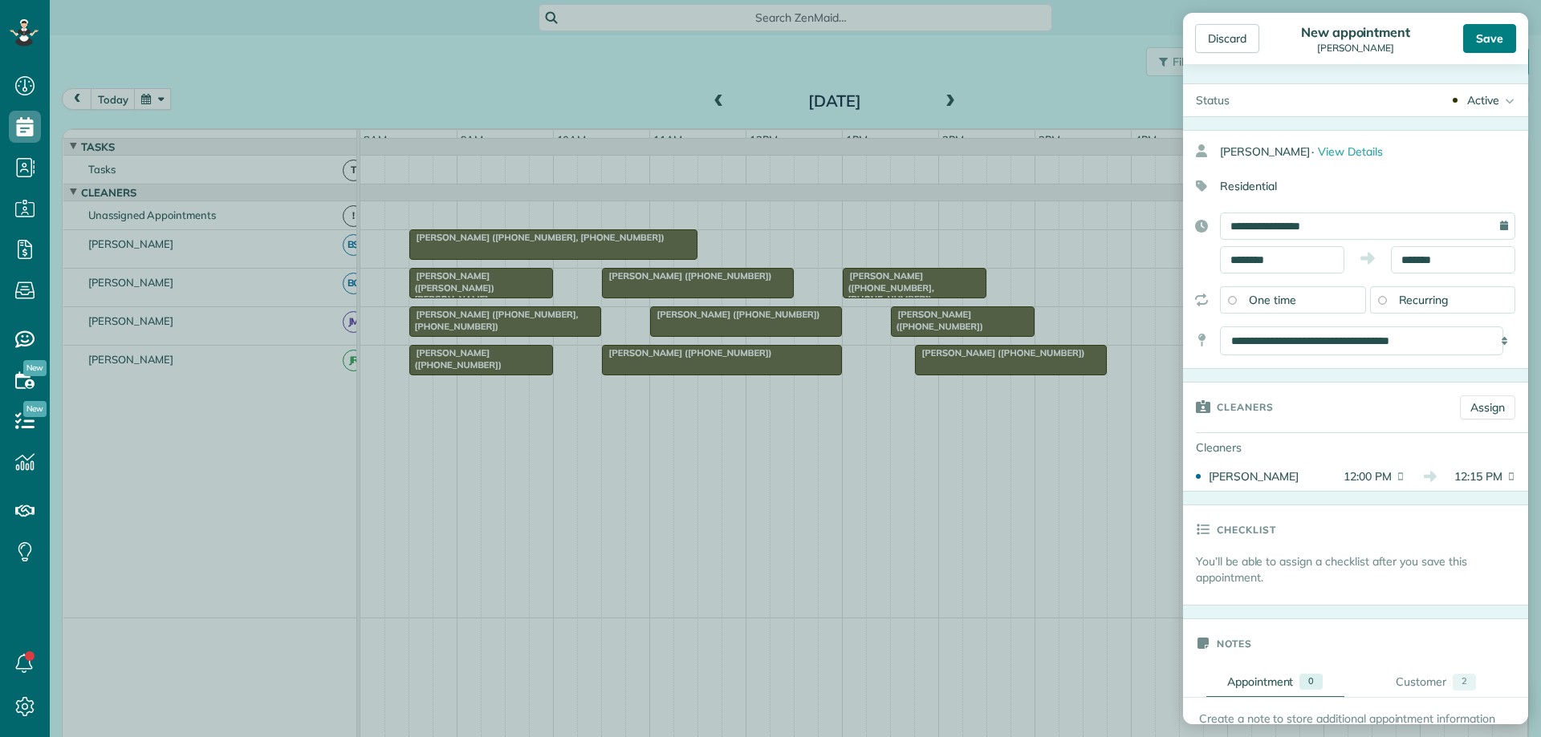
click at [1495, 41] on div "Save" at bounding box center [1489, 38] width 53 height 29
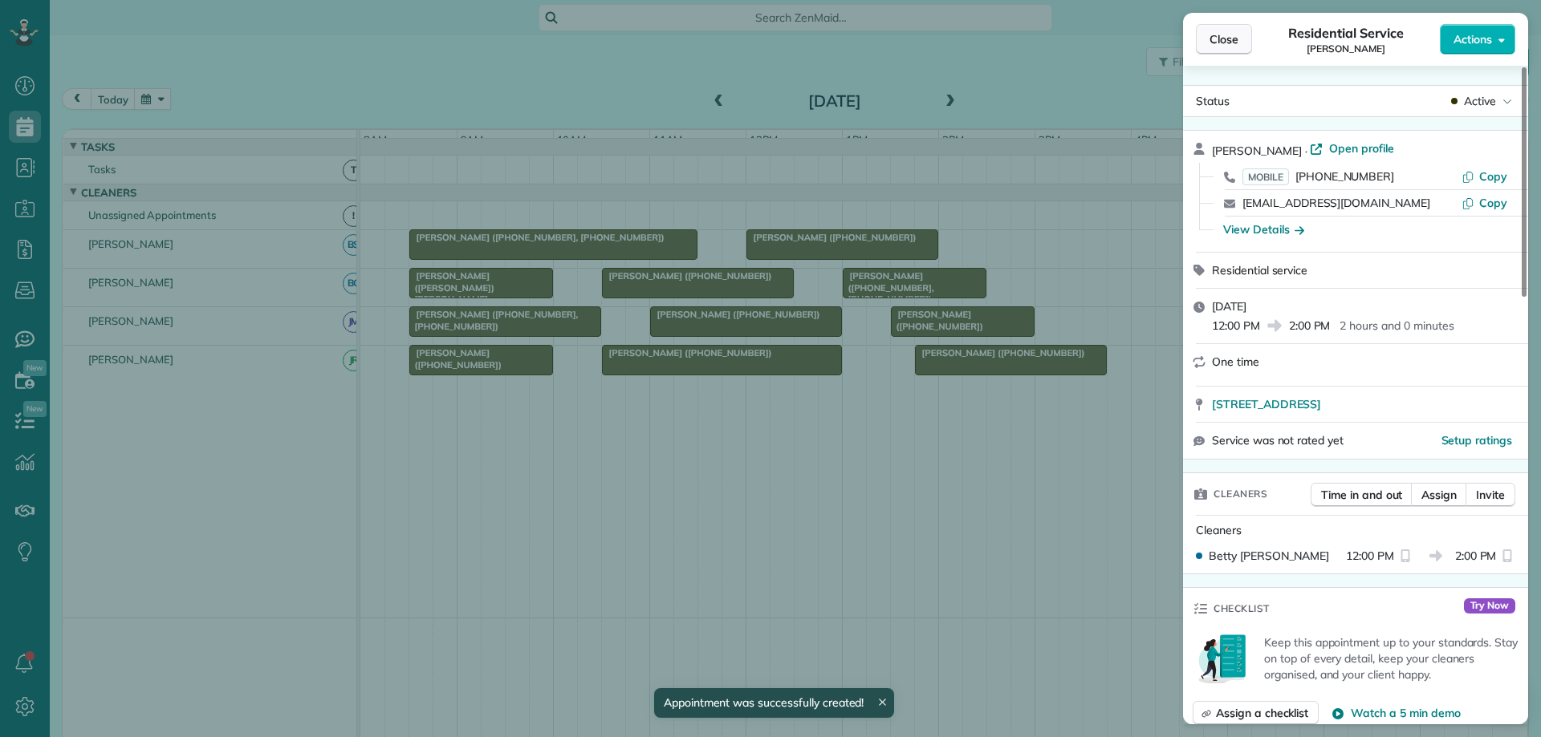
click at [1211, 35] on span "Close" at bounding box center [1223, 39] width 29 height 16
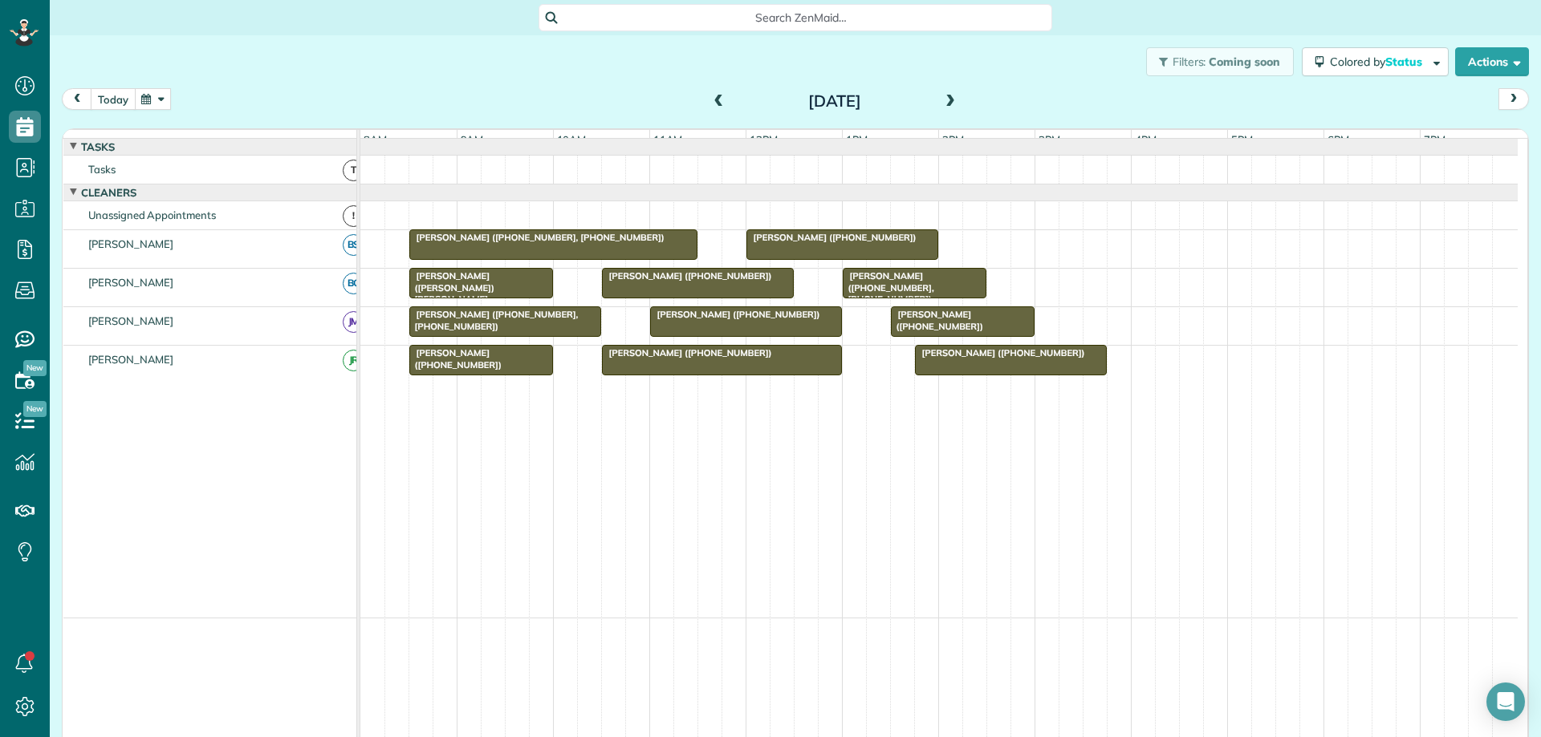
click at [118, 95] on button "today" at bounding box center [113, 99] width 45 height 22
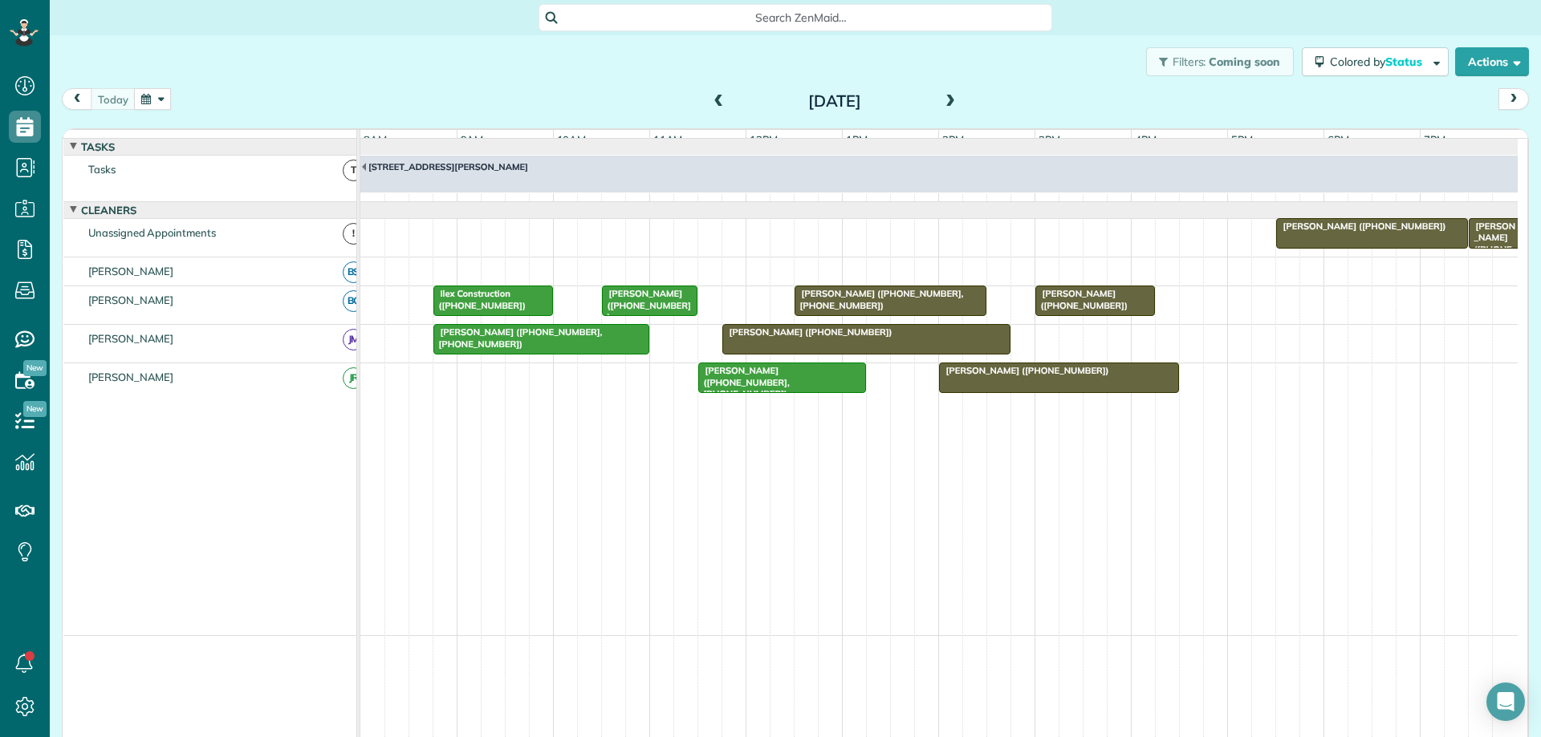
click at [744, 354] on div at bounding box center [866, 339] width 286 height 29
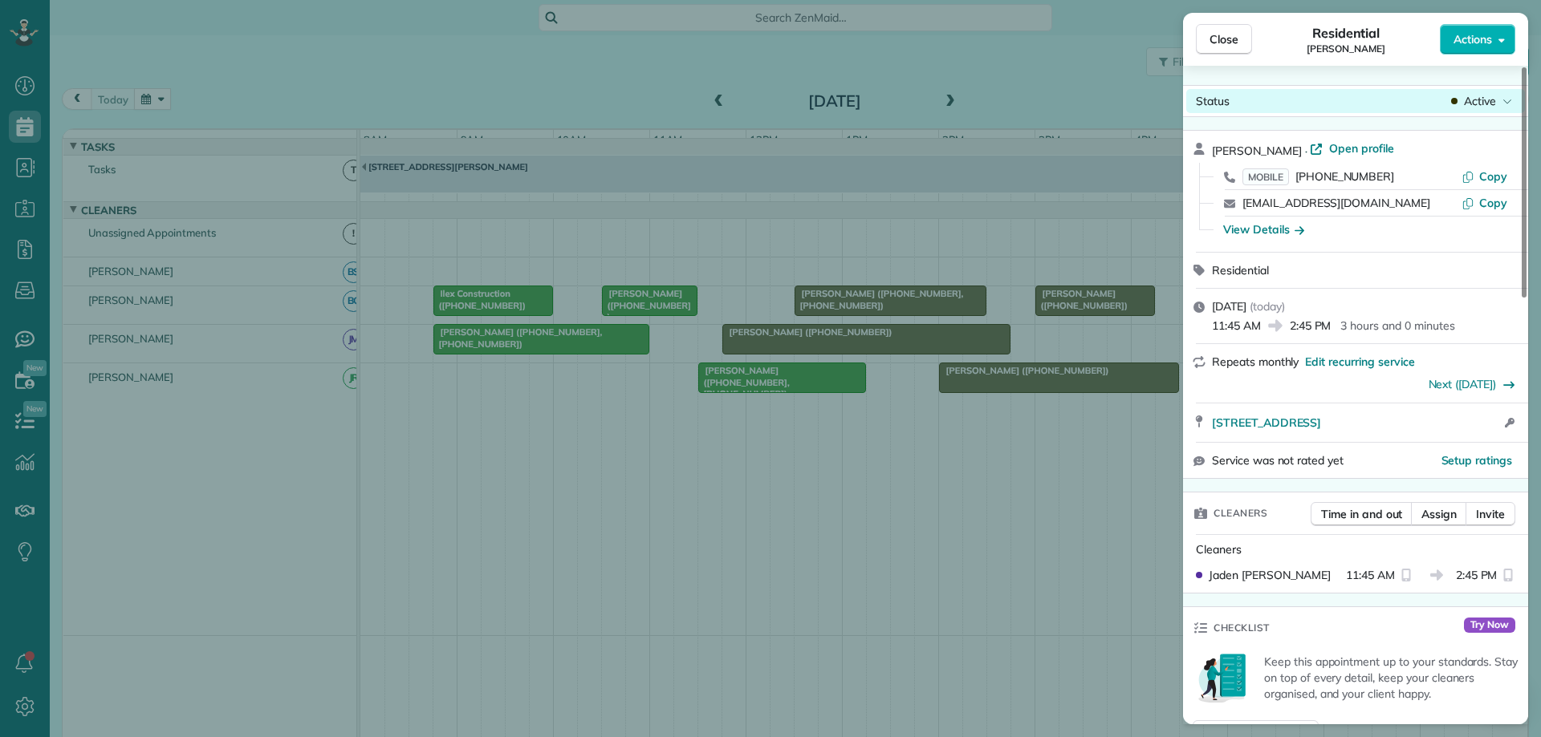
click at [1464, 102] on span "Active" at bounding box center [1480, 101] width 32 height 16
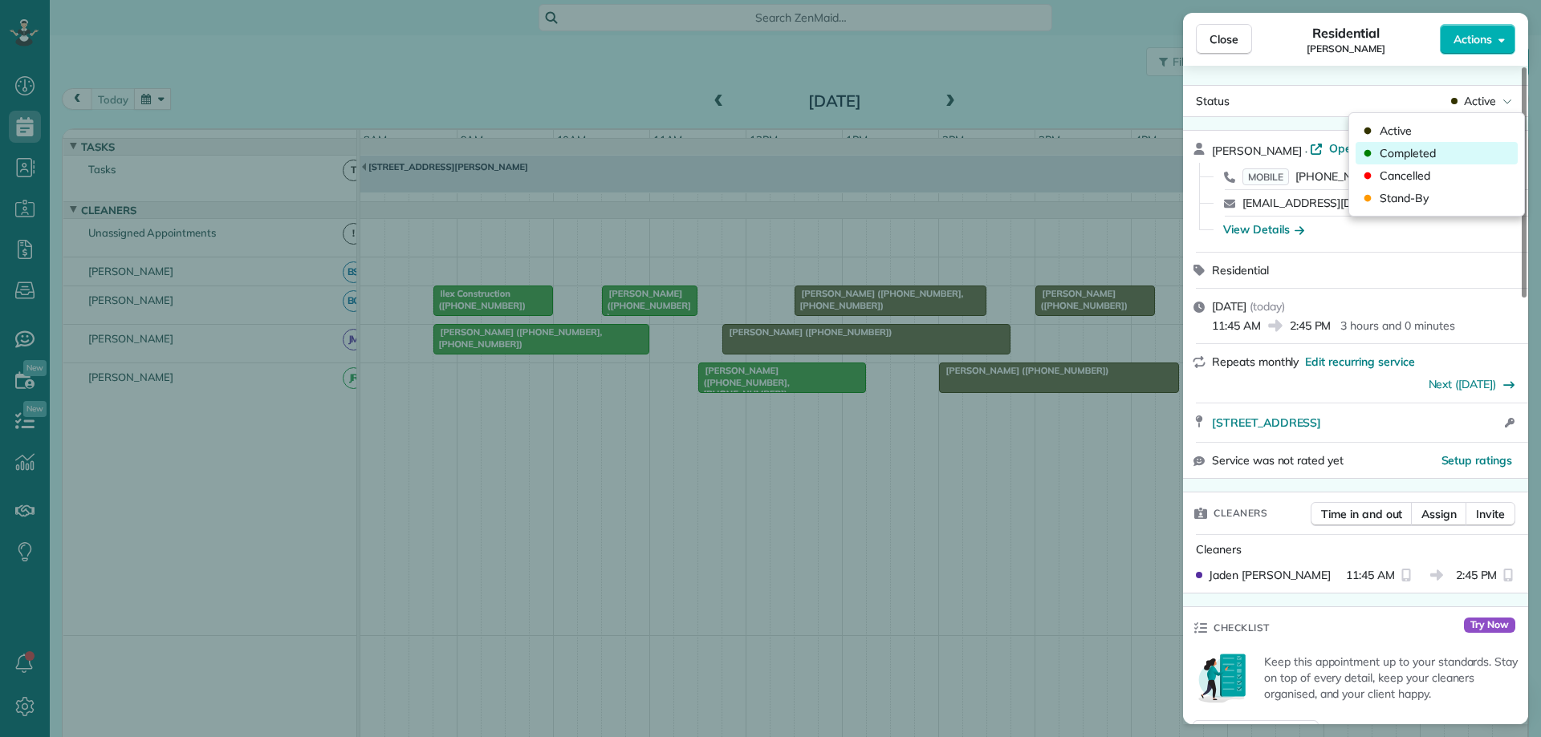
click at [1438, 148] on div "Completed" at bounding box center [1436, 153] width 162 height 22
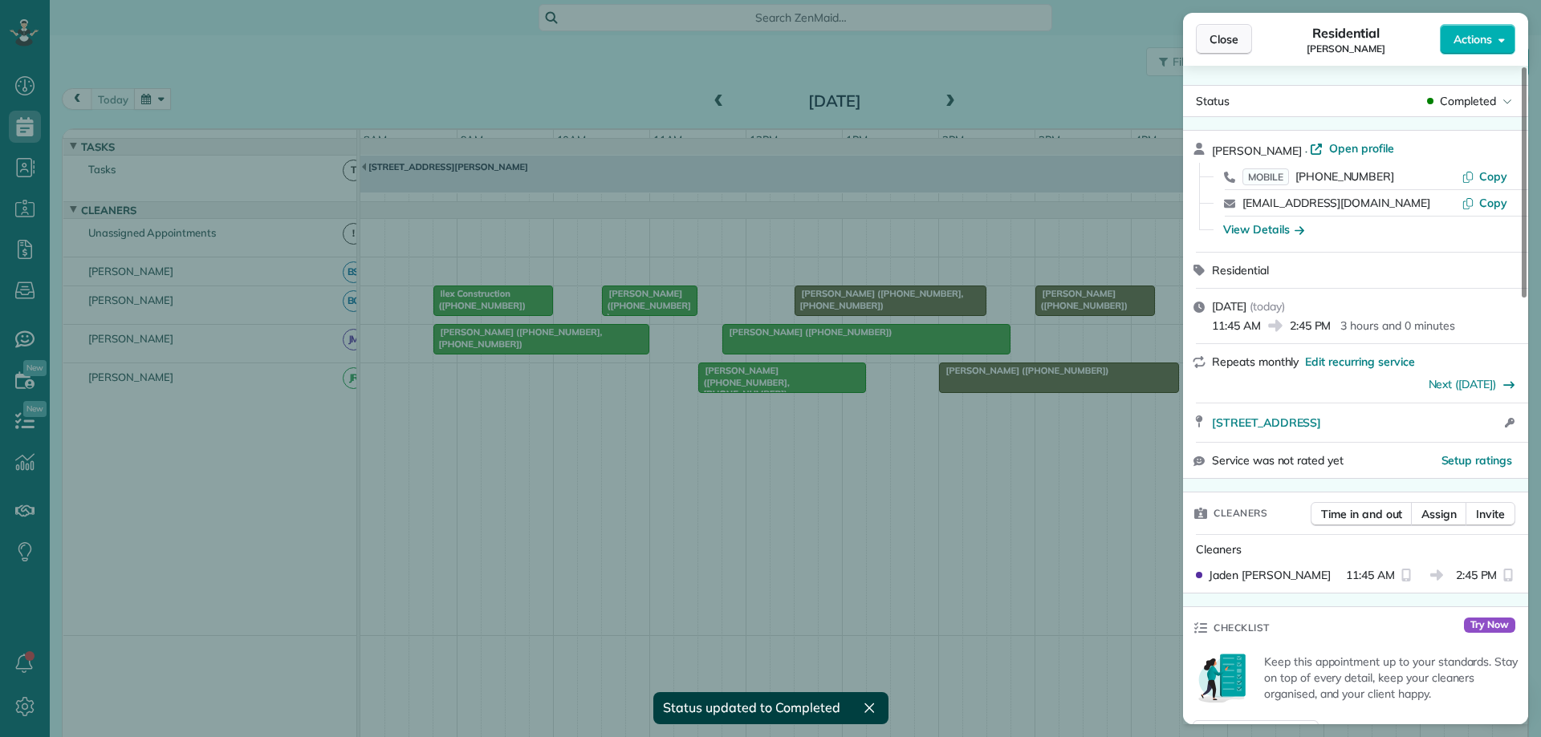
click at [1217, 47] on span "Close" at bounding box center [1223, 39] width 29 height 16
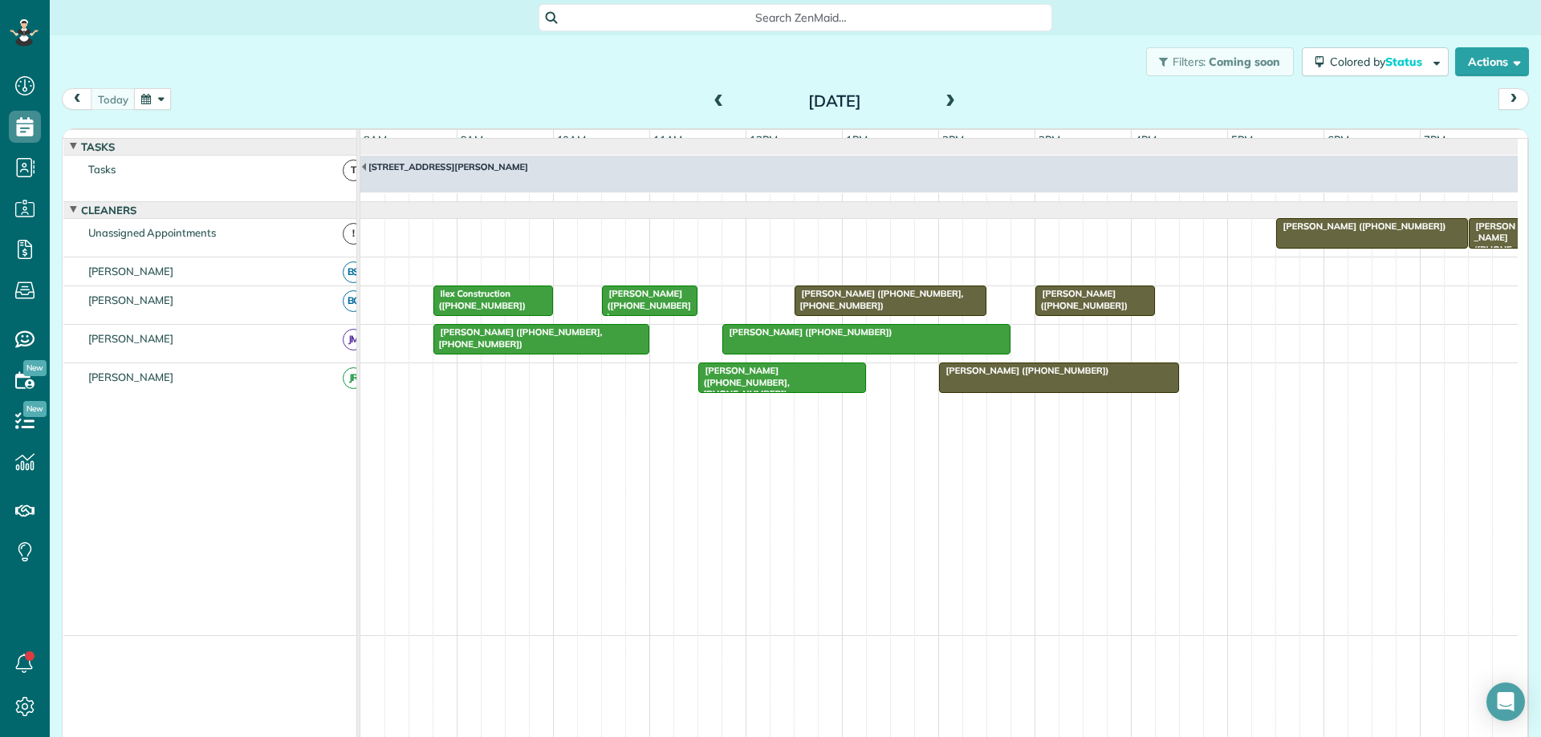
click at [954, 310] on div "[PERSON_NAME] ([PHONE_NUMBER], [PHONE_NUMBER])" at bounding box center [890, 299] width 182 height 23
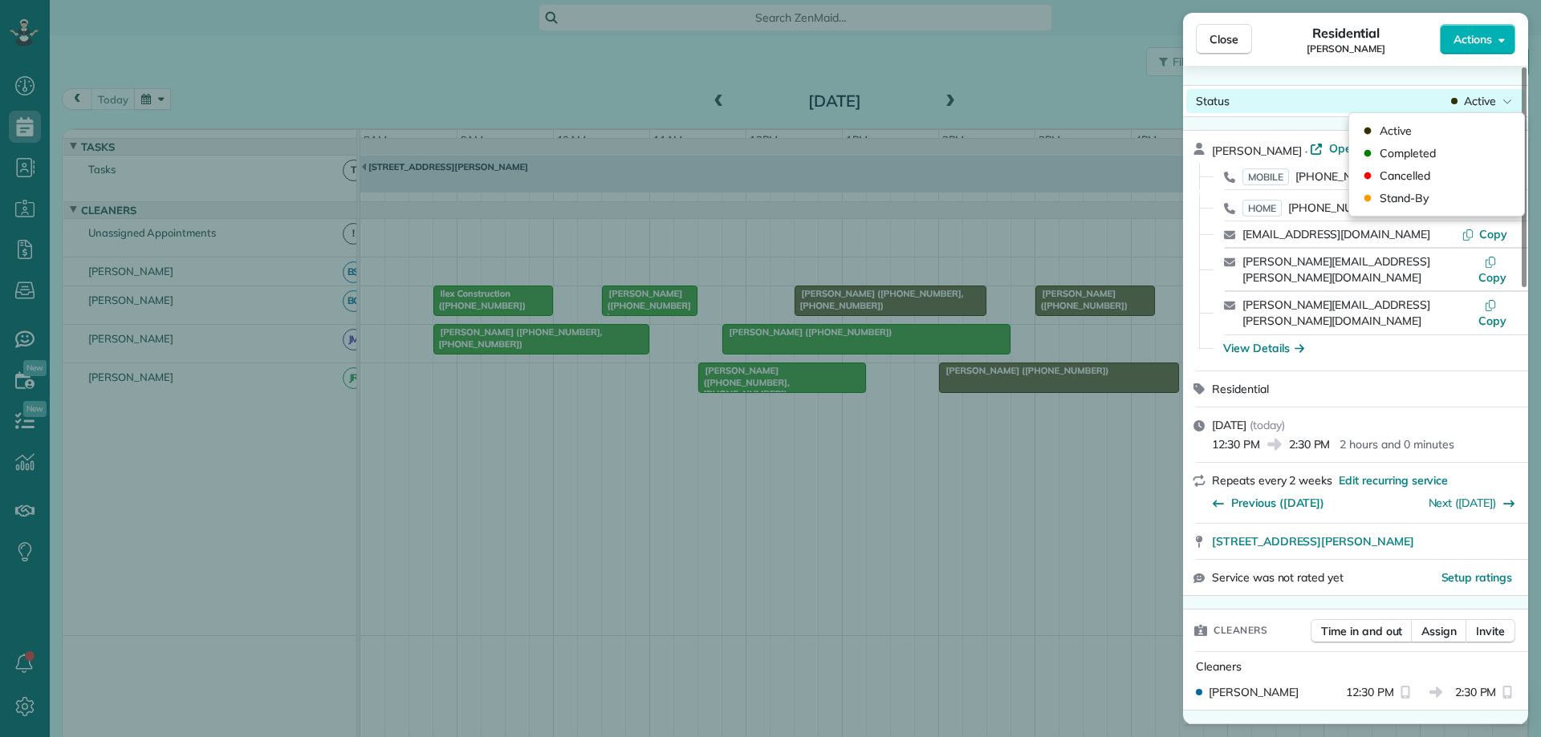
click at [1472, 98] on span "Active" at bounding box center [1480, 101] width 32 height 16
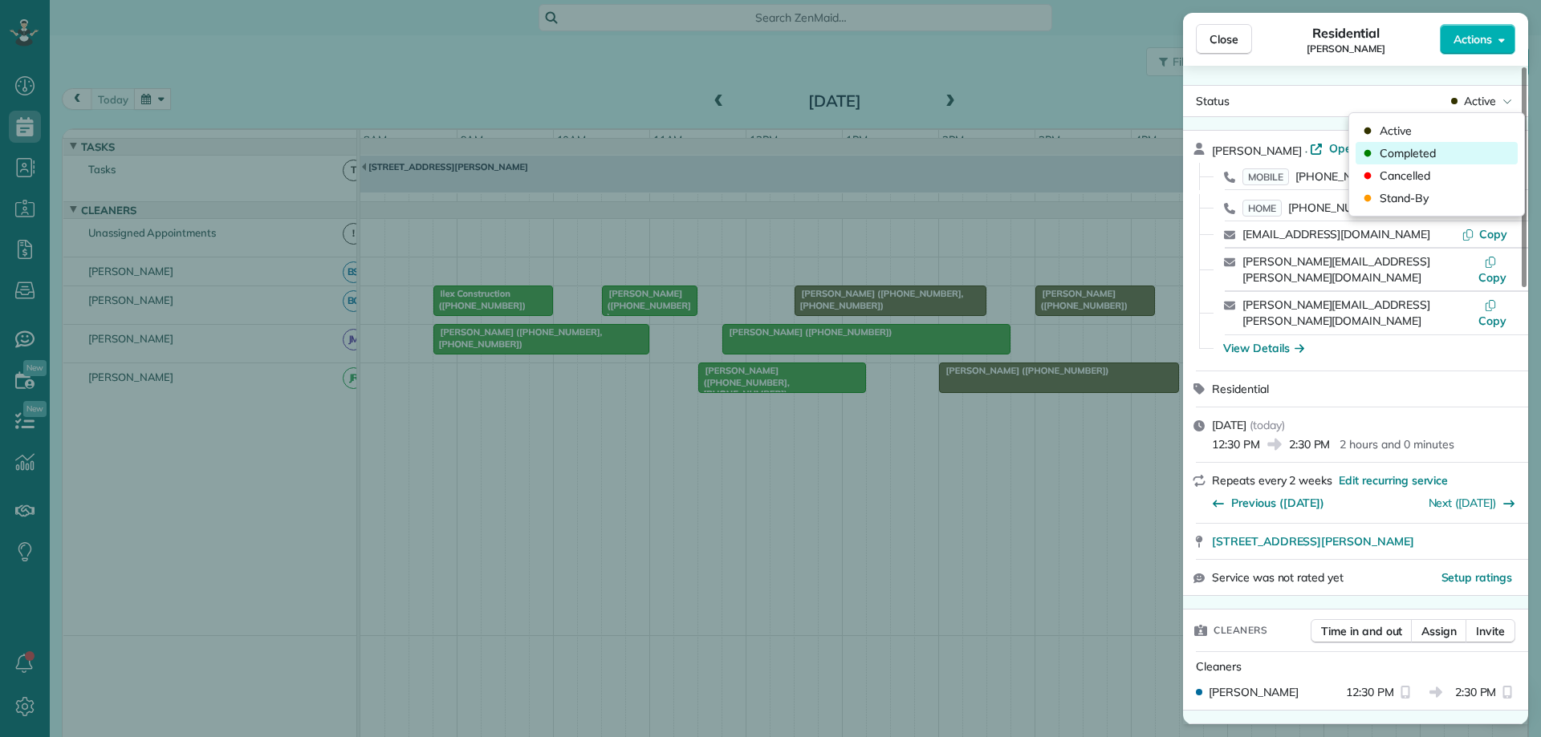
click at [1449, 150] on div "Completed" at bounding box center [1436, 153] width 162 height 22
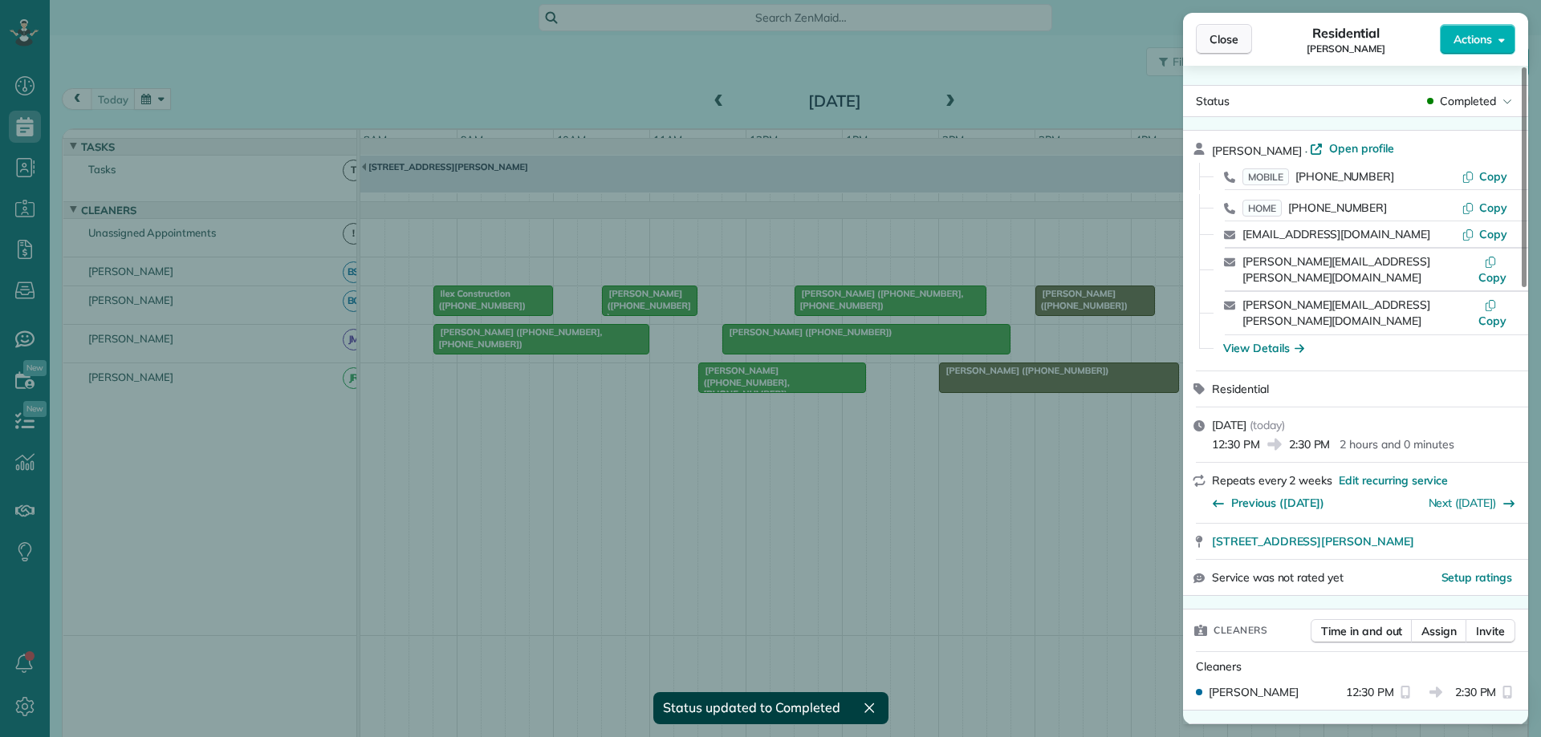
click at [1220, 39] on span "Close" at bounding box center [1223, 39] width 29 height 16
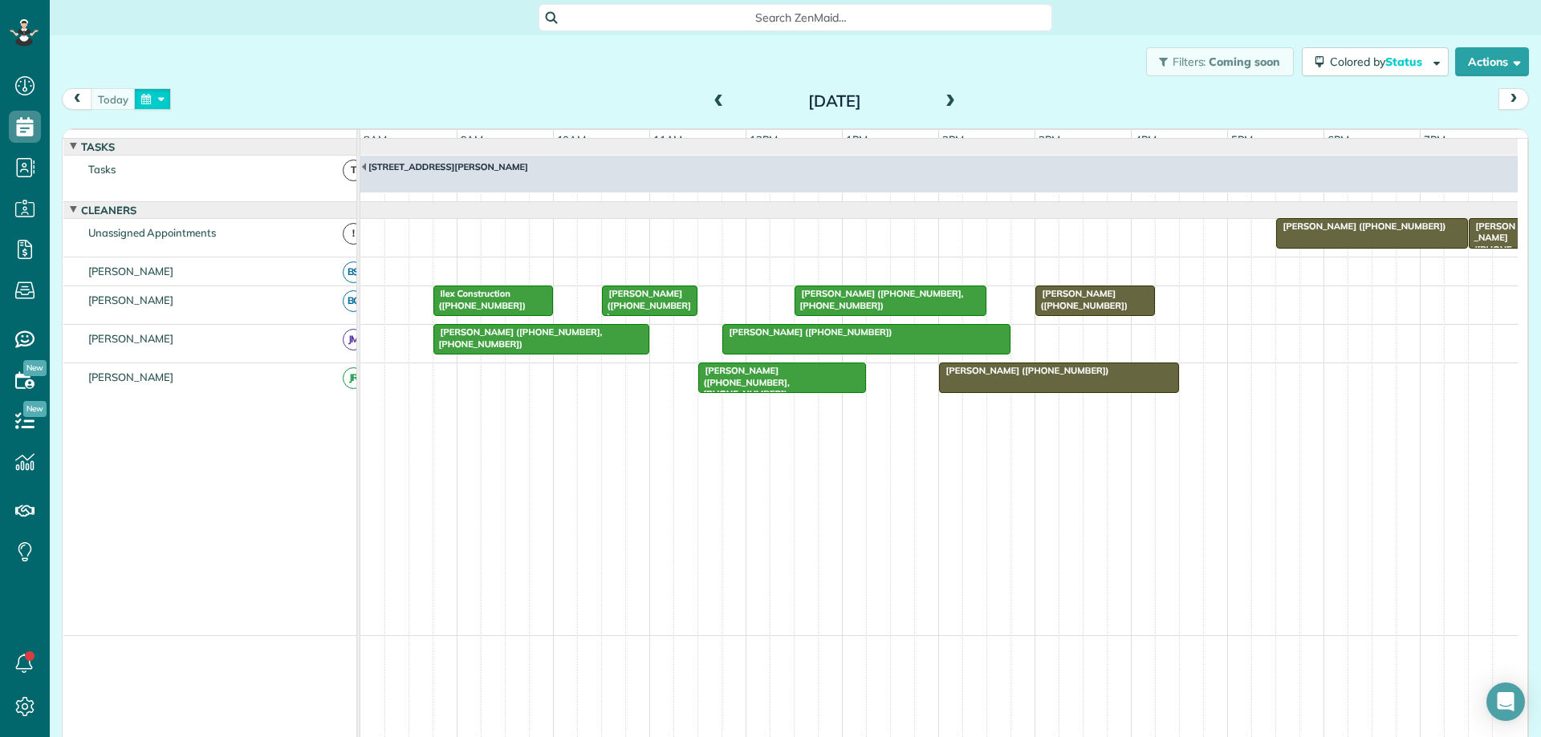
click at [151, 101] on button "button" at bounding box center [152, 99] width 37 height 22
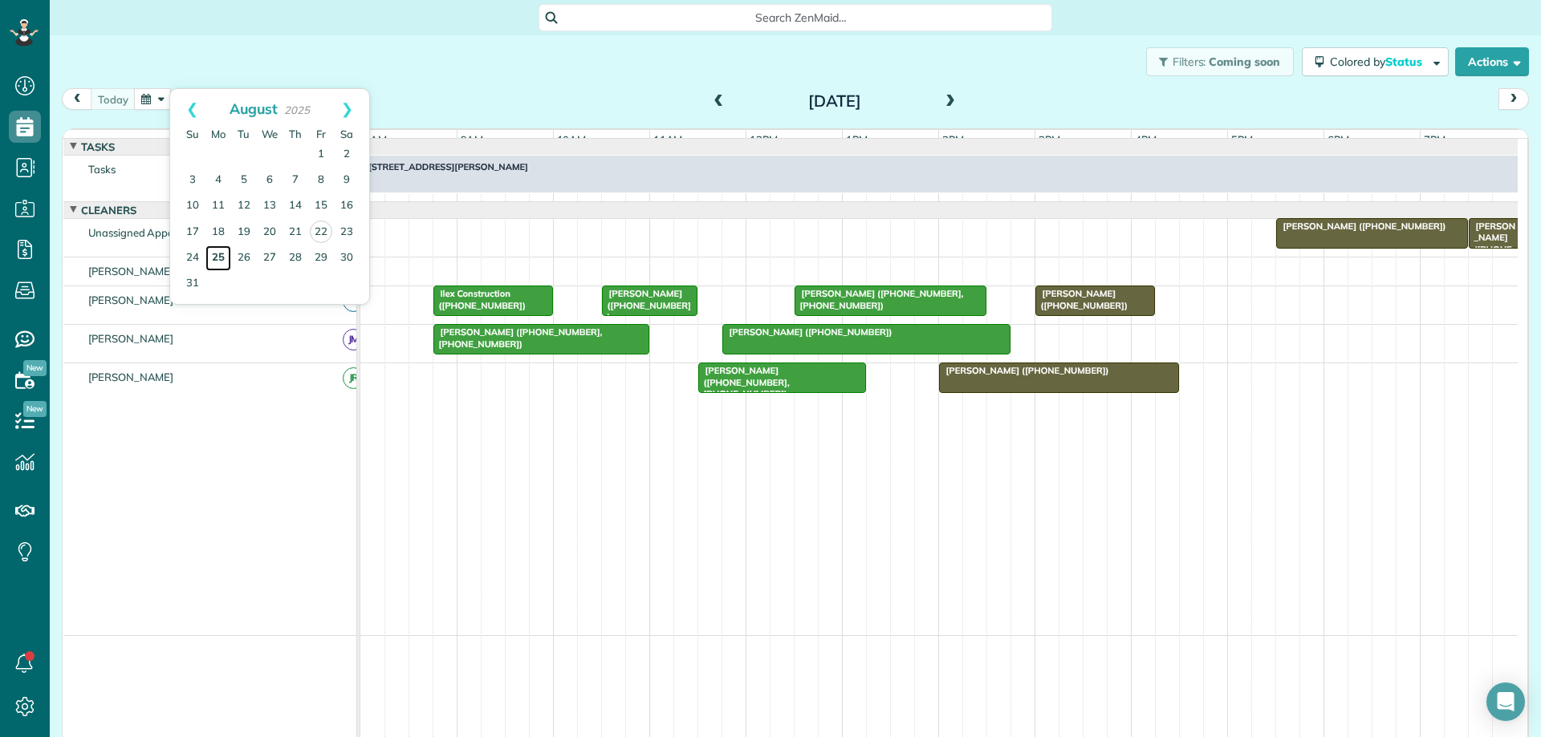
click at [215, 260] on link "25" at bounding box center [218, 259] width 26 height 26
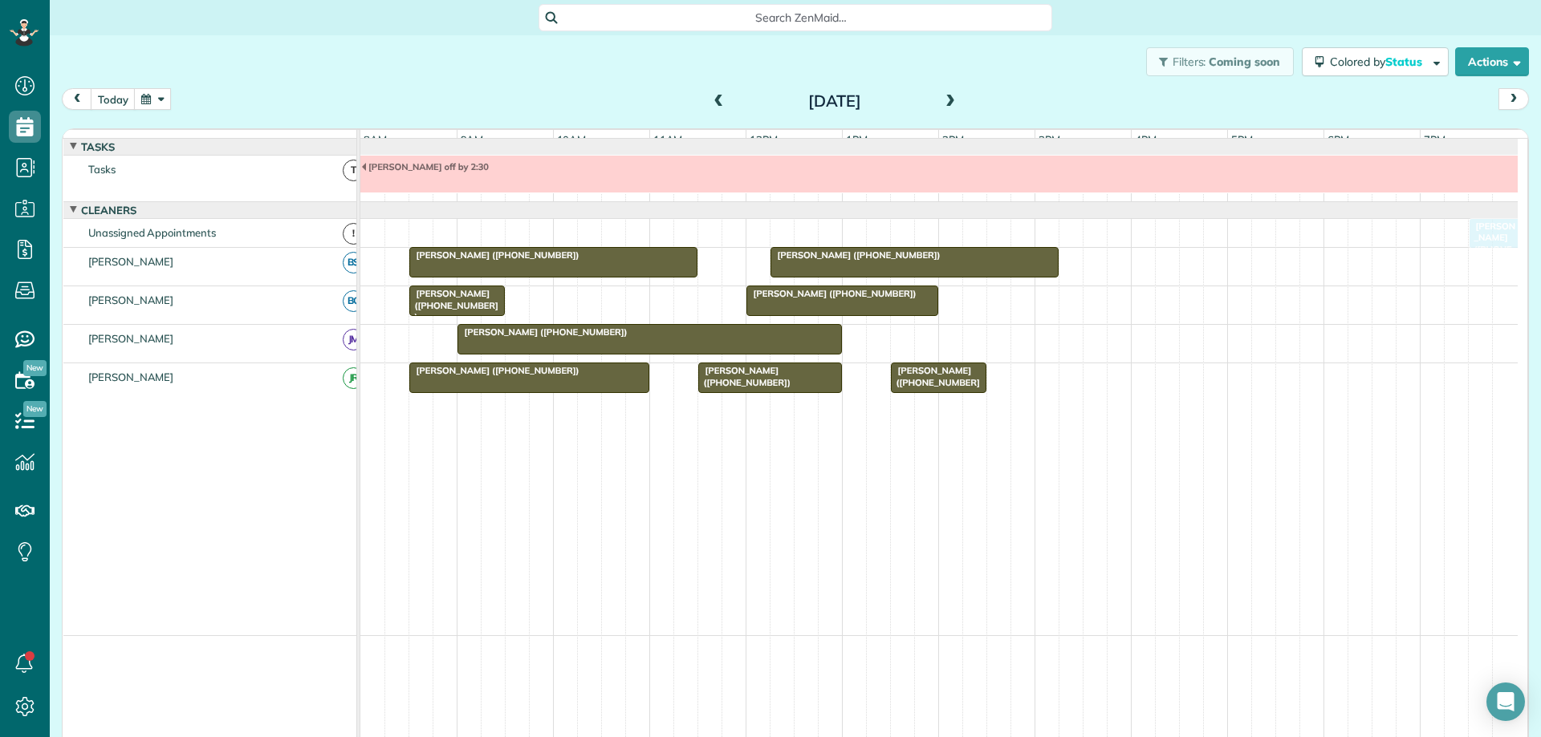
drag, startPoint x: 570, startPoint y: 308, endPoint x: 1472, endPoint y: 243, distance: 905.0
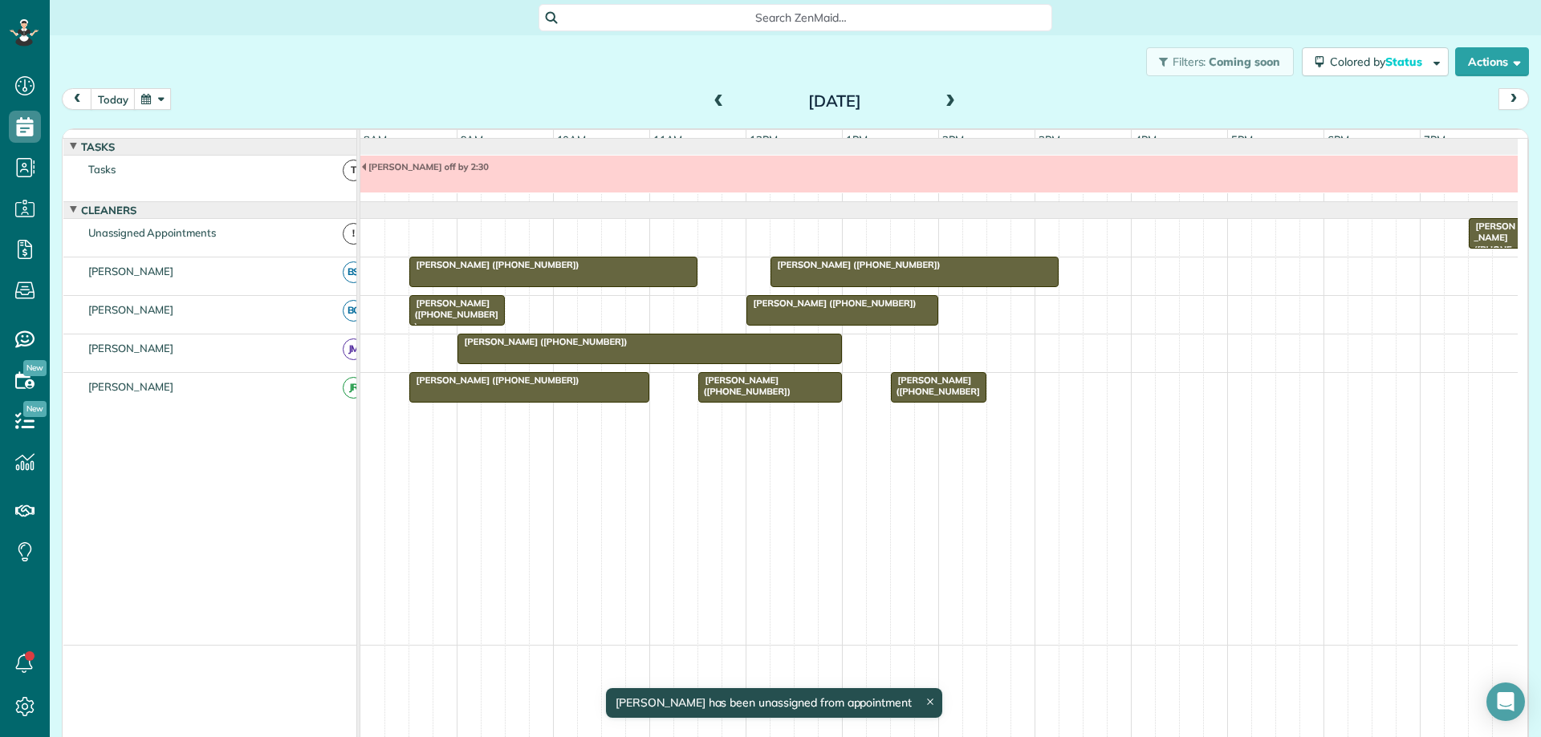
click at [941, 95] on span at bounding box center [950, 102] width 18 height 14
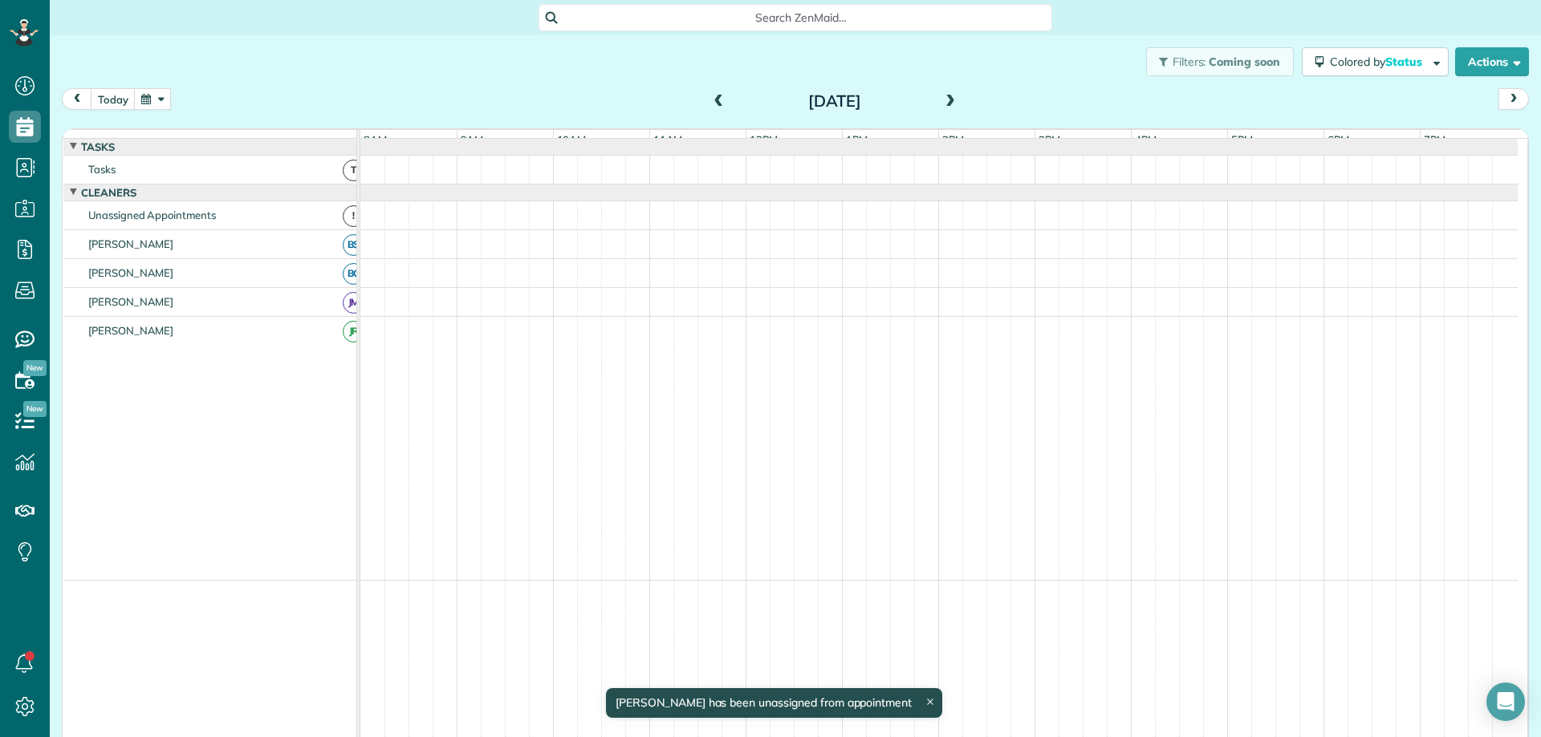
click at [941, 95] on span at bounding box center [950, 102] width 18 height 14
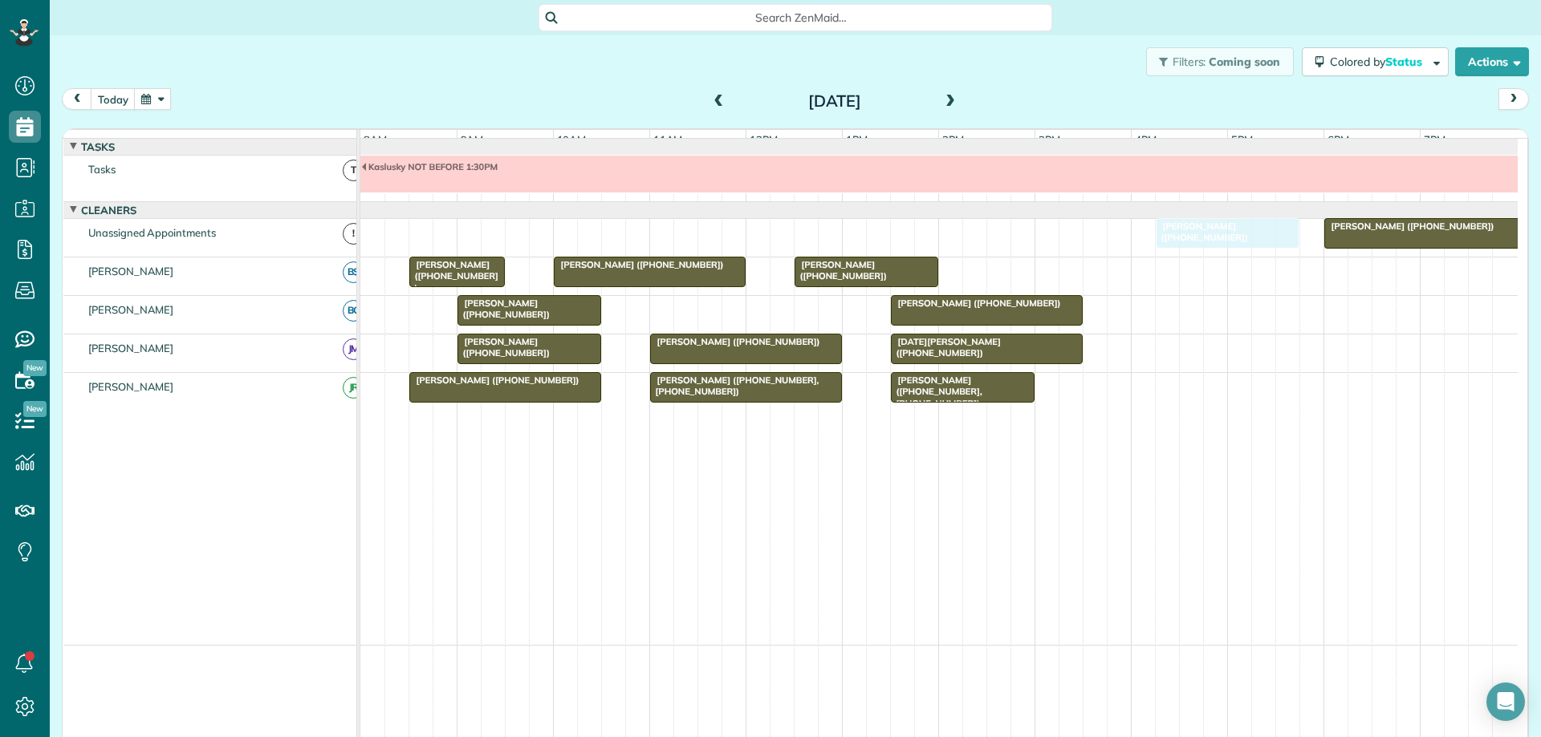
drag, startPoint x: 703, startPoint y: 315, endPoint x: 1185, endPoint y: 237, distance: 488.6
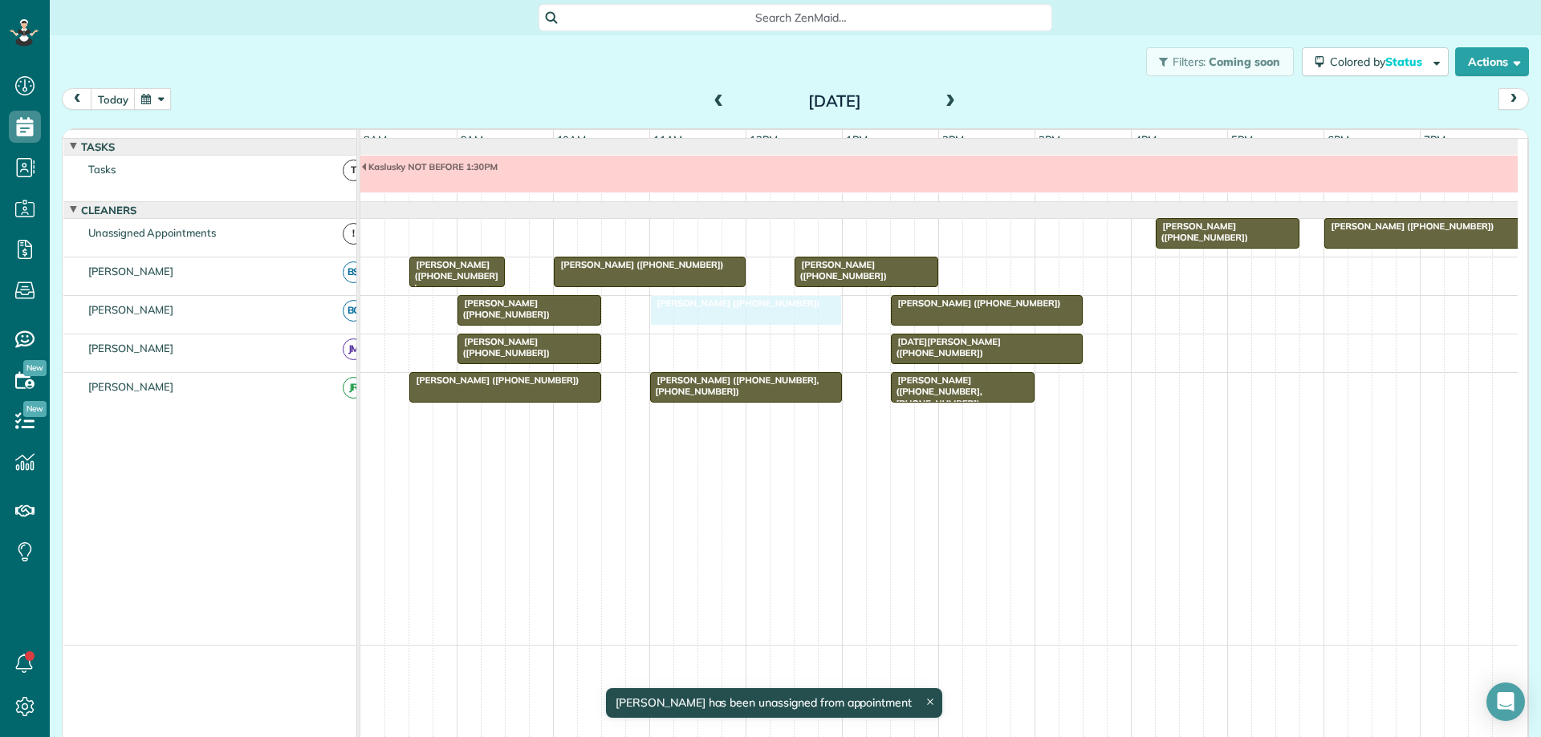
drag, startPoint x: 732, startPoint y: 353, endPoint x: 735, endPoint y: 337, distance: 16.4
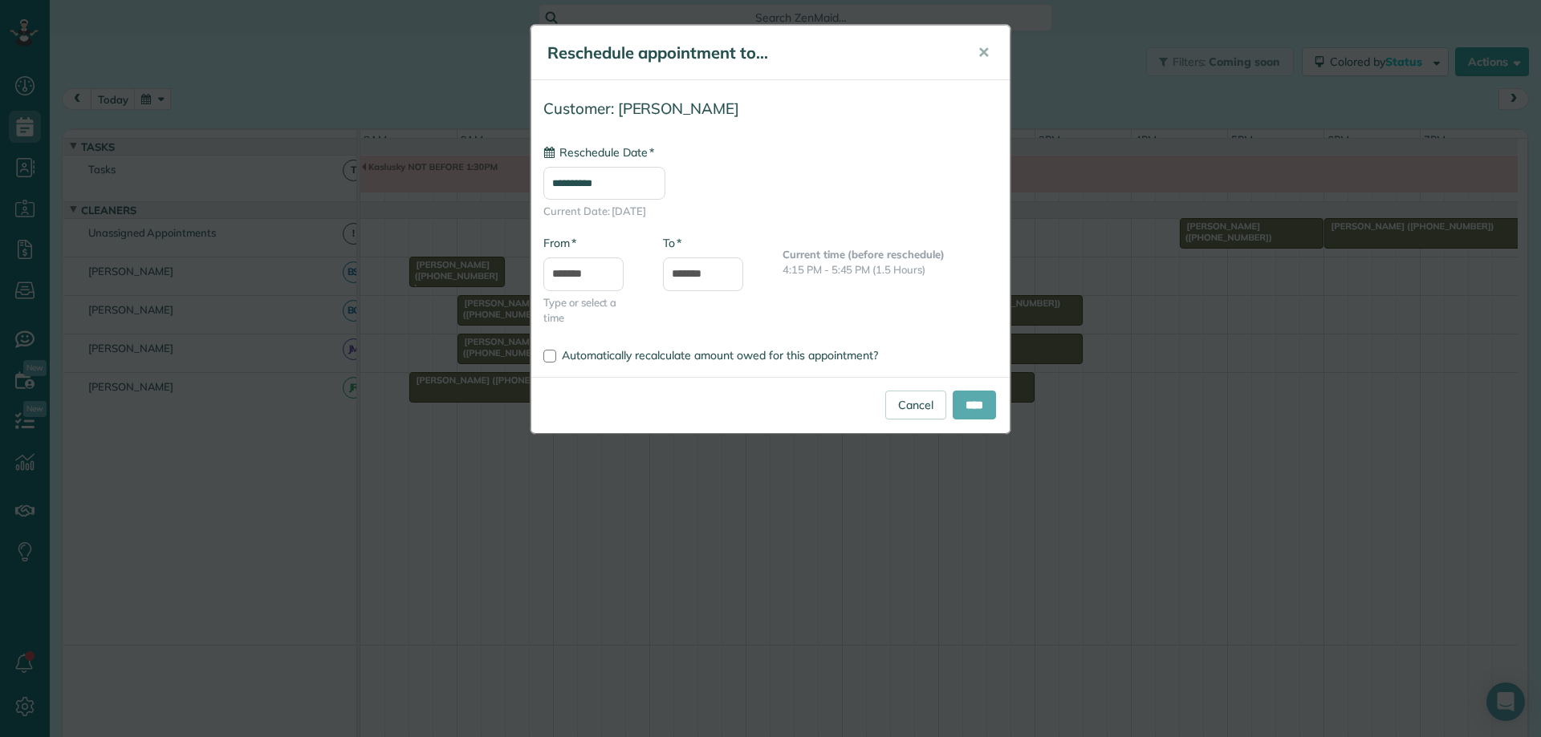
type input "**********"
click at [952, 404] on input "****" at bounding box center [973, 405] width 43 height 29
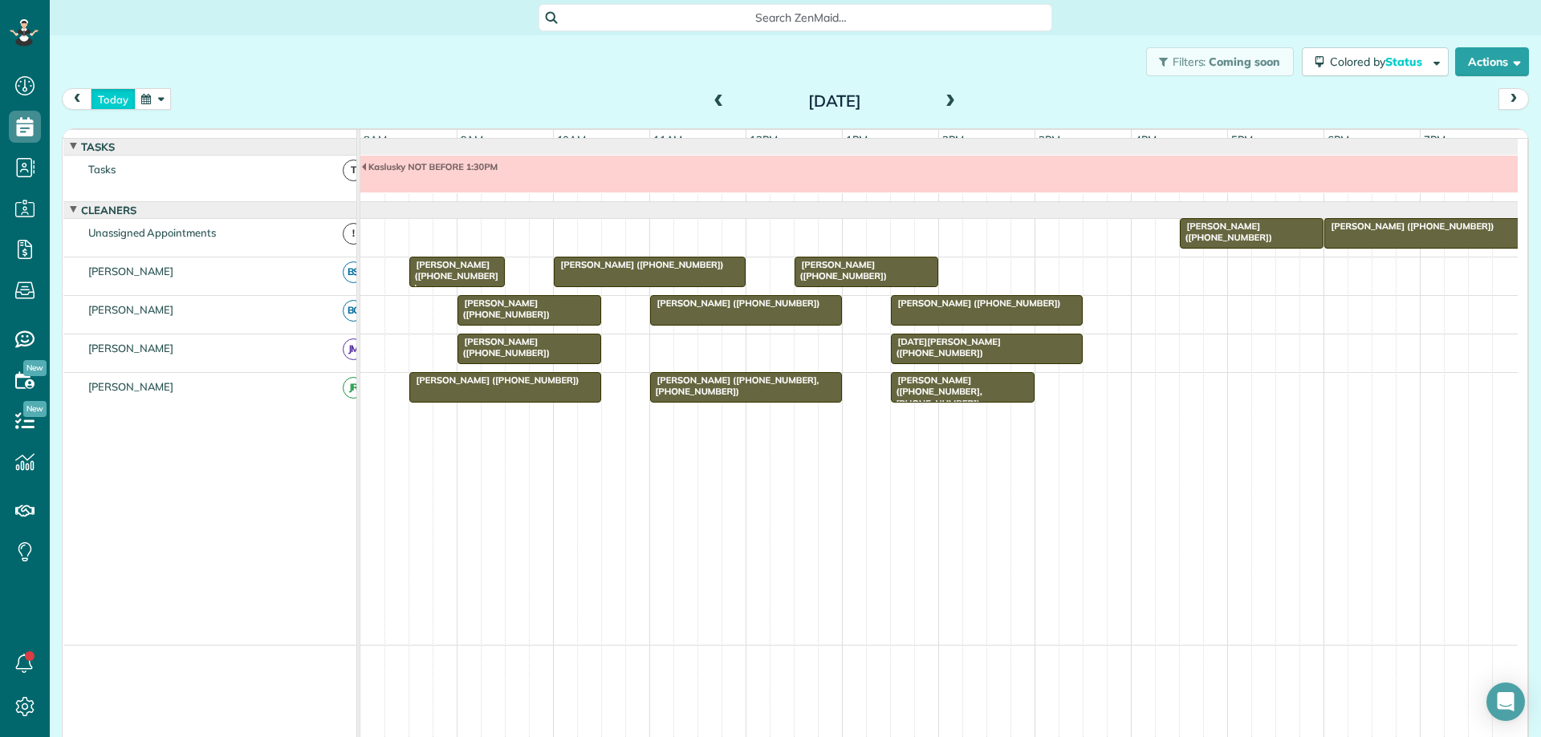
click at [111, 102] on button "today" at bounding box center [113, 99] width 45 height 22
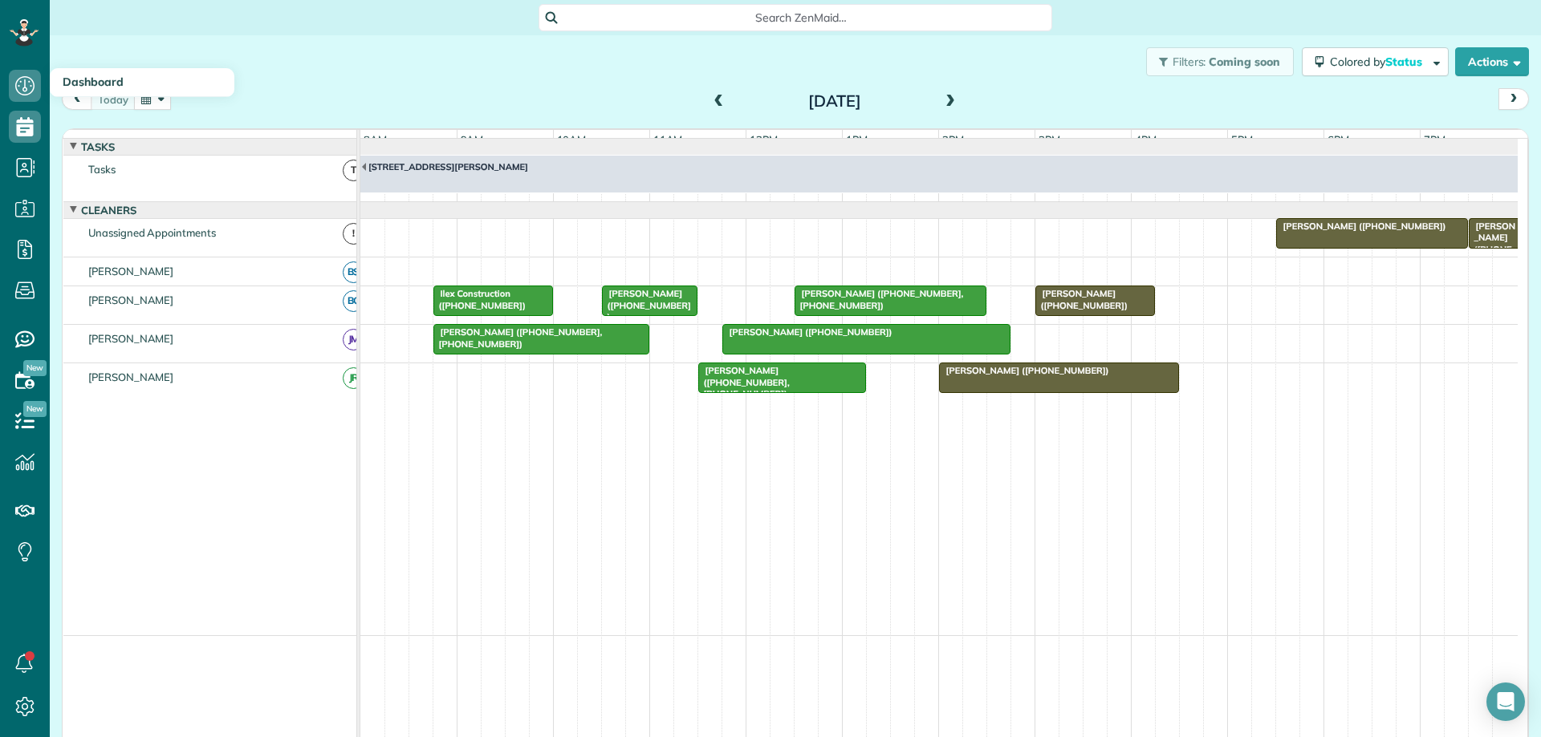
click at [164, 100] on button "button" at bounding box center [152, 99] width 37 height 22
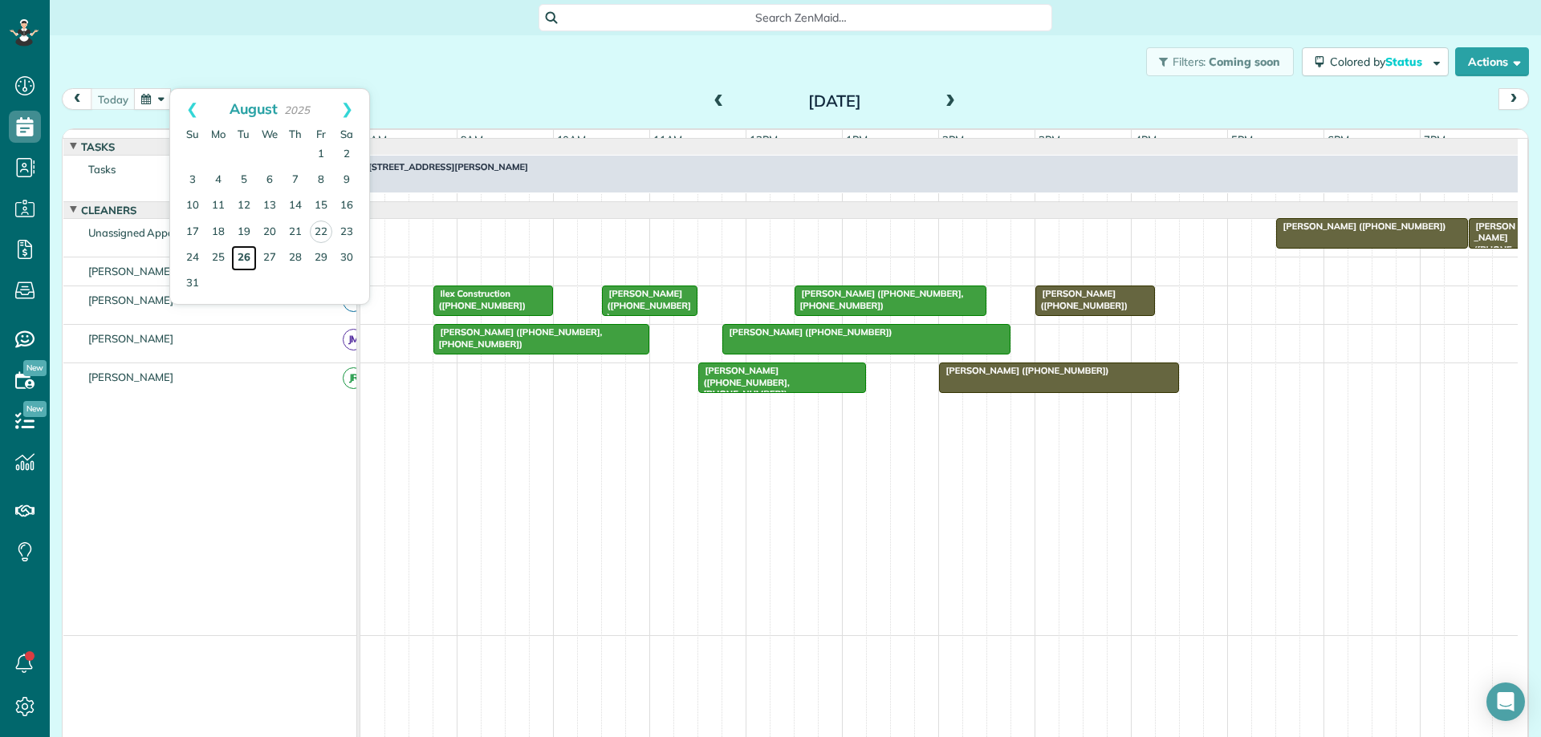
click at [246, 256] on link "26" at bounding box center [244, 259] width 26 height 26
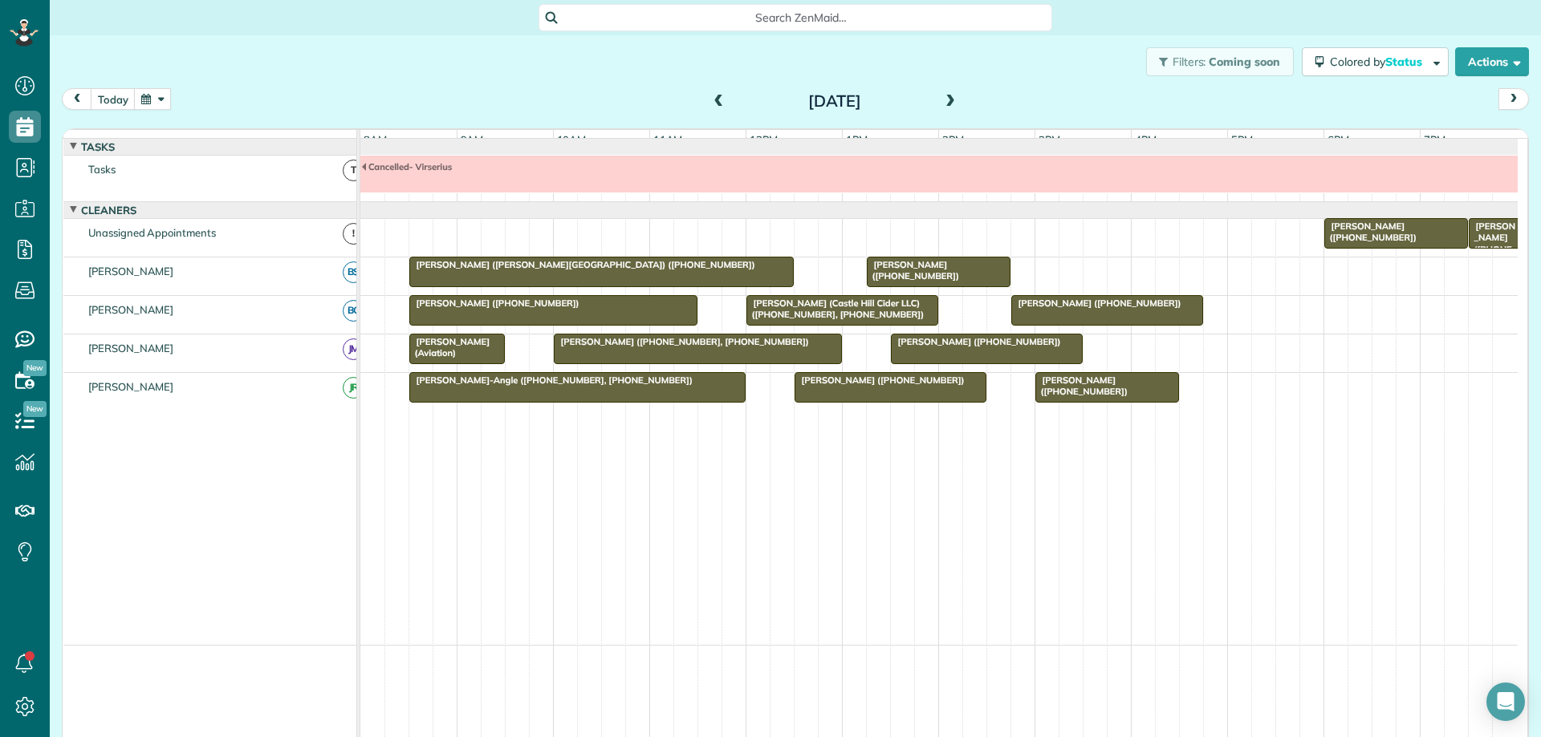
click at [1427, 248] on div at bounding box center [1396, 233] width 142 height 29
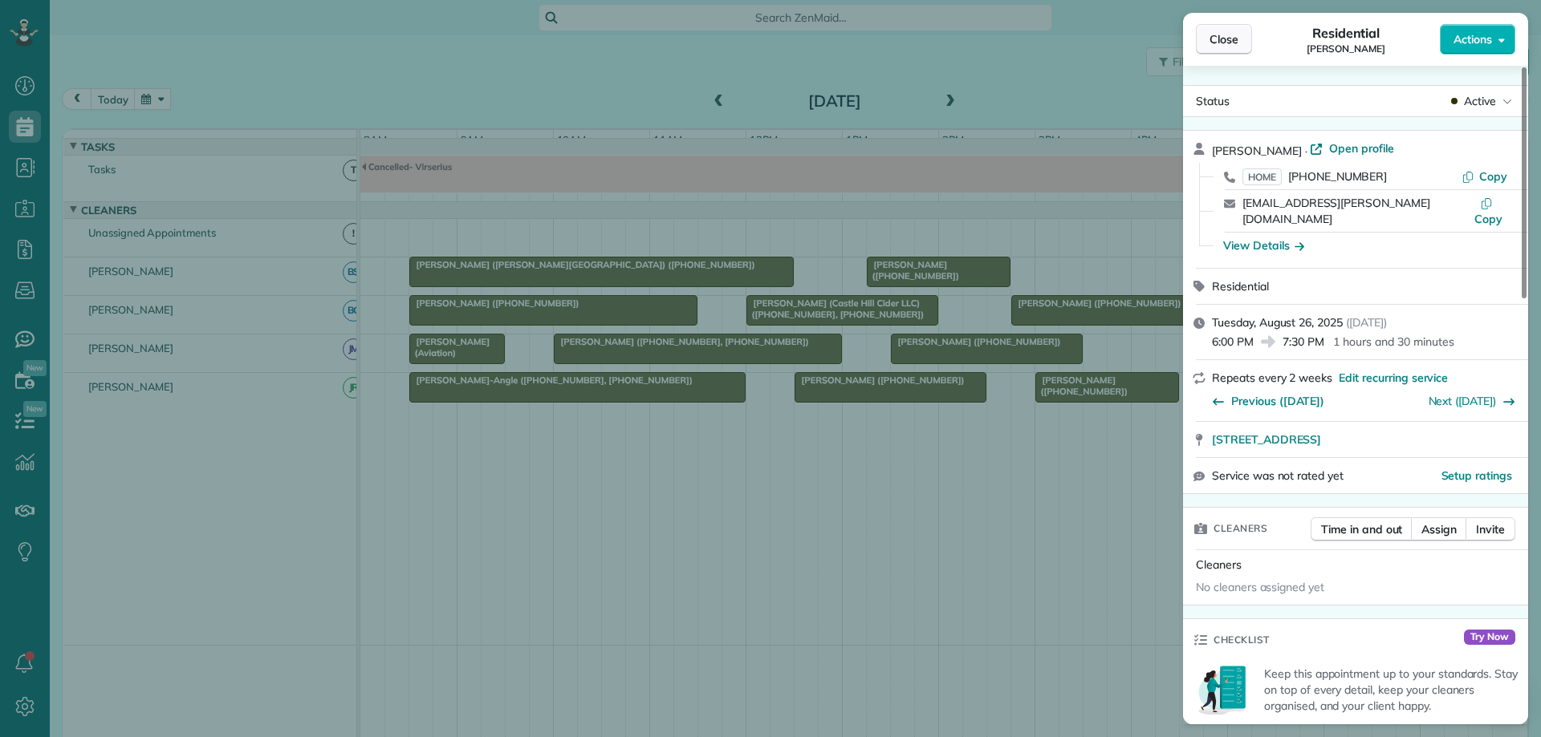
click at [1220, 35] on span "Close" at bounding box center [1223, 39] width 29 height 16
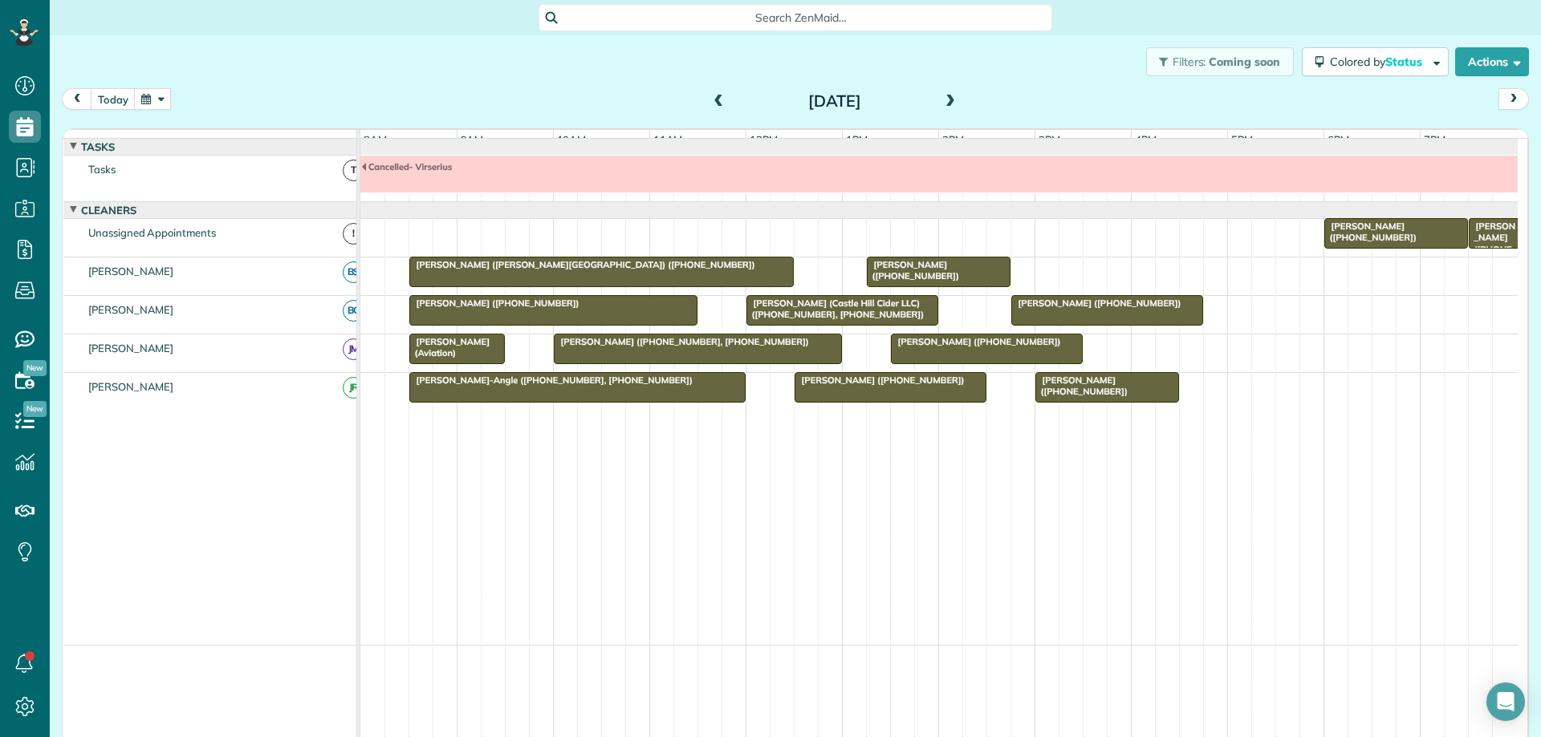
click at [140, 102] on button "button" at bounding box center [152, 99] width 37 height 22
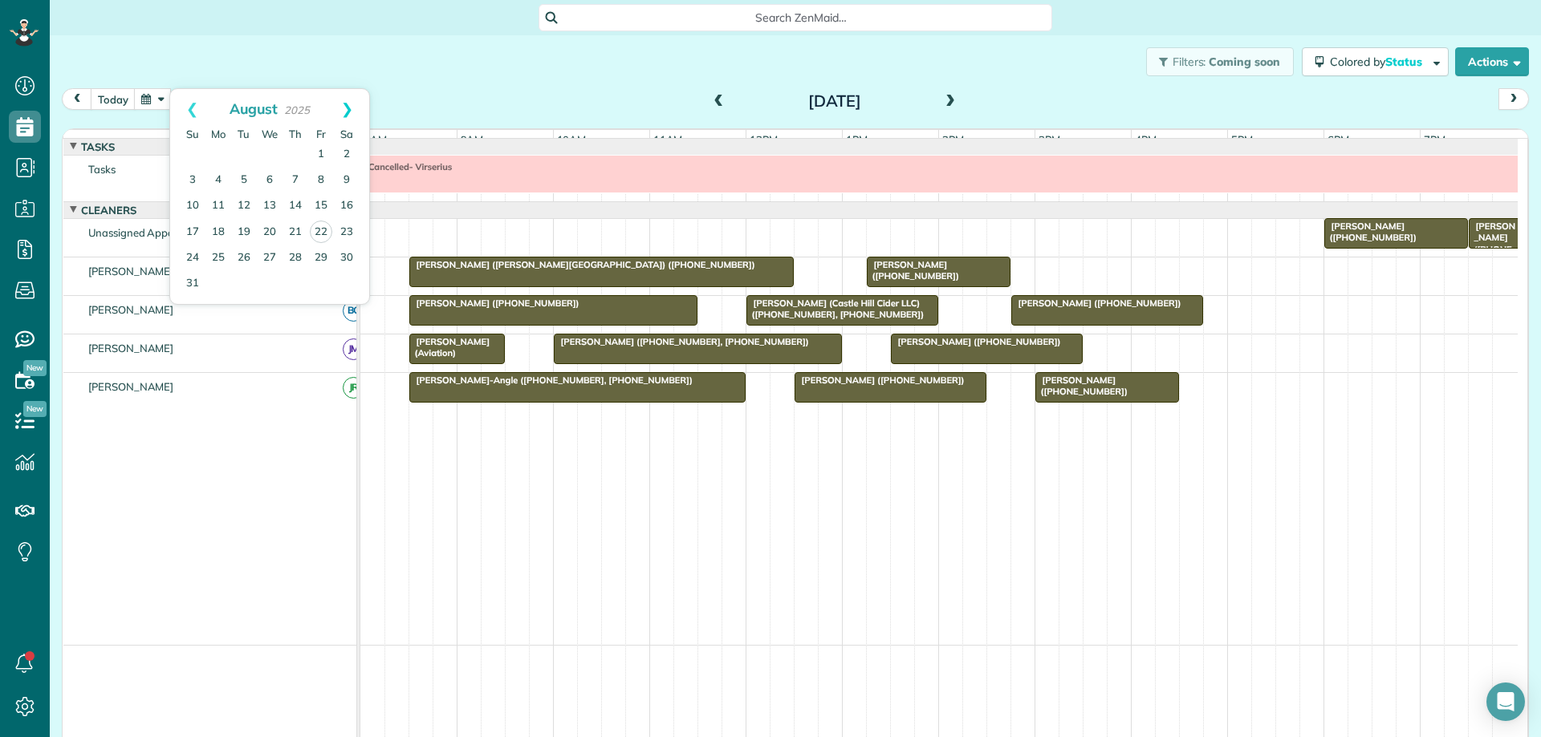
click at [350, 106] on link "Next" at bounding box center [347, 109] width 44 height 40
click at [243, 177] on link "9" at bounding box center [244, 181] width 26 height 26
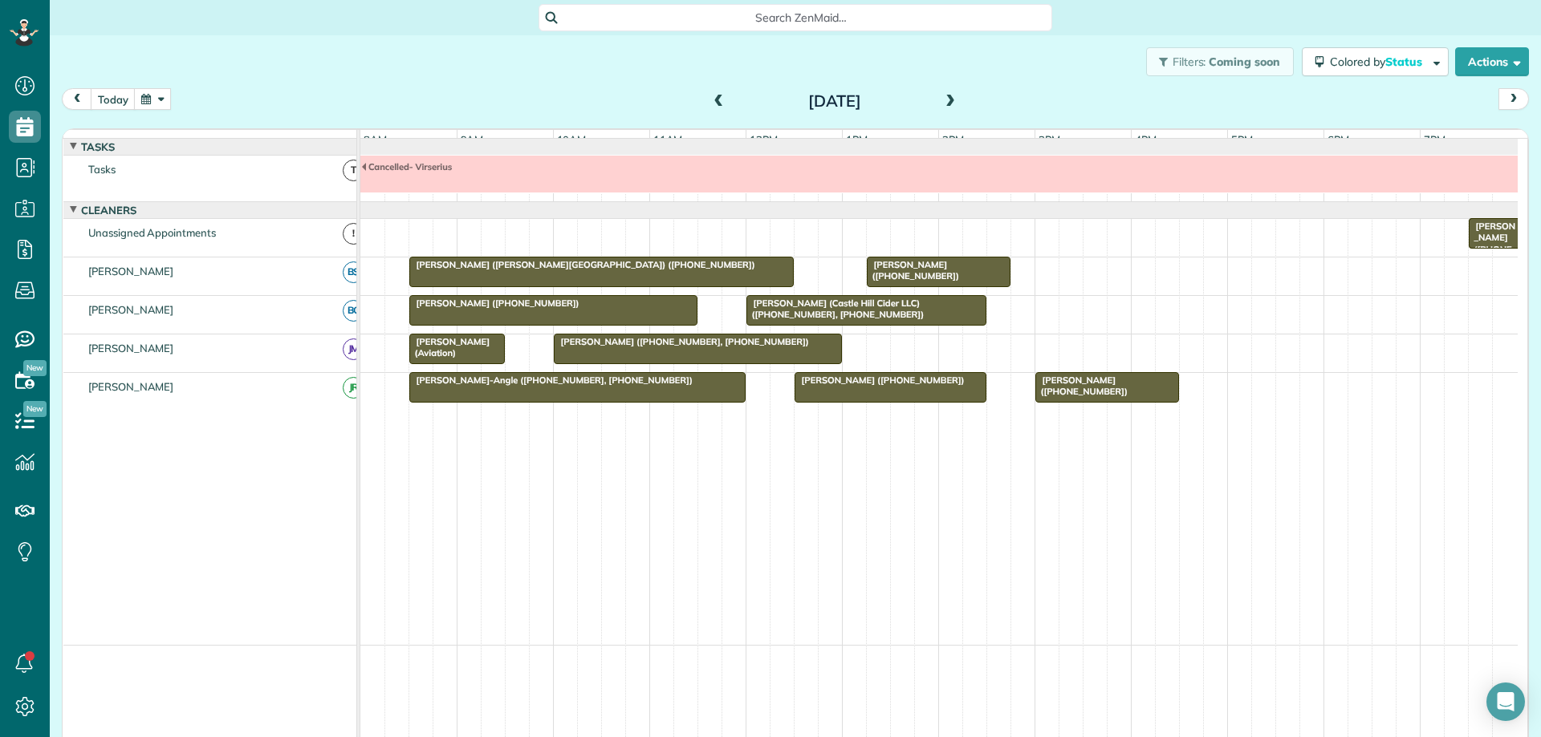
click at [718, 104] on span at bounding box center [719, 102] width 18 height 14
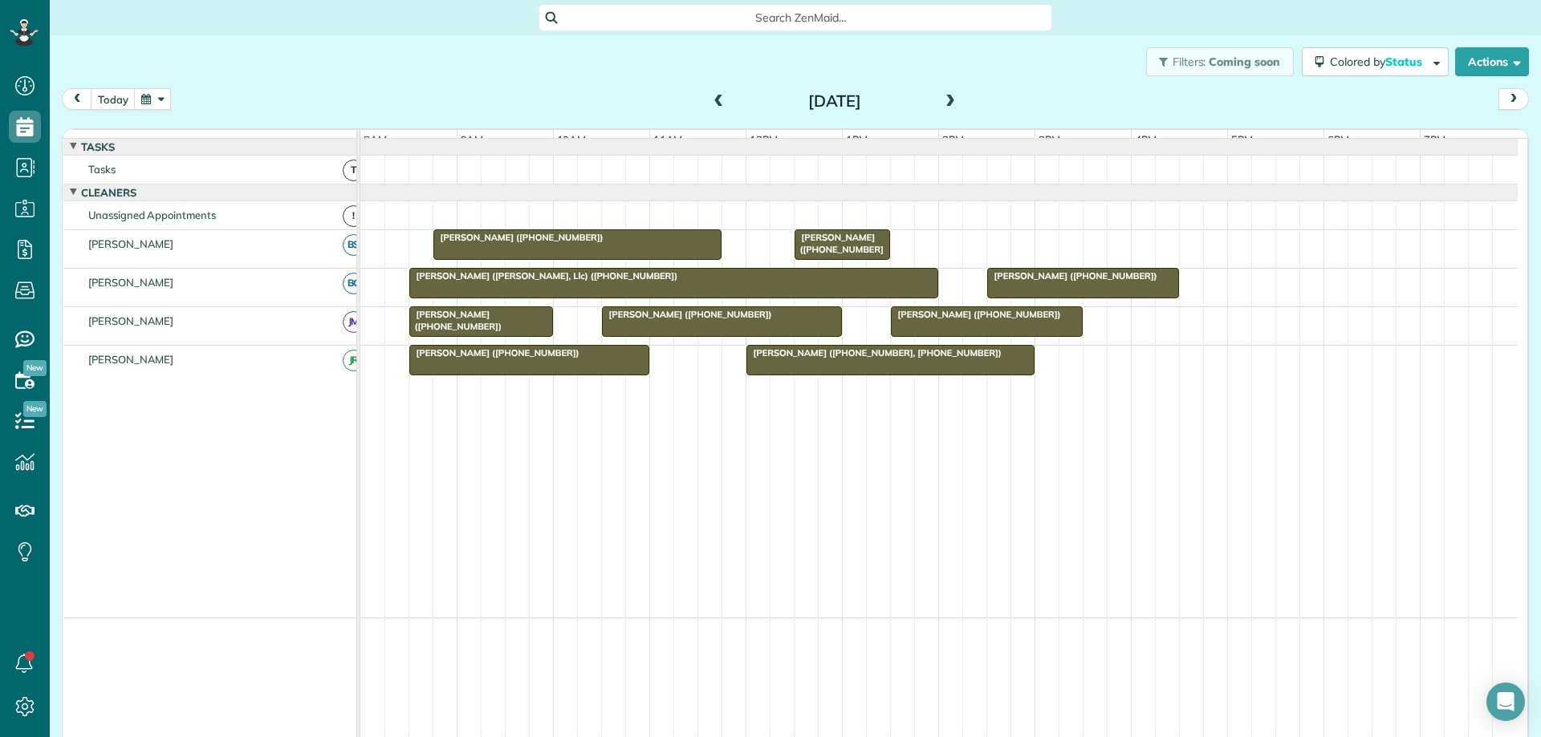
click at [145, 90] on button "button" at bounding box center [152, 99] width 37 height 22
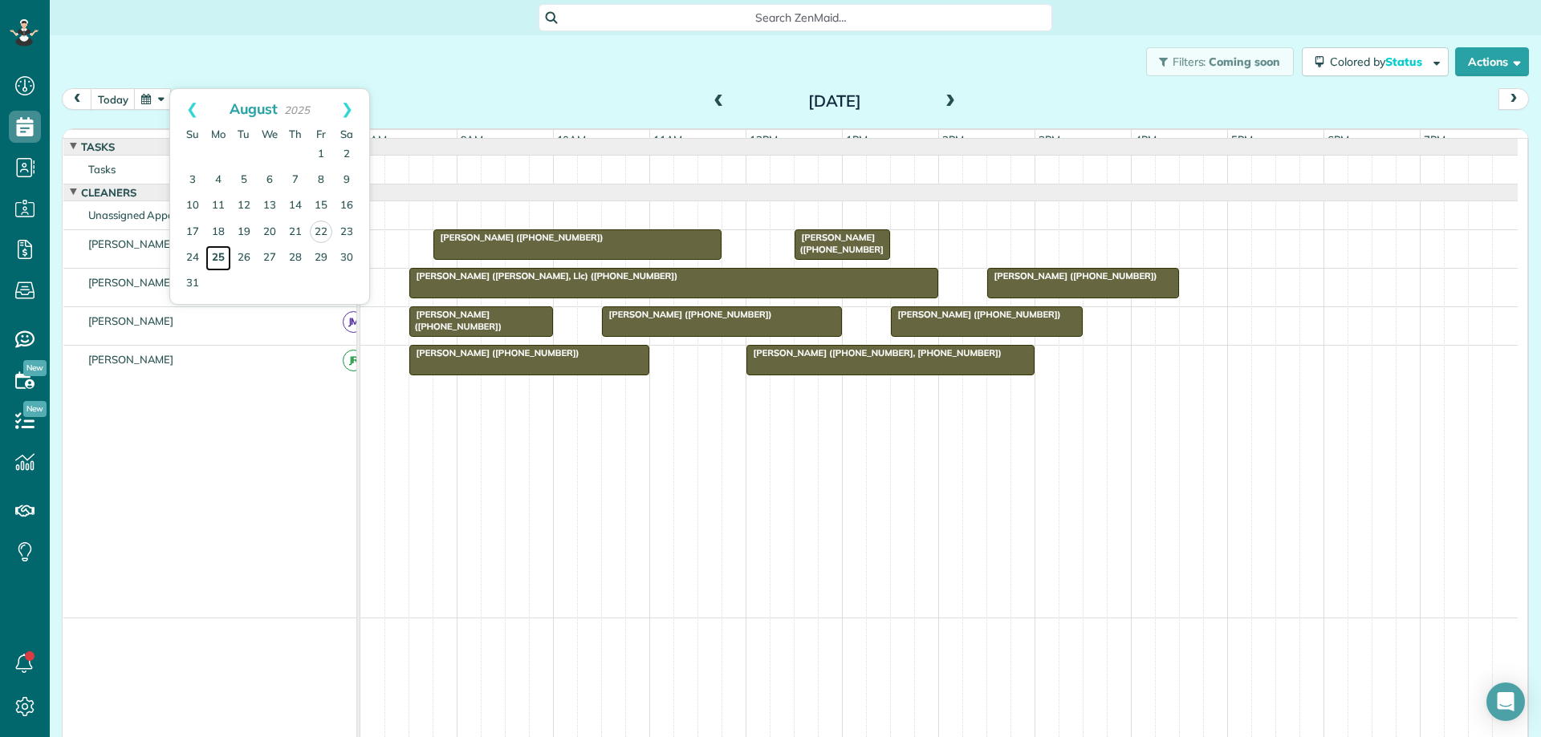
click at [224, 255] on link "25" at bounding box center [218, 259] width 26 height 26
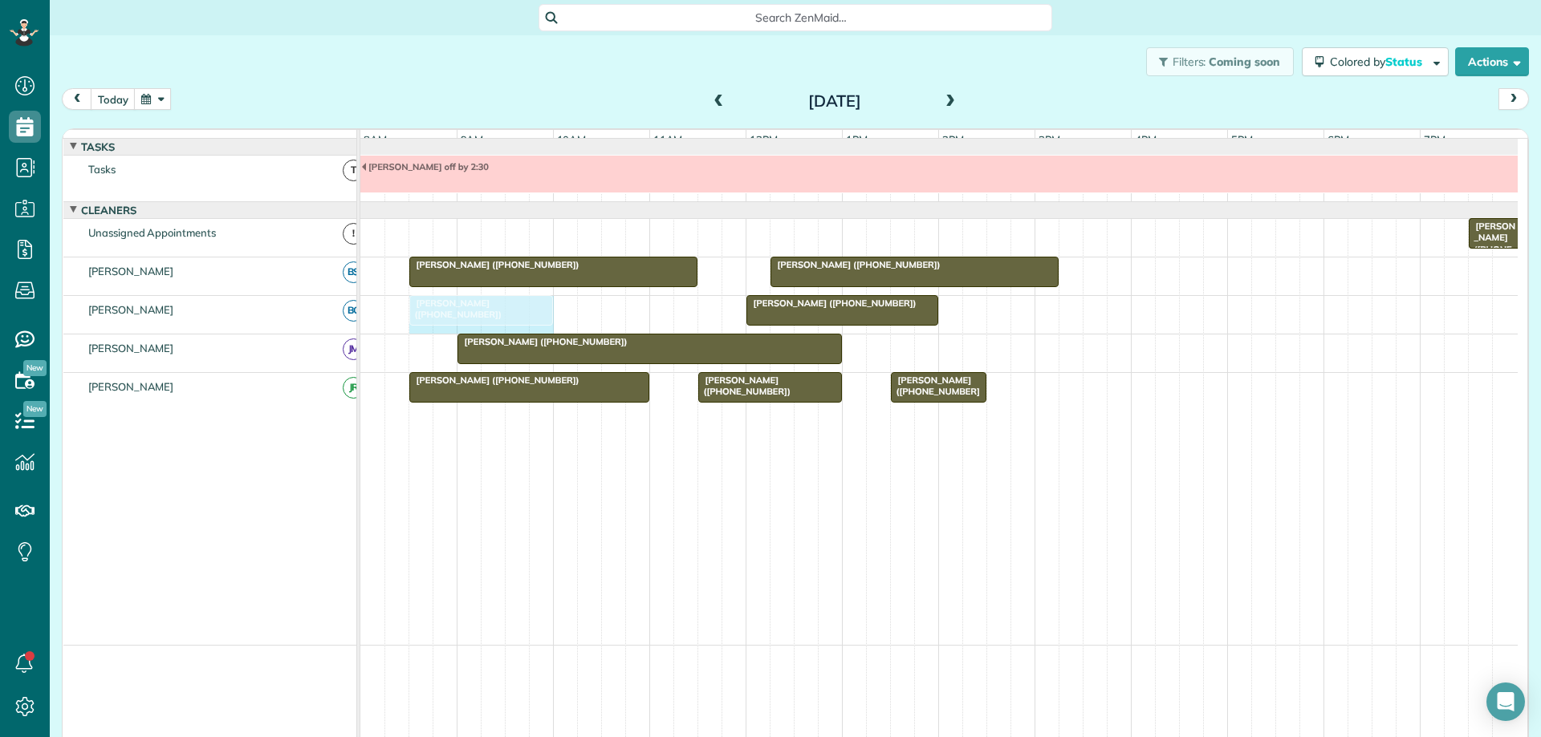
drag, startPoint x: 500, startPoint y: 324, endPoint x: 530, endPoint y: 319, distance: 30.1
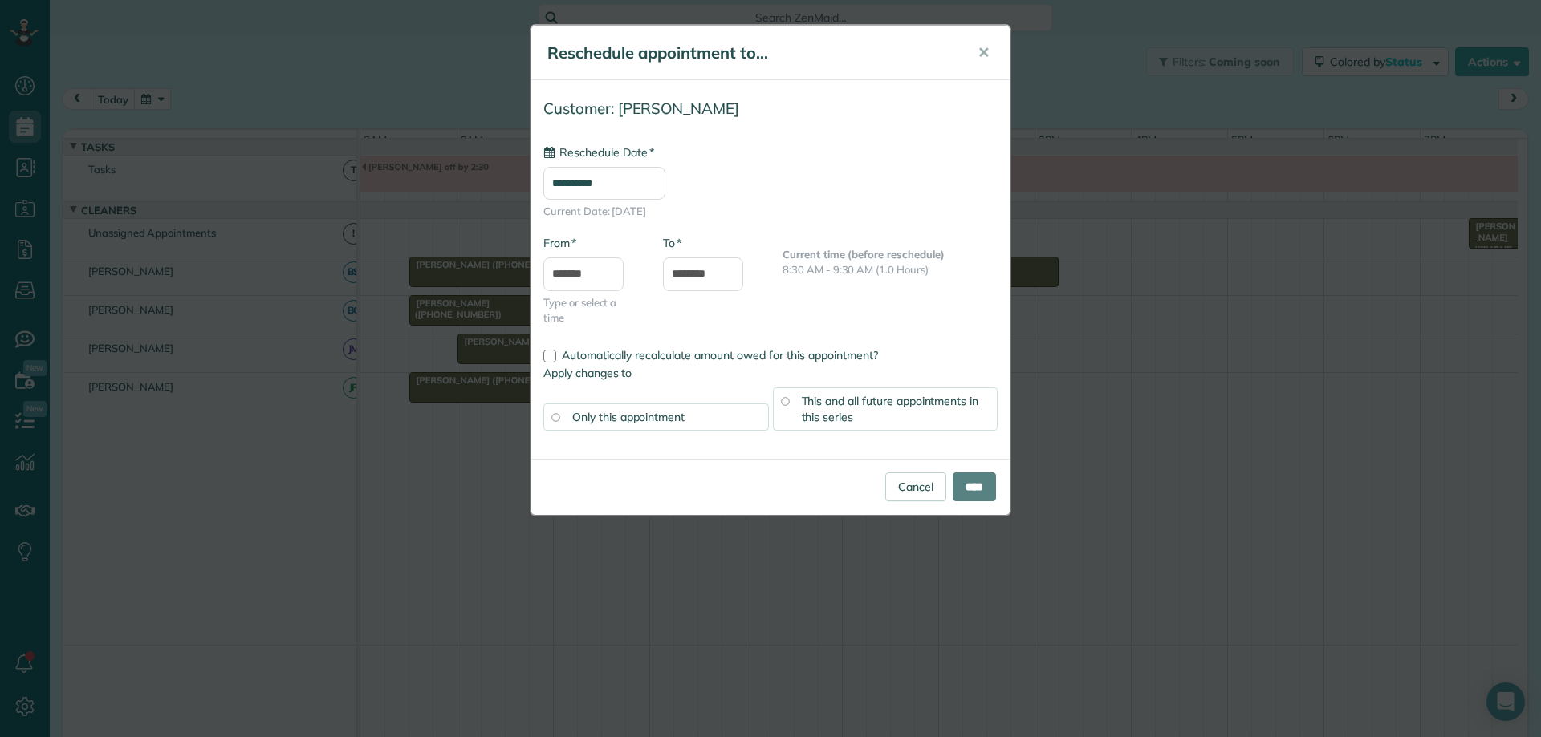
type input "**********"
click at [973, 490] on input "****" at bounding box center [973, 487] width 43 height 29
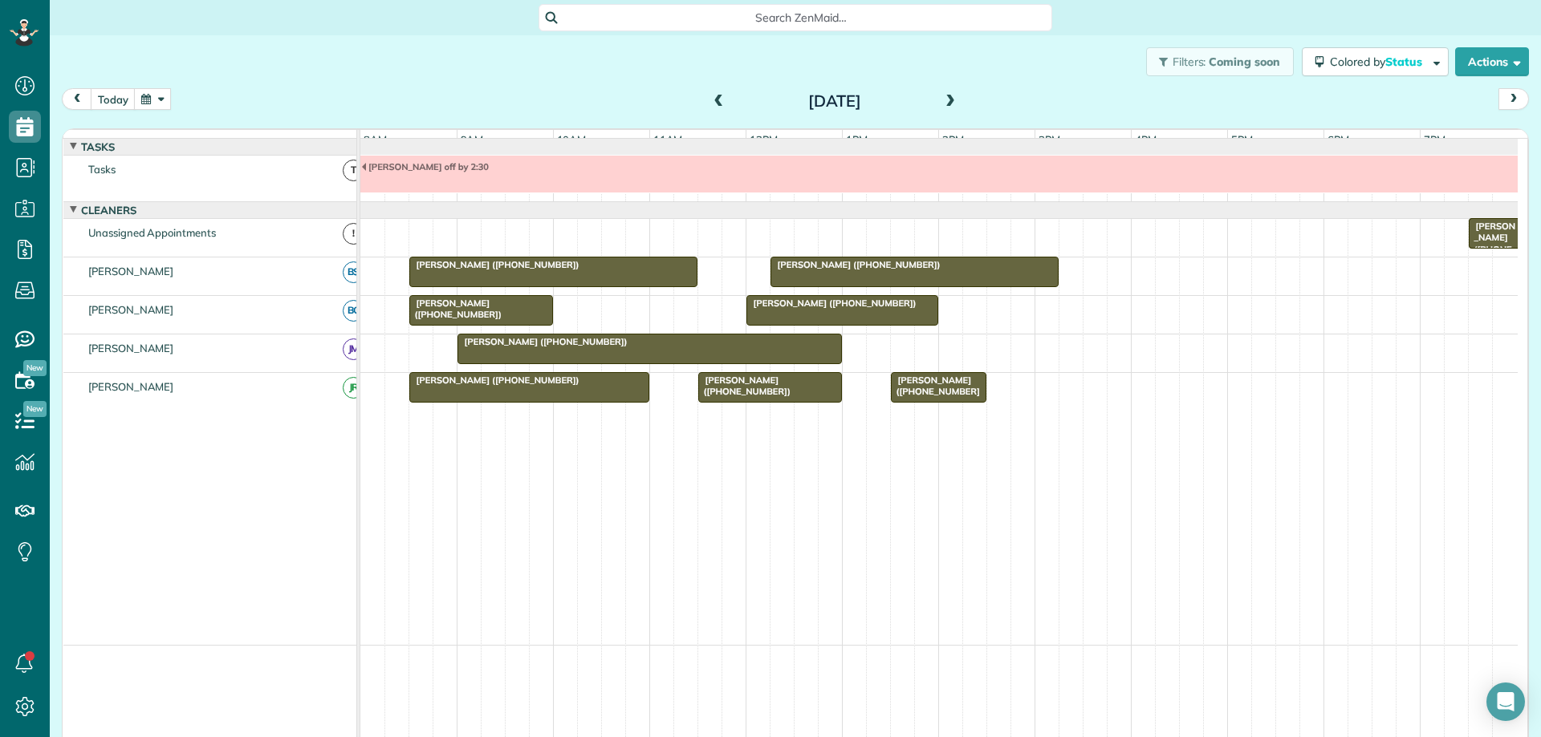
click at [946, 108] on span at bounding box center [950, 102] width 18 height 14
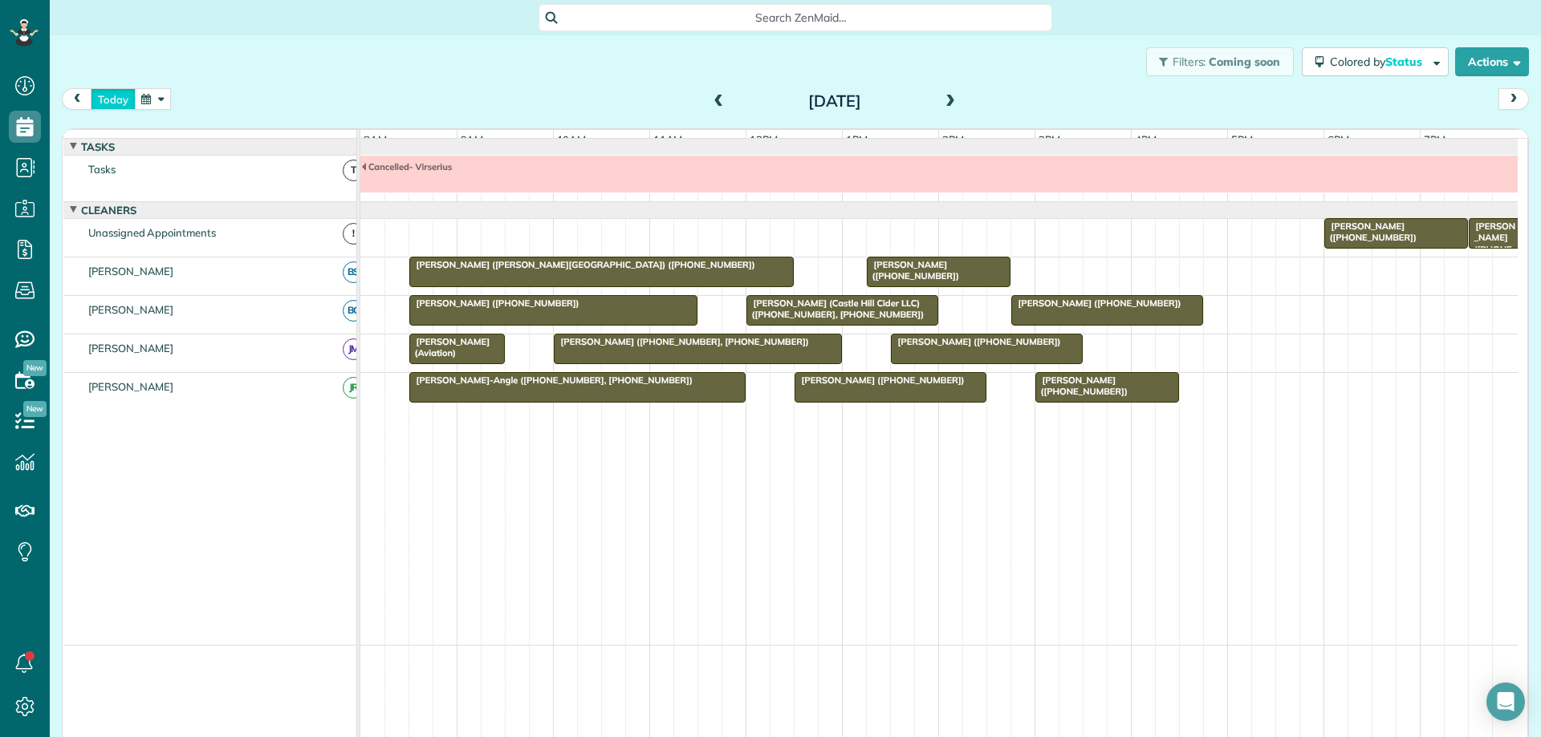
click at [114, 97] on button "today" at bounding box center [113, 99] width 45 height 22
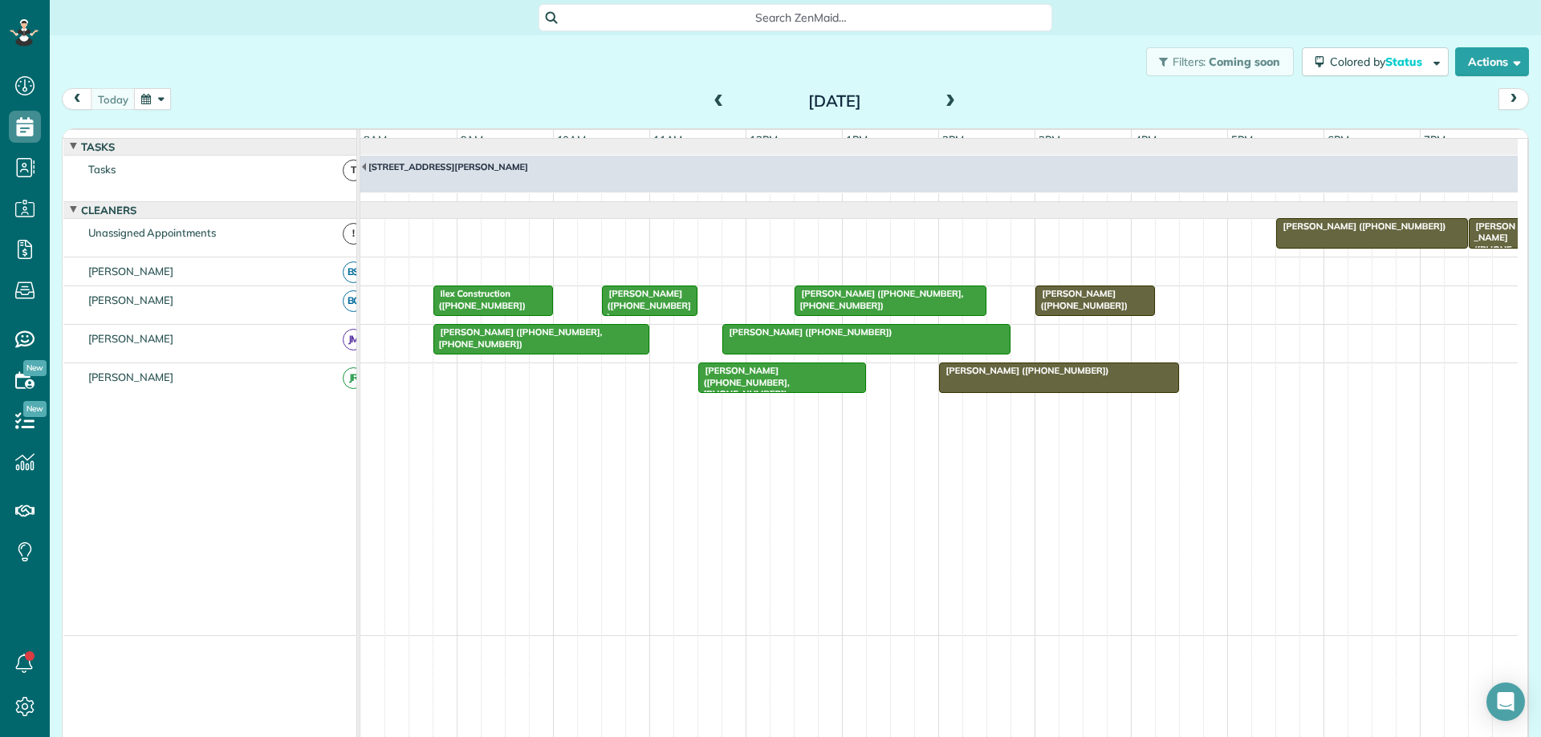
click at [147, 101] on button "button" at bounding box center [152, 99] width 37 height 22
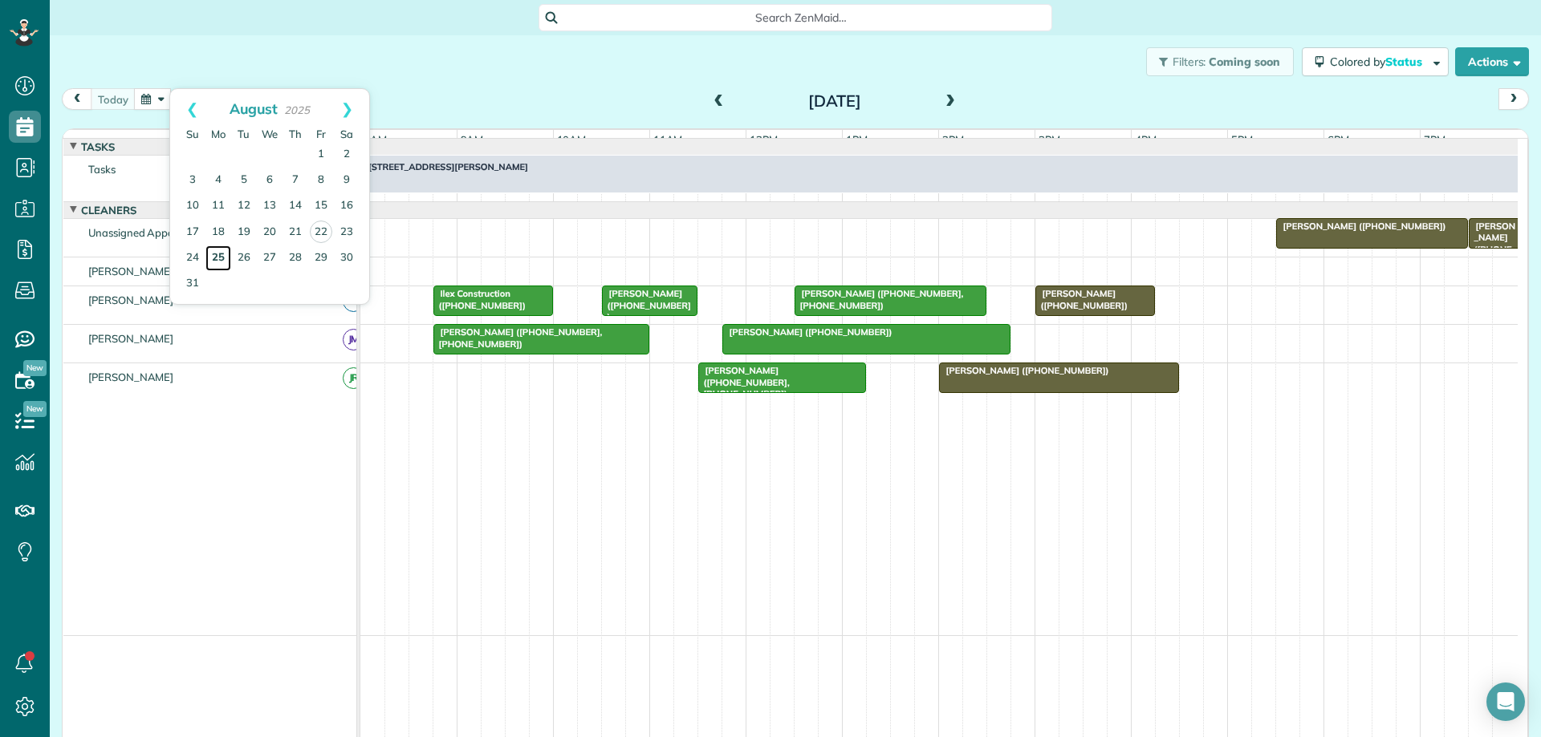
click at [221, 255] on link "25" at bounding box center [218, 259] width 26 height 26
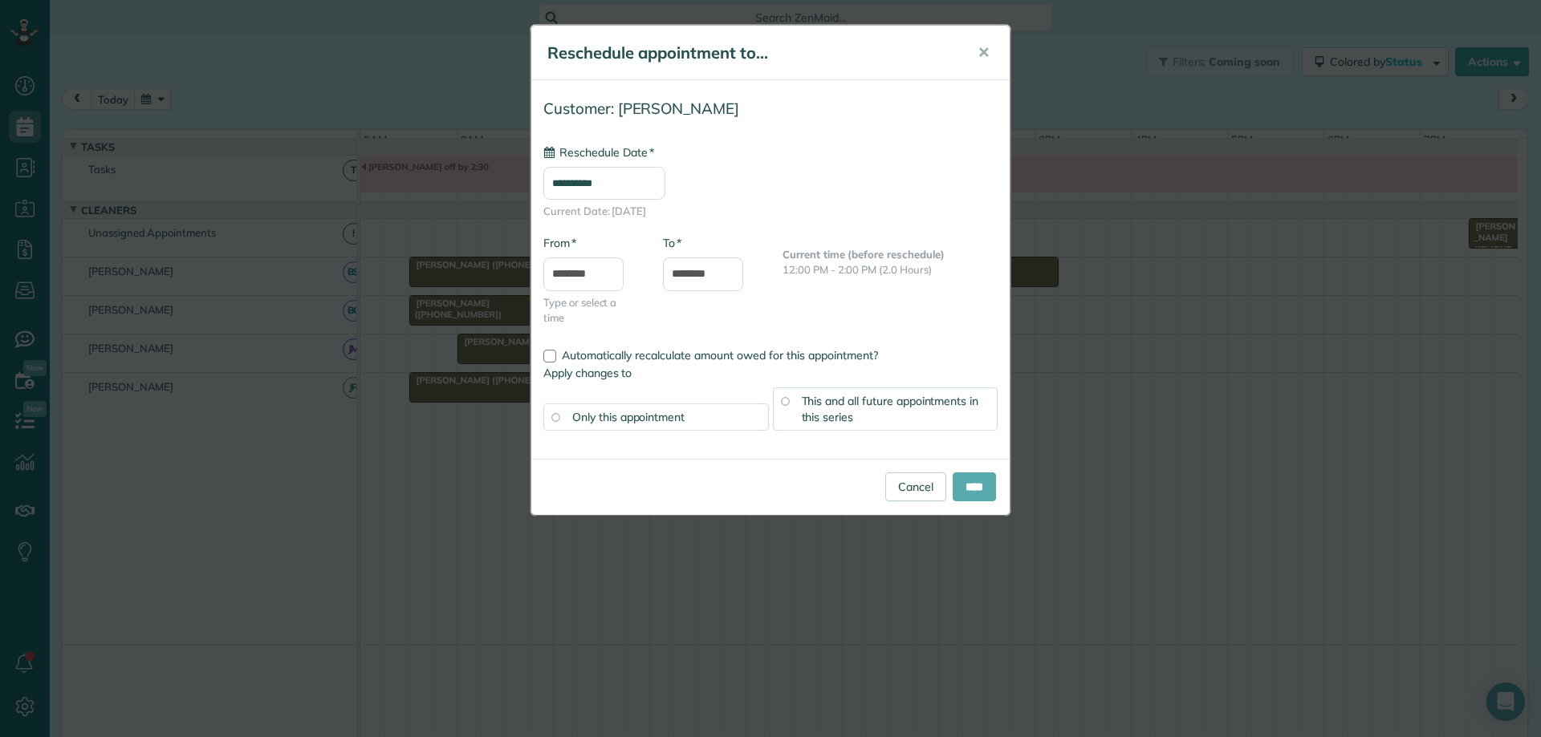
type input "**********"
click at [954, 479] on input "****" at bounding box center [973, 487] width 43 height 29
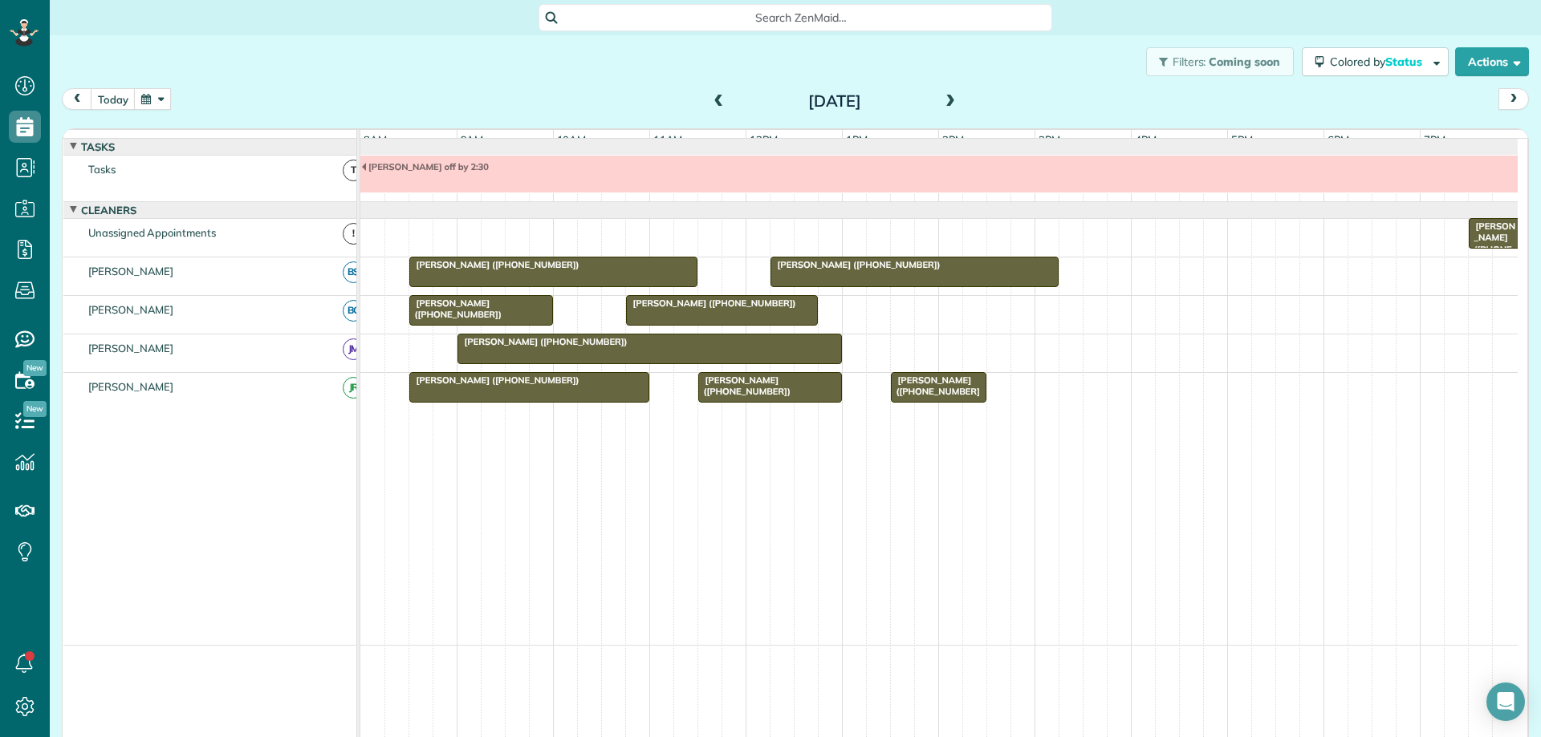
click at [692, 281] on div at bounding box center [695, 272] width 6 height 30
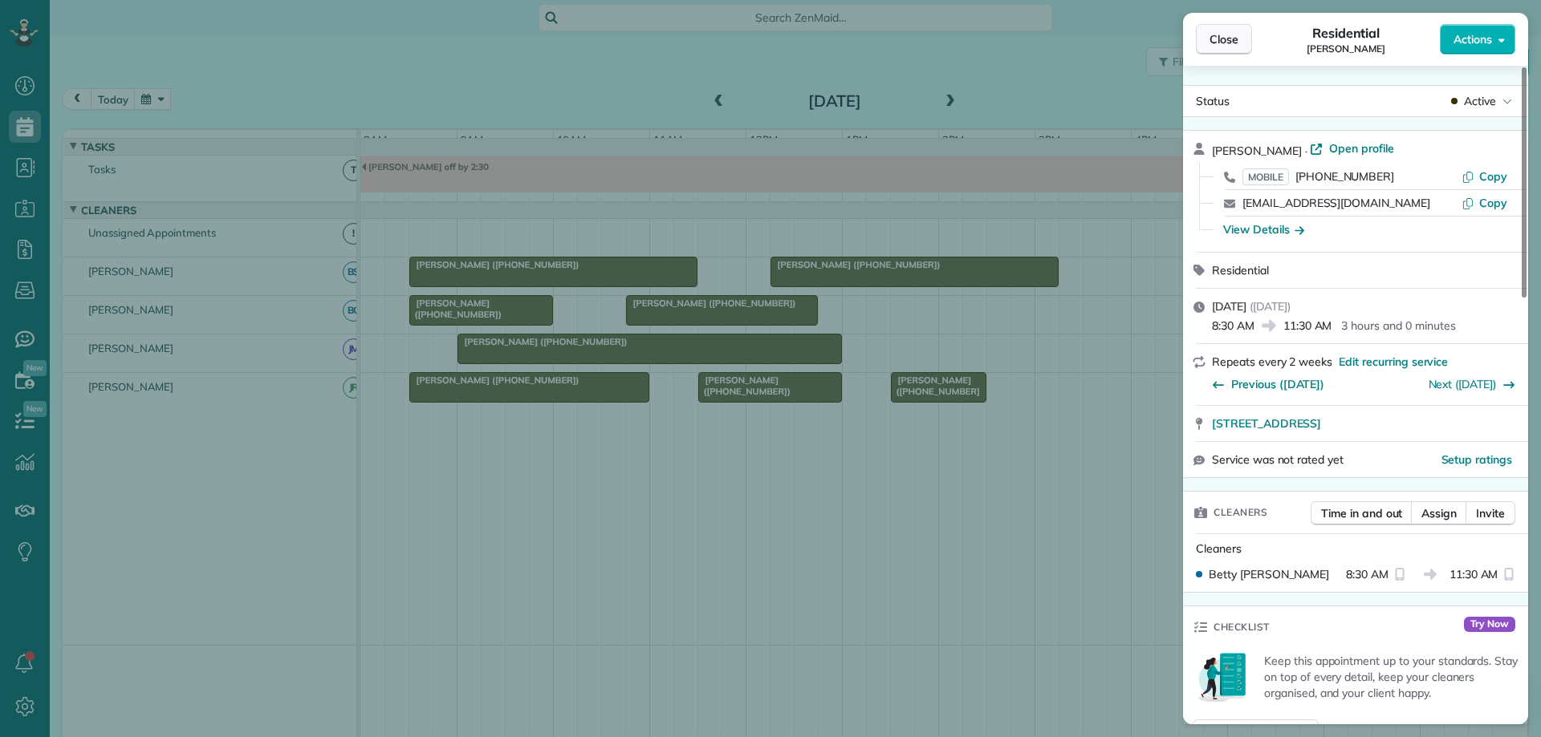
click at [1230, 40] on span "Close" at bounding box center [1223, 39] width 29 height 16
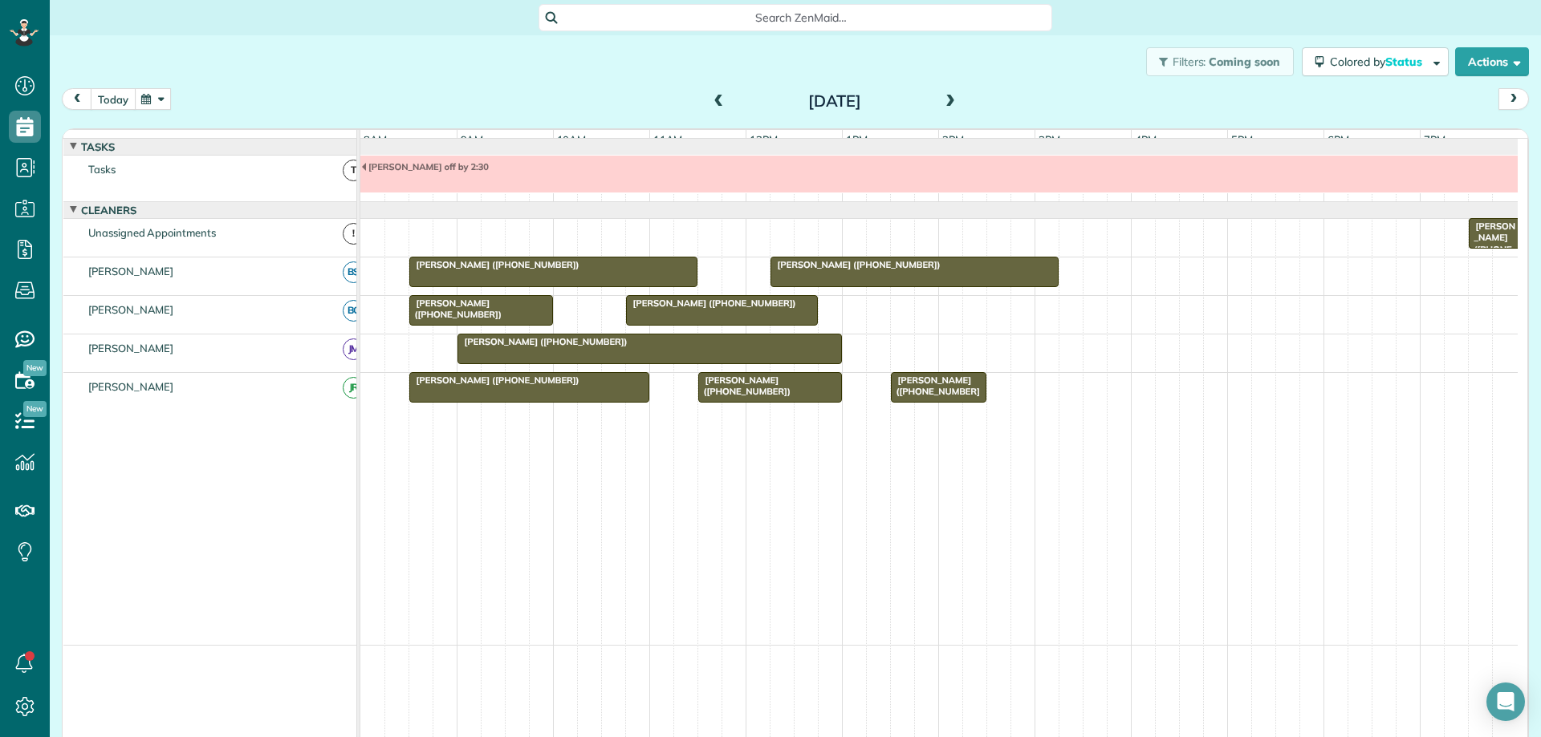
click at [115, 100] on button "today" at bounding box center [113, 99] width 45 height 22
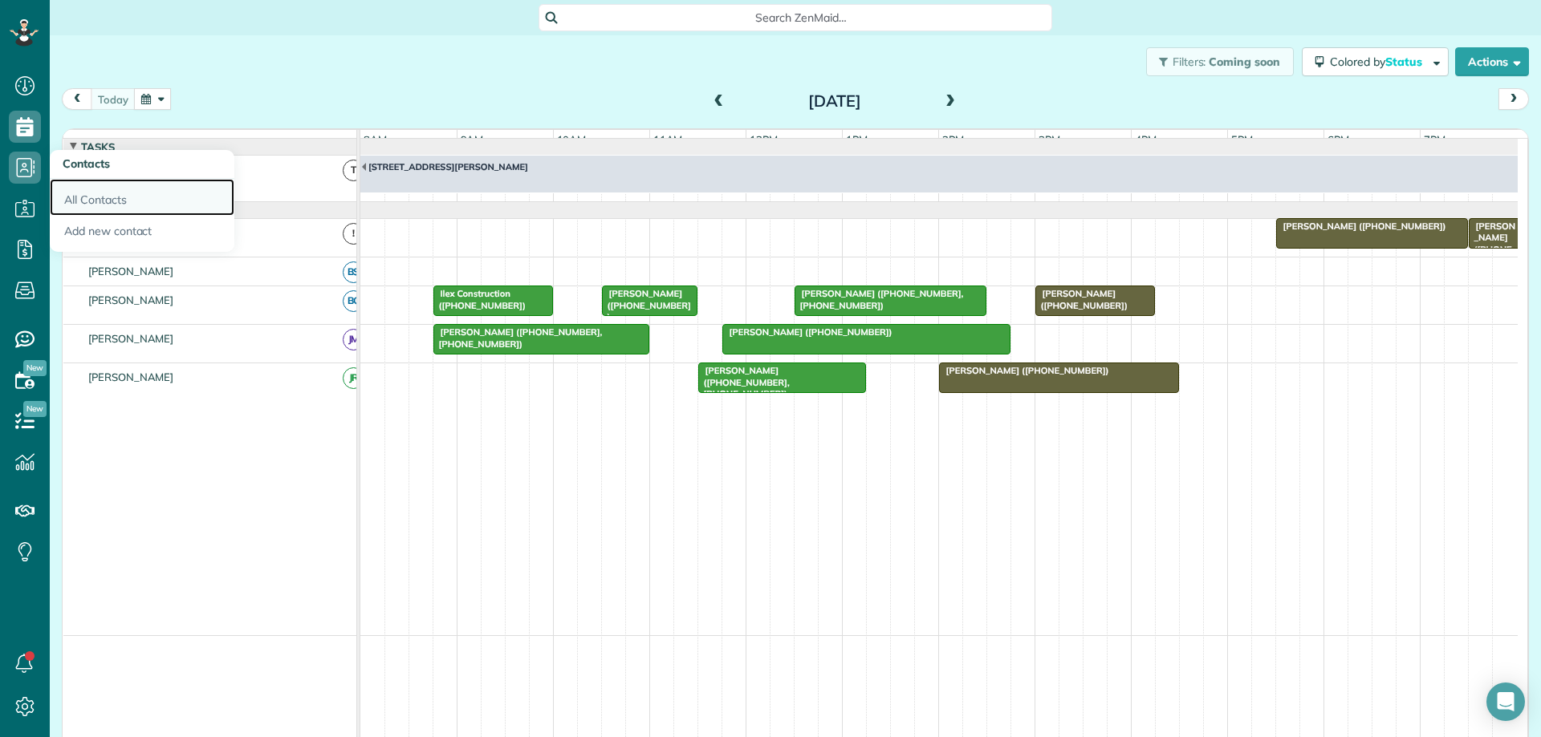
click at [125, 191] on link "All Contacts" at bounding box center [142, 197] width 185 height 37
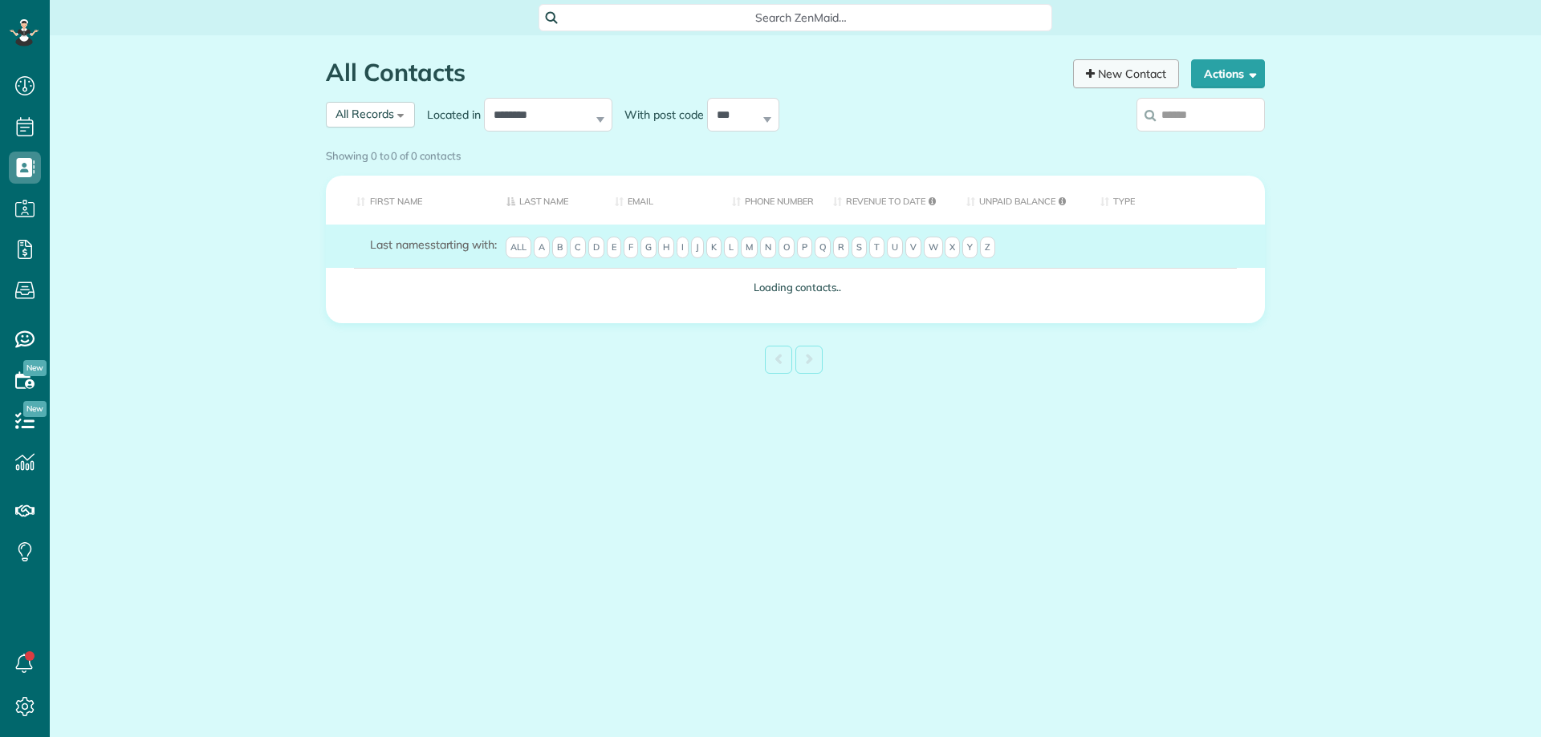
scroll to position [7, 7]
click at [1183, 120] on input "search" at bounding box center [1200, 115] width 128 height 34
type input "*"
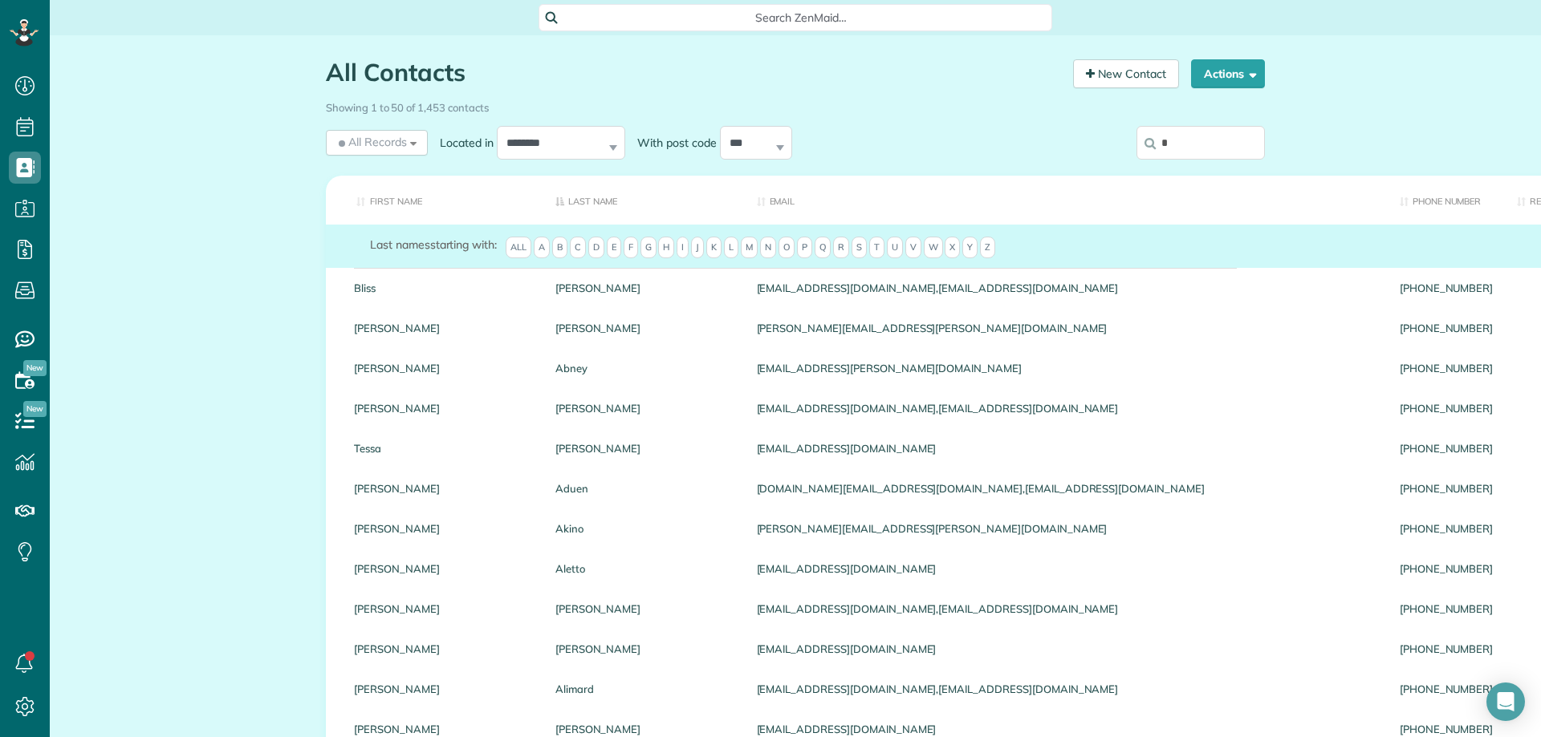
click at [1182, 140] on input "*" at bounding box center [1200, 143] width 128 height 34
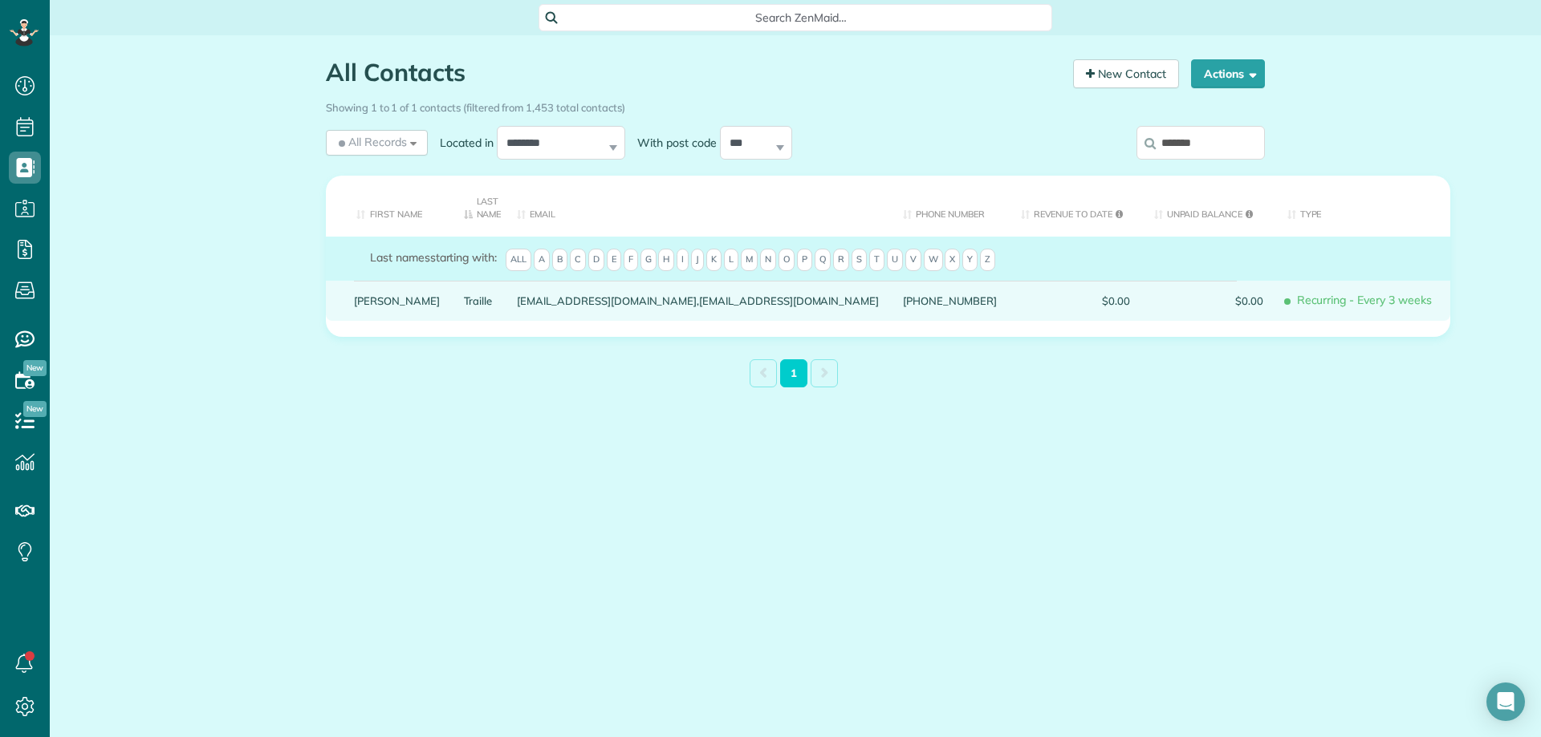
type input "*******"
click at [464, 298] on link "Traille" at bounding box center [479, 300] width 30 height 11
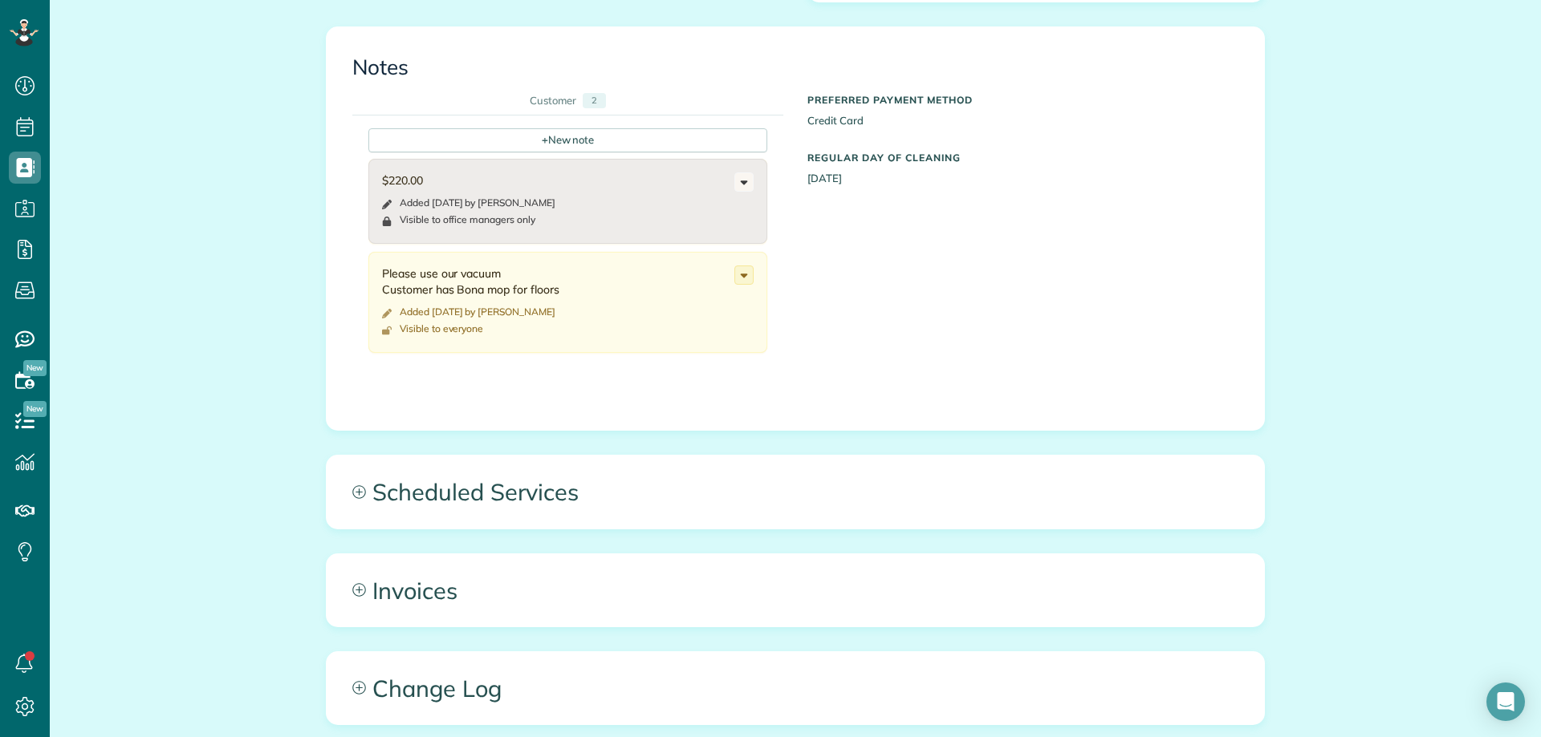
scroll to position [883, 0]
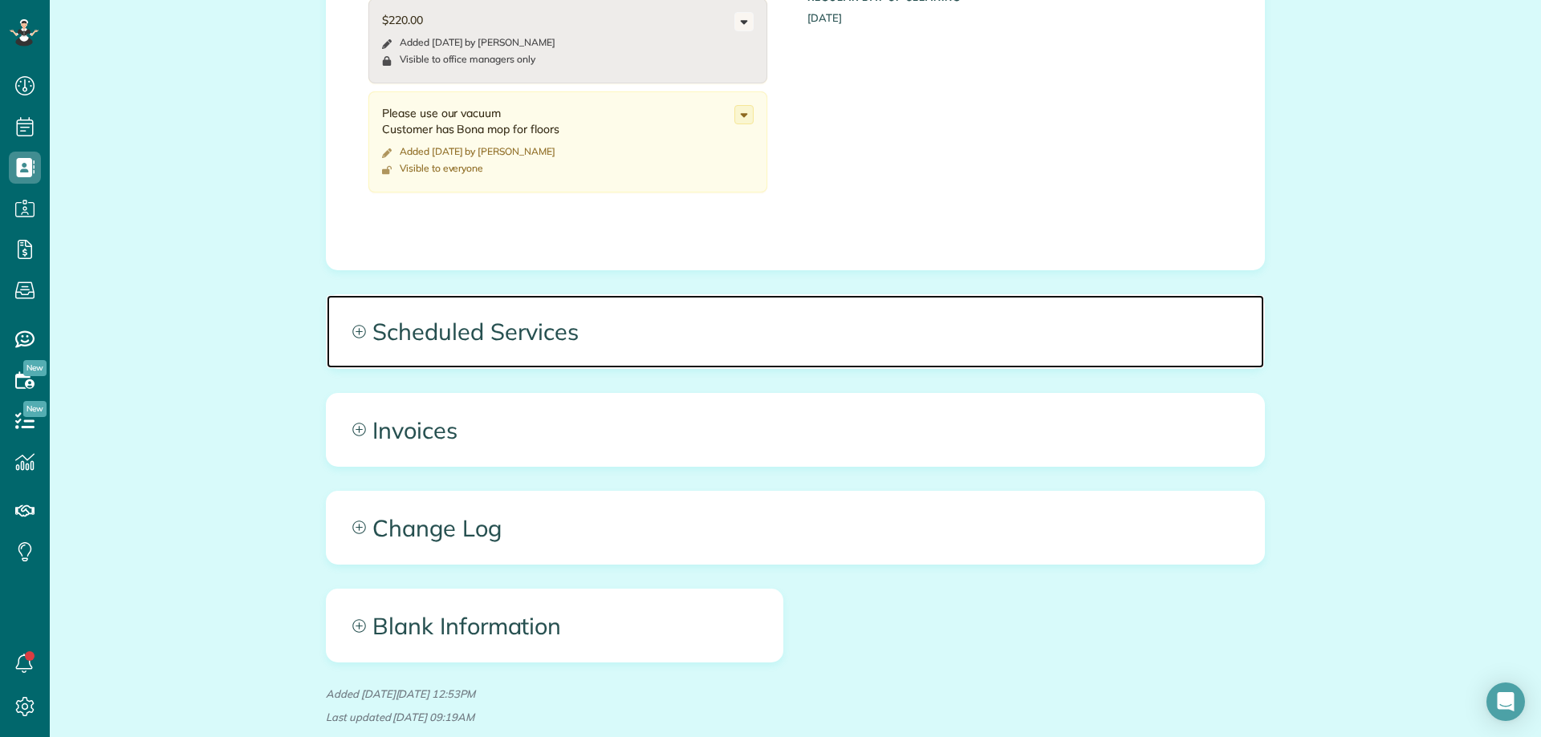
click at [961, 316] on span "Scheduled Services" at bounding box center [795, 331] width 937 height 72
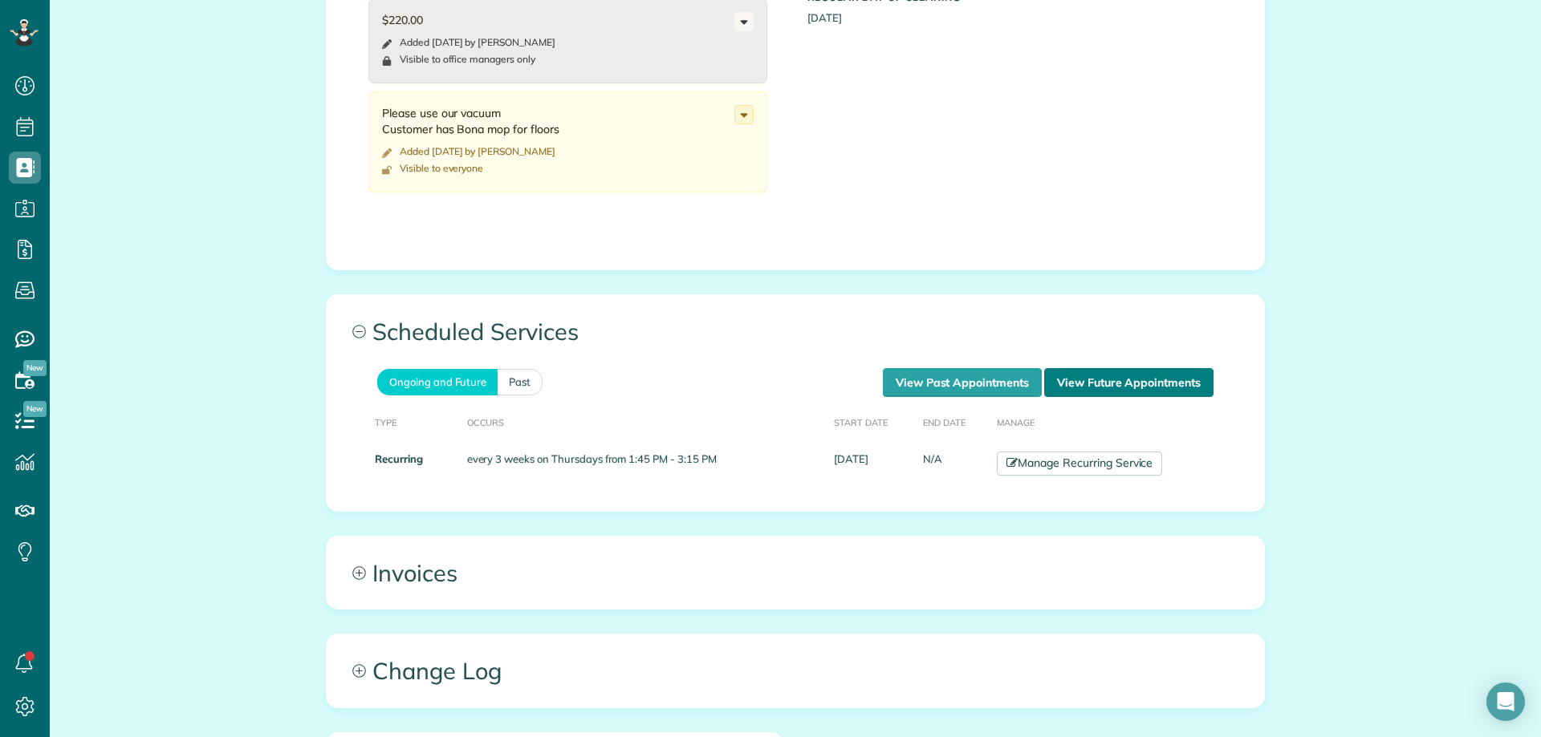
click at [1088, 368] on link "View Future Appointments" at bounding box center [1128, 382] width 169 height 29
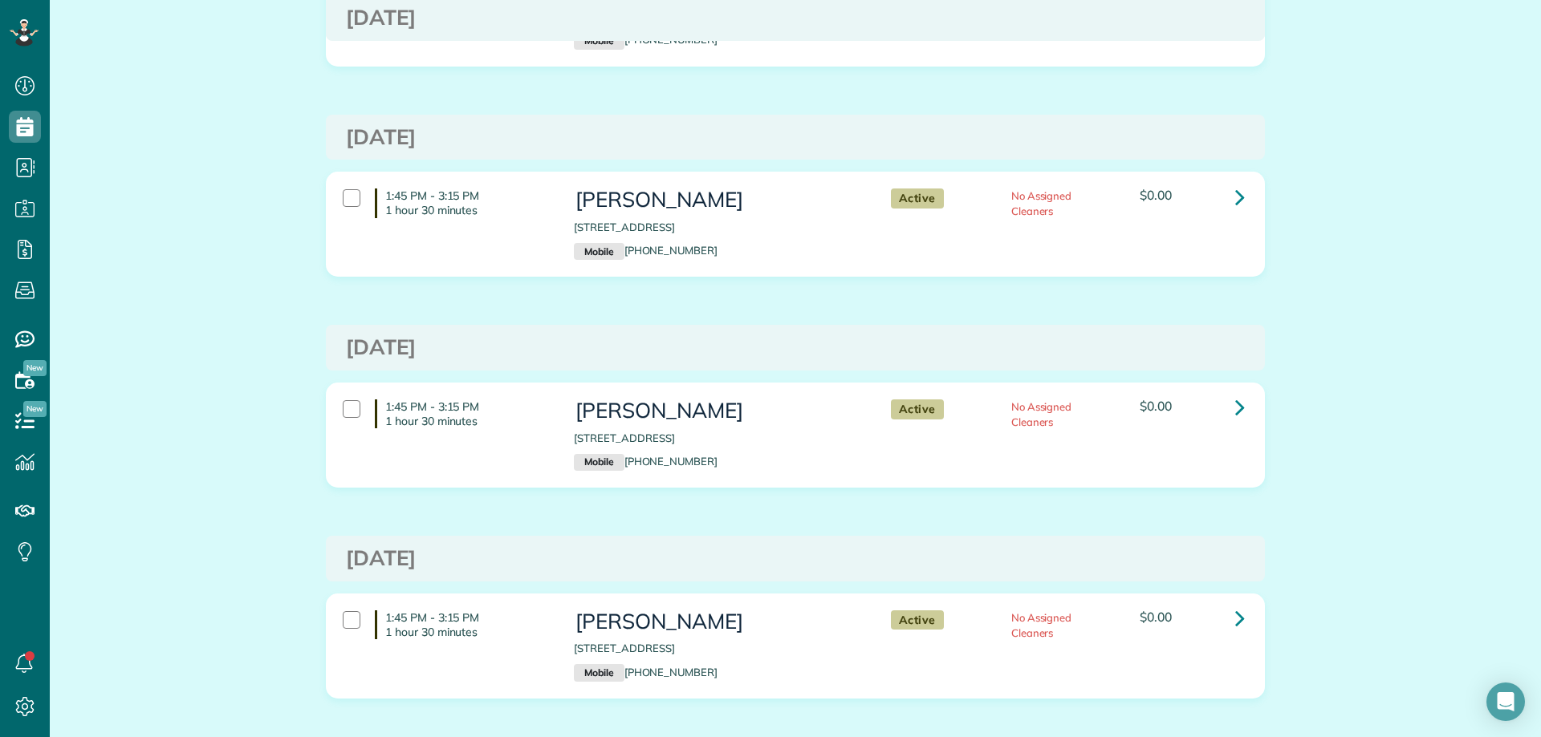
scroll to position [722, 0]
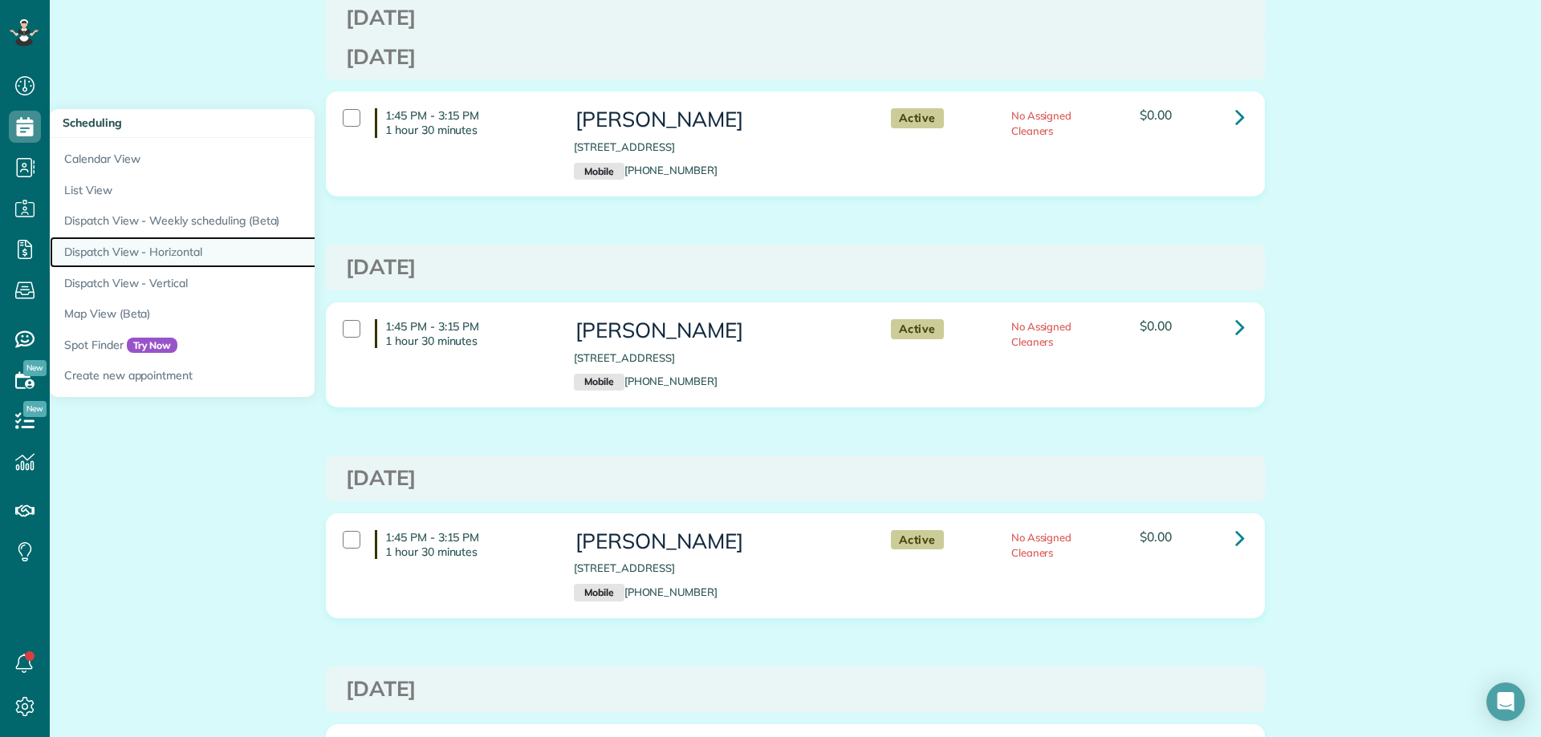
click at [150, 248] on link "Dispatch View - Horizontal" at bounding box center [250, 252] width 401 height 31
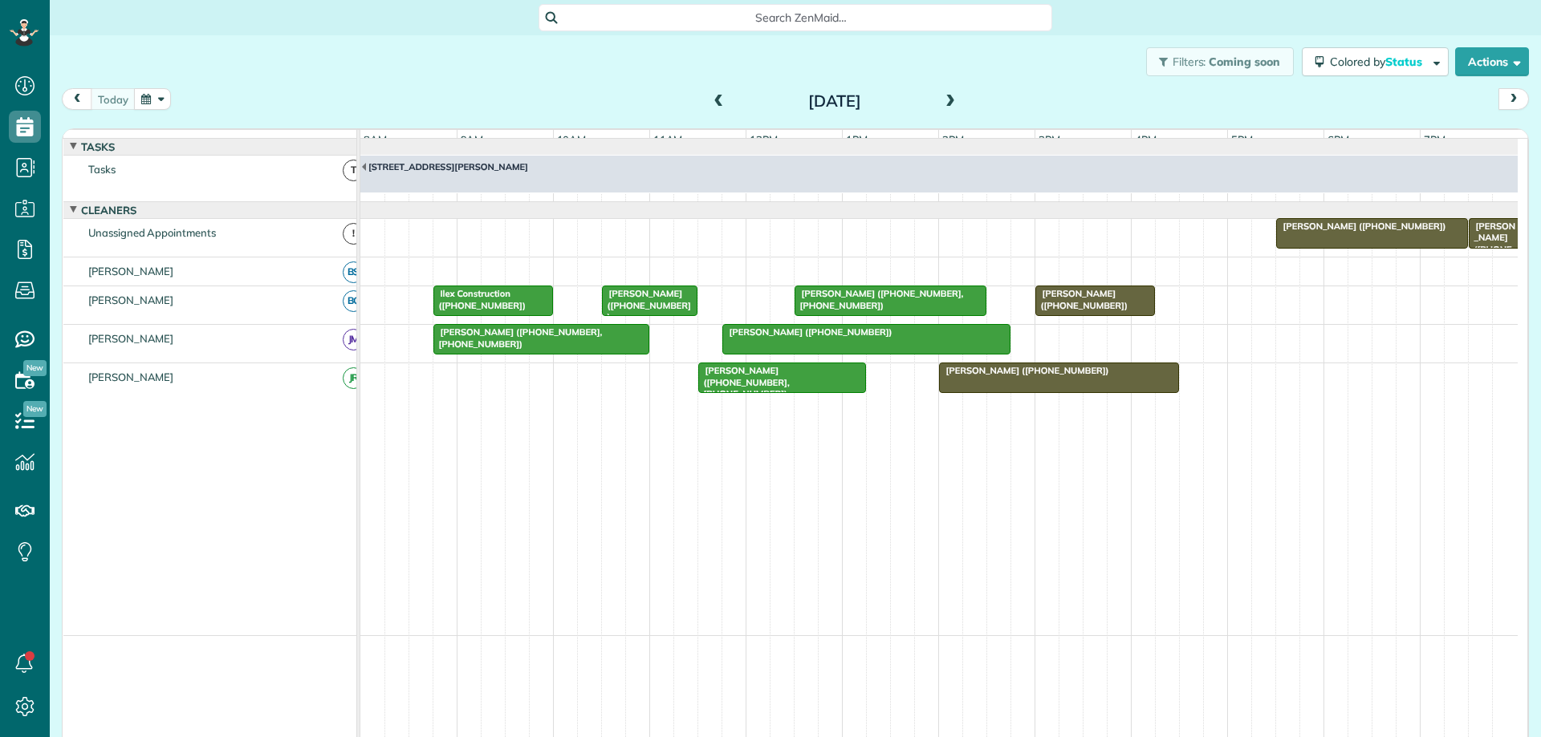
scroll to position [7, 7]
click at [162, 96] on button "button" at bounding box center [152, 99] width 37 height 22
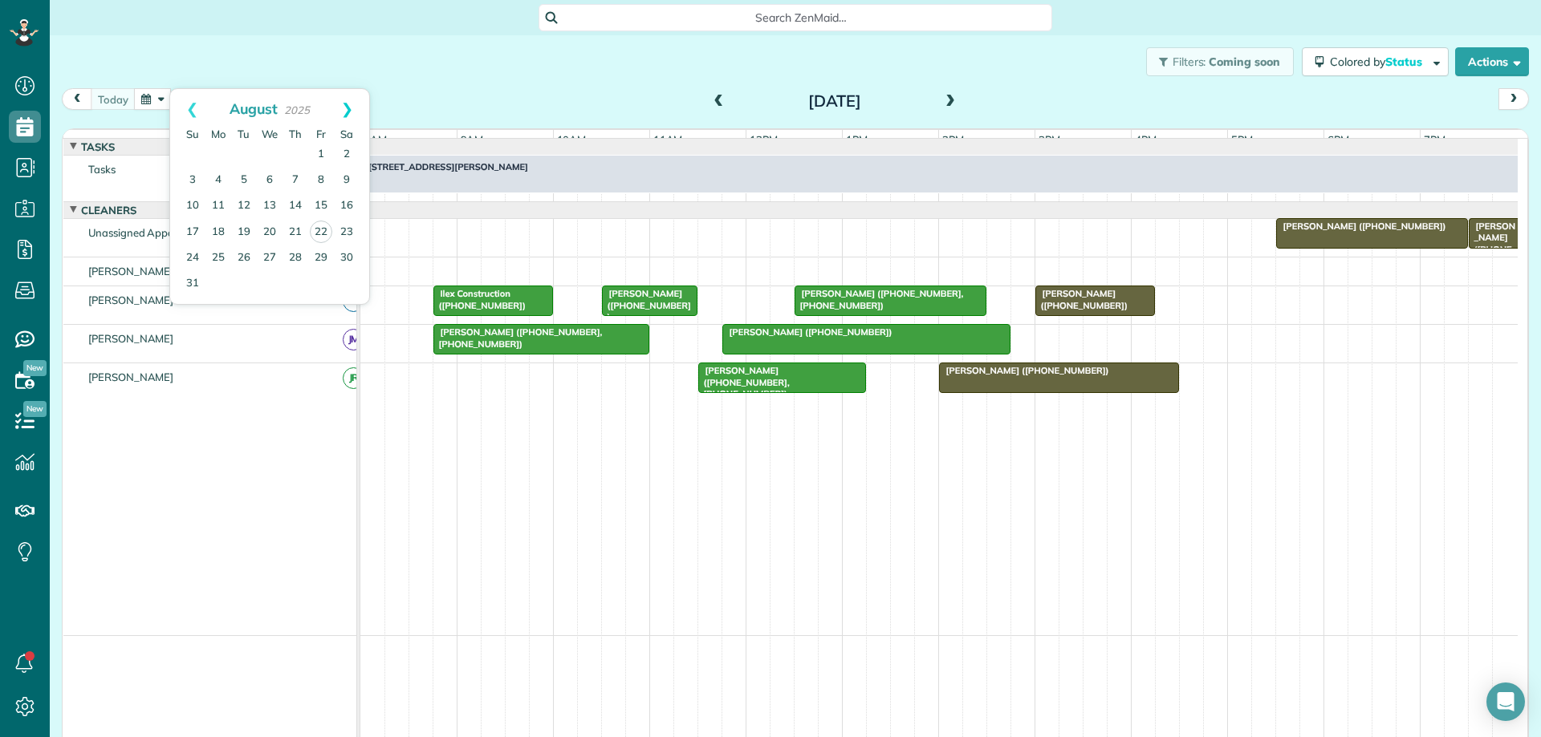
click at [351, 106] on link "Next" at bounding box center [347, 109] width 44 height 40
click at [213, 149] on link "1" at bounding box center [218, 155] width 26 height 26
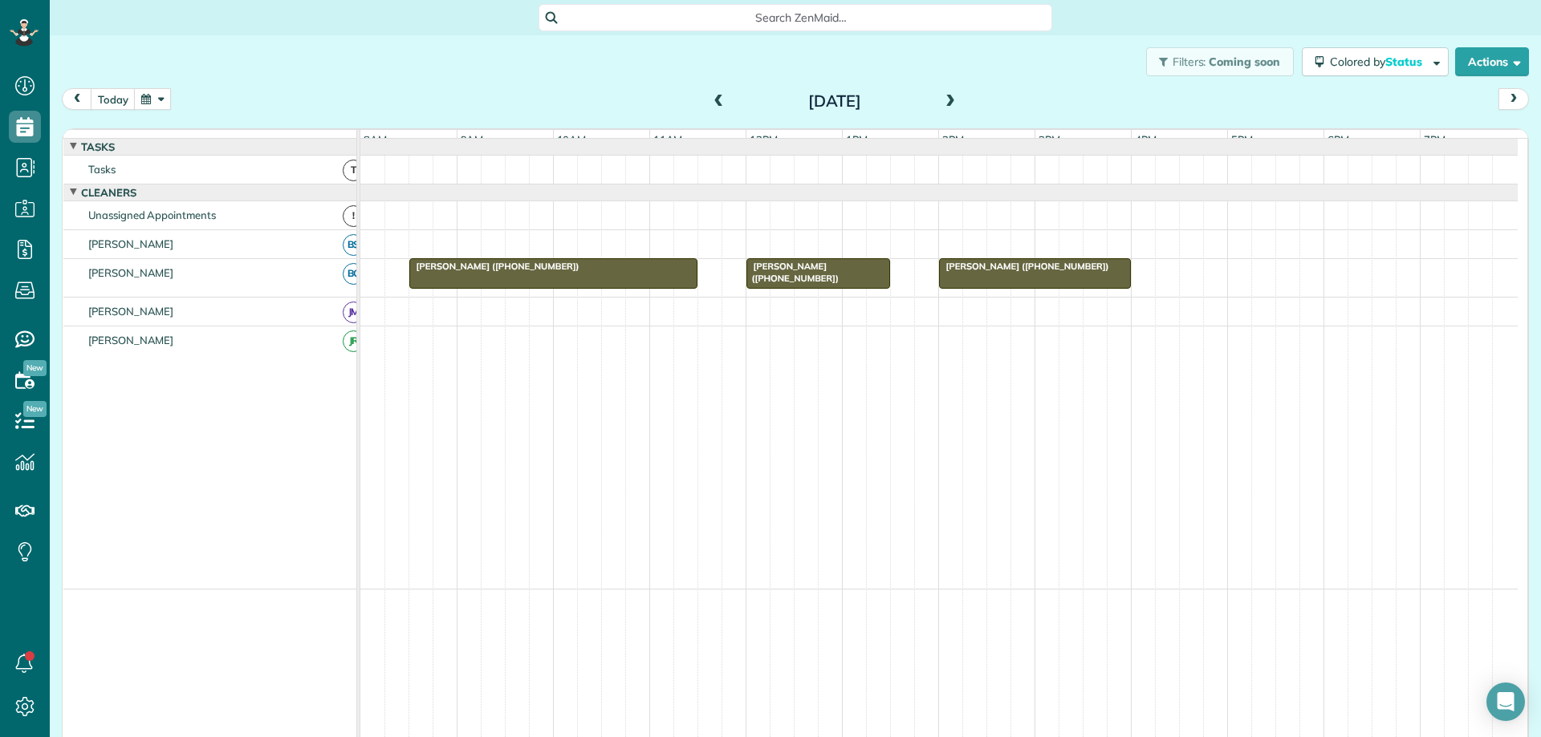
click at [941, 94] on span at bounding box center [950, 102] width 18 height 24
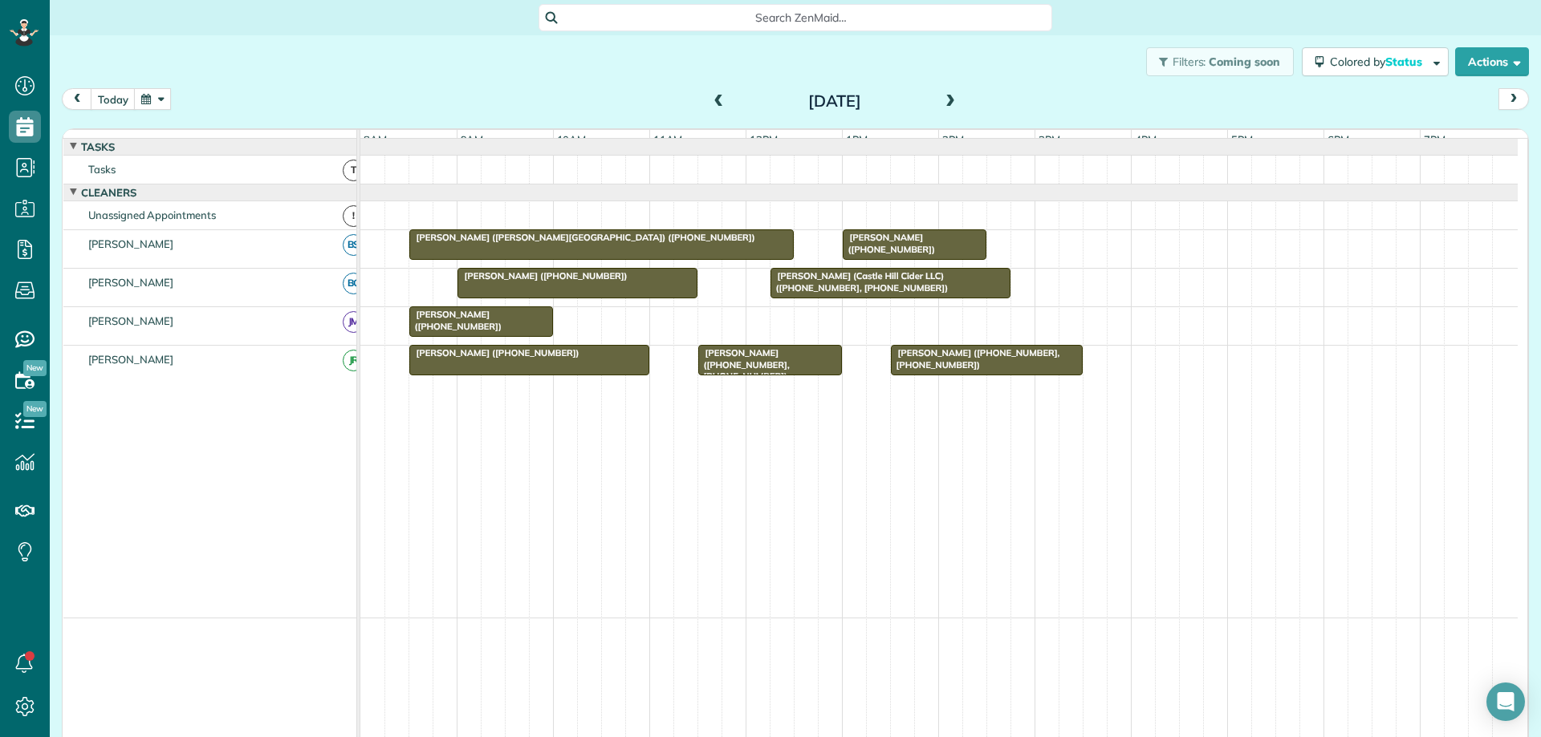
click at [712, 101] on span at bounding box center [719, 102] width 18 height 14
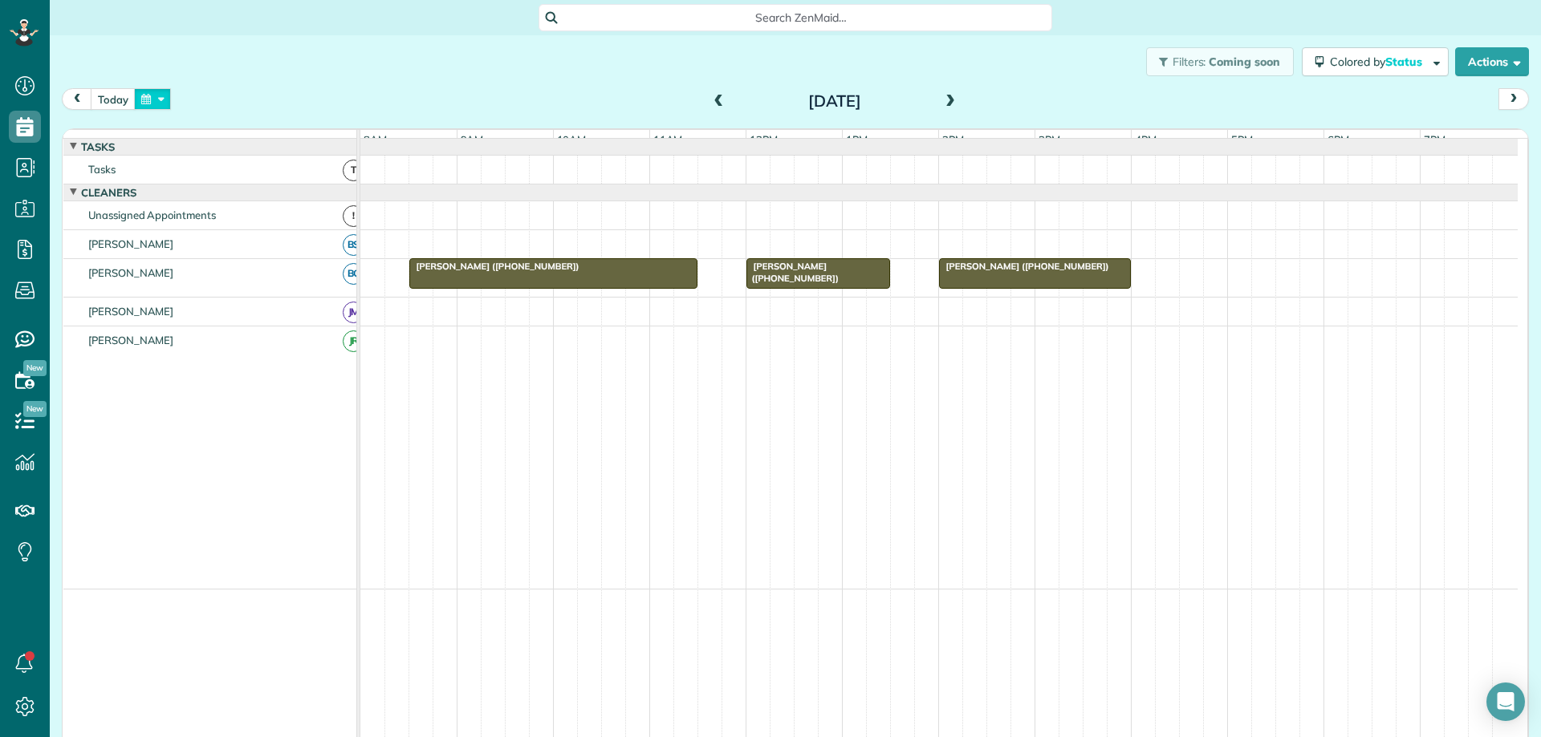
click at [152, 91] on button "button" at bounding box center [152, 99] width 37 height 22
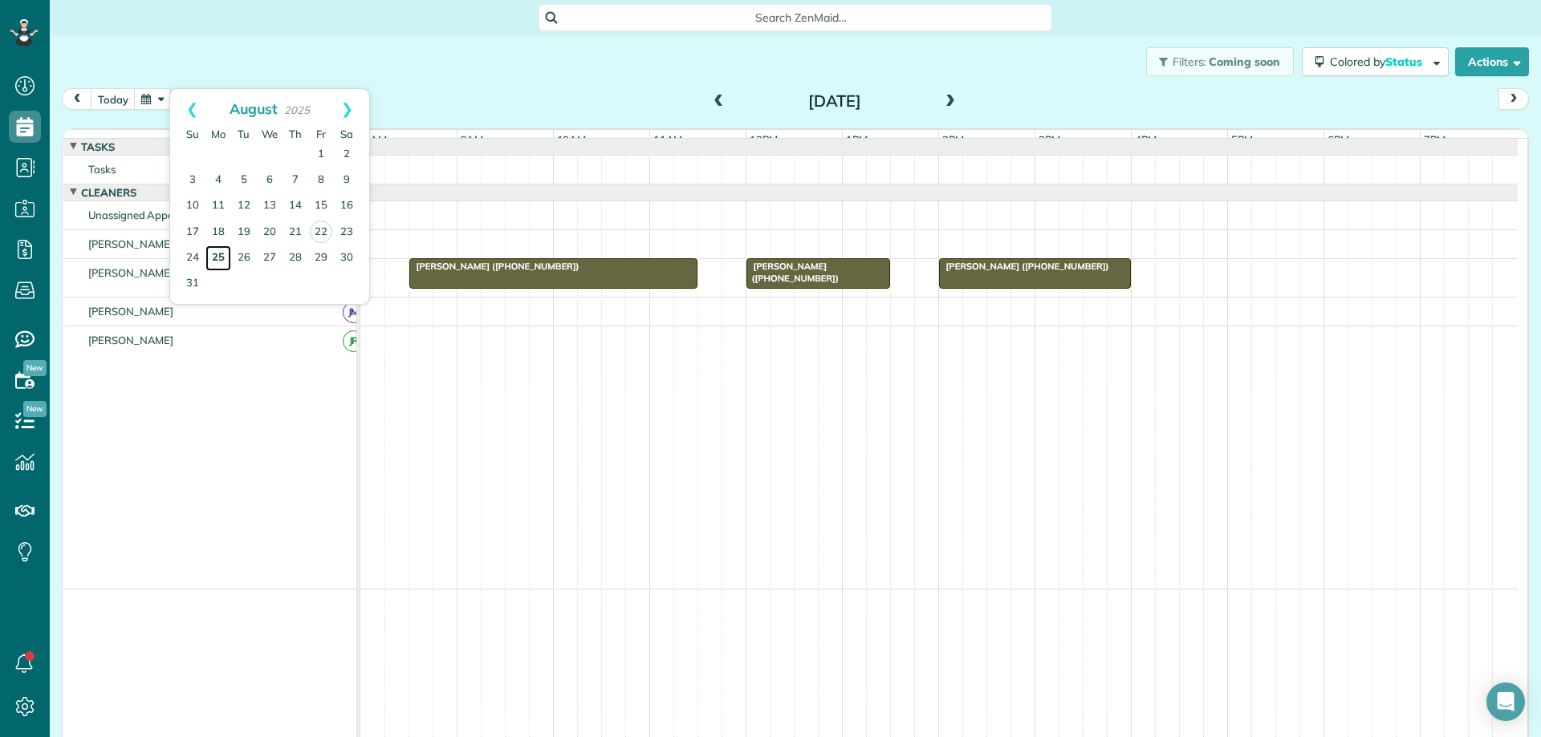
click at [217, 260] on link "25" at bounding box center [218, 259] width 26 height 26
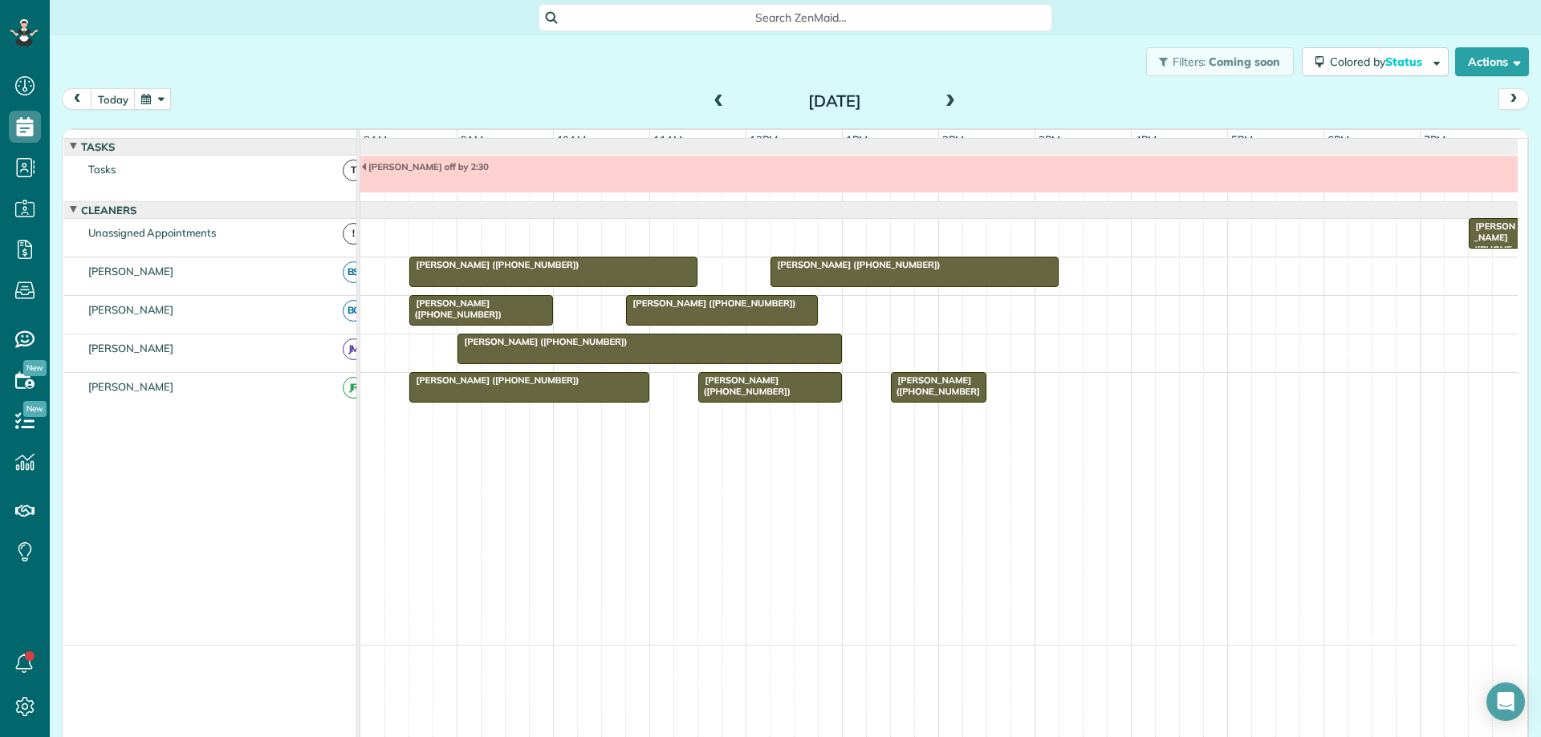
click at [946, 93] on span at bounding box center [950, 102] width 18 height 24
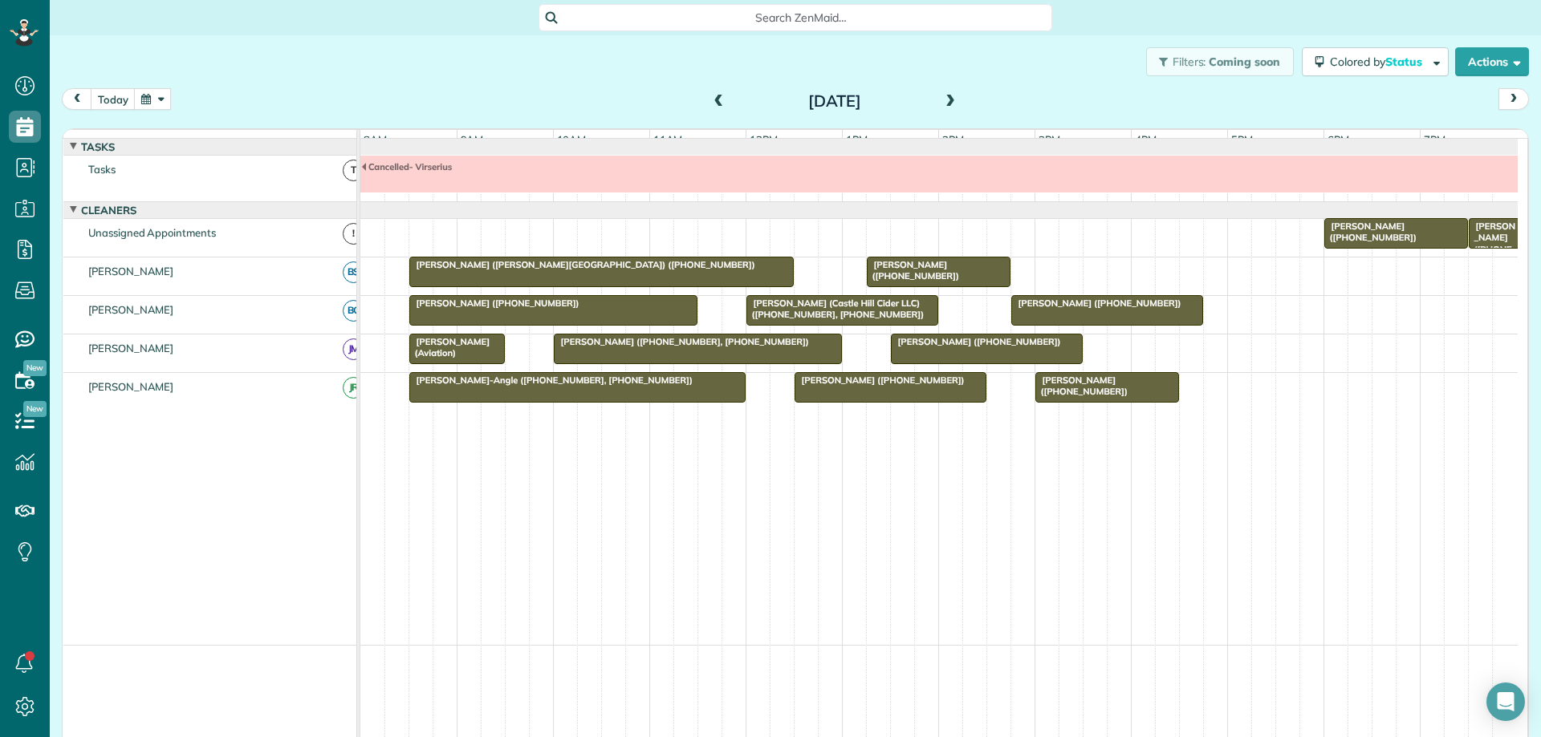
click at [152, 103] on button "button" at bounding box center [152, 99] width 37 height 22
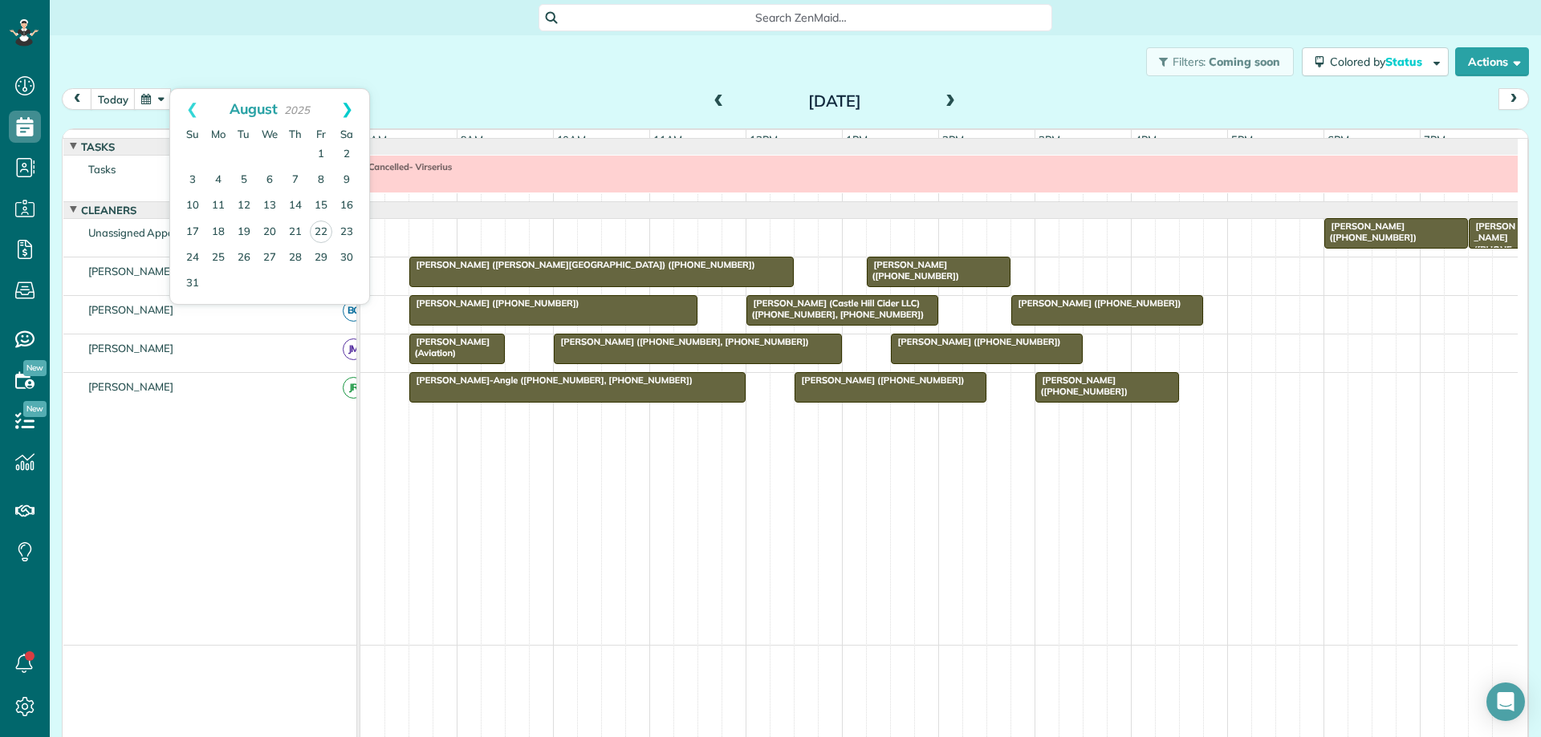
click at [343, 106] on link "Next" at bounding box center [347, 109] width 44 height 40
click at [244, 156] on link "2" at bounding box center [244, 155] width 26 height 26
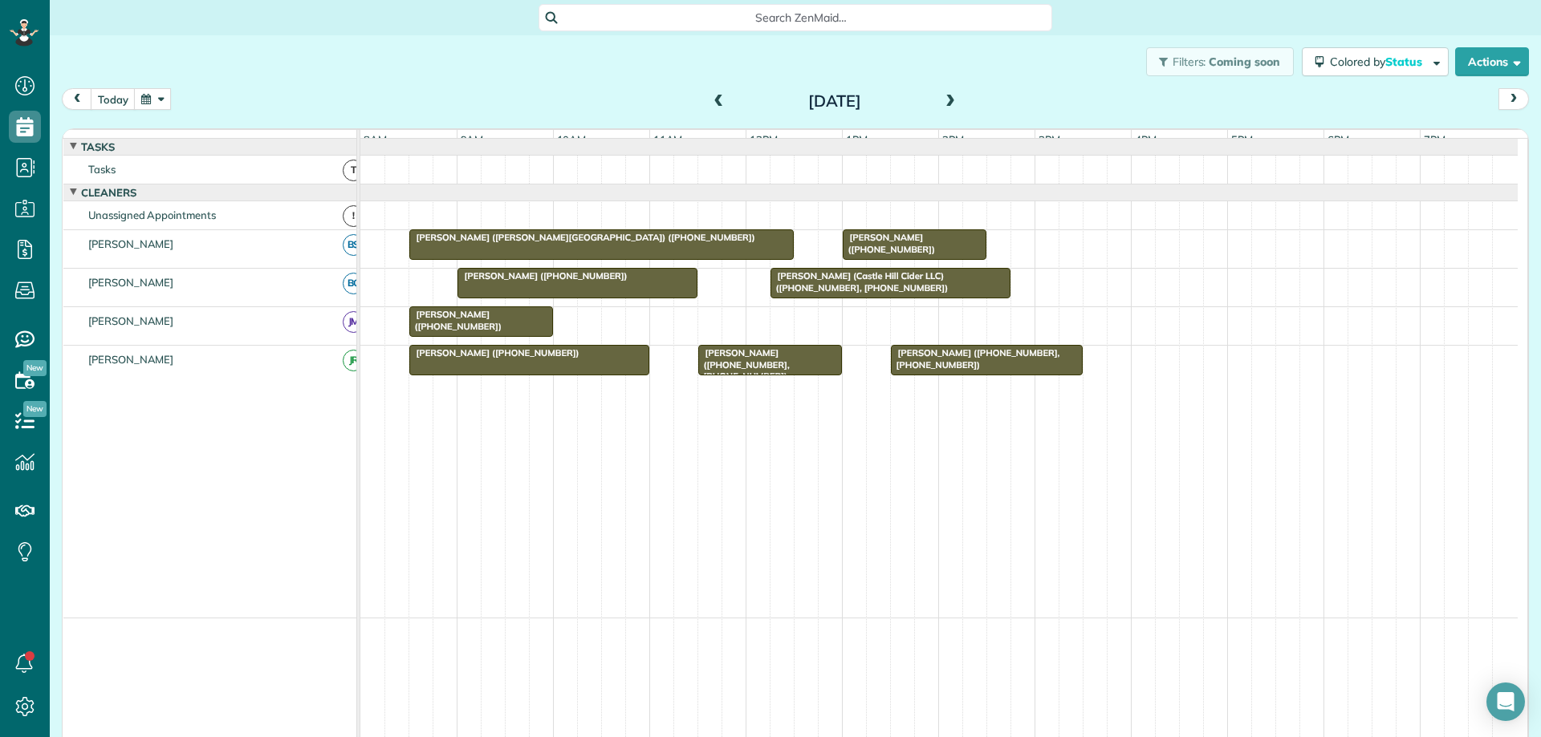
click at [947, 103] on span at bounding box center [950, 102] width 18 height 14
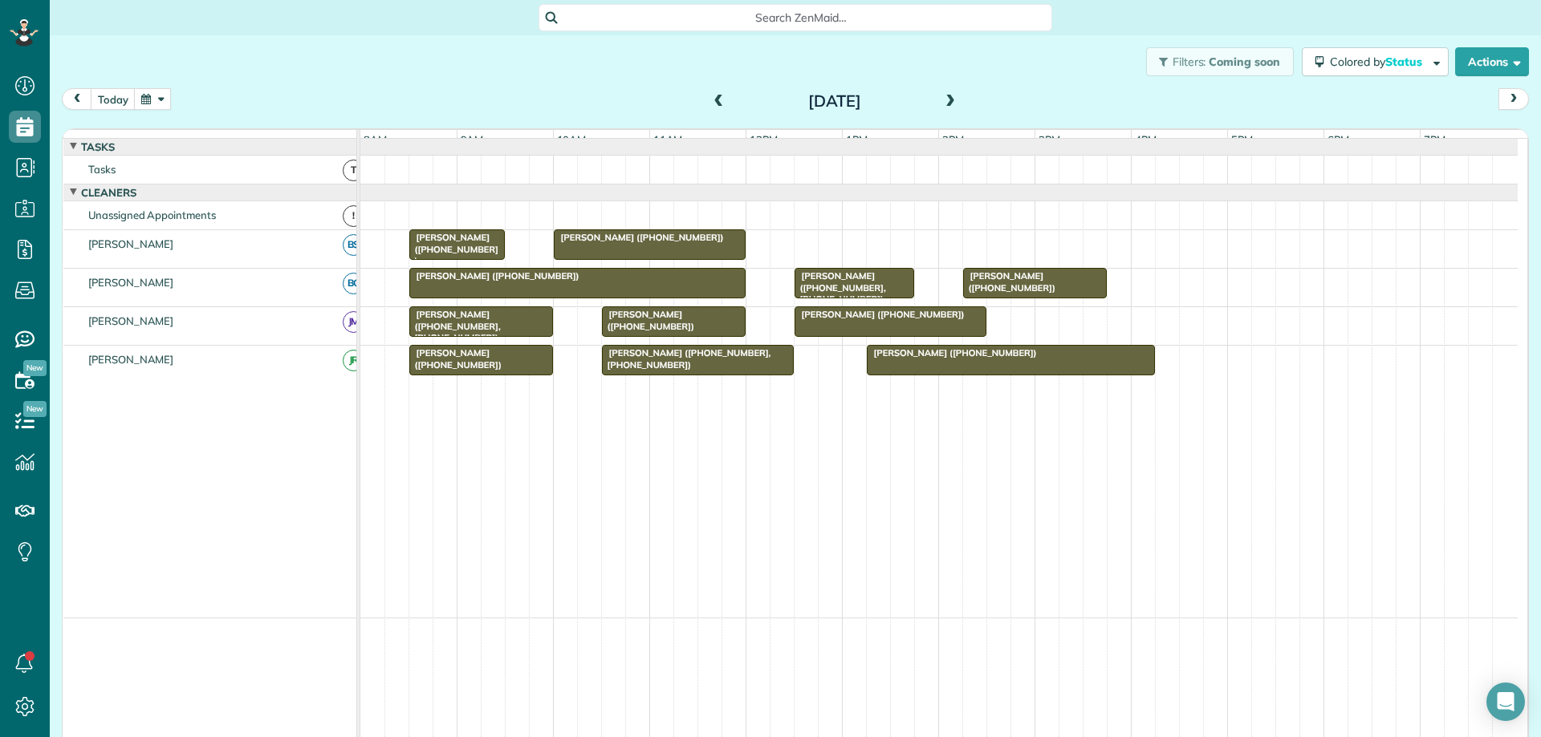
click at [947, 103] on span at bounding box center [950, 102] width 18 height 14
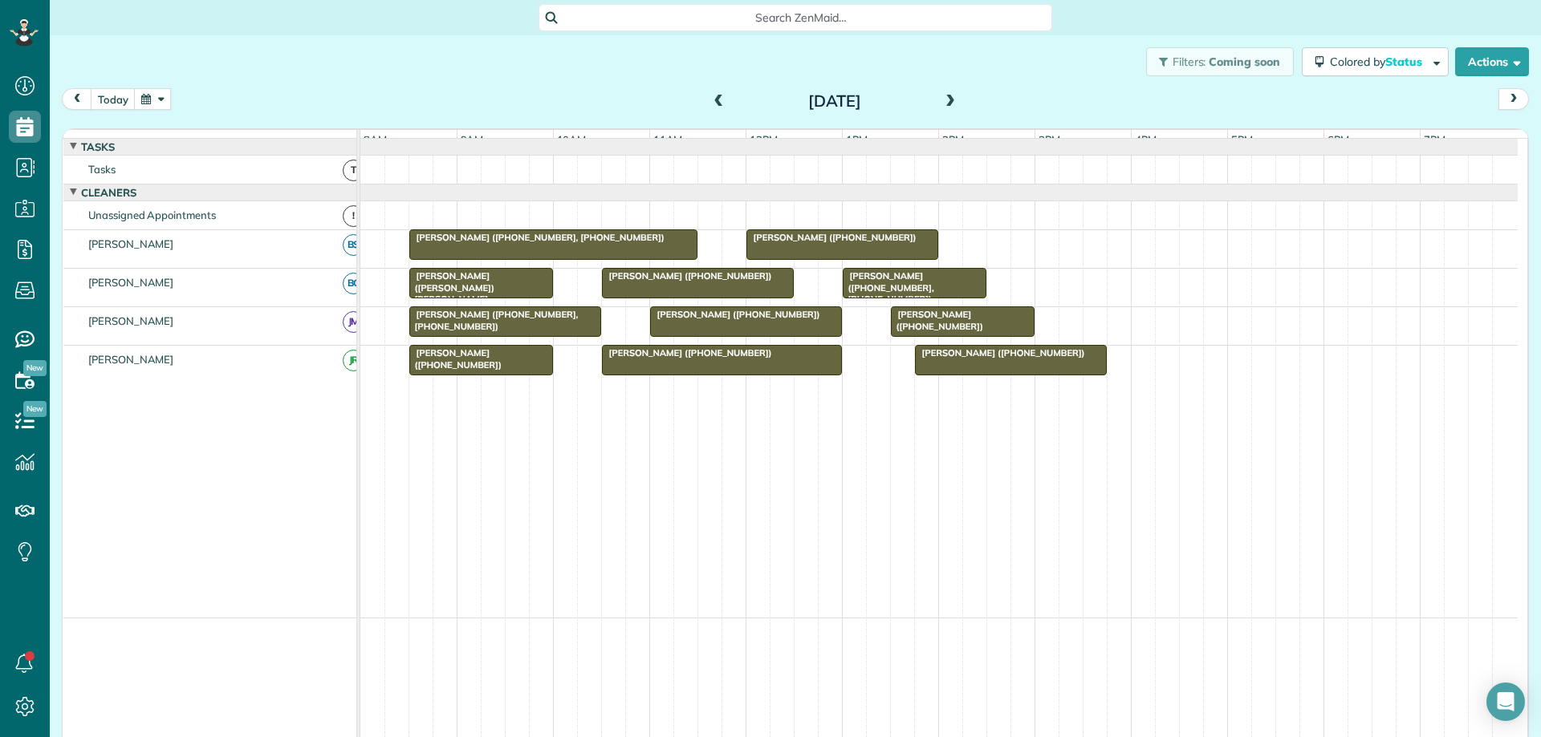
click at [947, 103] on span at bounding box center [950, 102] width 18 height 14
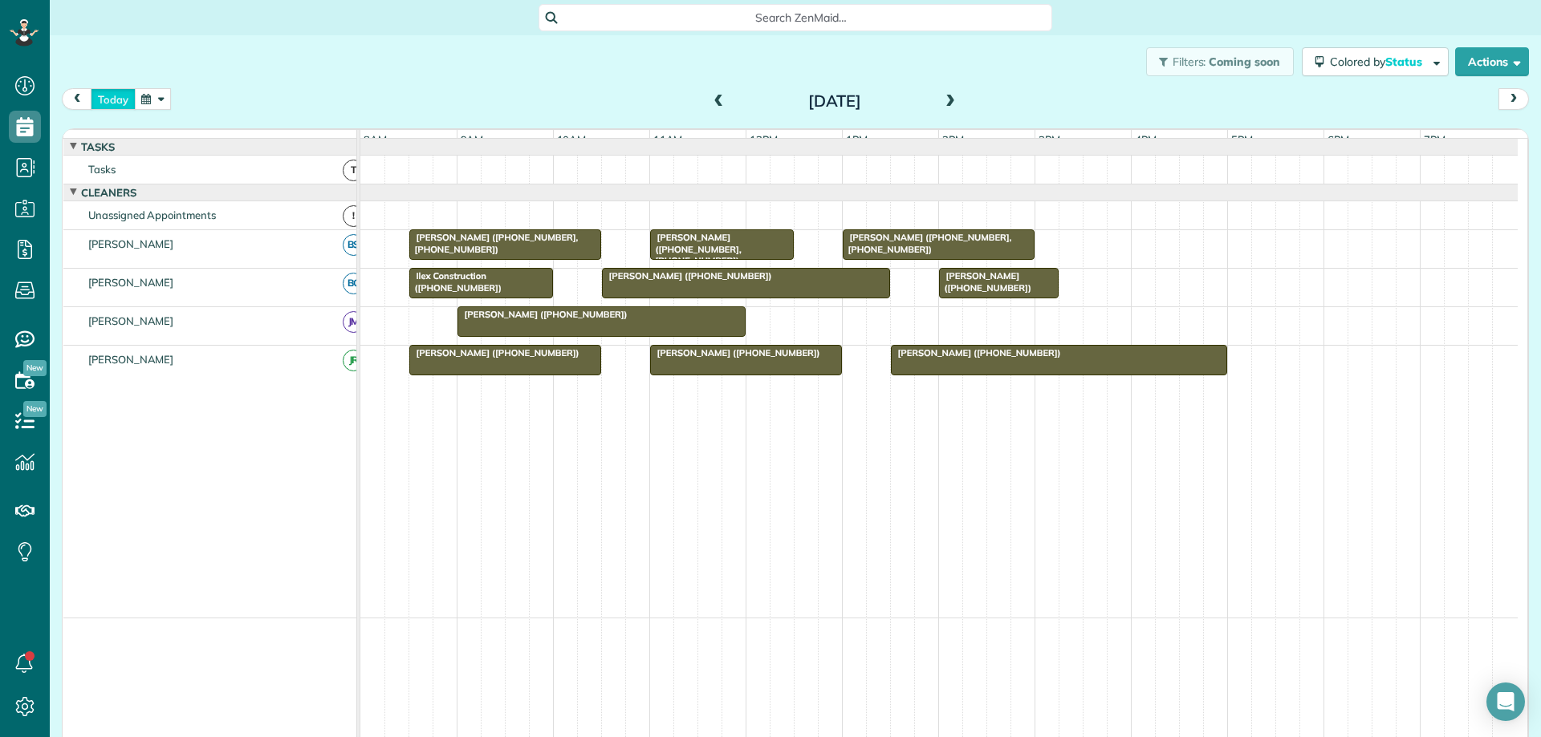
click at [106, 104] on button "today" at bounding box center [113, 99] width 45 height 22
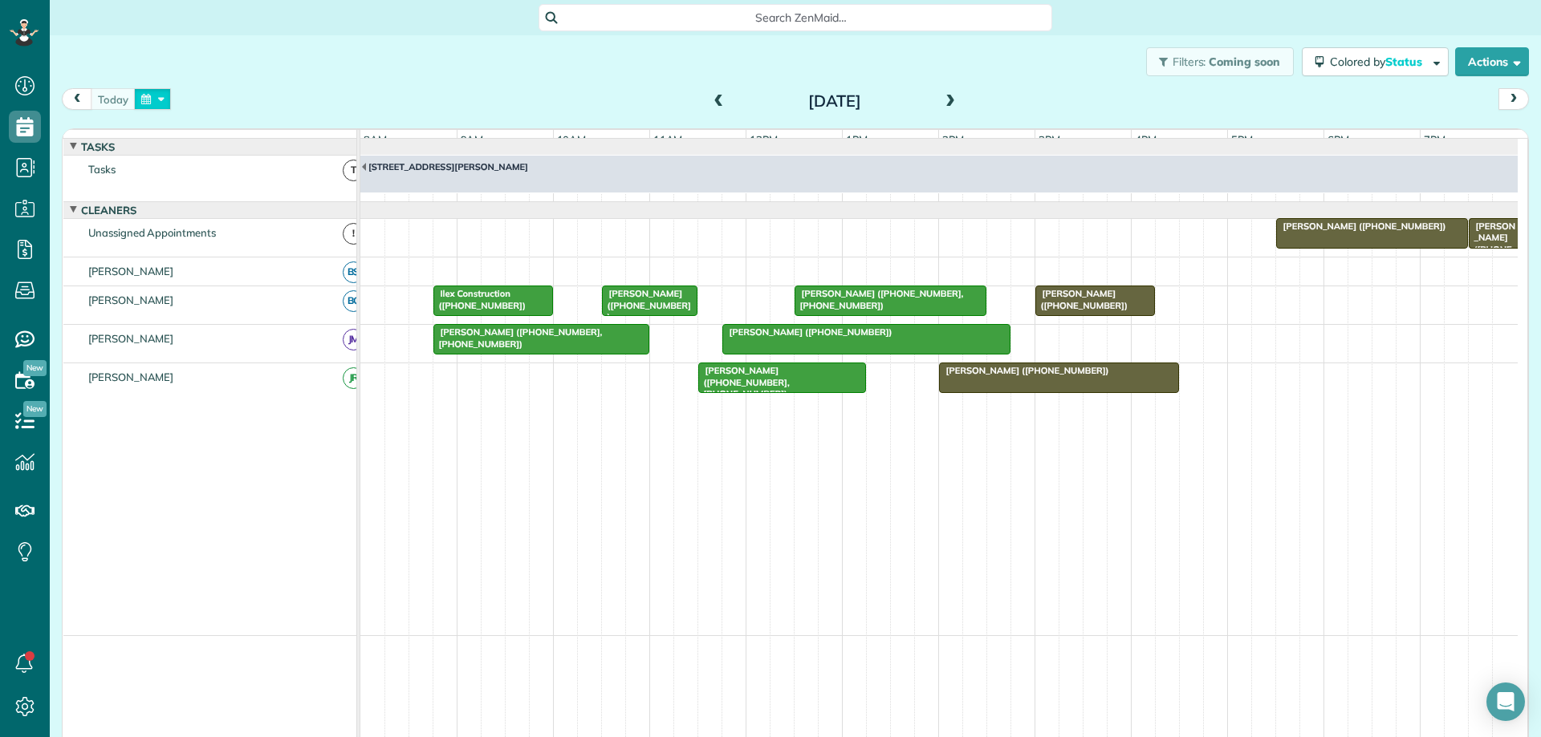
click at [156, 103] on button "button" at bounding box center [152, 99] width 37 height 22
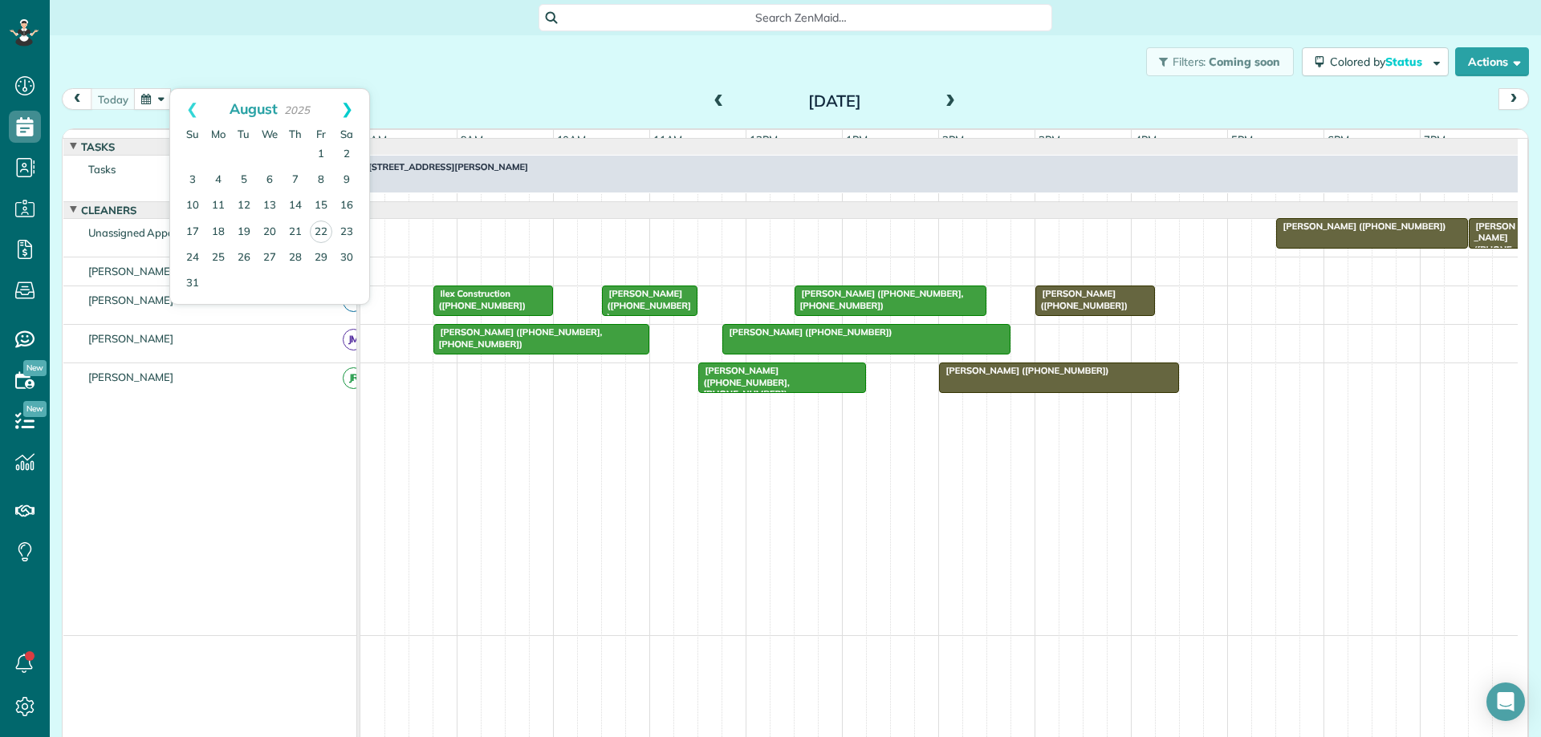
click at [347, 108] on link "Next" at bounding box center [347, 109] width 44 height 40
click at [217, 154] on link "1" at bounding box center [218, 155] width 26 height 26
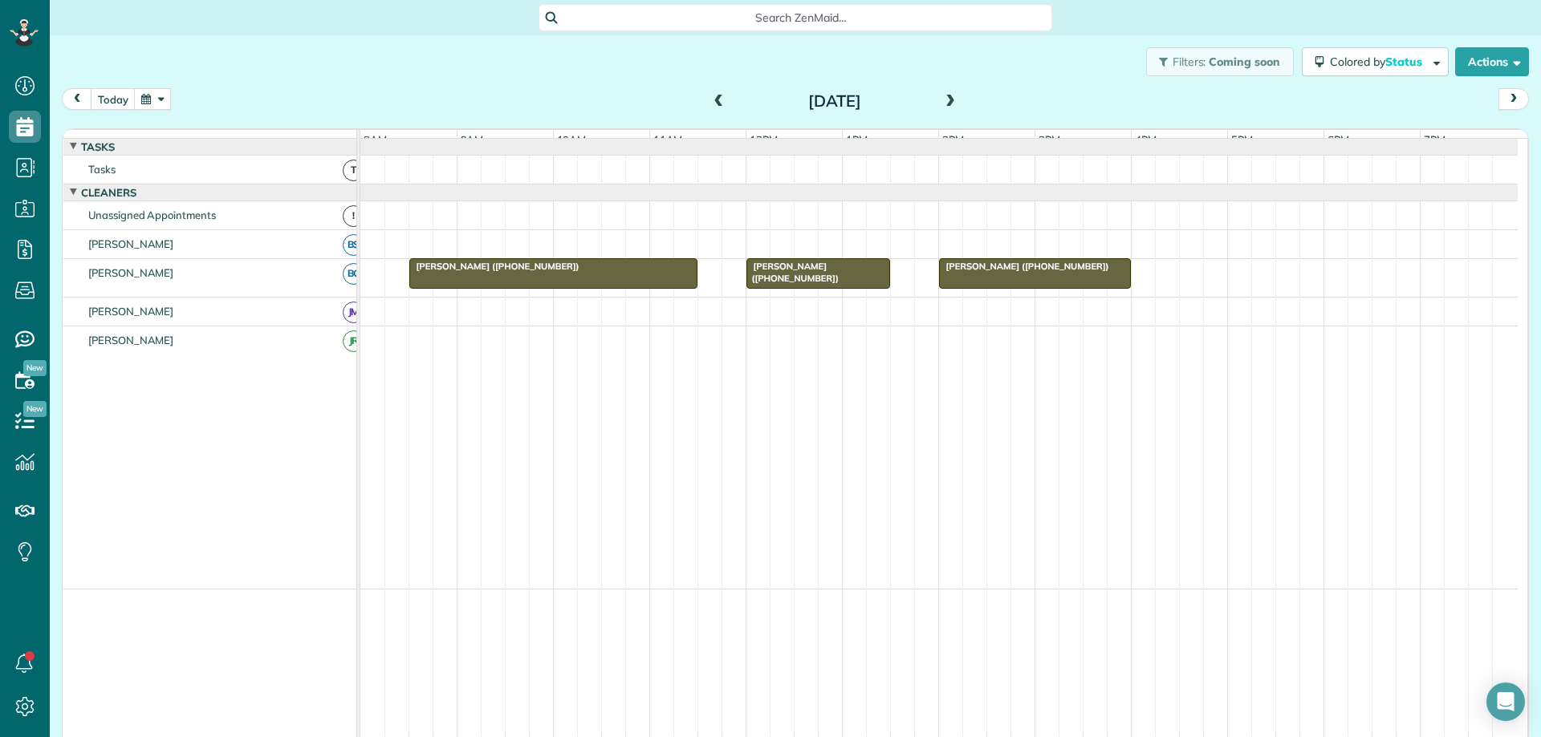
click at [851, 284] on div "[PERSON_NAME] ([PHONE_NUMBER])" at bounding box center [818, 272] width 134 height 23
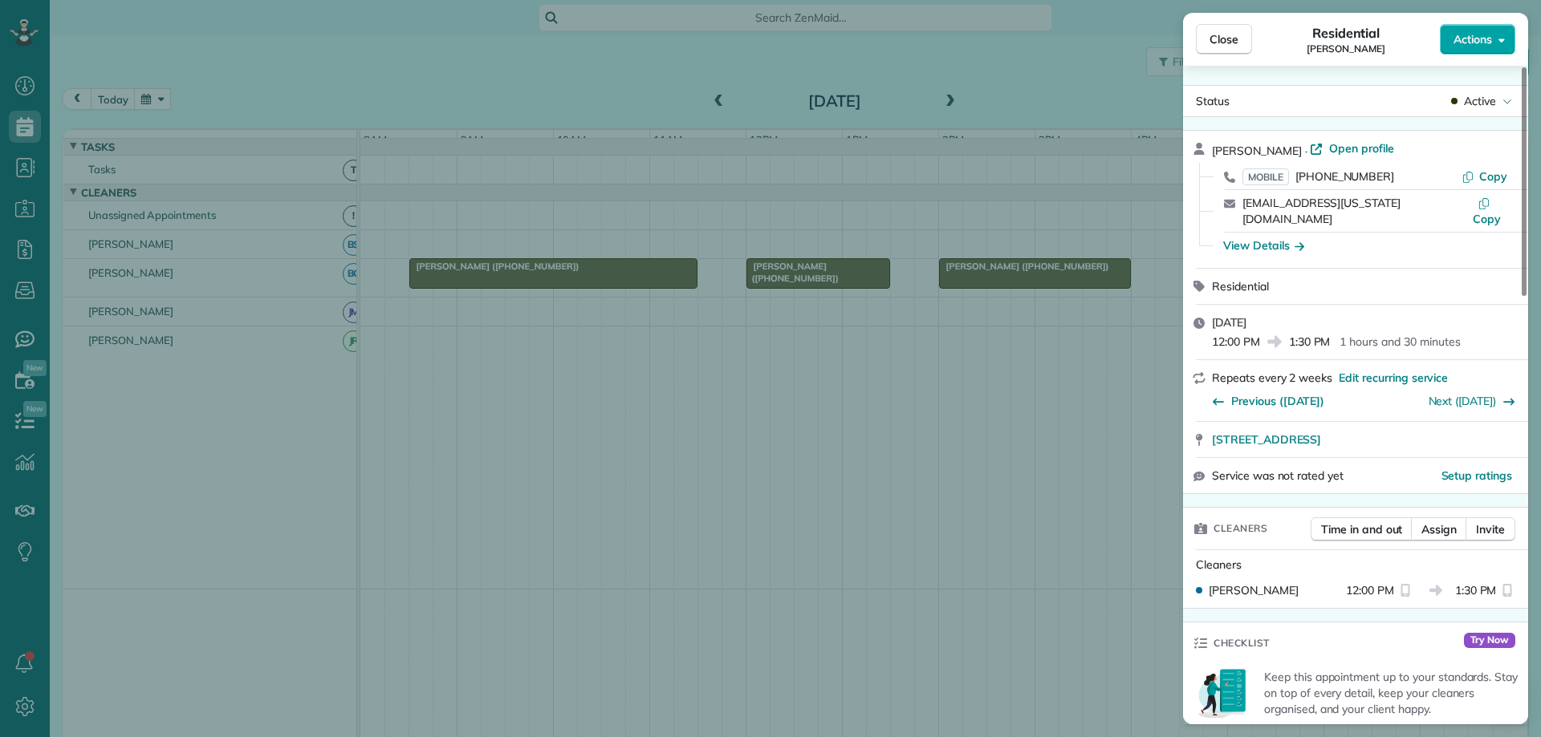
click at [1490, 47] on button "Actions" at bounding box center [1476, 39] width 75 height 30
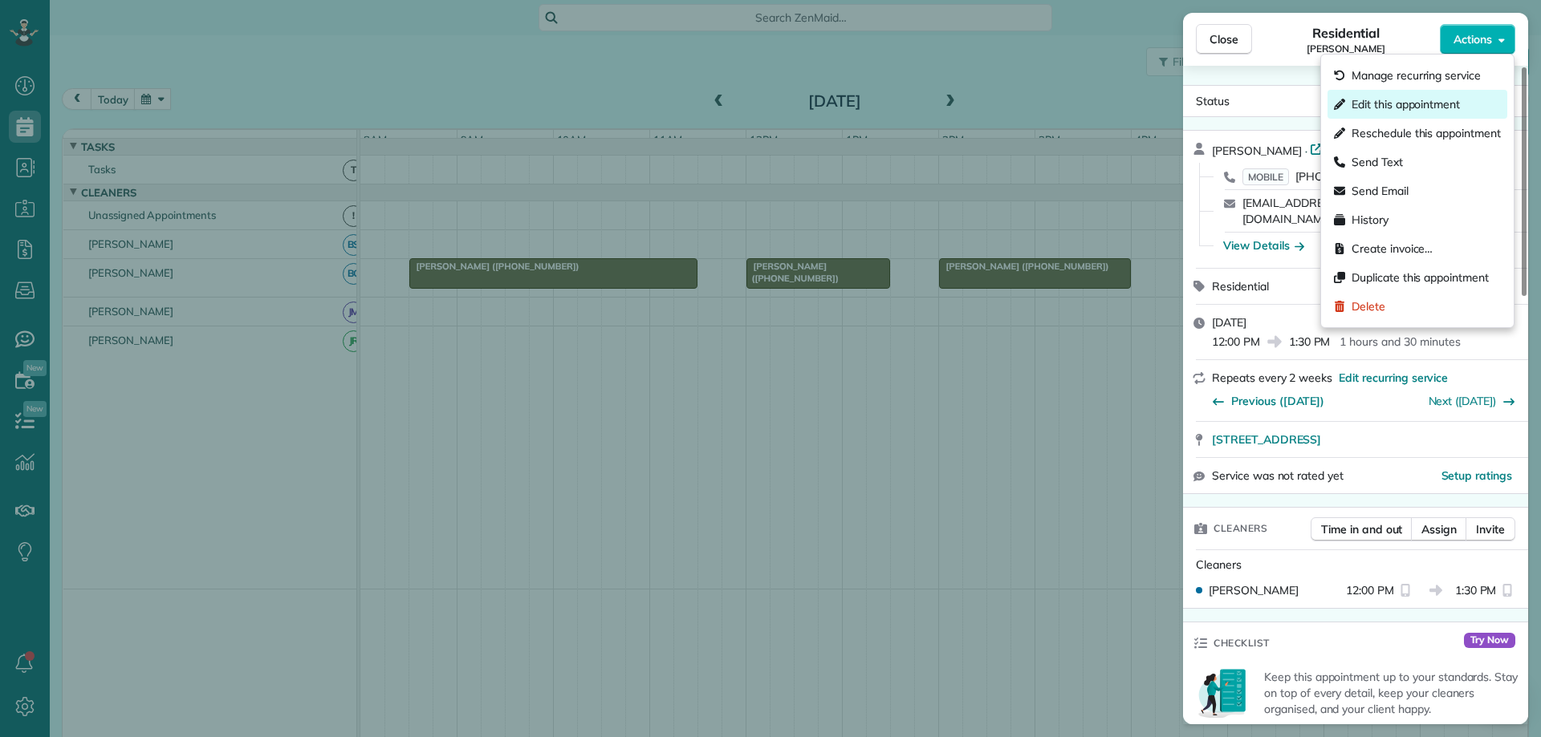
click at [1451, 98] on span "Edit this appointment" at bounding box center [1405, 104] width 108 height 16
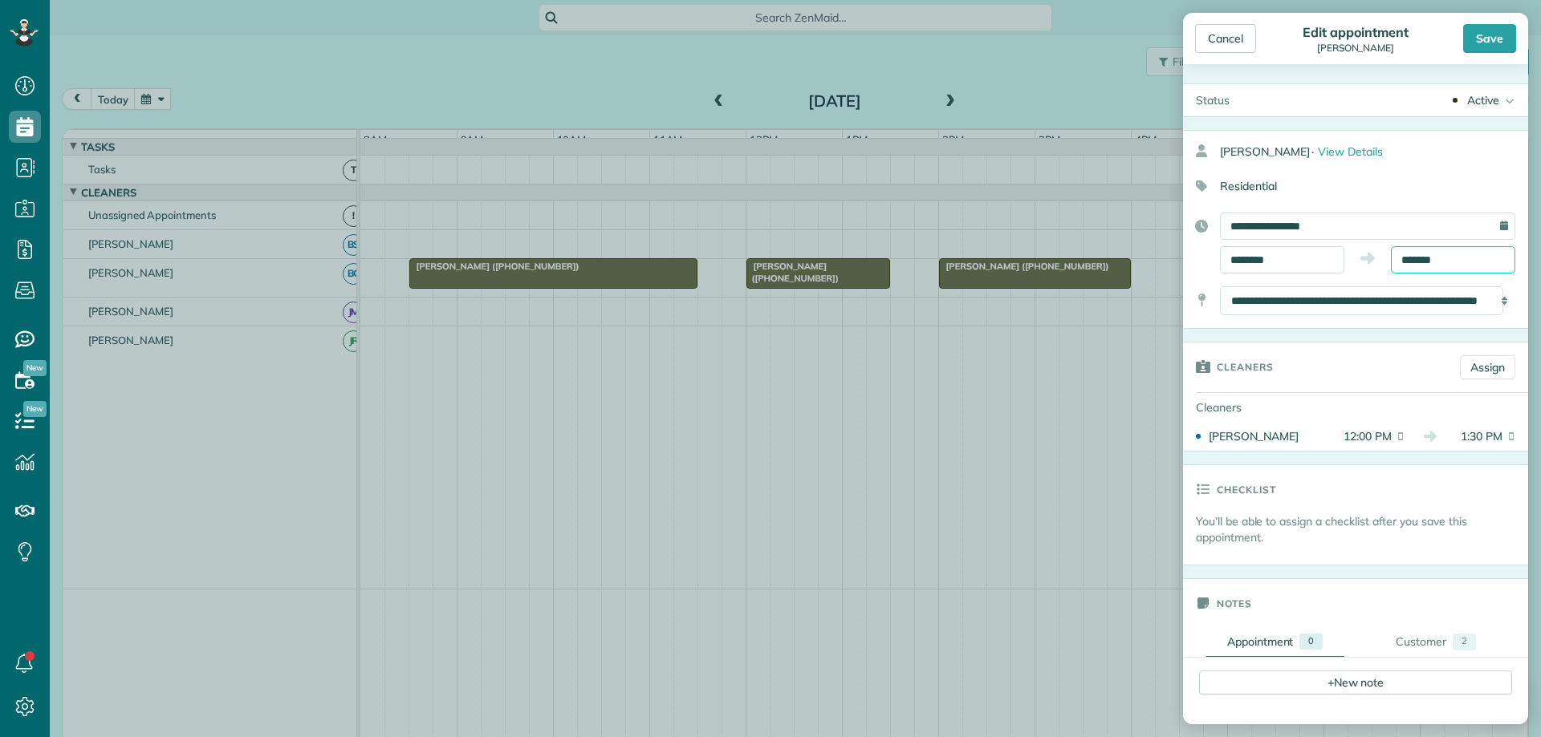
click at [1400, 257] on input "*******" at bounding box center [1452, 259] width 124 height 27
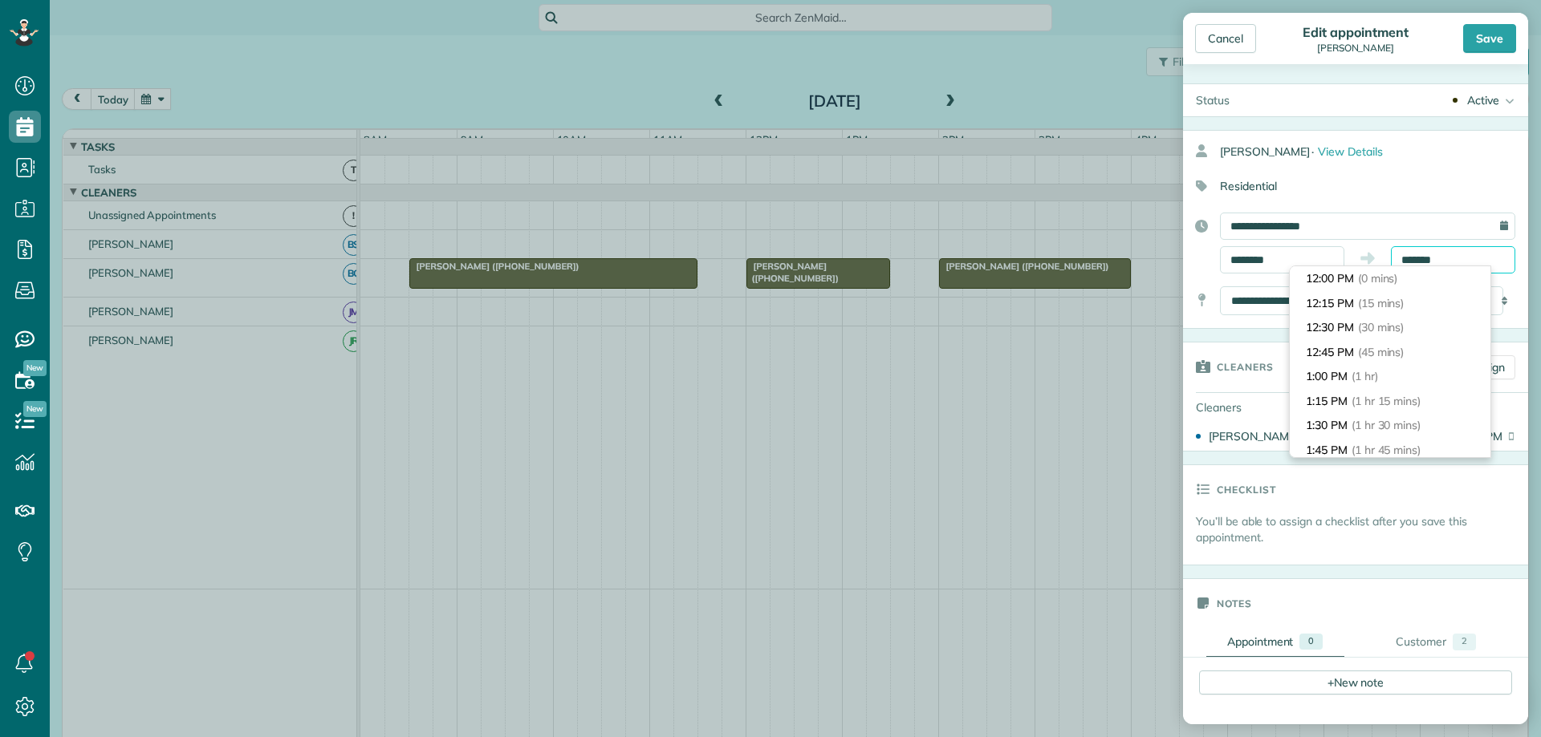
scroll to position [123, 0]
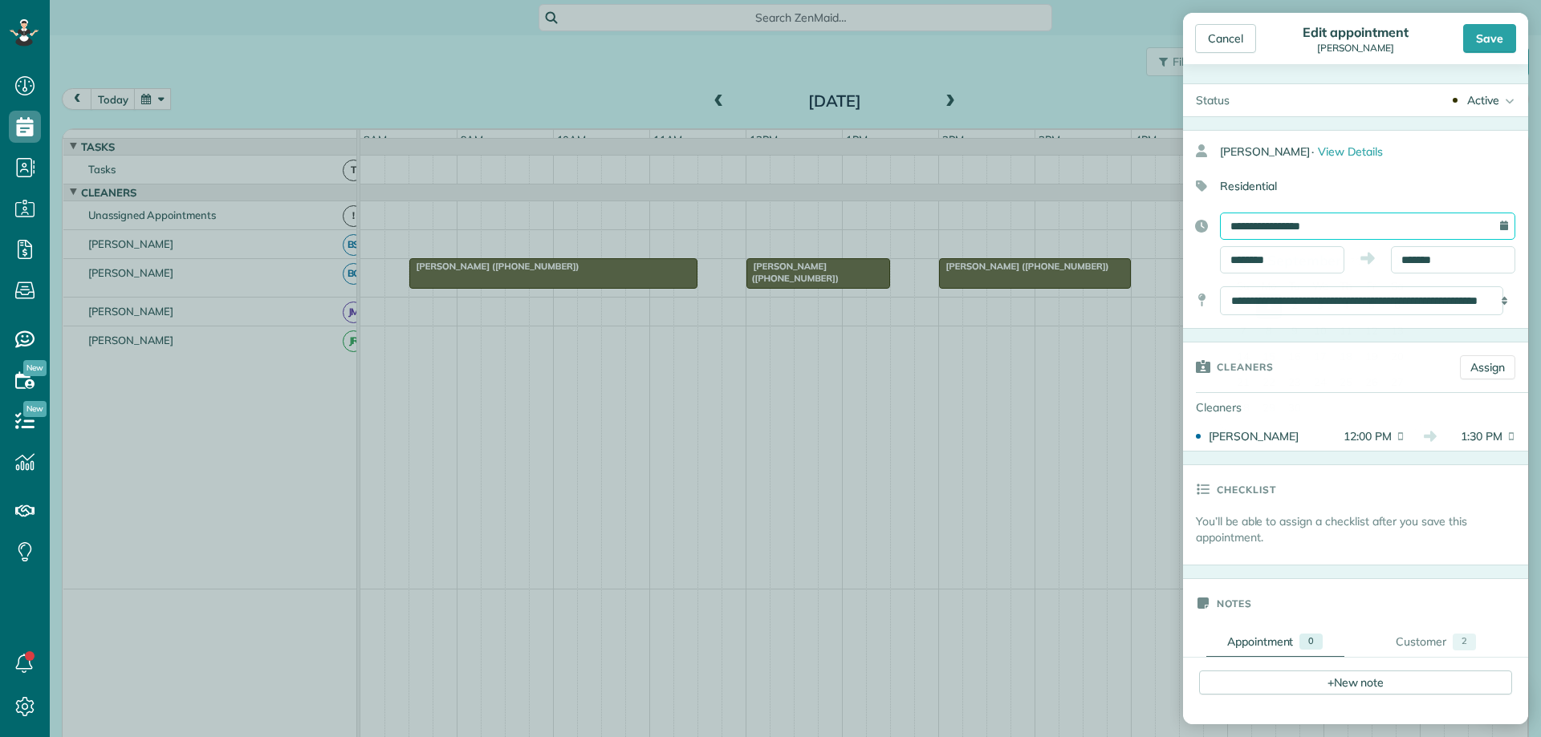
click at [1325, 227] on input "**********" at bounding box center [1367, 226] width 295 height 27
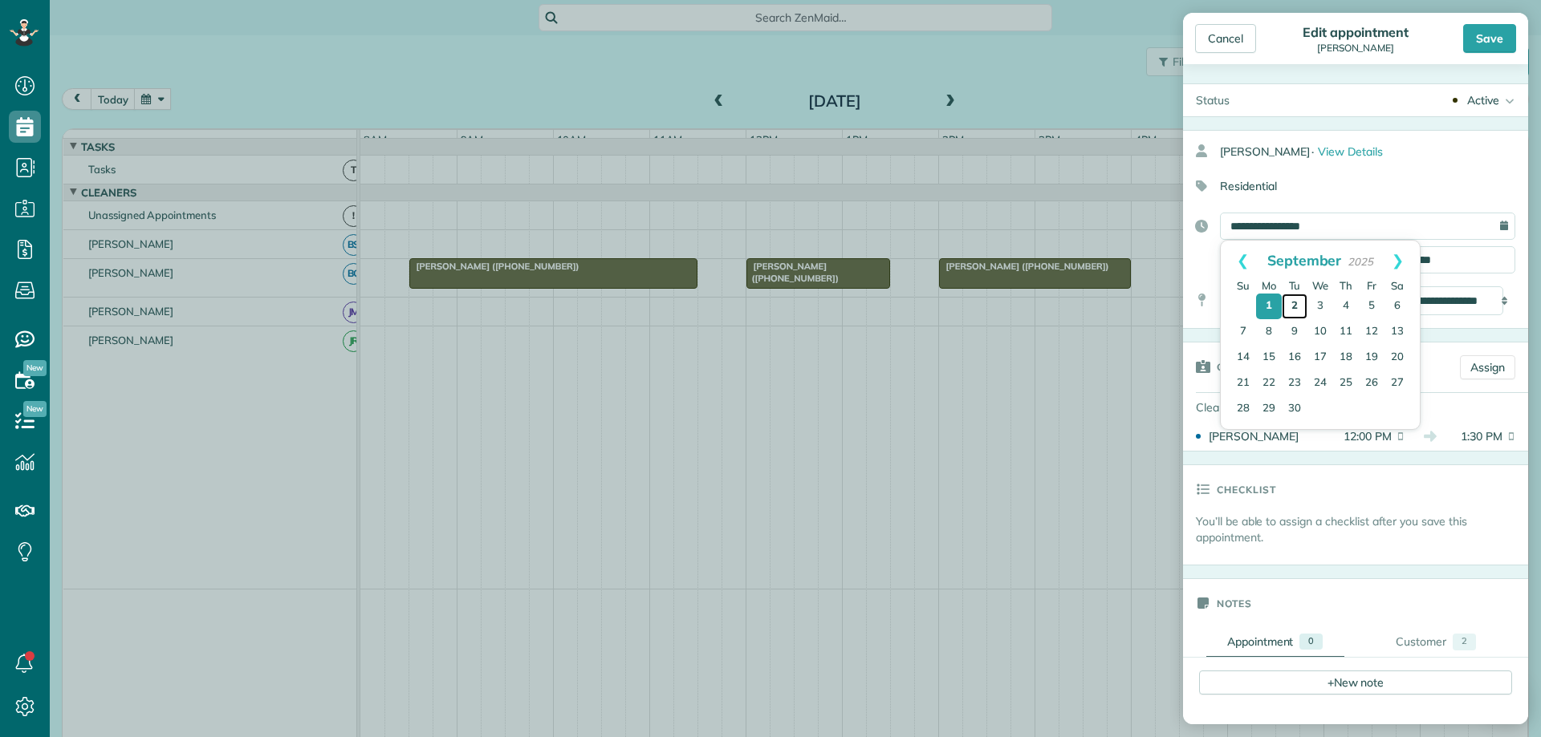
click at [1293, 306] on link "2" at bounding box center [1294, 307] width 26 height 26
type input "**********"
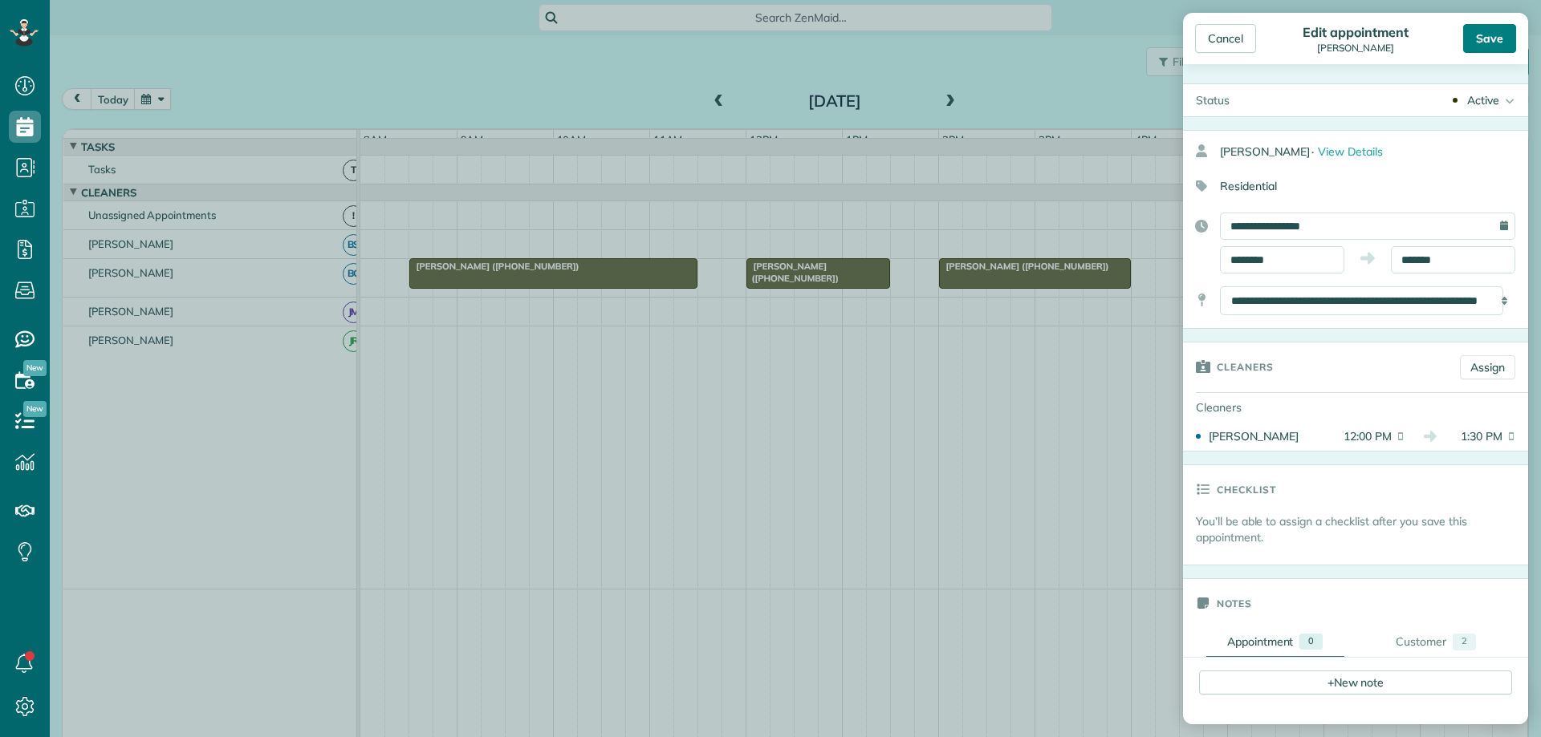
click at [1509, 45] on div "Save" at bounding box center [1489, 38] width 53 height 29
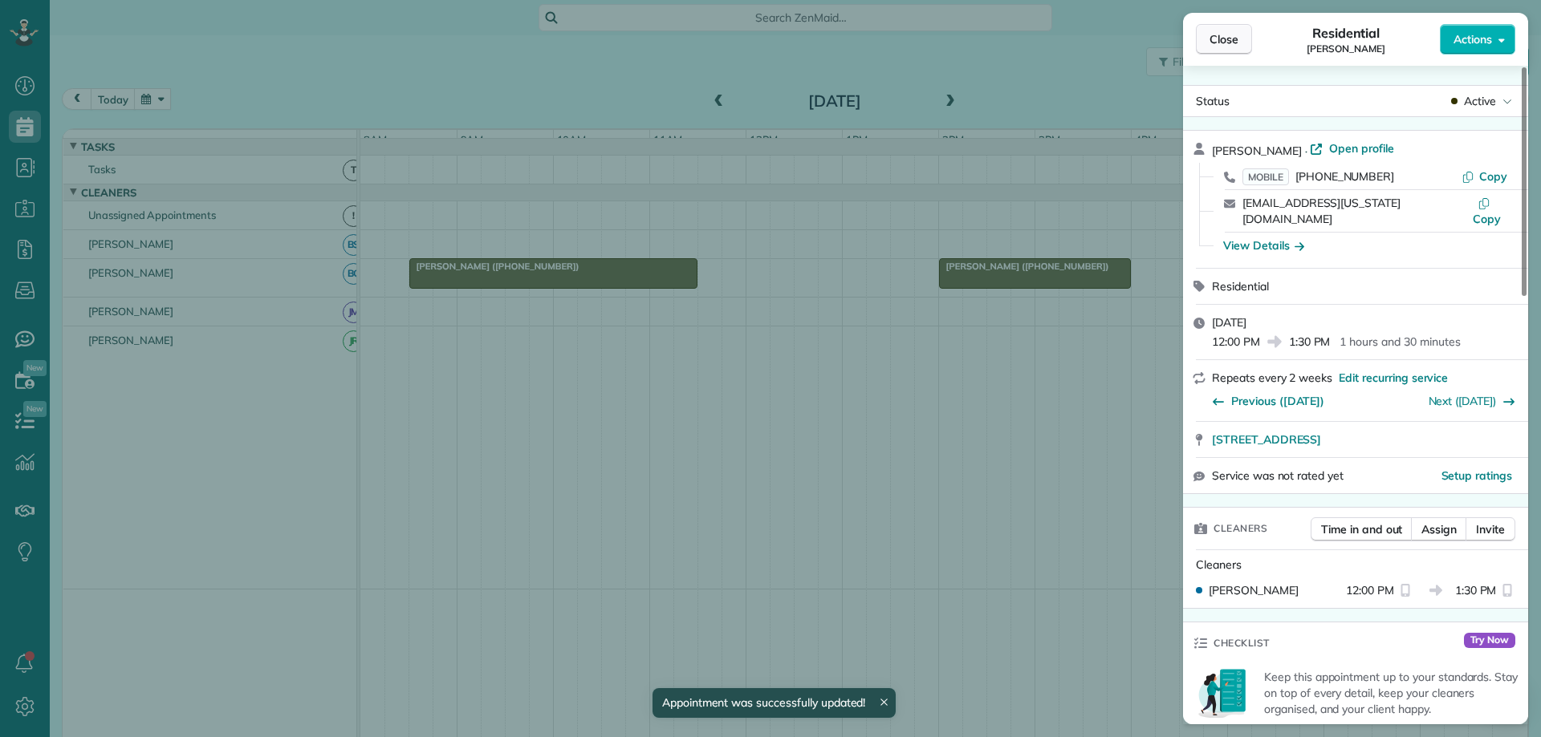
click at [1235, 42] on span "Close" at bounding box center [1223, 39] width 29 height 16
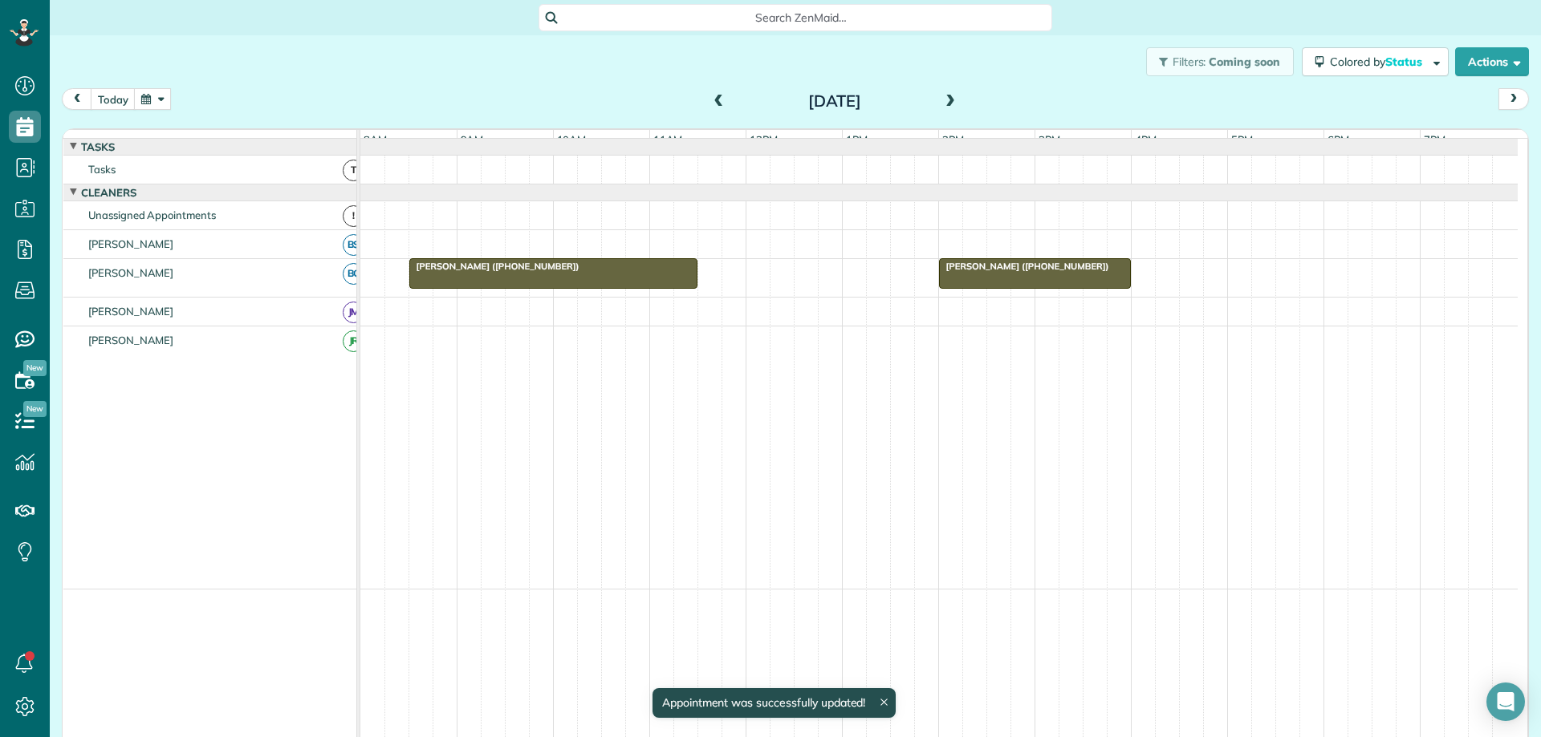
click at [944, 95] on span at bounding box center [950, 102] width 18 height 14
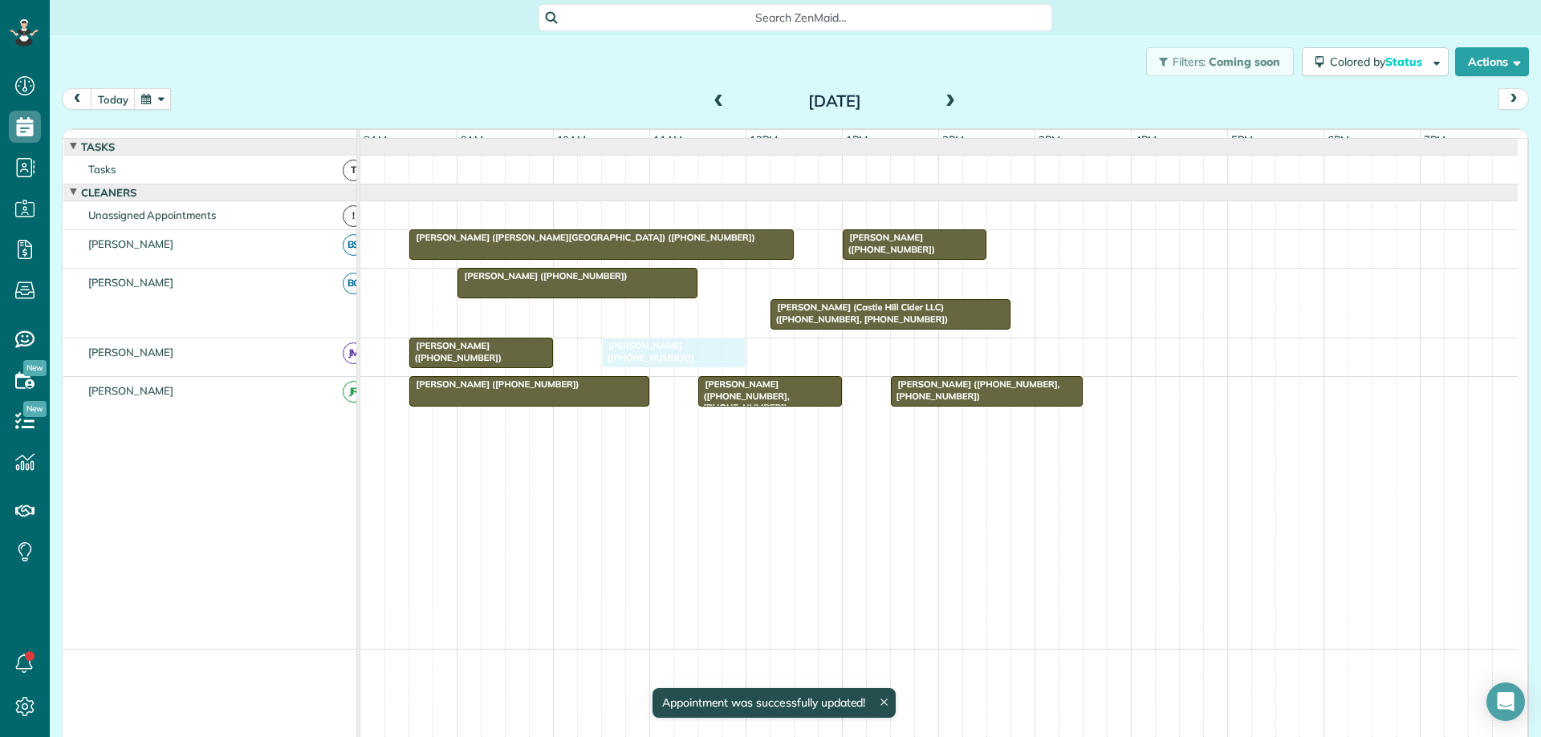
drag, startPoint x: 796, startPoint y: 290, endPoint x: 660, endPoint y: 367, distance: 156.3
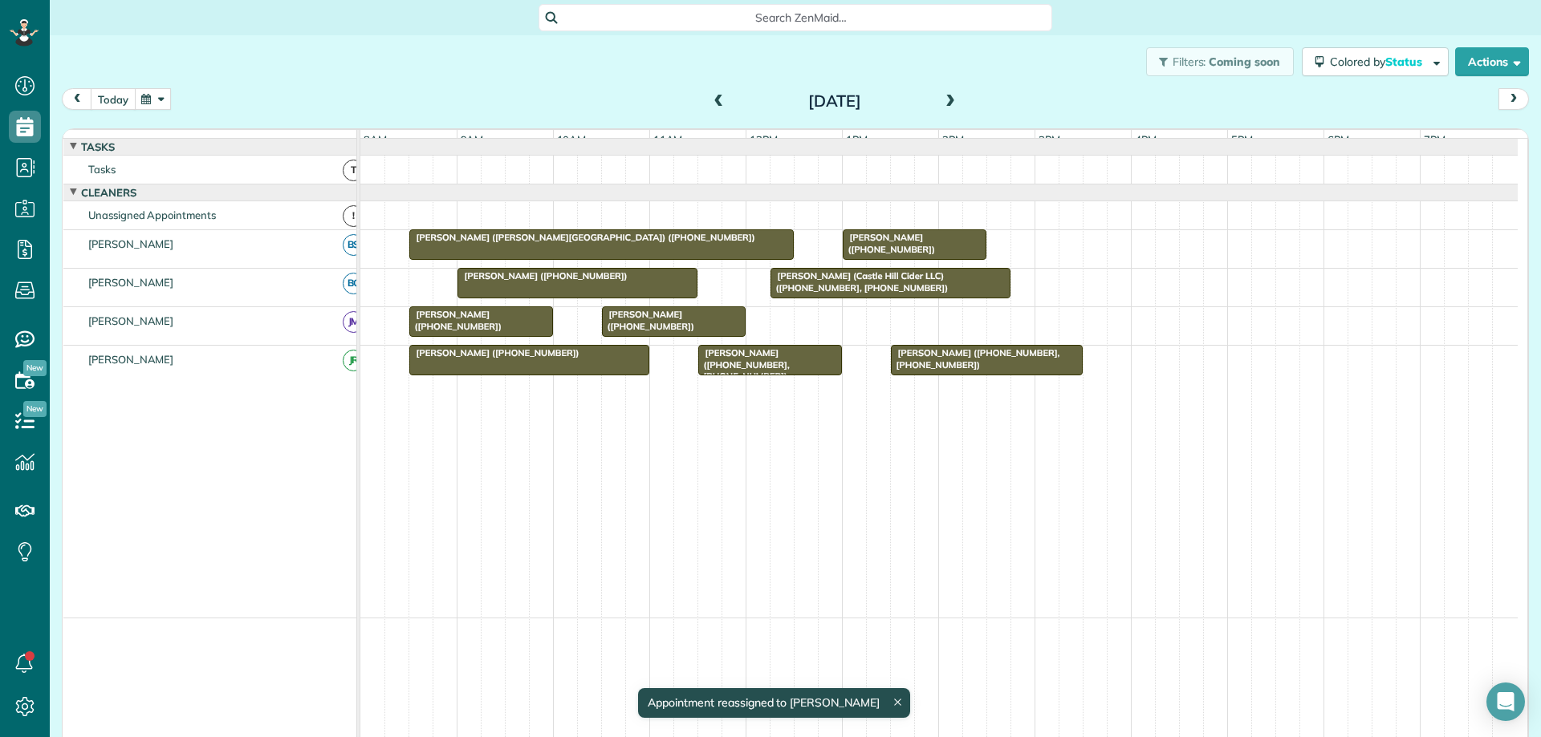
click at [111, 90] on button "today" at bounding box center [113, 99] width 45 height 22
